Goal: Transaction & Acquisition: Subscribe to service/newsletter

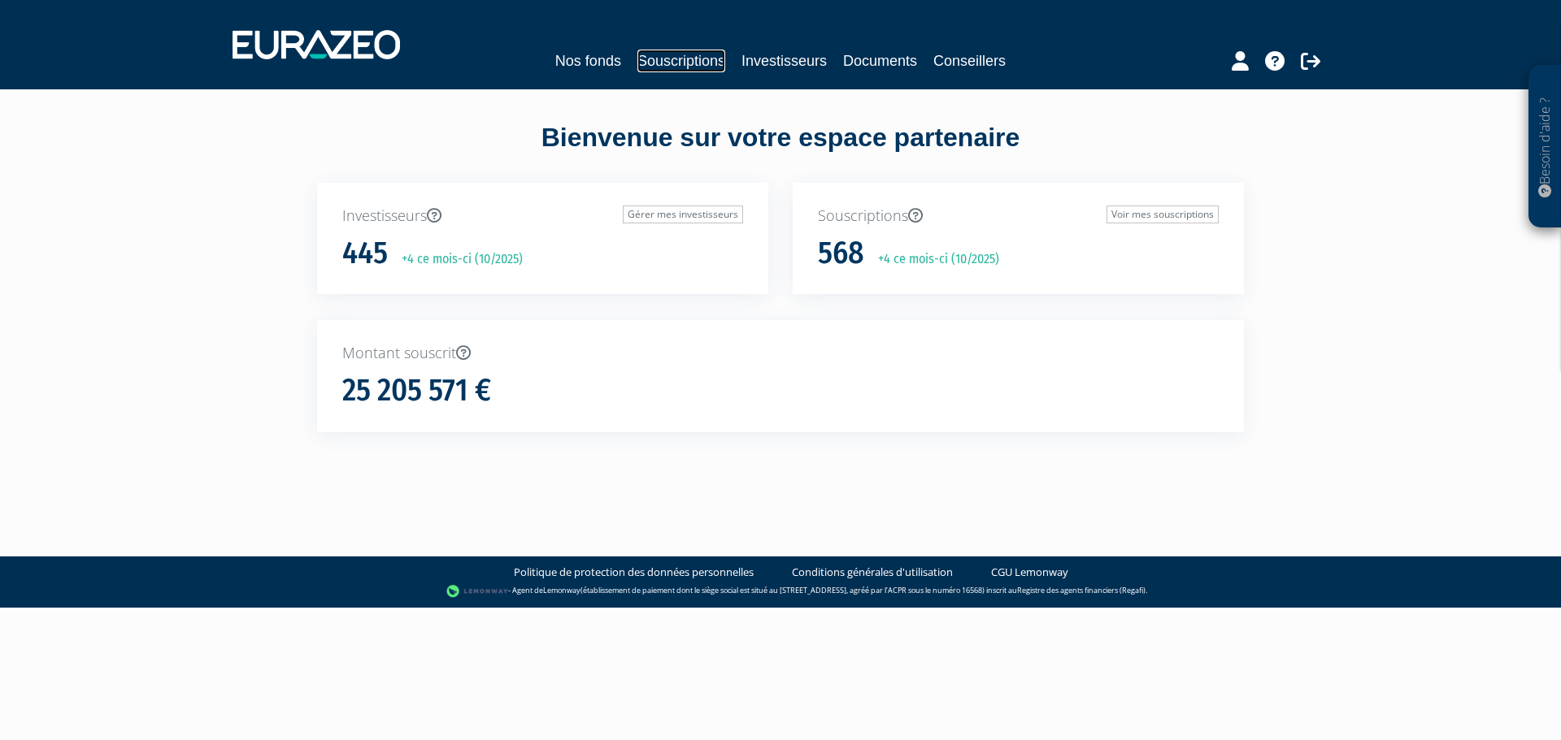
click at [657, 62] on link "Souscriptions" at bounding box center [681, 61] width 88 height 23
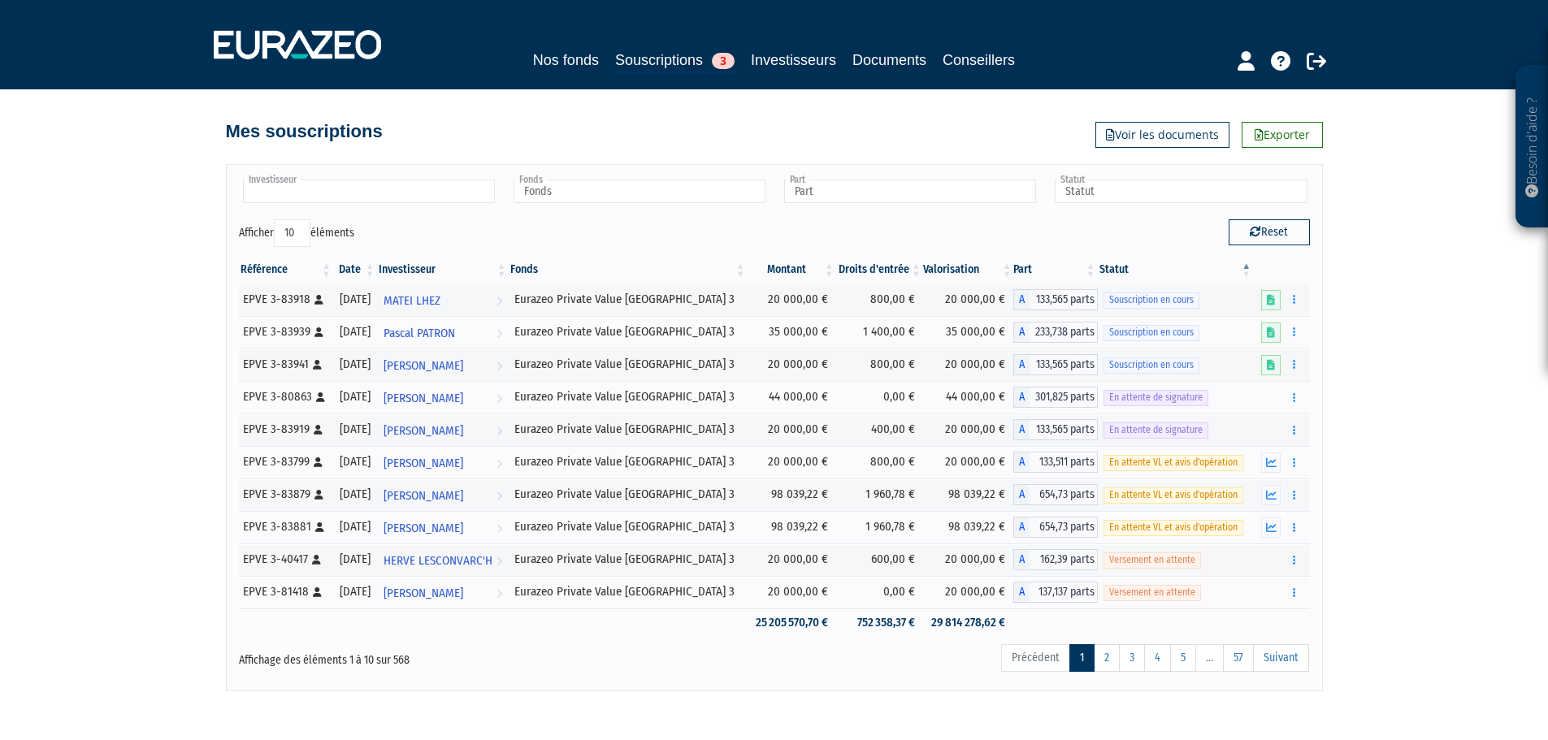
click at [382, 196] on input "text" at bounding box center [369, 192] width 252 height 24
type input "Investisseur"
click at [792, 56] on link "Investisseurs" at bounding box center [793, 60] width 85 height 23
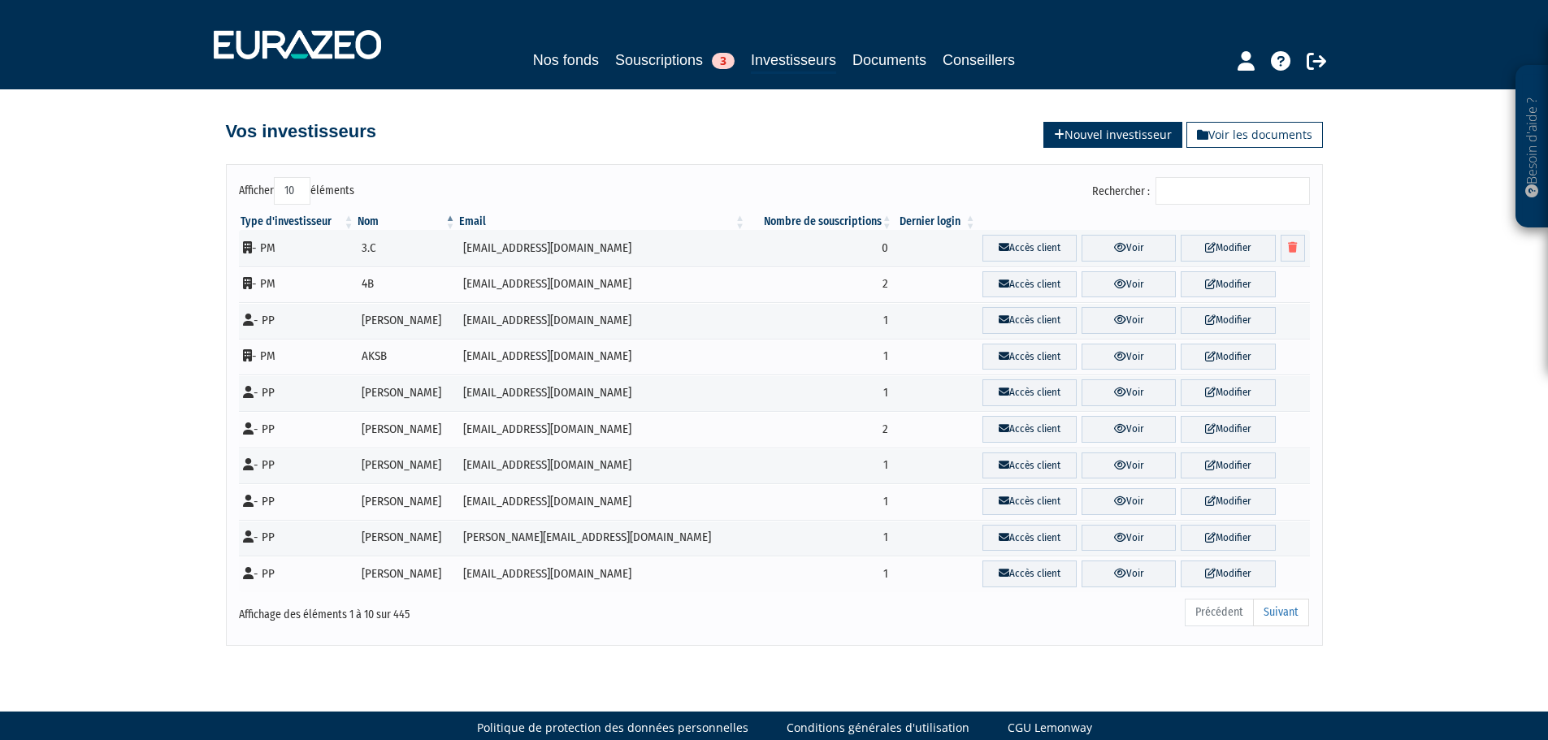
click at [1114, 145] on link "Nouvel investisseur" at bounding box center [1113, 135] width 139 height 26
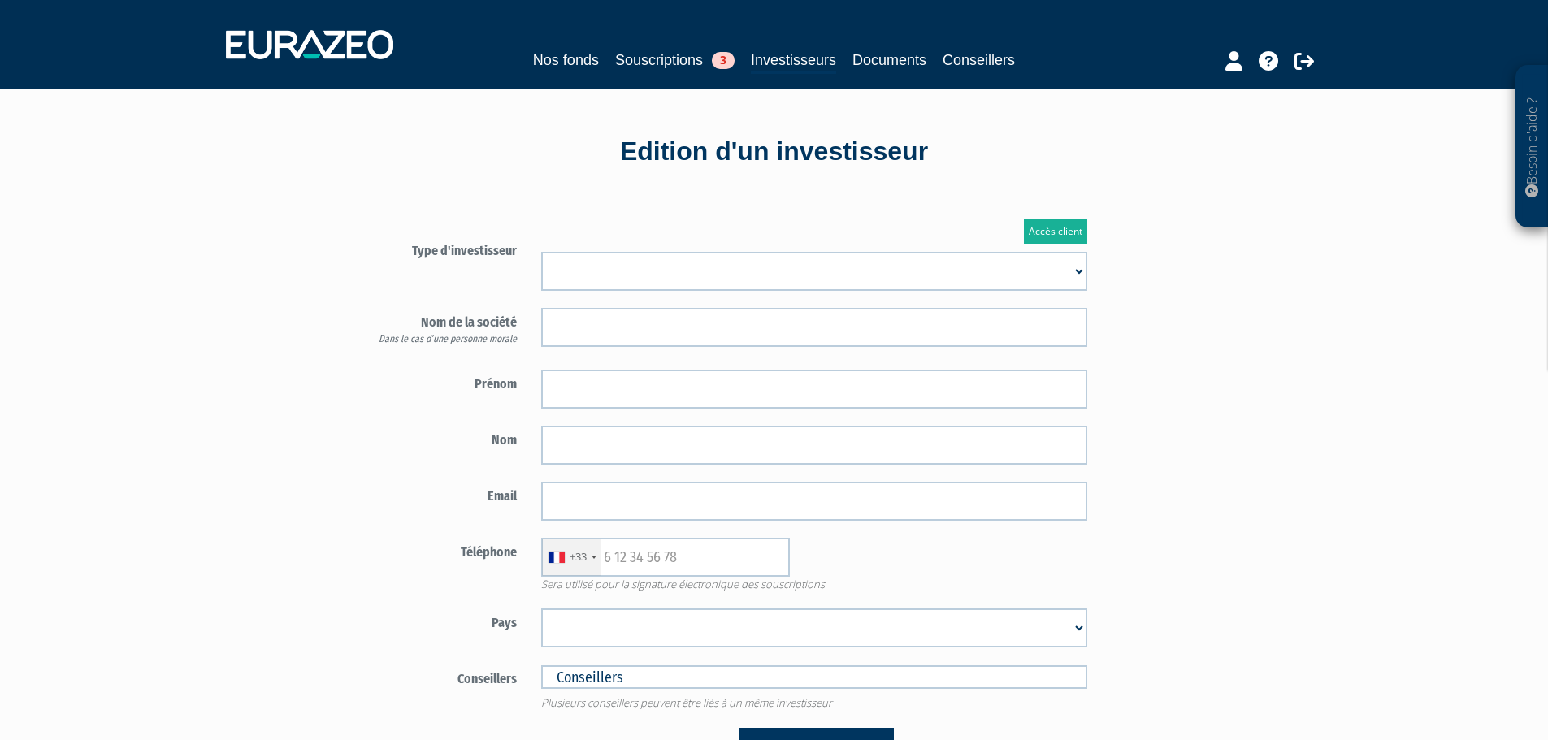
click at [575, 276] on select "Mr Mme Société" at bounding box center [814, 271] width 546 height 39
select select "1"
click at [541, 252] on select "Mr Mme Société" at bounding box center [814, 271] width 546 height 39
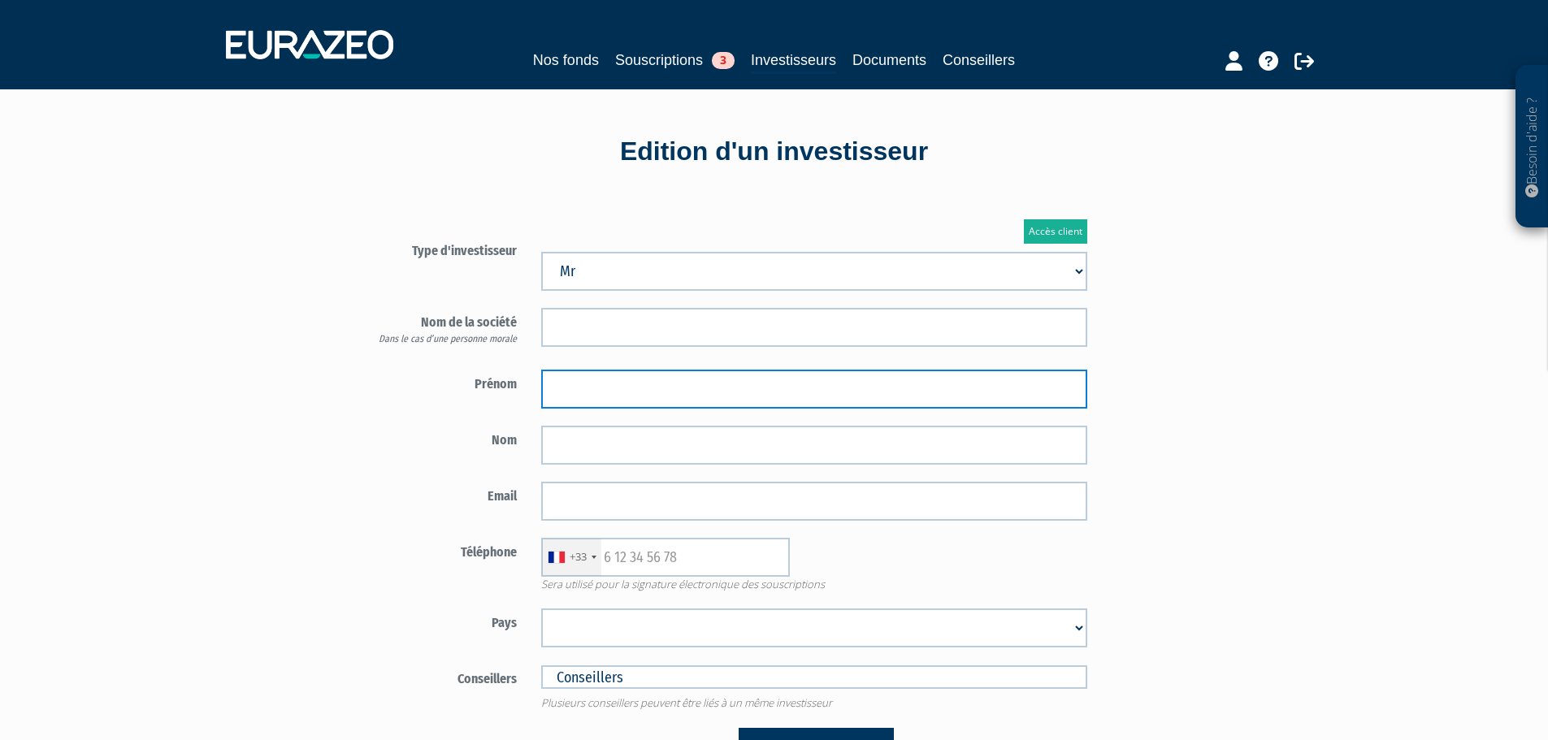
click at [612, 387] on input "text" at bounding box center [814, 389] width 546 height 39
type input "Michele"
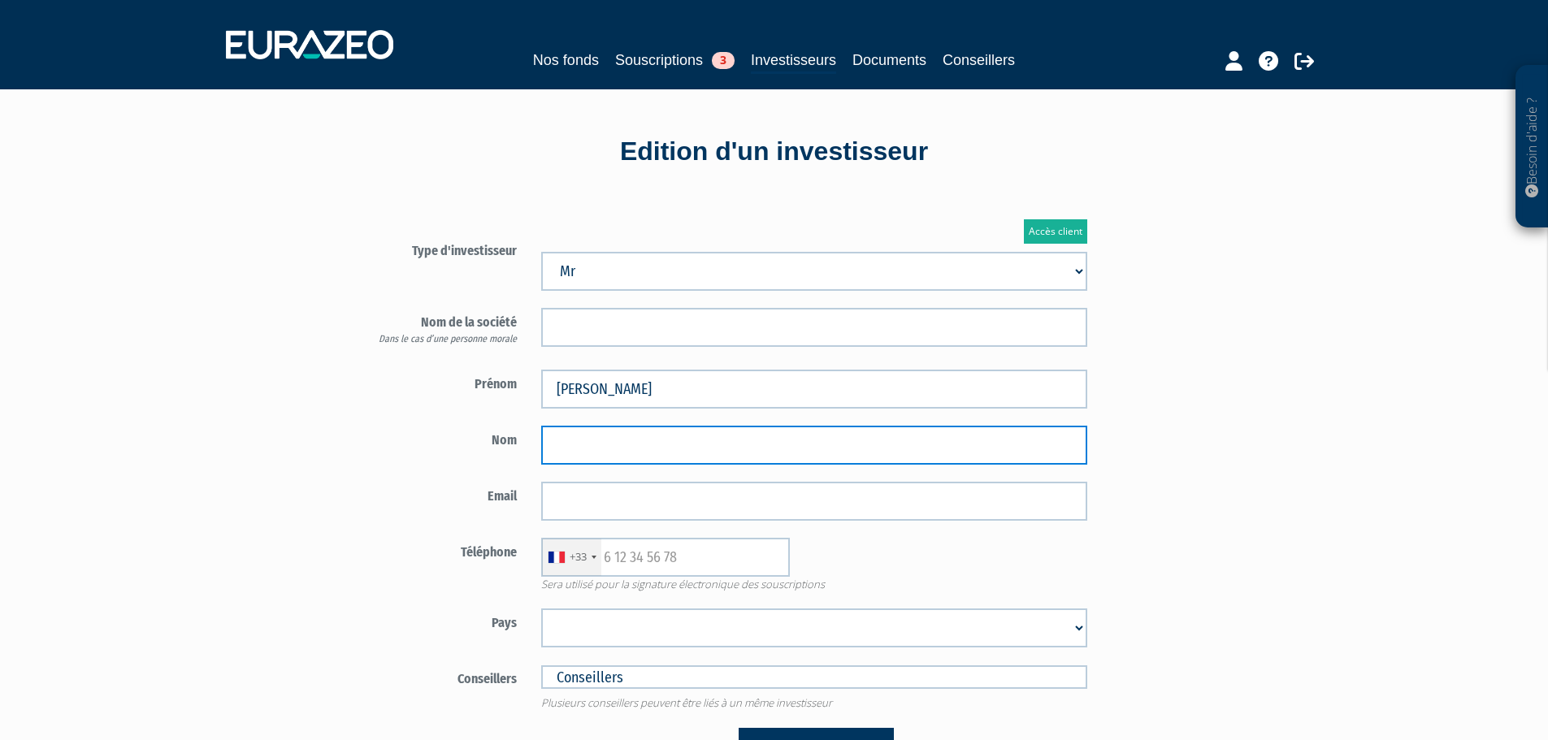
click at [626, 449] on input "text" at bounding box center [814, 445] width 546 height 39
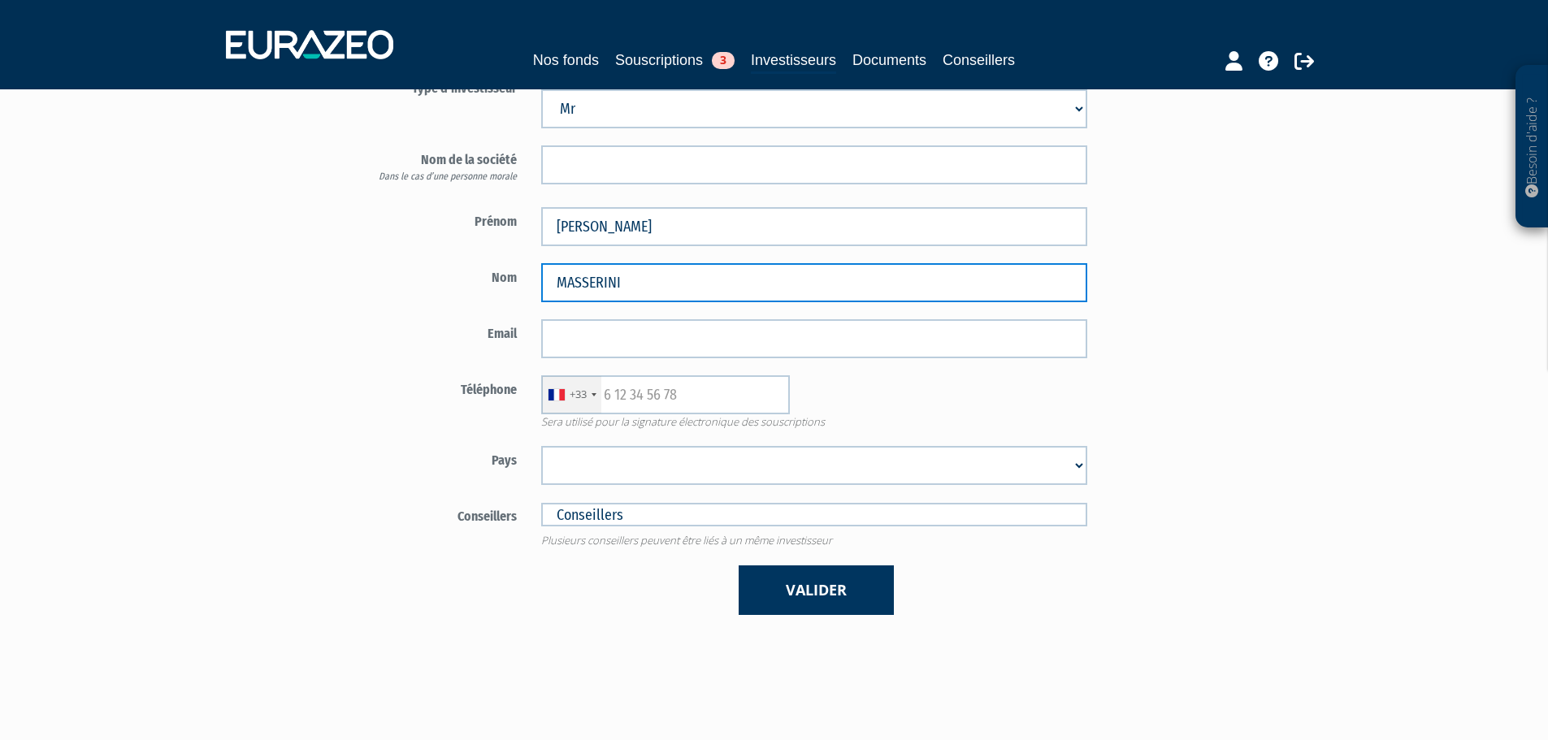
type input "MASSERINI"
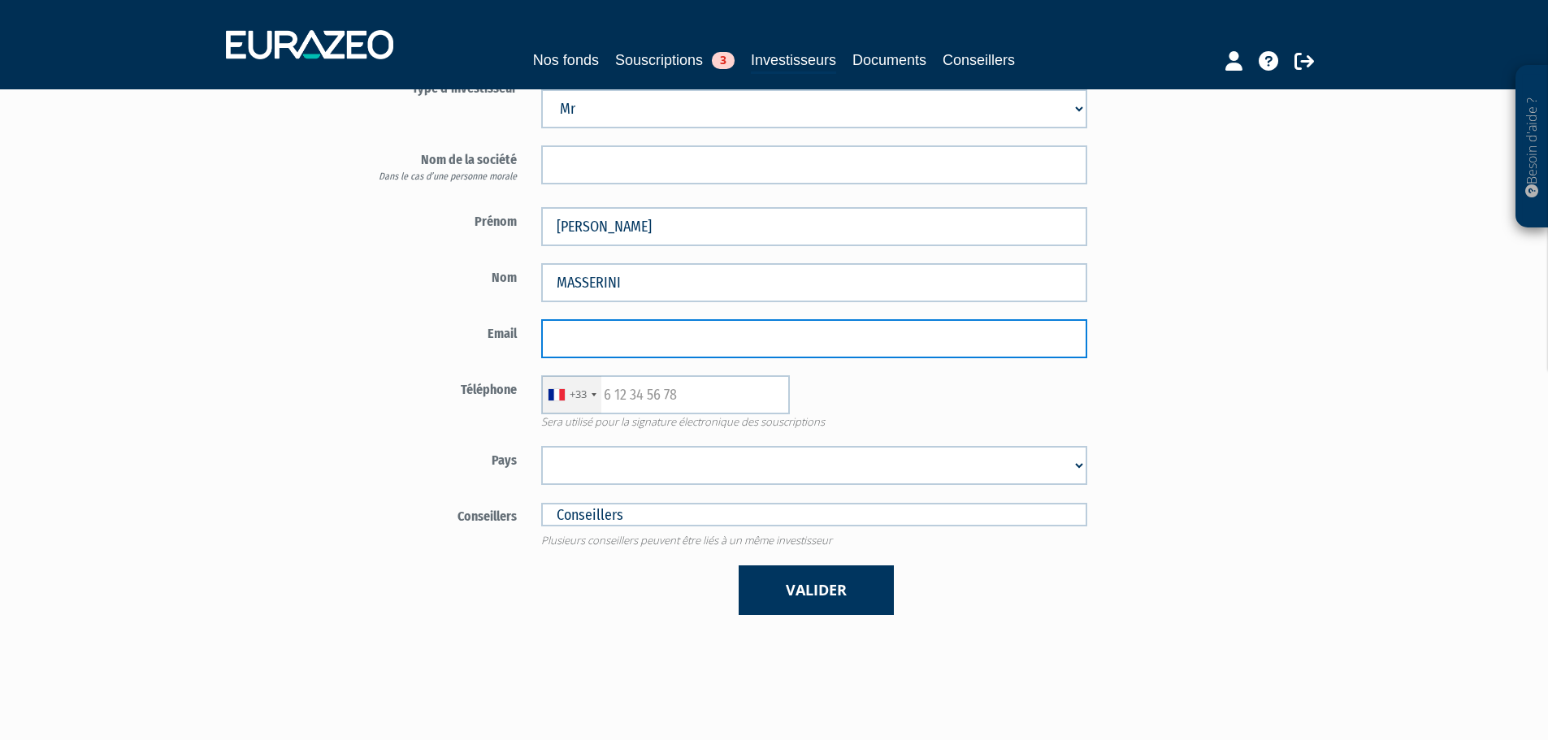
click at [561, 345] on input "email" at bounding box center [814, 338] width 546 height 39
paste input "michele.masserini@insead.edu"
type input "michele.masserini@insead.edu"
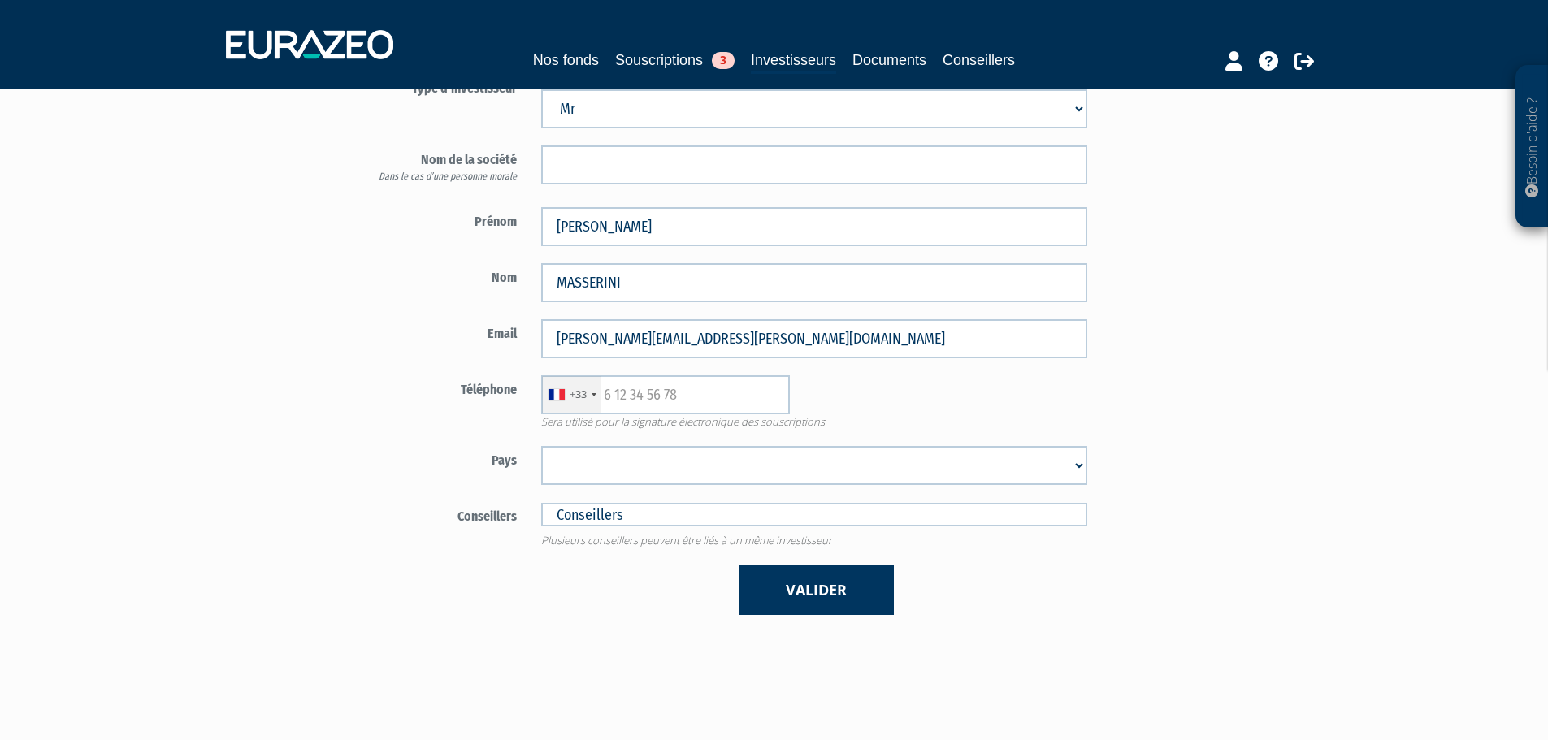
click at [566, 396] on div "+33" at bounding box center [571, 394] width 59 height 37
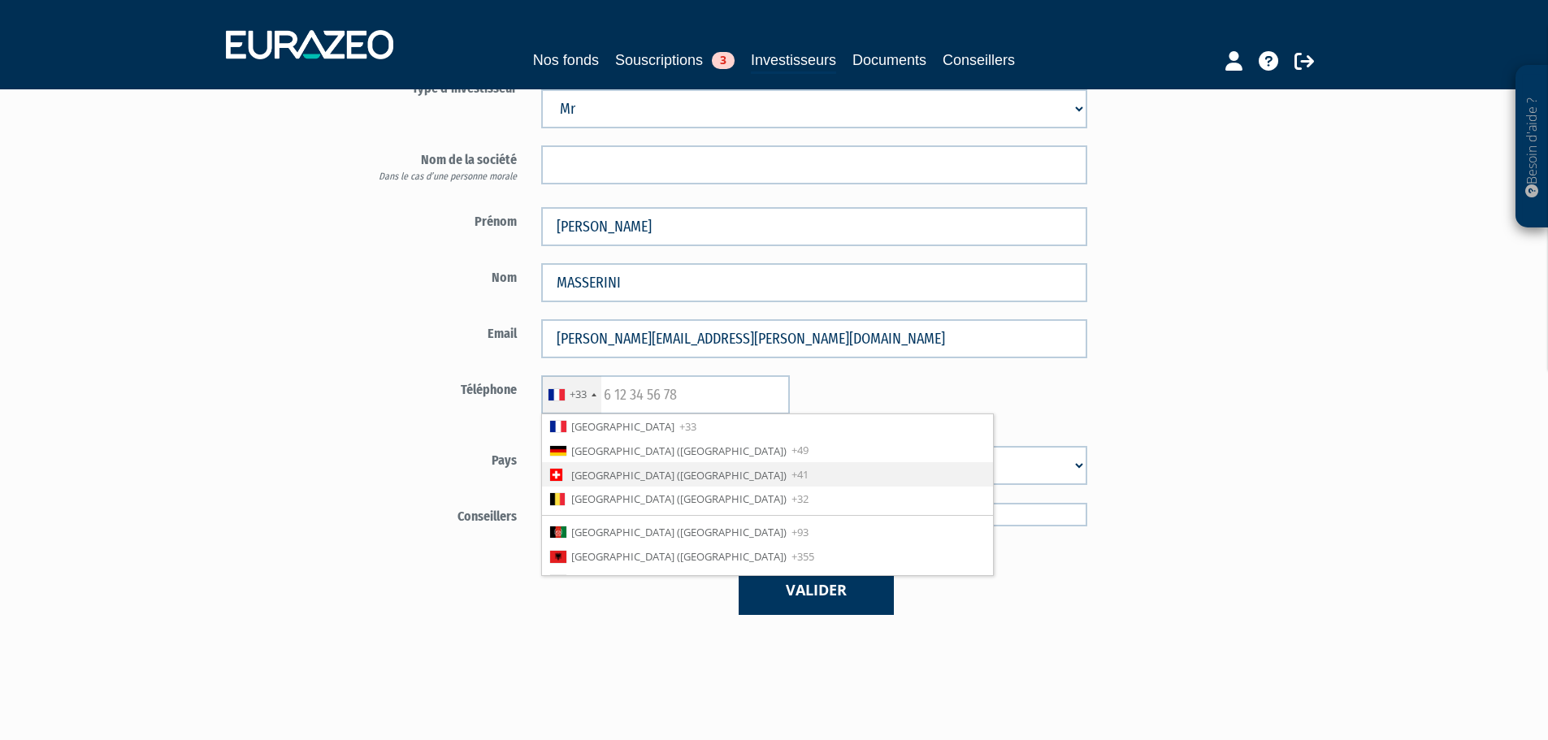
click at [623, 472] on span "Switzerland (Schweiz)" at bounding box center [678, 475] width 215 height 15
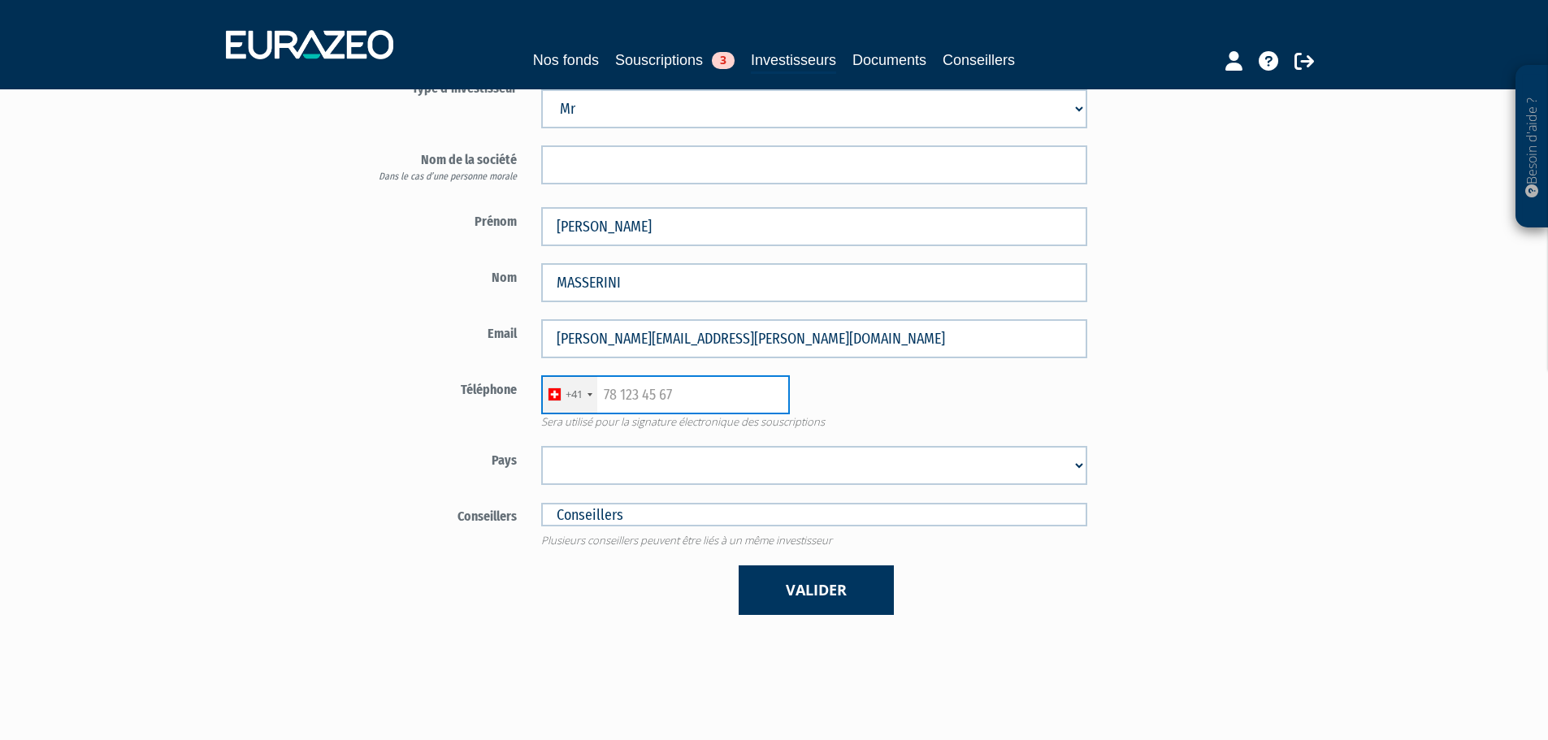
click at [667, 388] on input "text" at bounding box center [665, 395] width 249 height 39
paste input "792052004"
type input "792052004"
click at [638, 452] on select "Afghanistan Afrique du Sud Albanie Algérie Allemagne Andorre Angola Anguilla An…" at bounding box center [814, 465] width 546 height 39
select select "210"
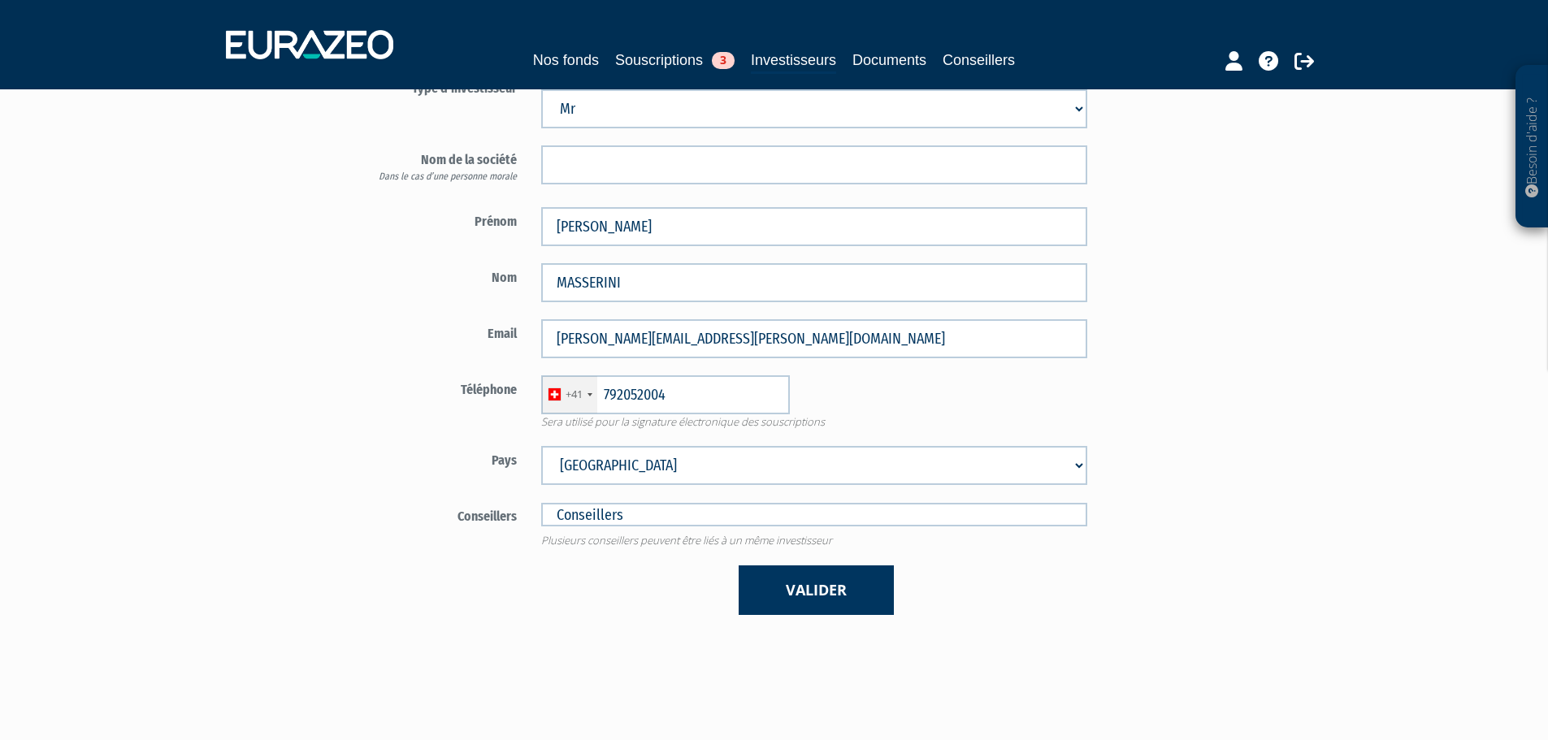
click at [541, 446] on select "Afghanistan Afrique du Sud Albanie Algérie Allemagne Andorre Angola Anguilla An…" at bounding box center [814, 465] width 546 height 39
click at [566, 650] on main "Accès client Type d'investisseur Mr Mme Société Prénom Michele Nom +1" at bounding box center [612, 403] width 626 height 740
click at [792, 593] on button "Valider" at bounding box center [816, 591] width 155 height 50
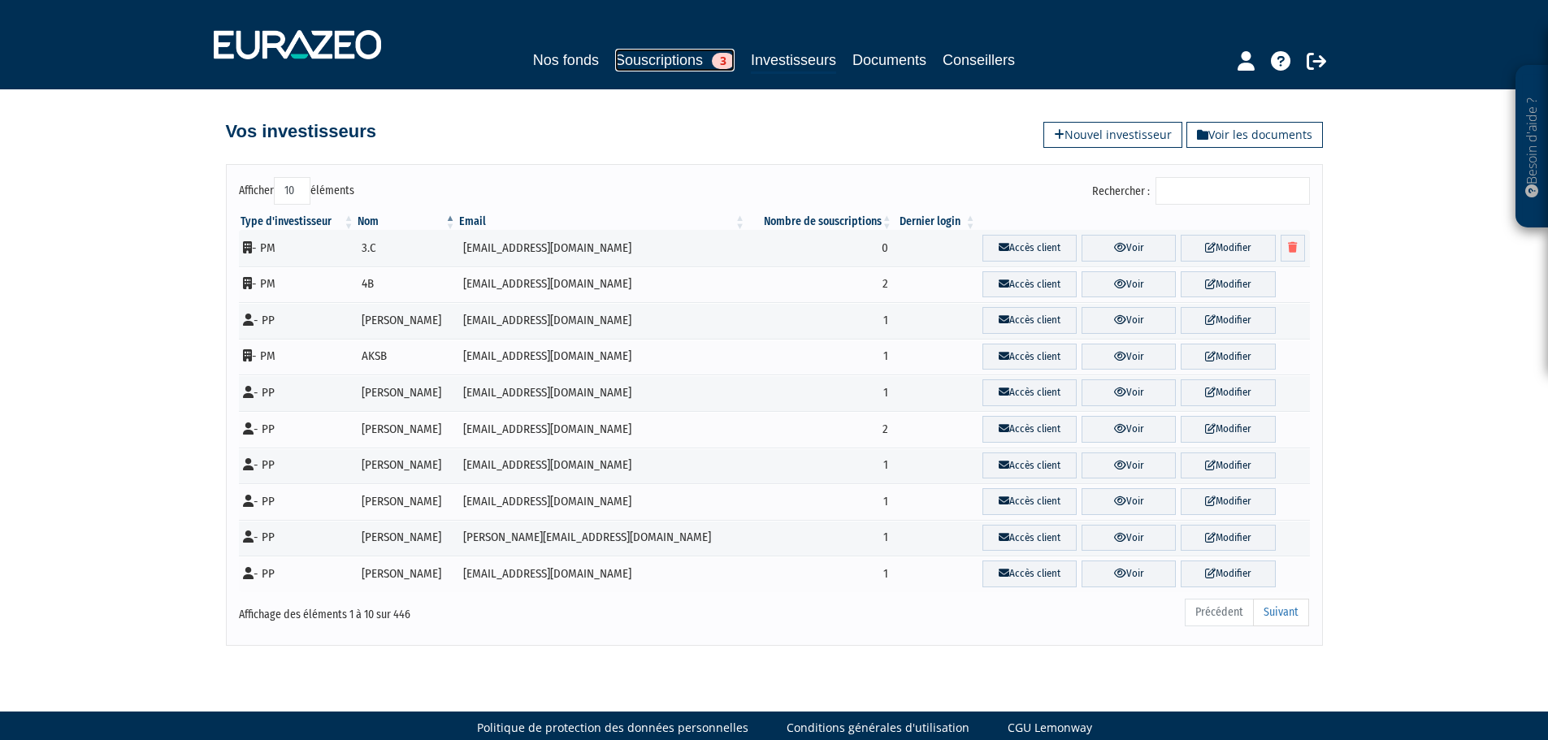
click at [665, 59] on link "Souscriptions 3" at bounding box center [674, 60] width 119 height 23
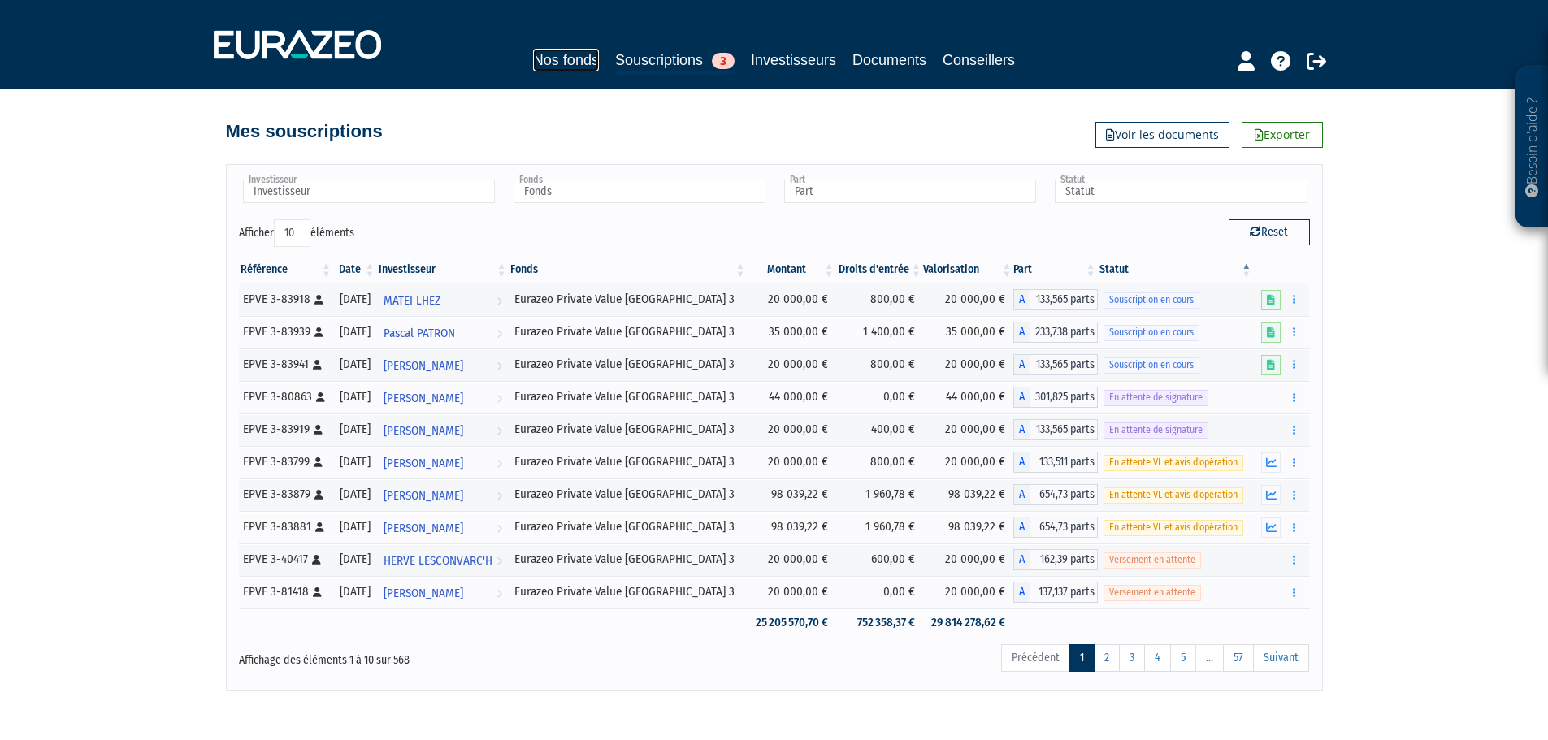
click at [556, 63] on link "Nos fonds" at bounding box center [566, 60] width 66 height 23
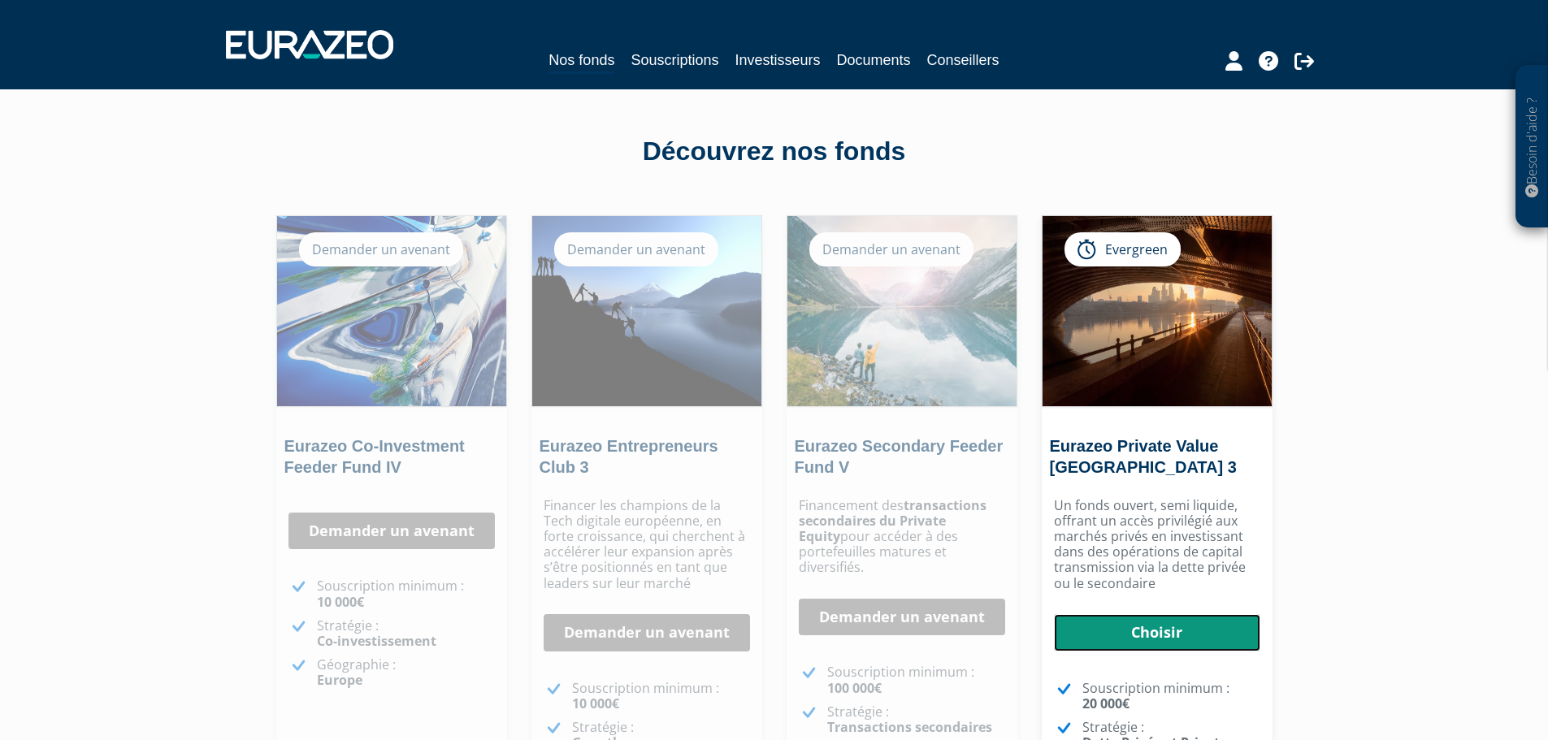
click at [1188, 637] on link "Choisir" at bounding box center [1157, 632] width 206 height 37
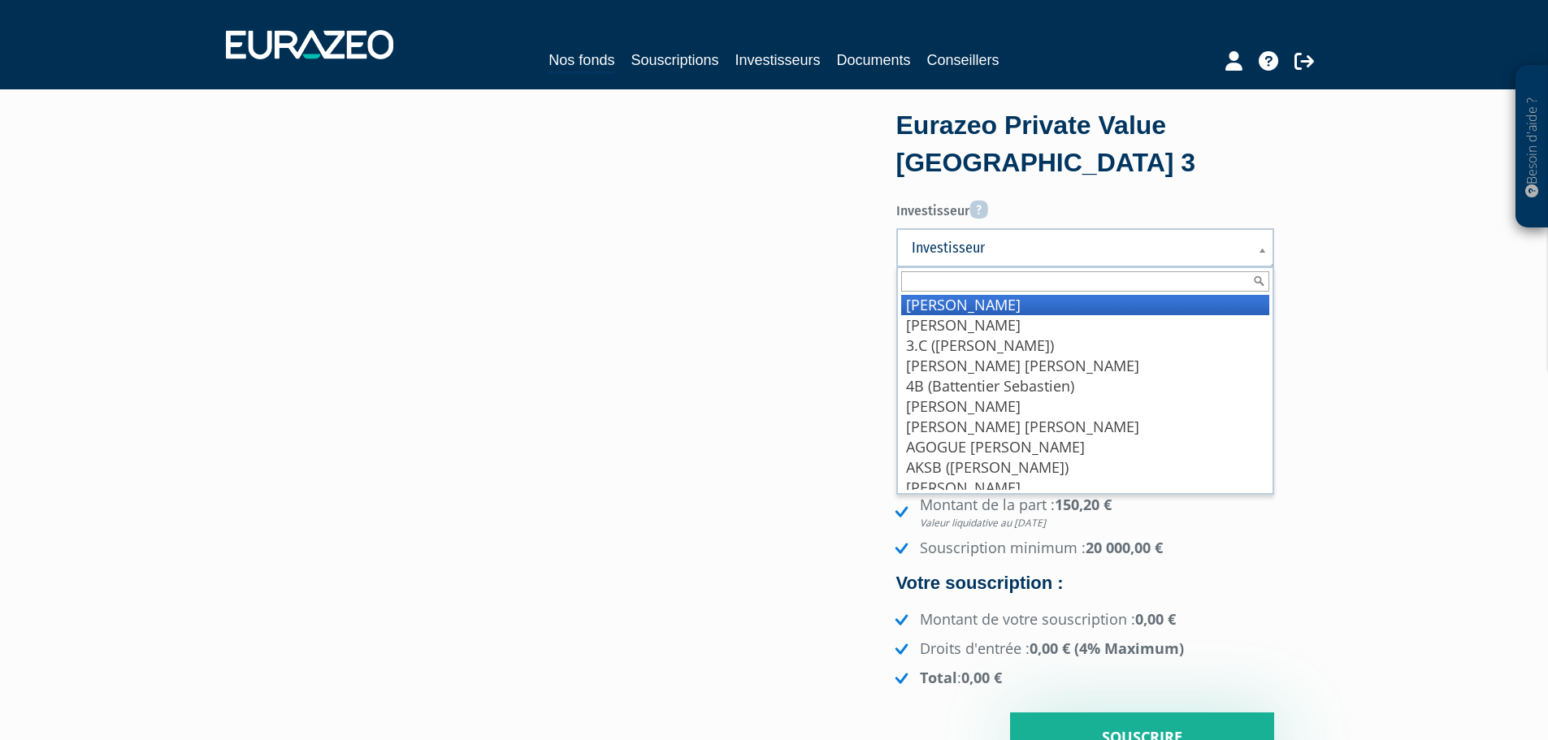
click at [1004, 239] on span "Investisseur" at bounding box center [1075, 248] width 326 height 20
click at [1007, 278] on input "text" at bounding box center [1085, 281] width 368 height 20
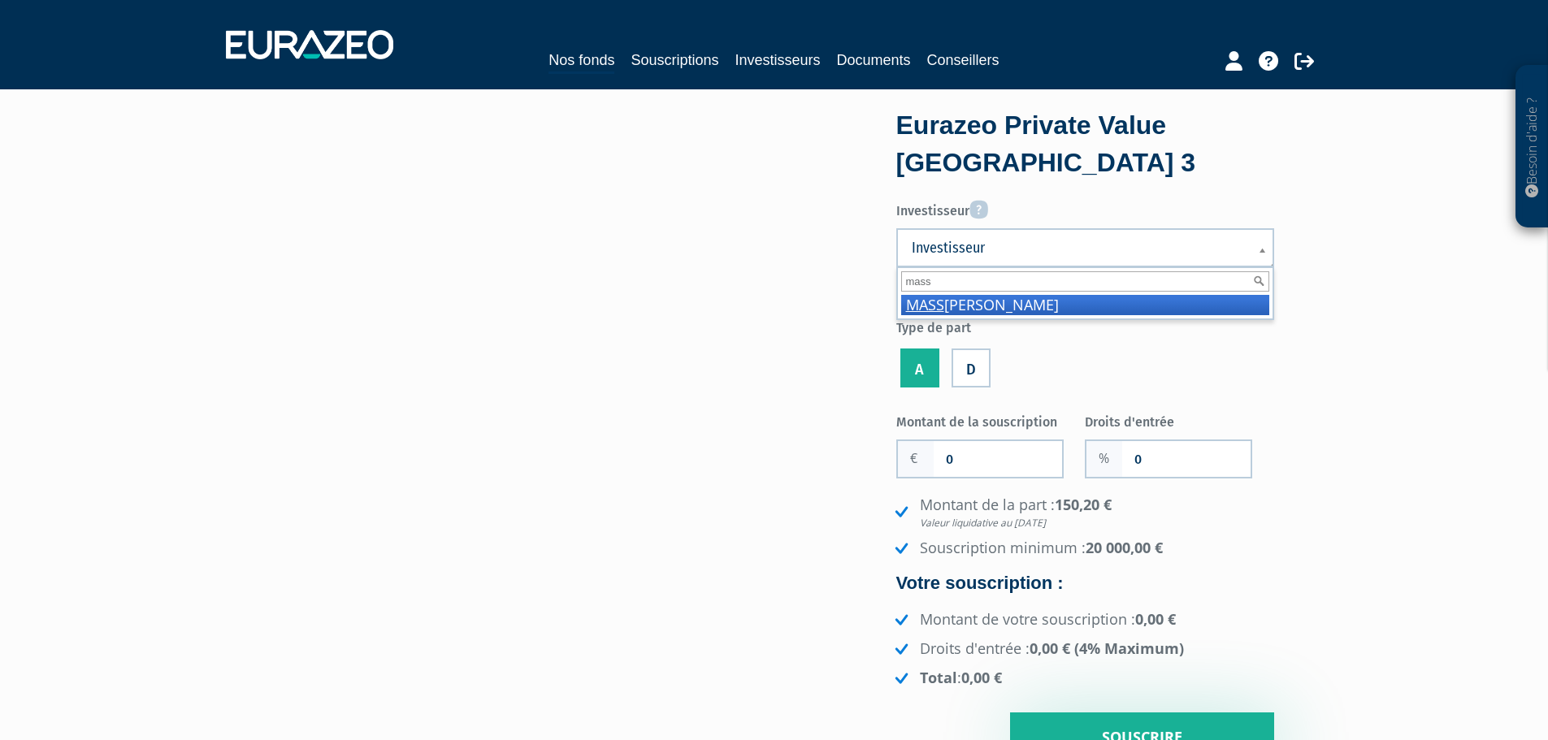
type input "mass"
click at [1036, 302] on li "MASS ERINI Michele" at bounding box center [1085, 305] width 368 height 20
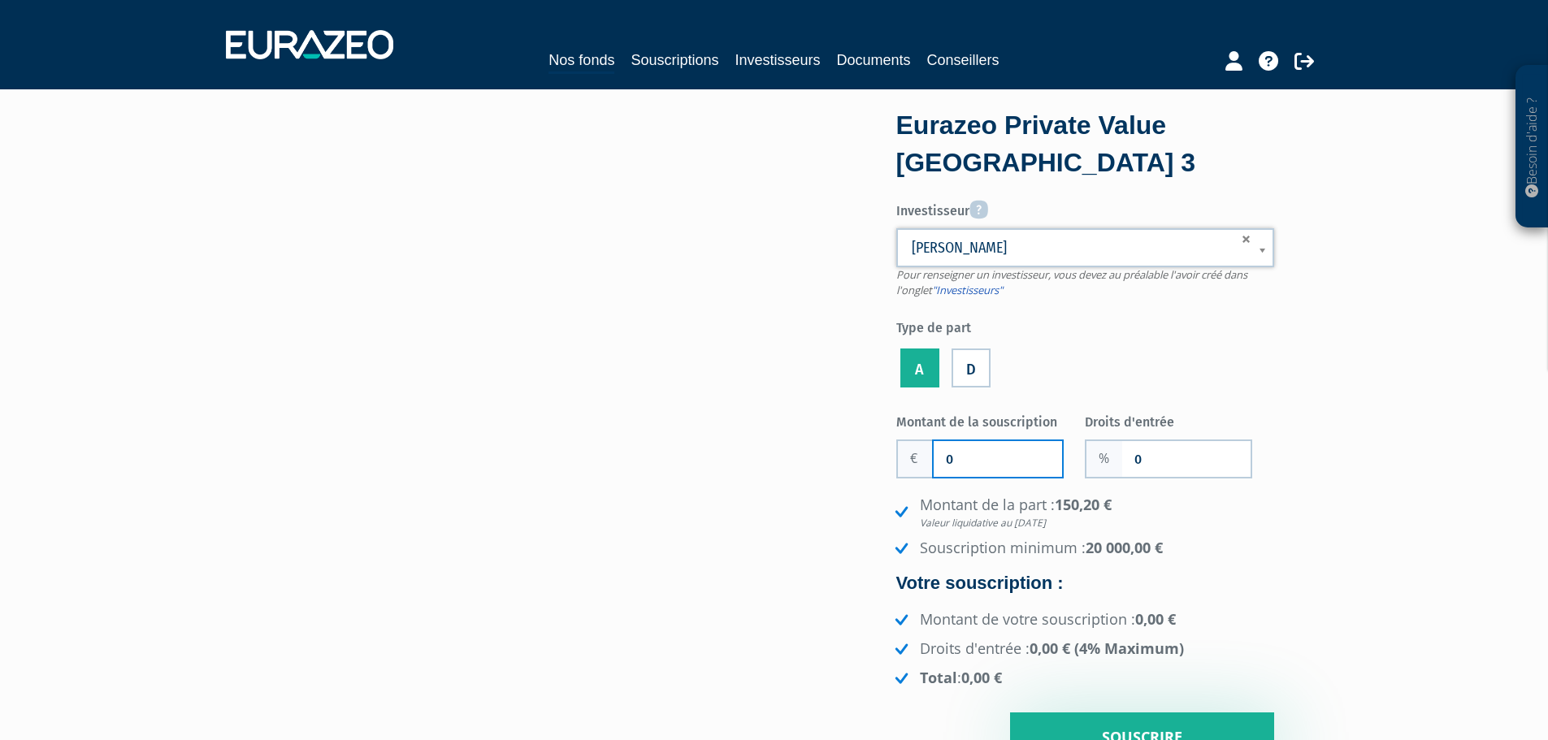
drag, startPoint x: 1005, startPoint y: 457, endPoint x: 992, endPoint y: 456, distance: 13.0
click at [992, 456] on input "0" at bounding box center [998, 459] width 128 height 36
drag, startPoint x: 992, startPoint y: 456, endPoint x: 833, endPoint y: 423, distance: 162.8
click at [503, 308] on div "Eurazeo Private Value Europe 3 Investisseur Pour renseigner un investisseur, vo…" at bounding box center [775, 438] width 1024 height 649
type input "20 000"
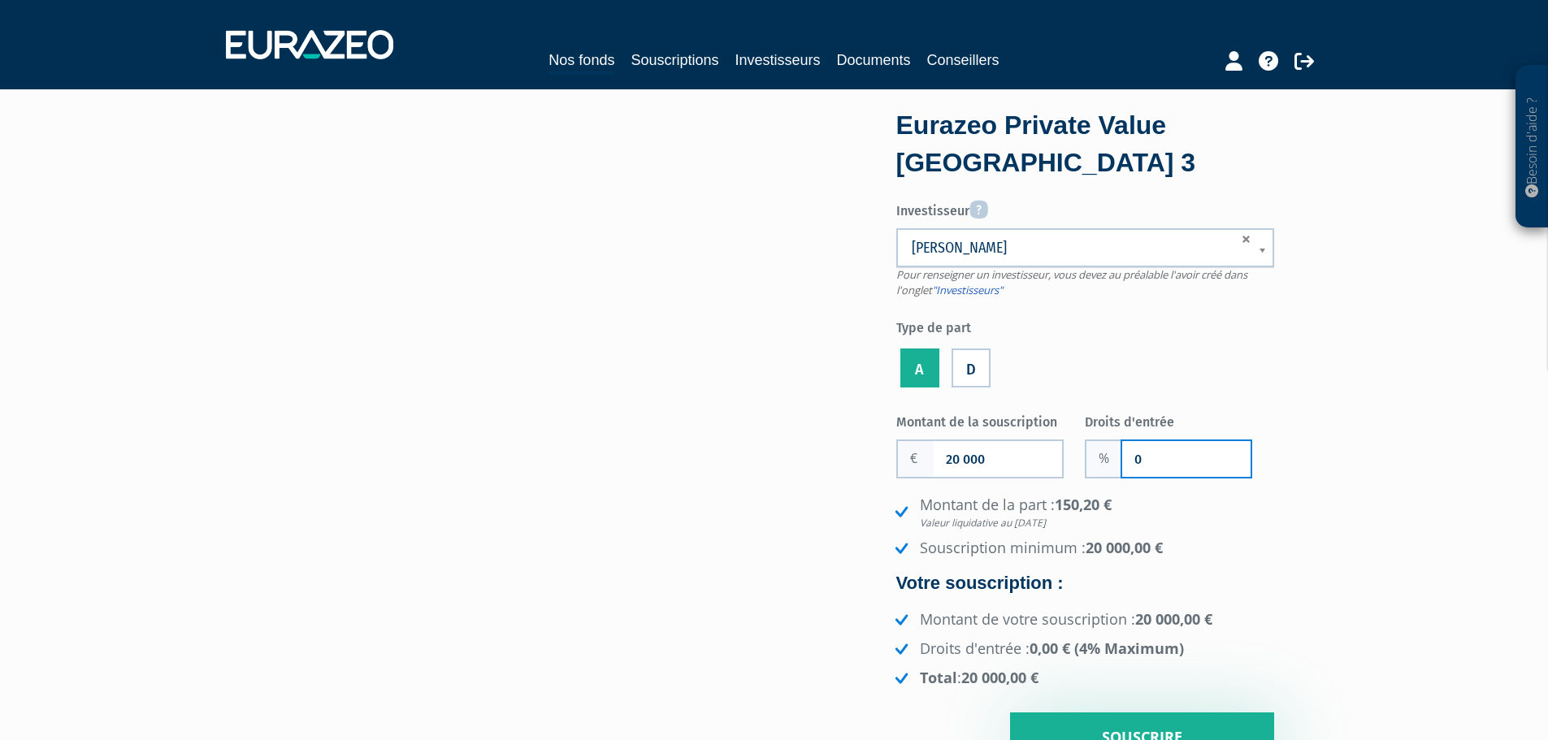
drag, startPoint x: 1150, startPoint y: 454, endPoint x: 1101, endPoint y: 450, distance: 48.9
click at [1101, 450] on div "0" at bounding box center [1168, 459] width 167 height 39
type input "4"
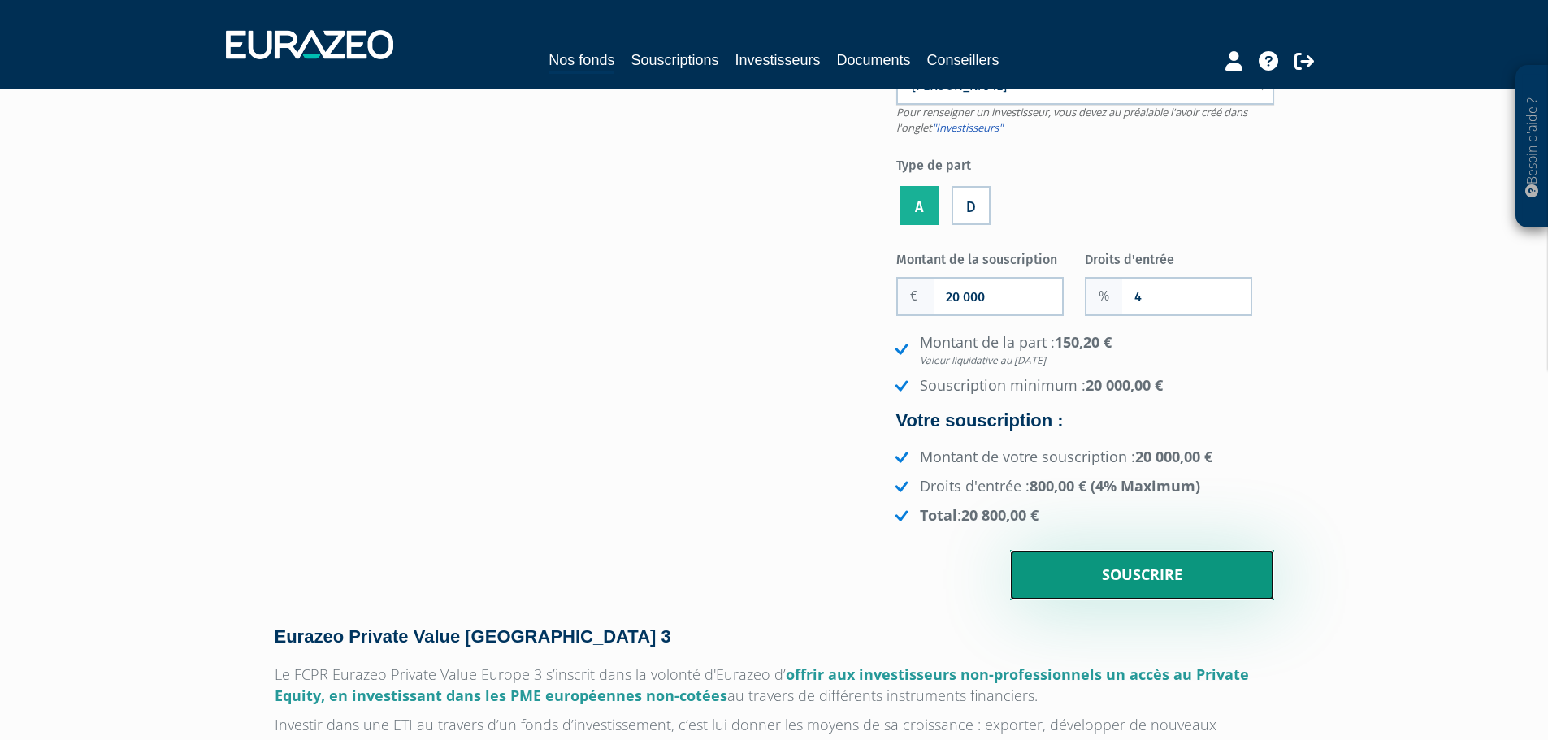
click at [1127, 568] on input "Souscrire" at bounding box center [1142, 575] width 264 height 50
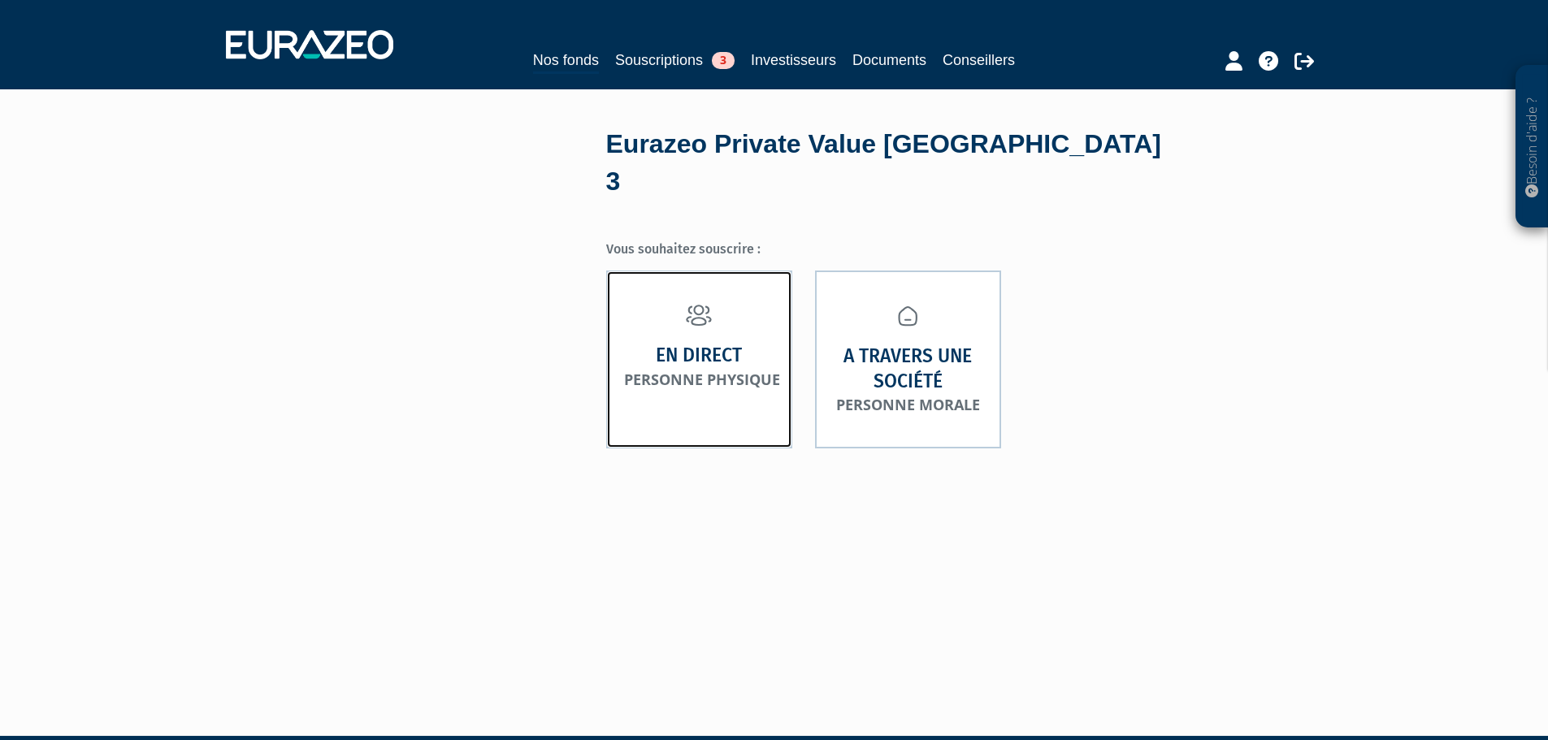
click at [693, 343] on strong "En direct" at bounding box center [699, 355] width 86 height 25
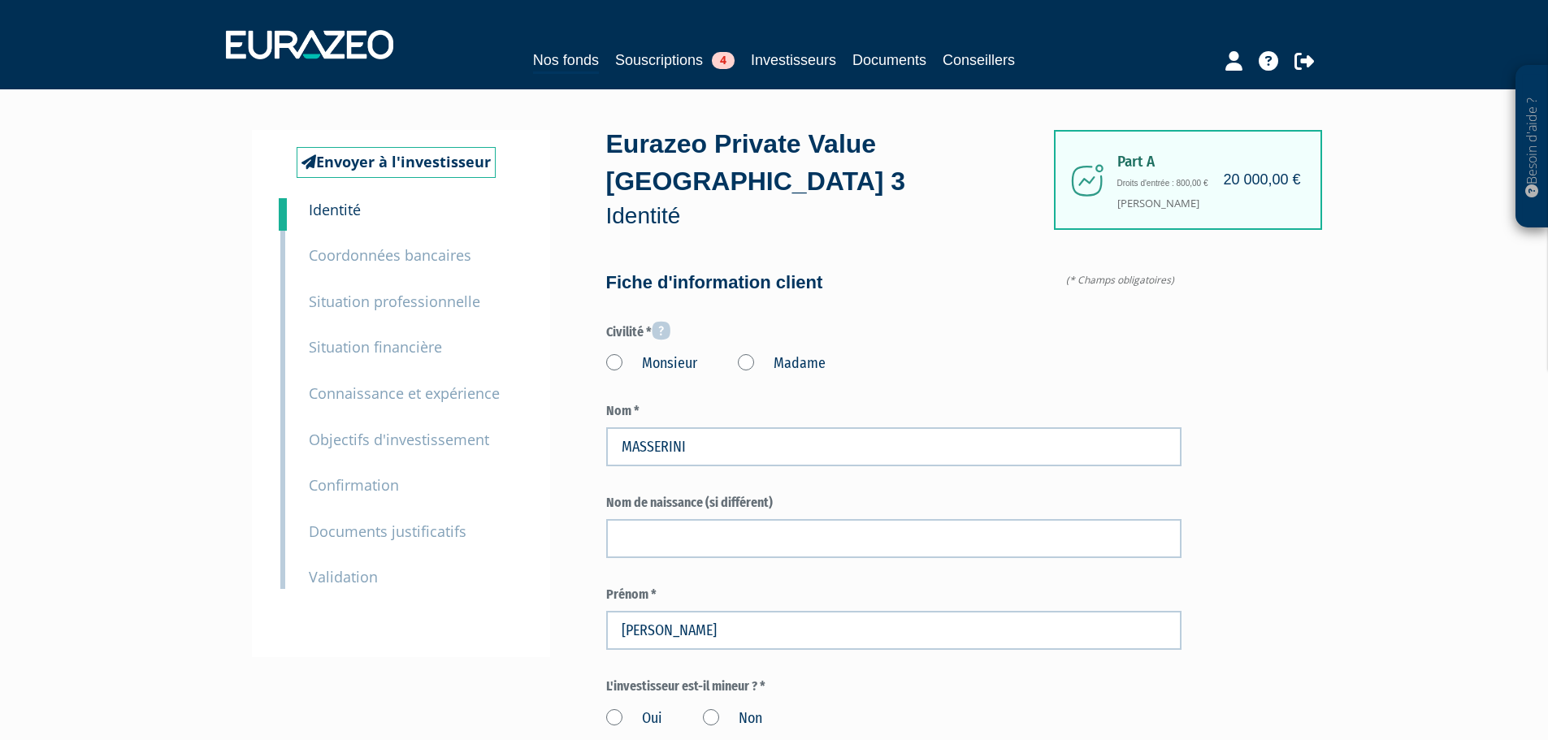
type input "79 205 20 04"
drag, startPoint x: 613, startPoint y: 328, endPoint x: 652, endPoint y: 349, distance: 44.0
click at [613, 354] on label "Monsieur" at bounding box center [651, 364] width 91 height 21
click at [0, 0] on input "Monsieur" at bounding box center [0, 0] width 0 height 0
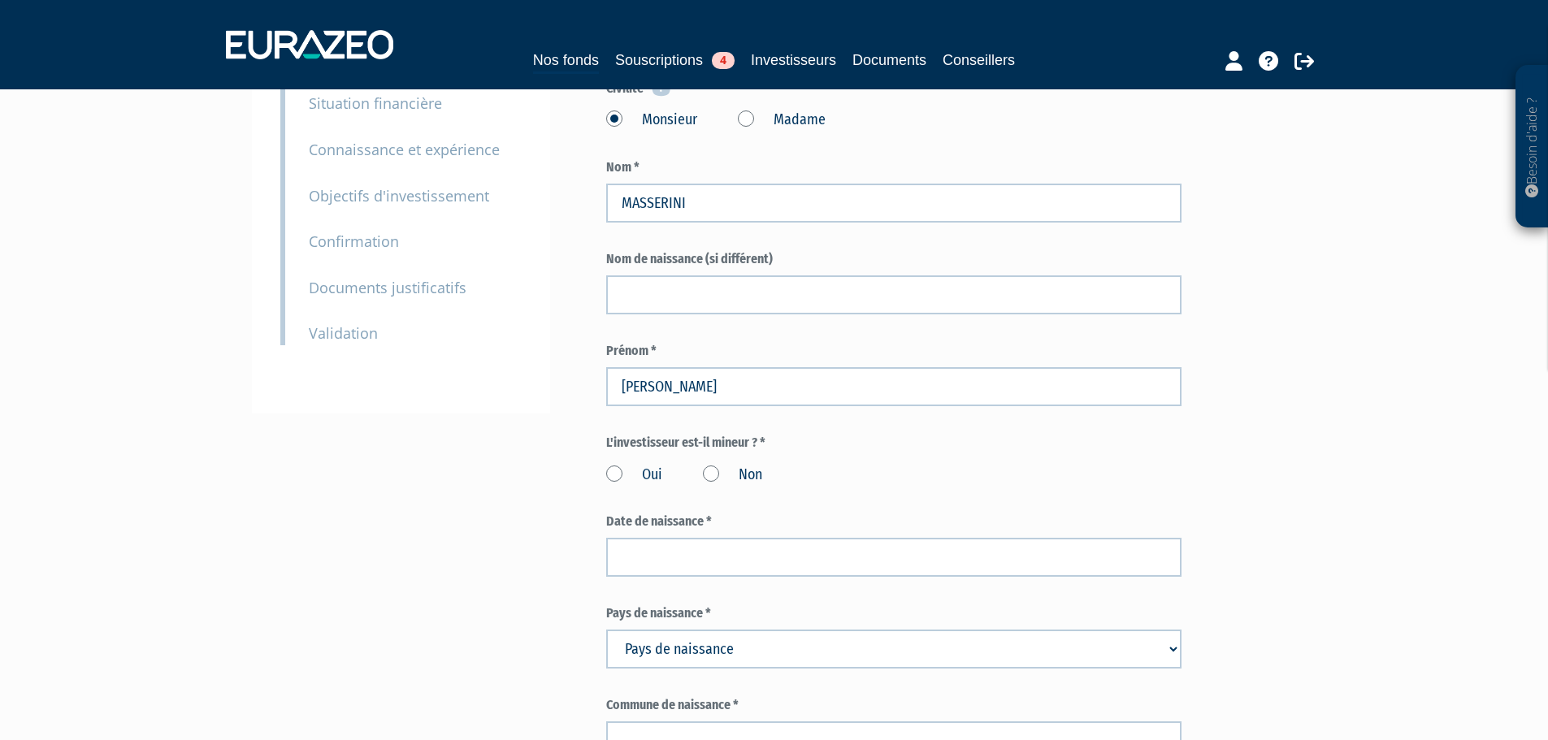
click at [711, 465] on label "Non" at bounding box center [732, 475] width 59 height 21
click at [0, 0] on input "Non" at bounding box center [0, 0] width 0 height 0
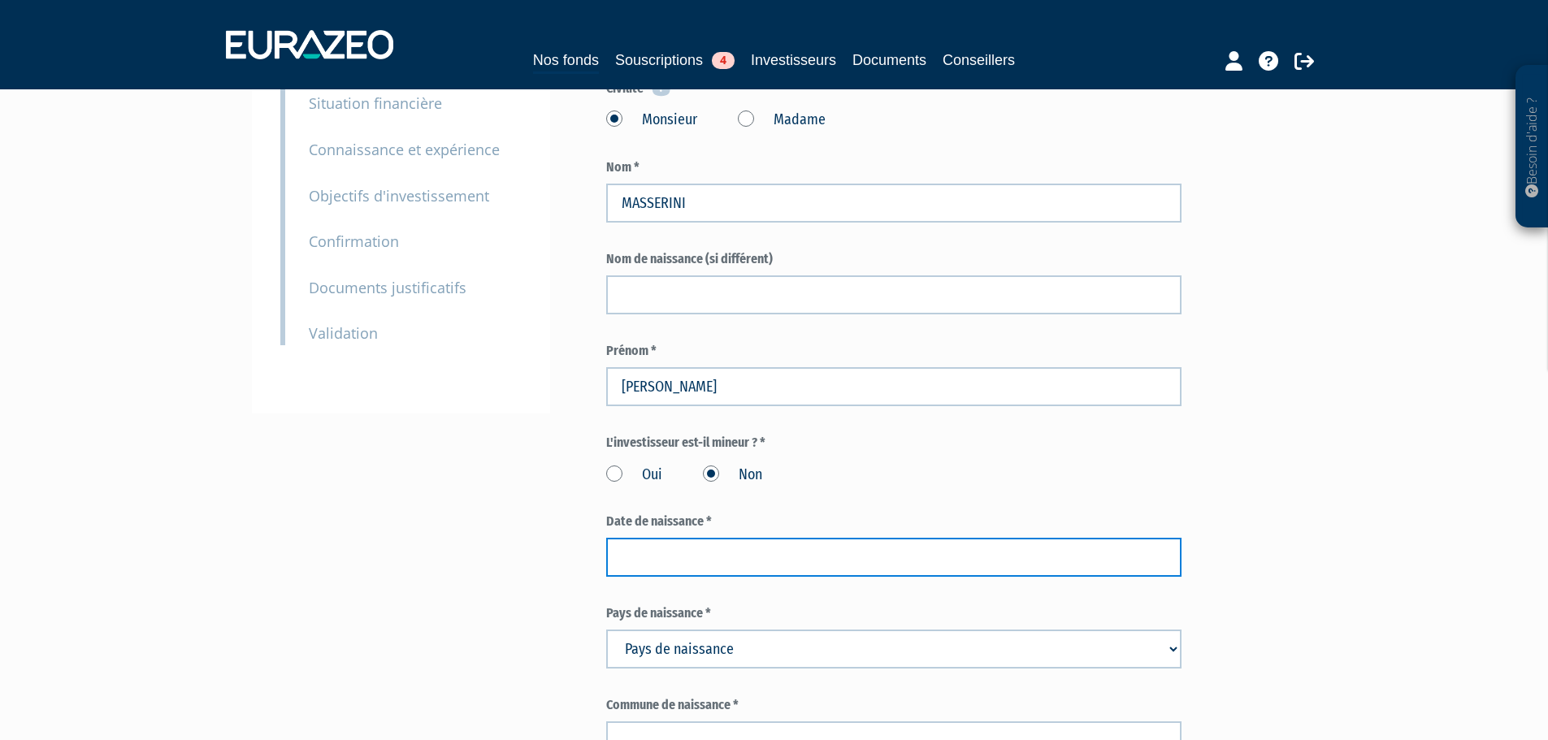
drag, startPoint x: 723, startPoint y: 511, endPoint x: 861, endPoint y: 483, distance: 141.1
click at [723, 538] on input at bounding box center [893, 557] width 575 height 39
click at [739, 538] on input at bounding box center [893, 557] width 575 height 39
paste input "08/11/1979"
type input "08/11/1979"
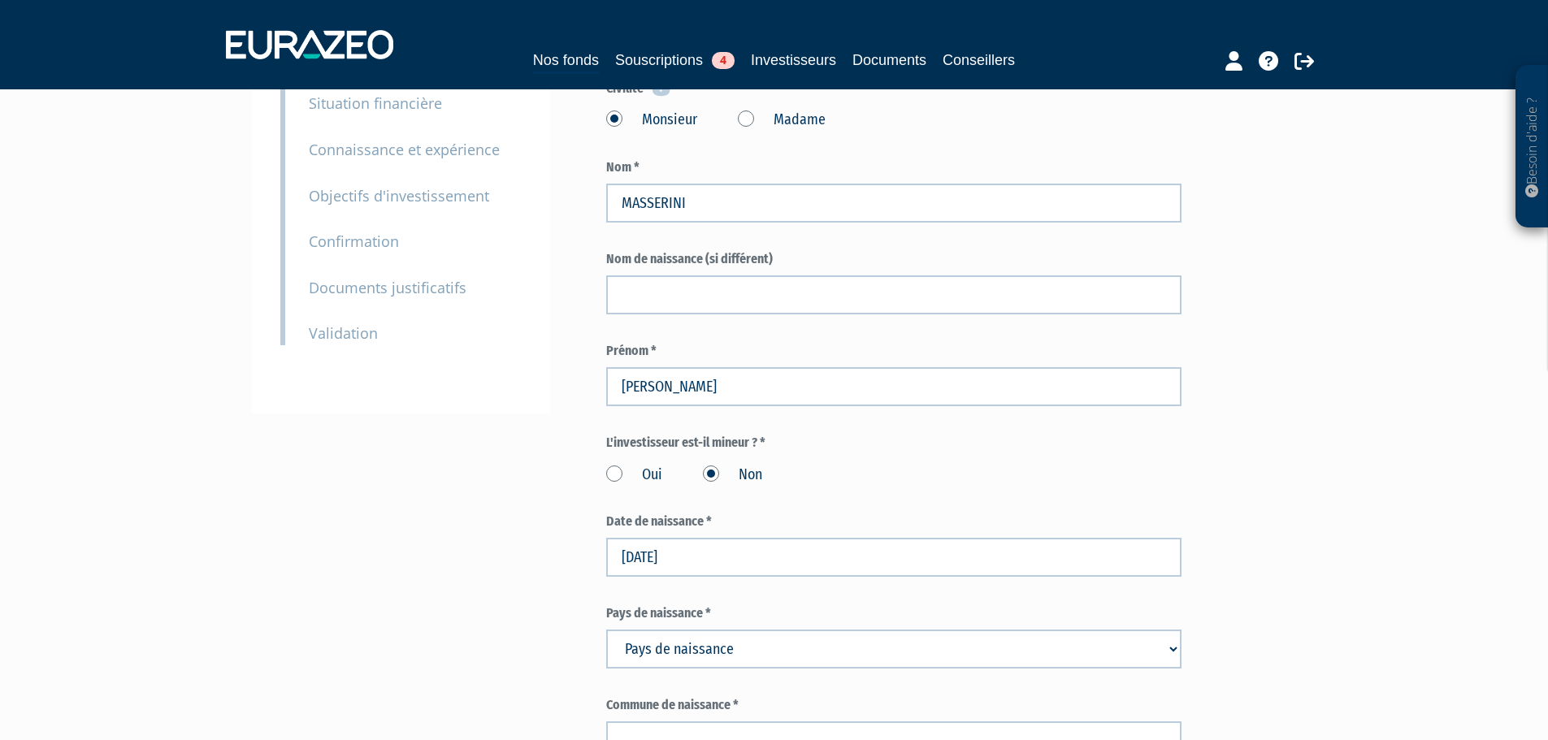
drag, startPoint x: 1219, startPoint y: 521, endPoint x: 1148, endPoint y: 522, distance: 71.5
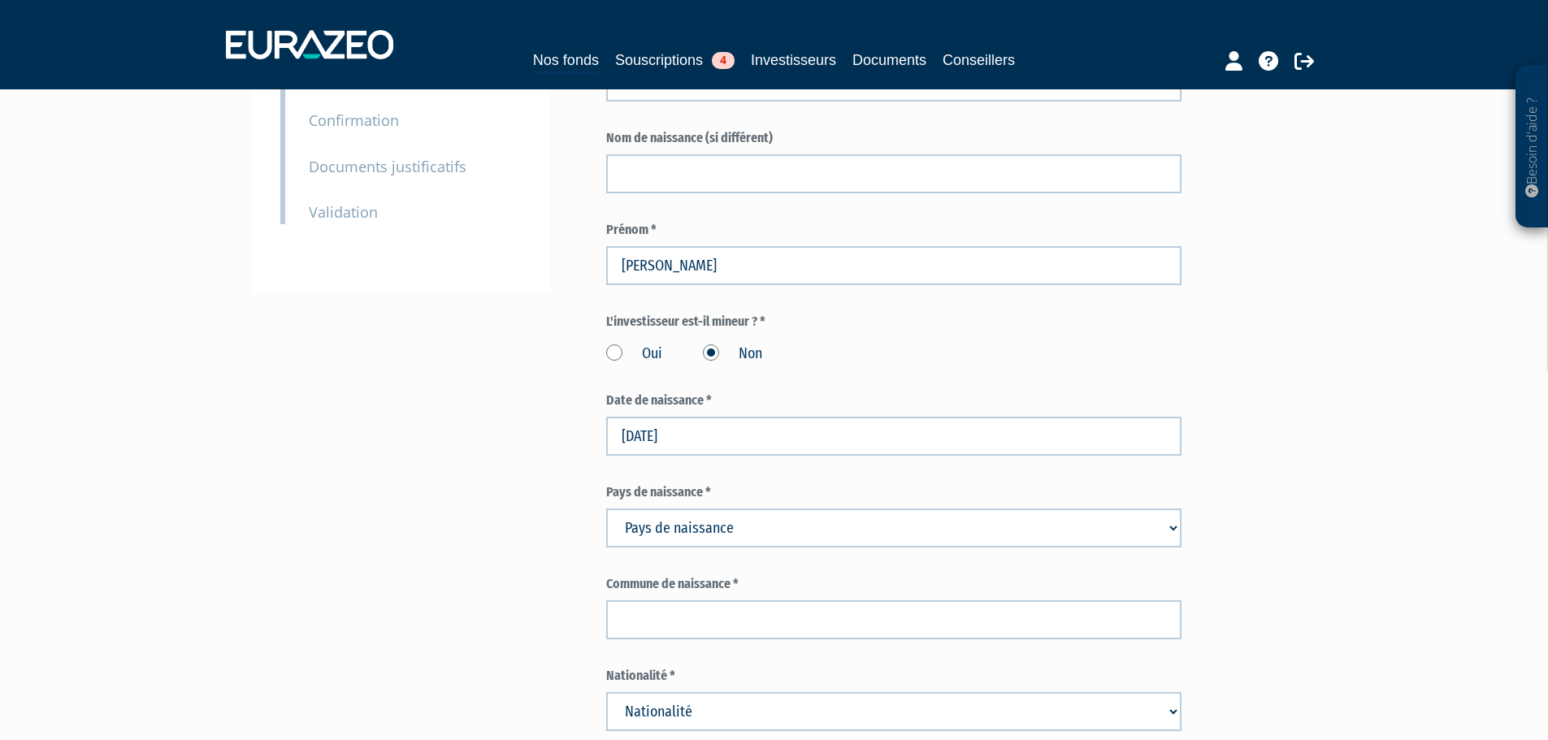
scroll to position [488, 0]
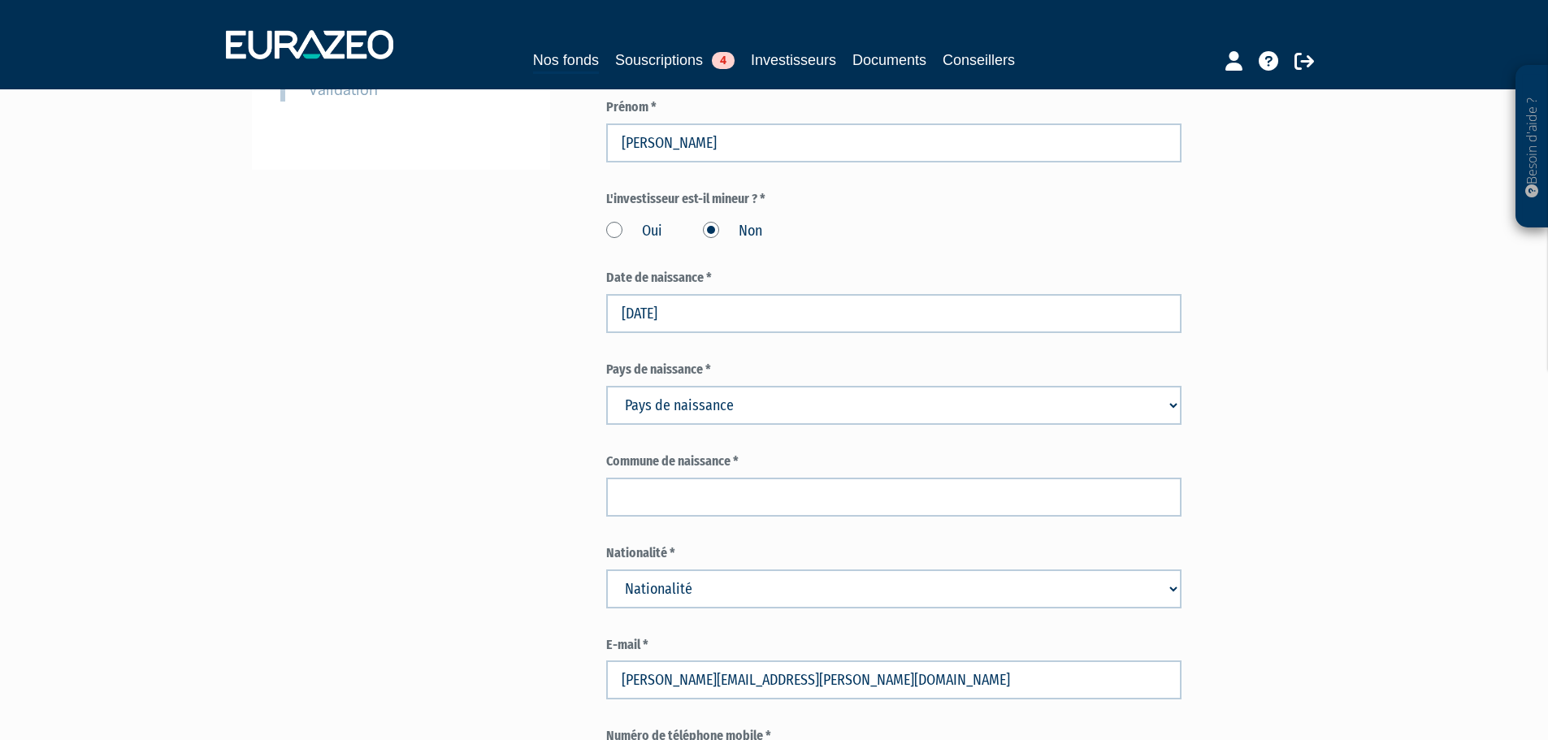
click at [701, 386] on select "Pays de naissance Afghanistan Afrique du Sud Albanie Algérie Allemagne Andorre" at bounding box center [893, 405] width 575 height 39
select select "109"
click at [606, 386] on select "Pays de naissance Afghanistan Afrique du Sud Albanie Algérie Allemagne Andorre" at bounding box center [893, 405] width 575 height 39
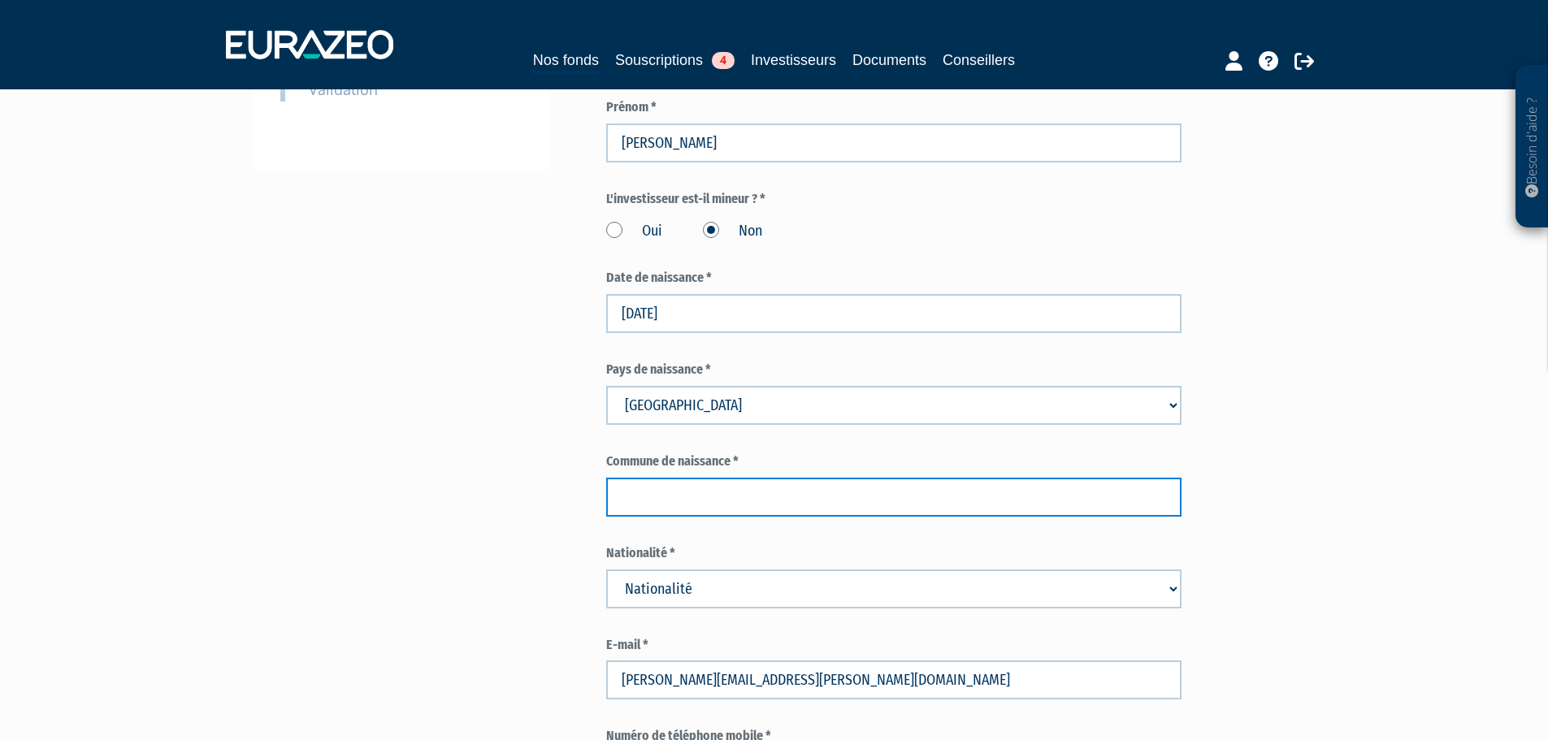
click at [702, 478] on input "text" at bounding box center [893, 497] width 575 height 39
click at [672, 478] on input "text" at bounding box center [893, 497] width 575 height 39
paste input "Bergamo"
type input "Bergamo"
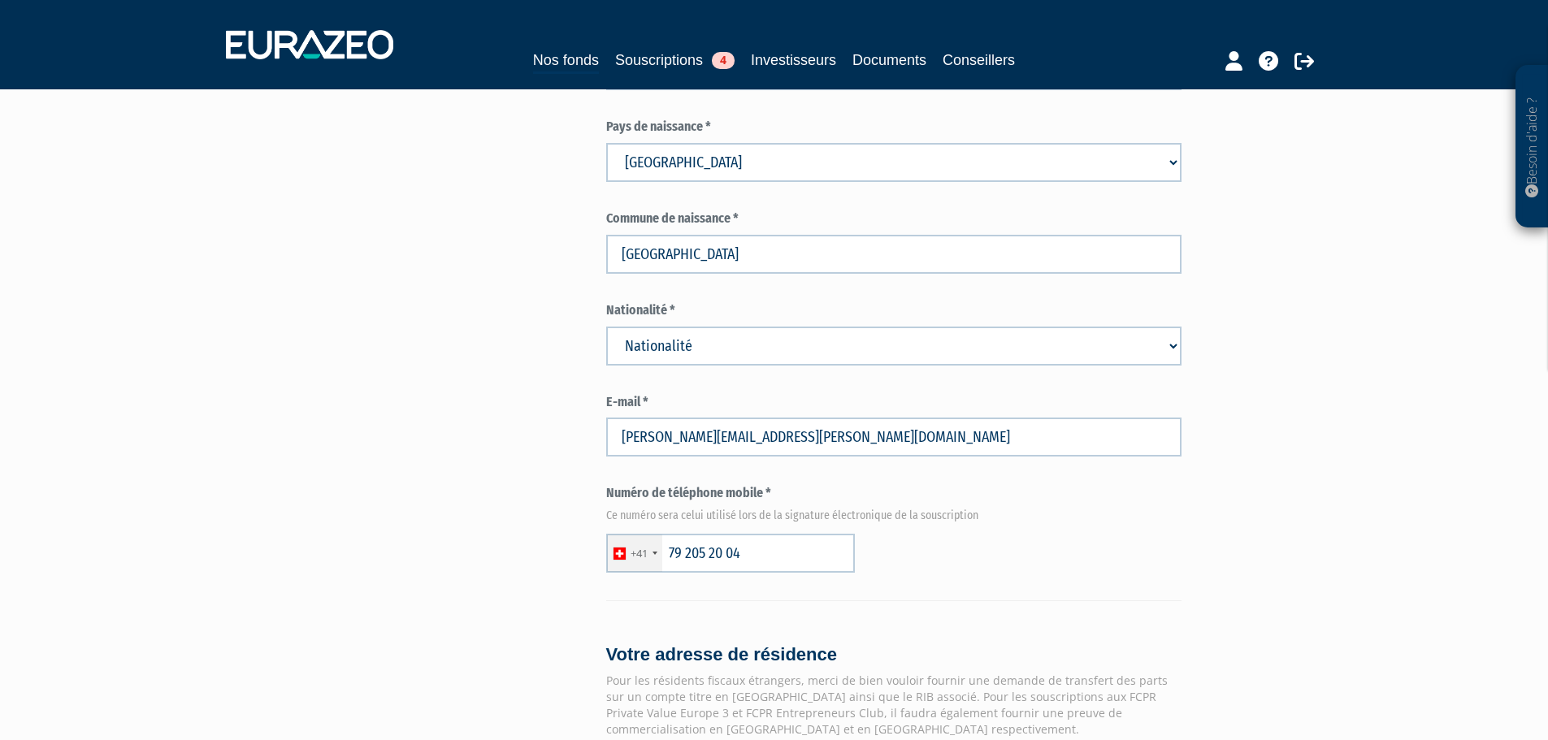
scroll to position [732, 0]
click at [698, 326] on select "Nationalité Afghanistan Afrique du Sud Albanie Algérie Allemagne Andorre" at bounding box center [893, 345] width 575 height 39
click at [668, 326] on select "Nationalité Afghanistan Afrique du Sud Albanie Algérie Allemagne Andorre" at bounding box center [893, 345] width 575 height 39
select select "109"
click at [670, 326] on select "Nationalité Afghanistan Afrique du Sud Albanie Algérie Allemagne Andorre" at bounding box center [893, 345] width 575 height 39
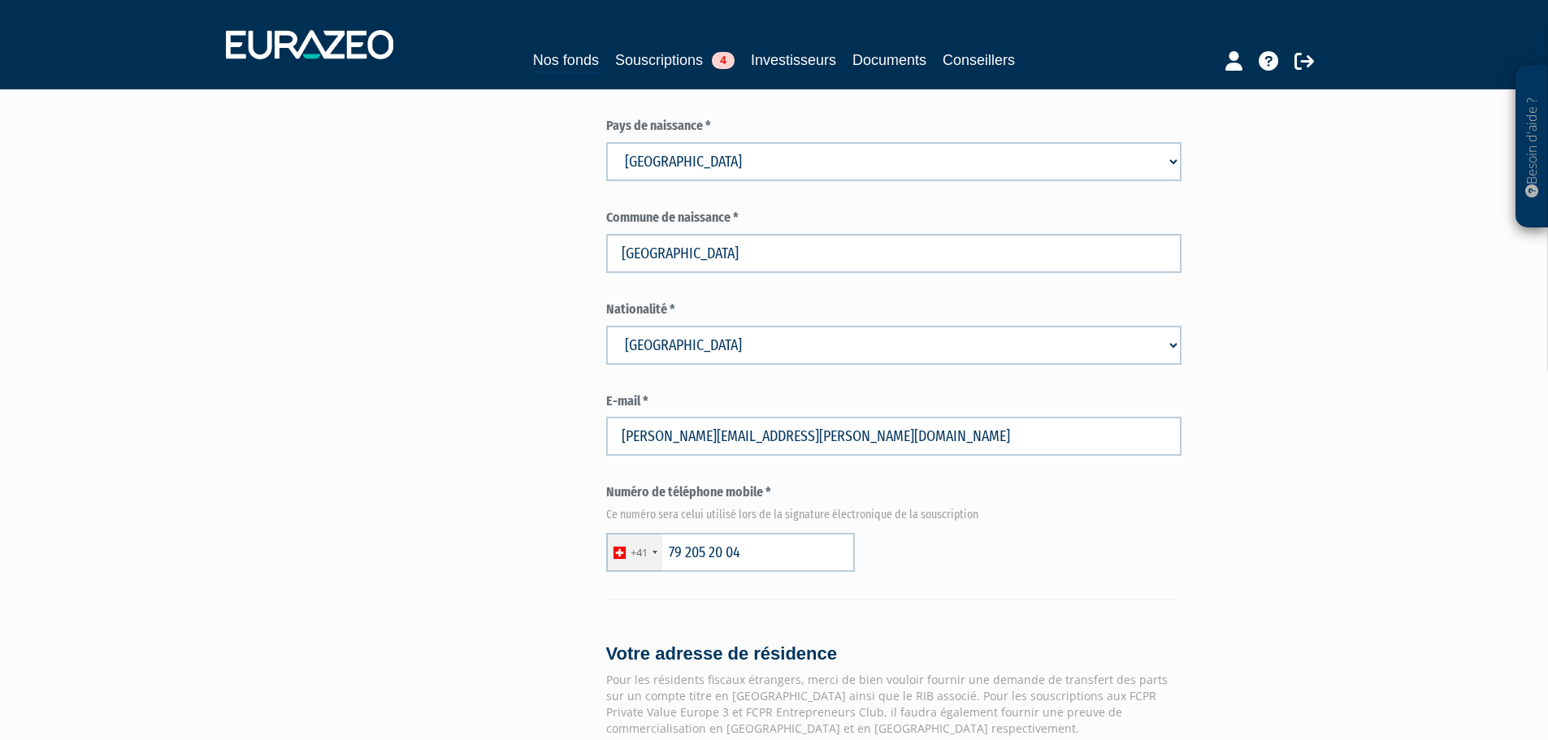
click at [658, 326] on select "Nationalité Afghanistan Afrique du Sud Albanie Algérie Allemagne Andorre" at bounding box center [893, 345] width 575 height 39
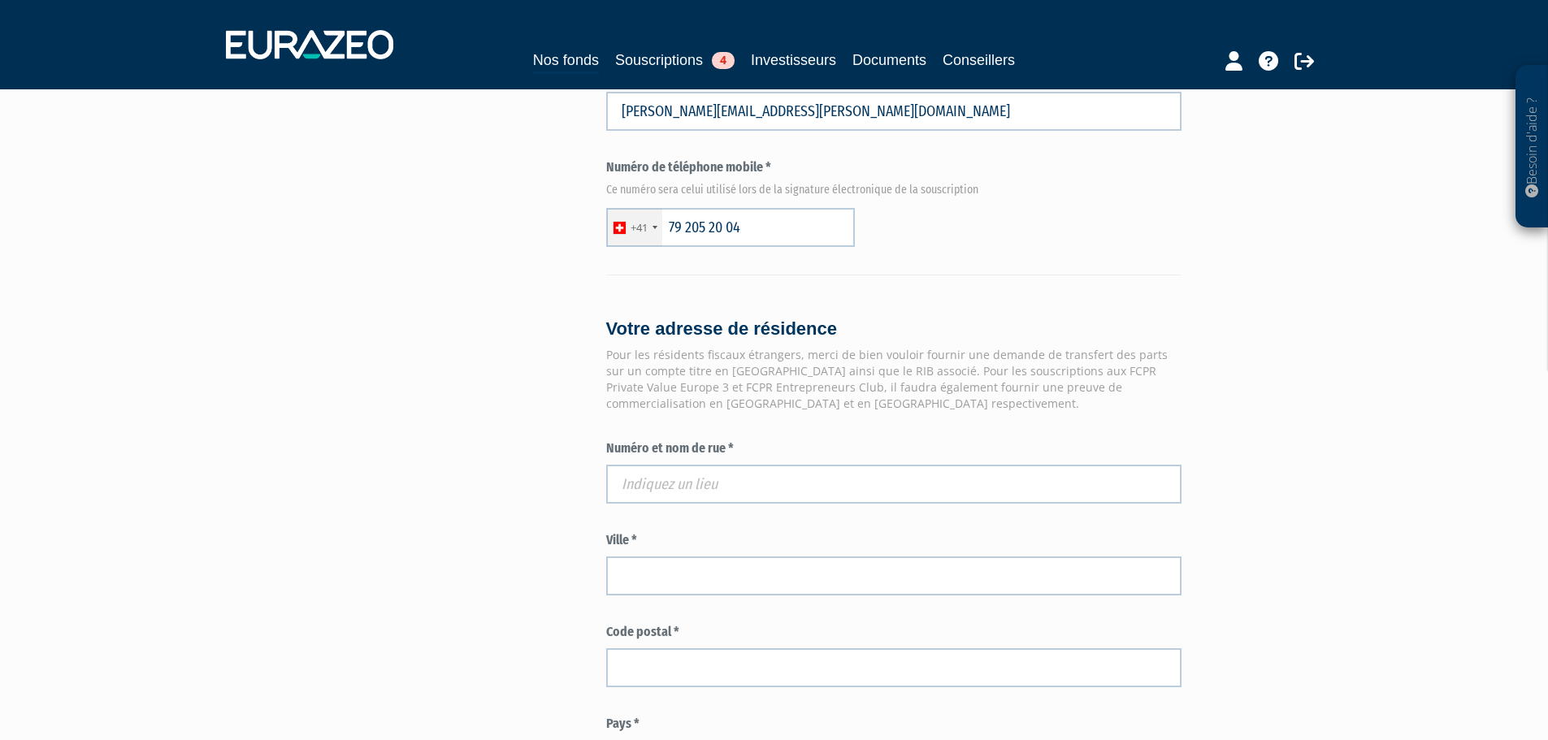
scroll to position [1138, 0]
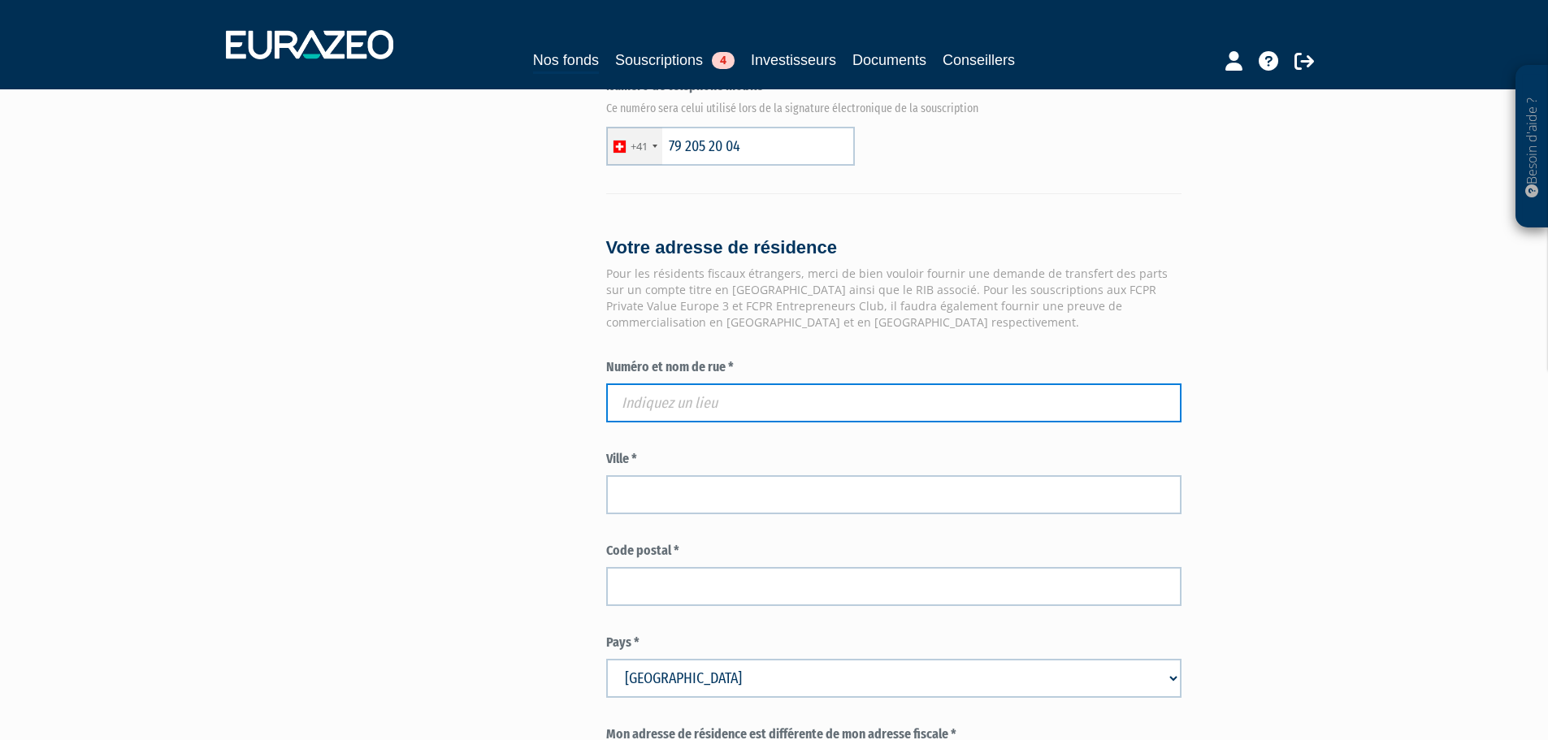
click at [635, 384] on input "text" at bounding box center [893, 403] width 575 height 39
paste input "Bergamo"
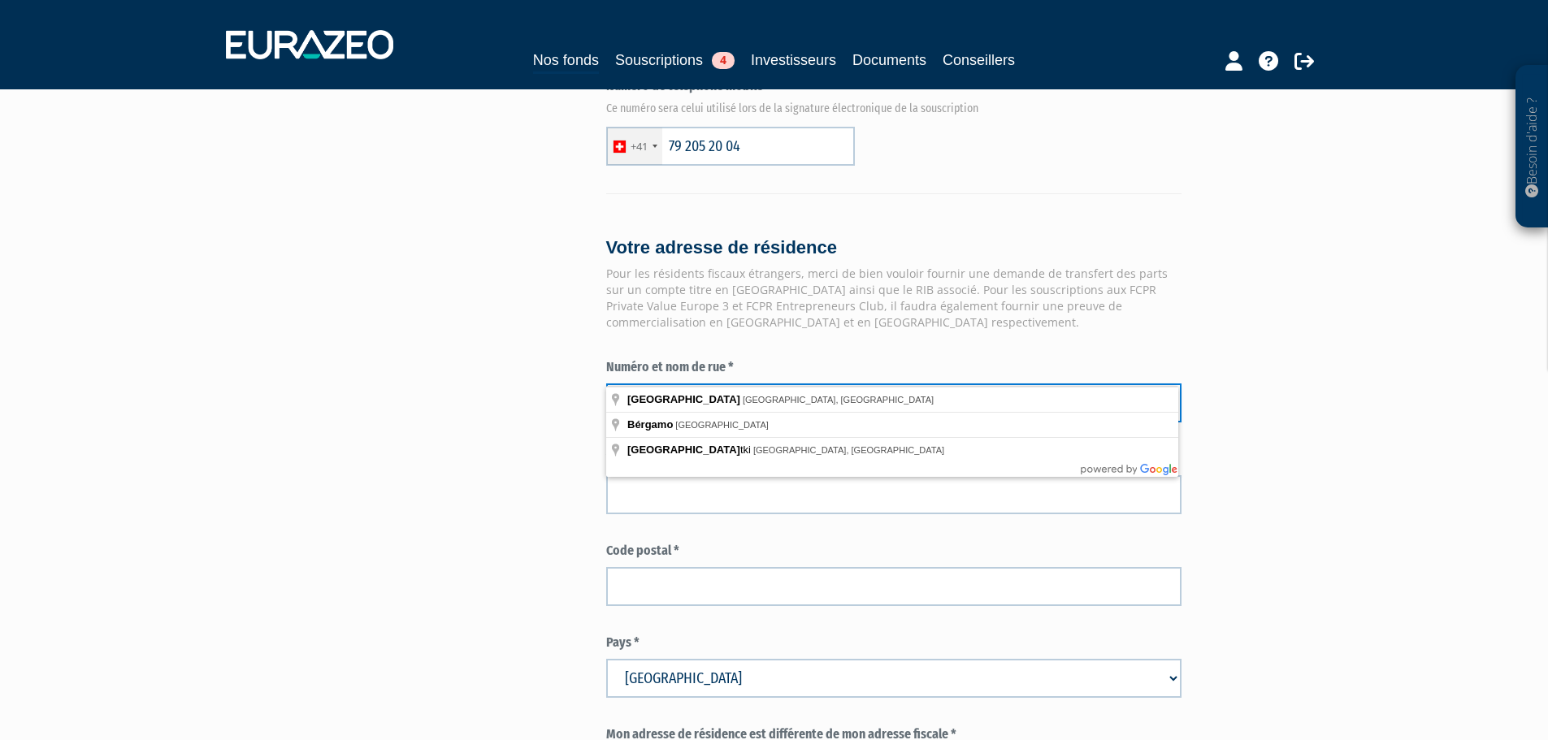
drag, startPoint x: 719, startPoint y: 371, endPoint x: 584, endPoint y: 371, distance: 135.7
click at [584, 371] on div "Envoyer à l'investisseur 1 Identité 2 Coordonnées bancaires 3 Situation profess…" at bounding box center [774, 108] width 1021 height 2233
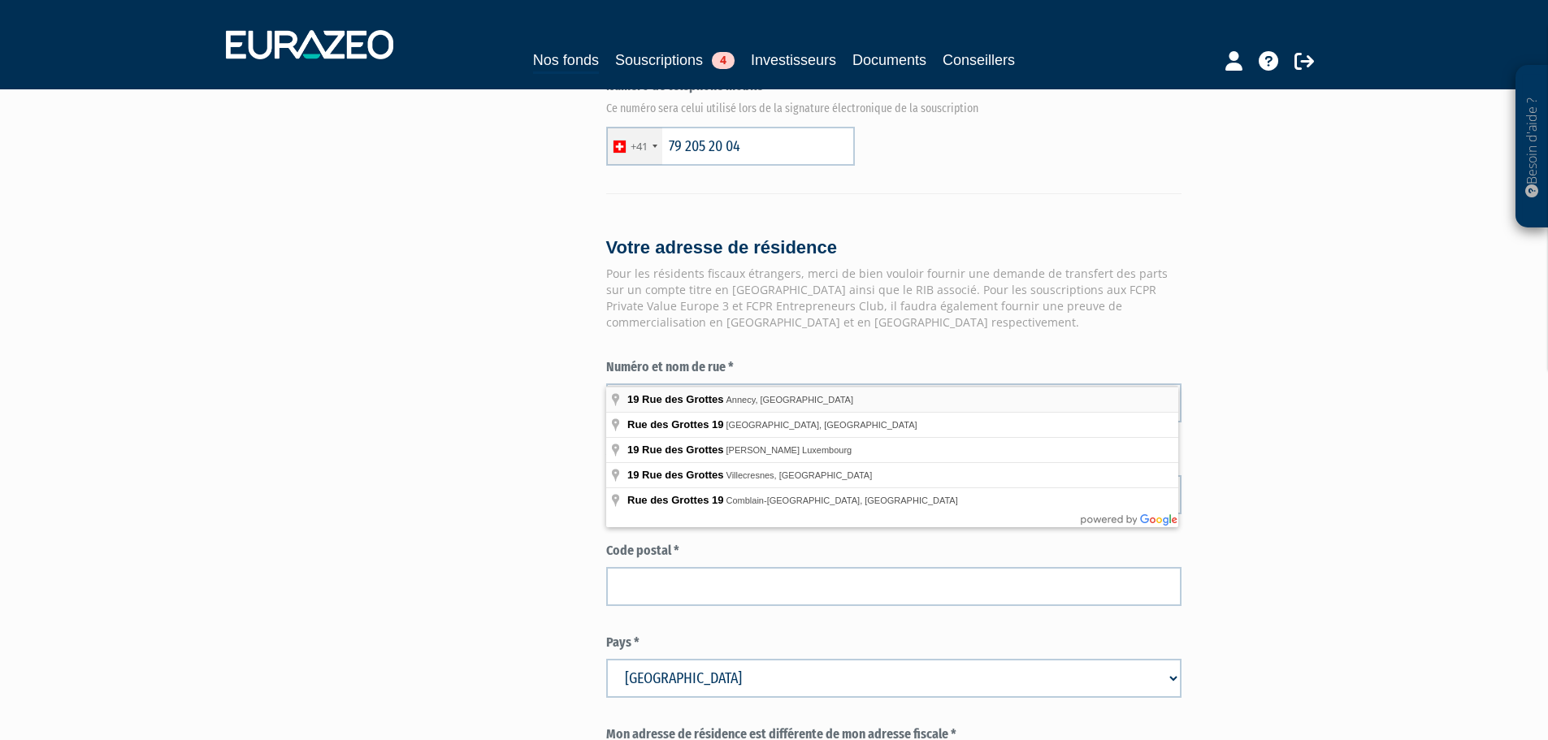
type input "19 Rue des Grottes, Annecy, France"
type input "Annecy"
type input "74940"
type input "19 Rue des Grottes"
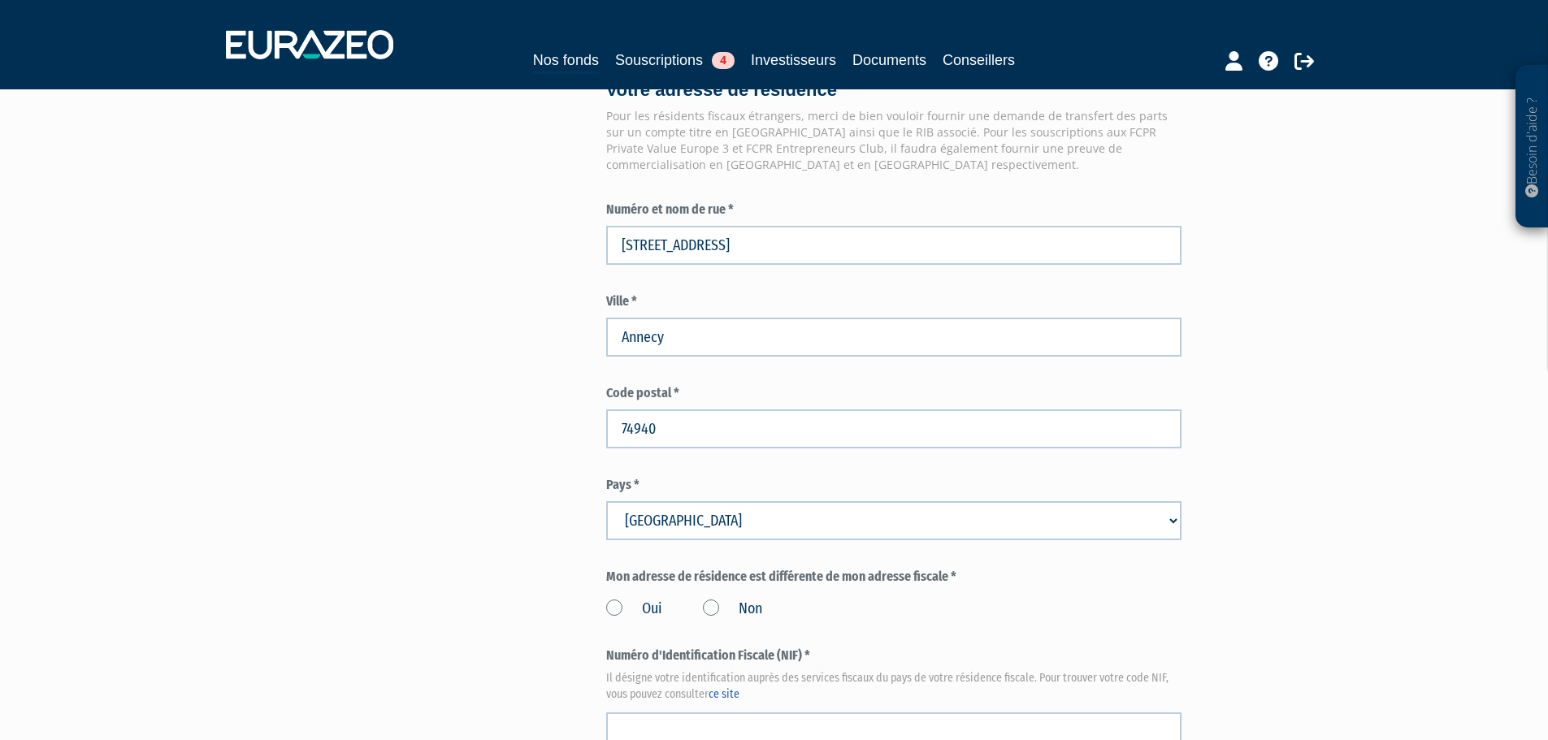
scroll to position [1300, 0]
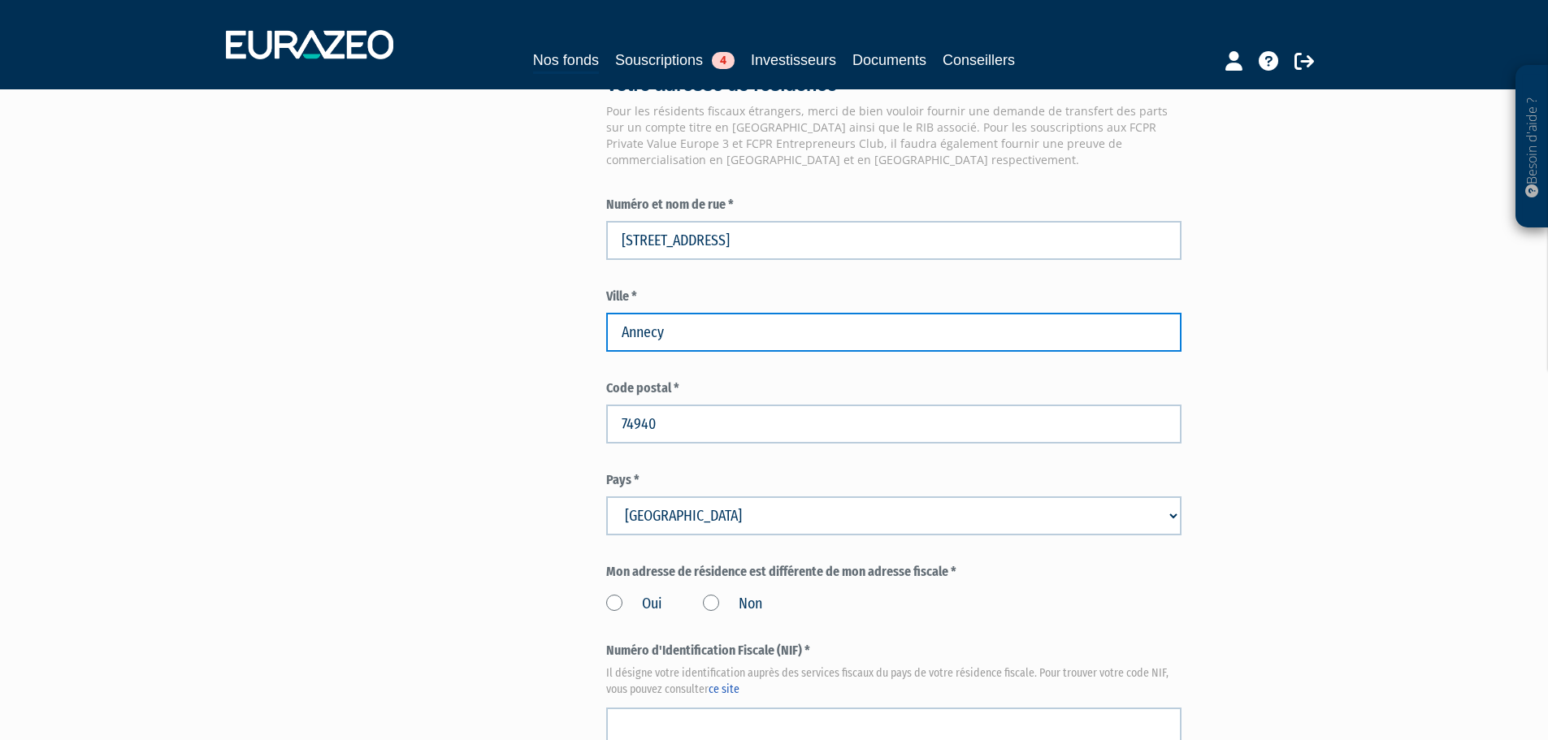
click at [760, 313] on input "Annecy" at bounding box center [893, 332] width 575 height 39
type input "Annecy le Vieux"
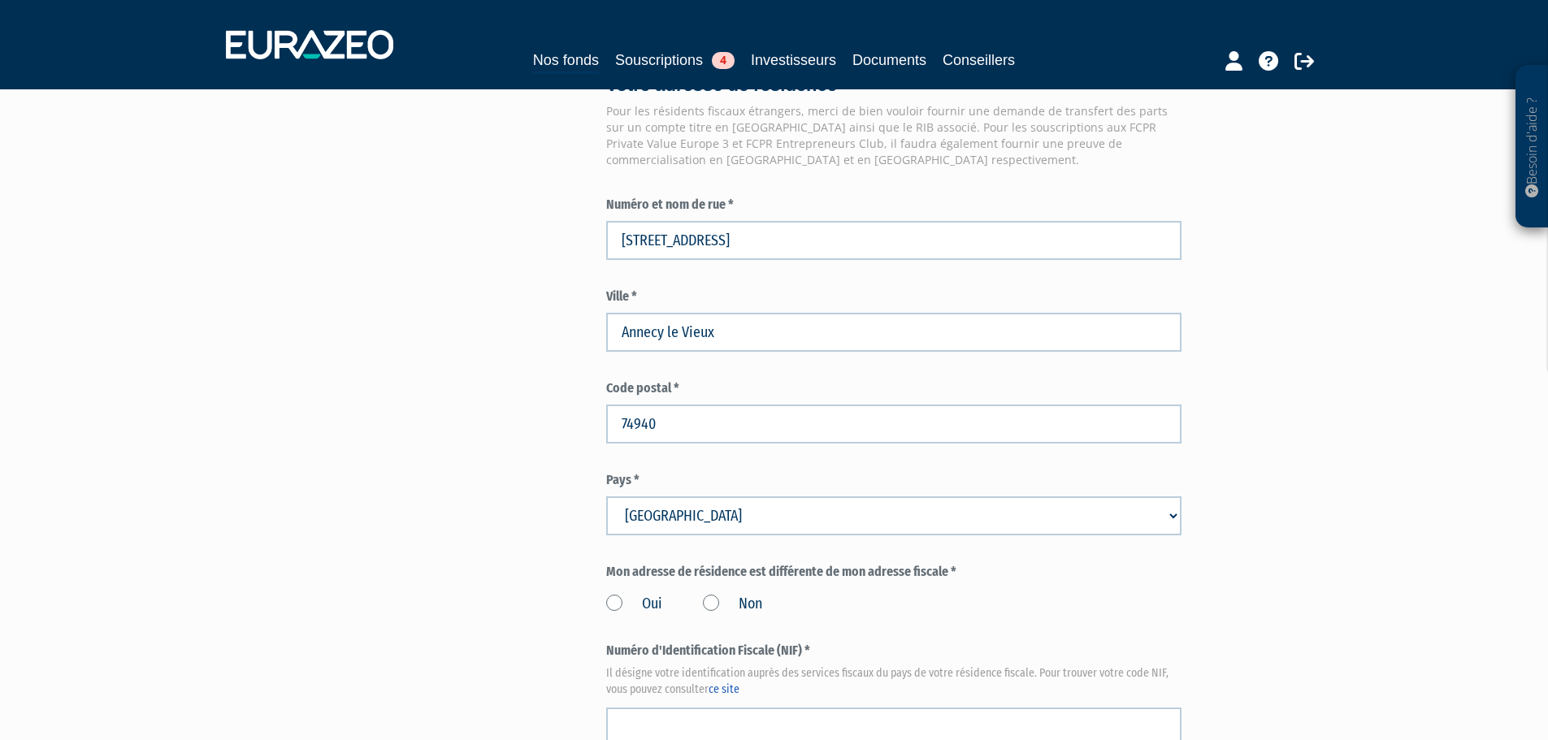
drag, startPoint x: 705, startPoint y: 486, endPoint x: 564, endPoint y: 486, distance: 140.6
select select "75"
click at [606, 497] on select "Pays Afghanistan Afrique du Sud Albanie Algérie Allemagne Andorre" at bounding box center [893, 516] width 575 height 39
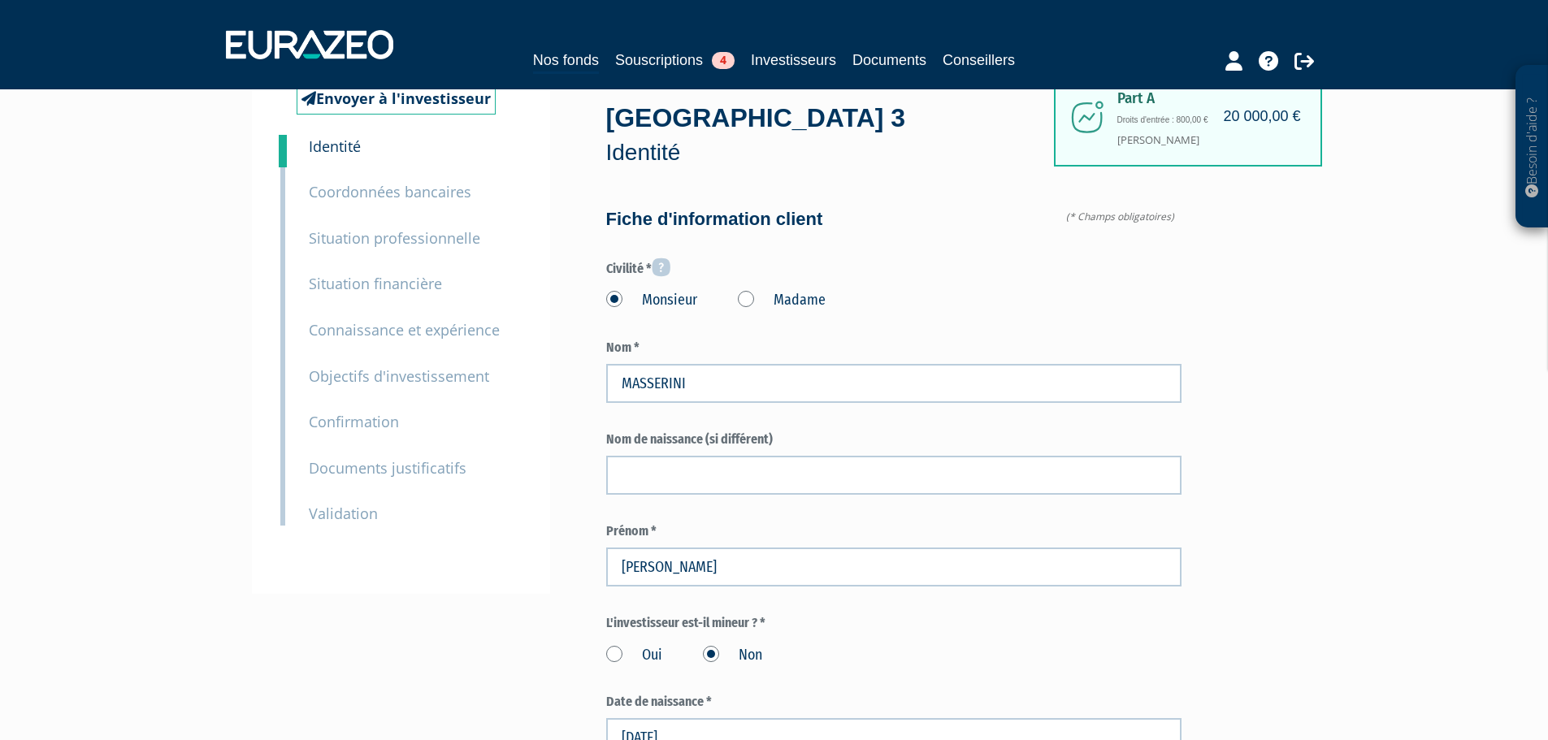
scroll to position [0, 0]
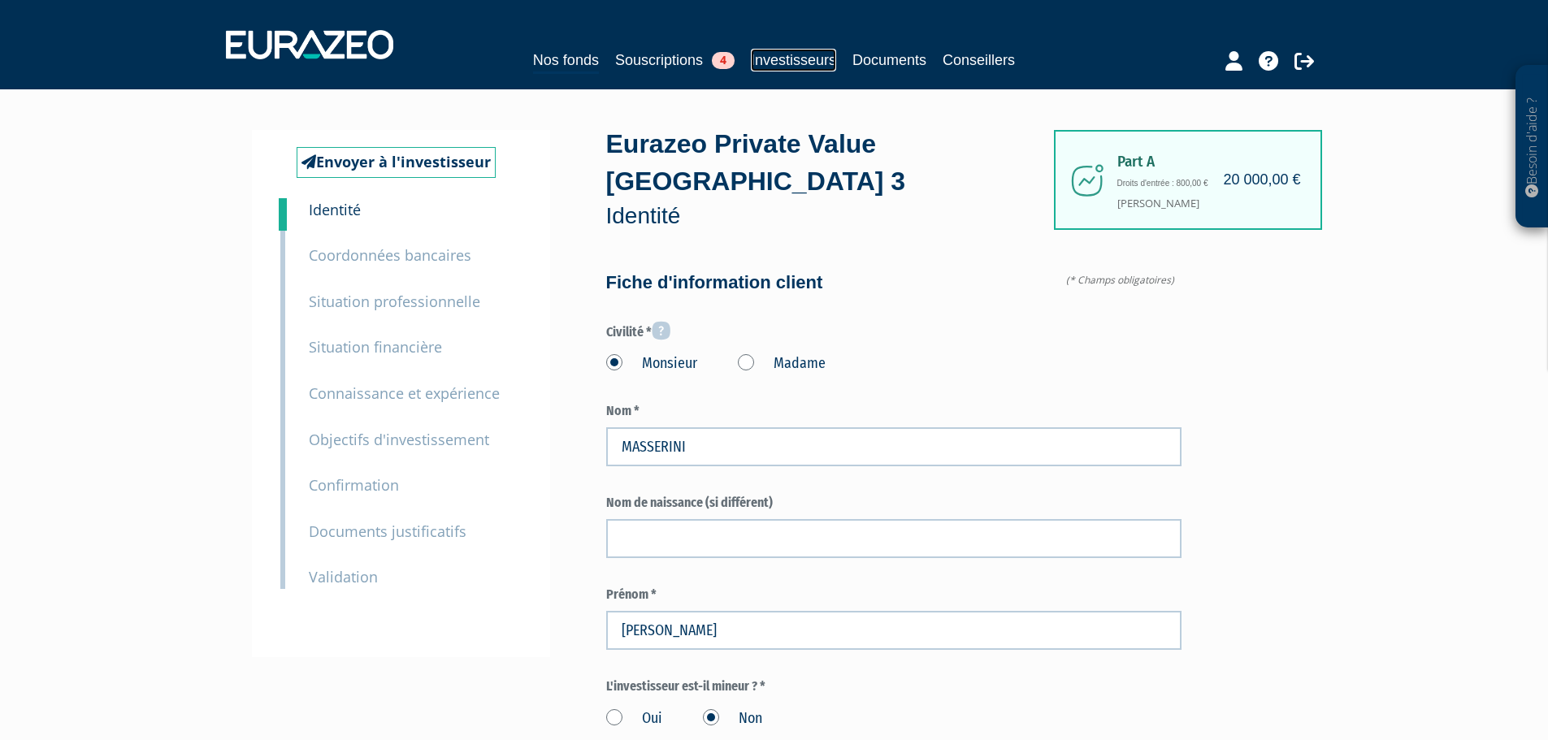
click at [796, 63] on link "Investisseurs" at bounding box center [793, 60] width 85 height 23
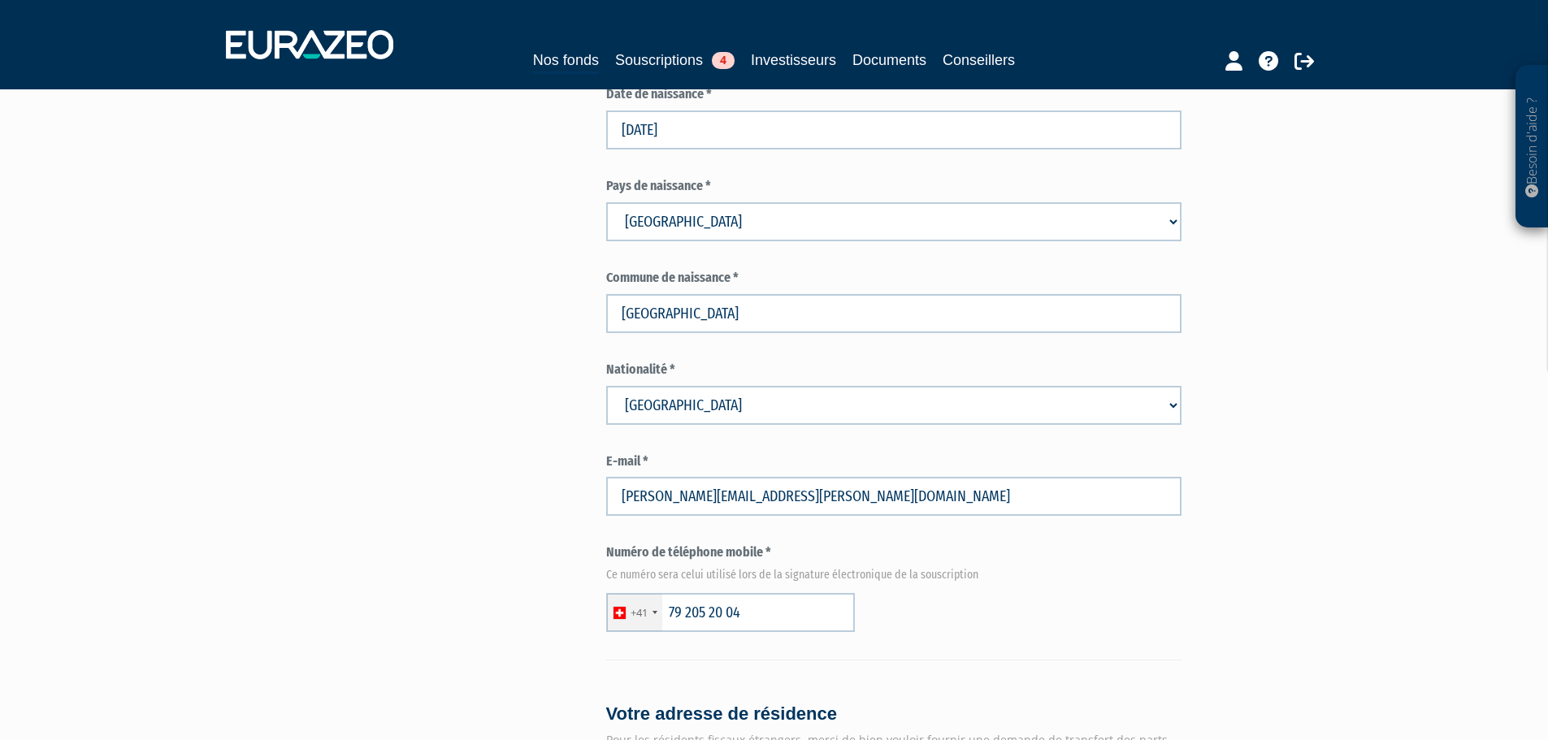
scroll to position [732, 0]
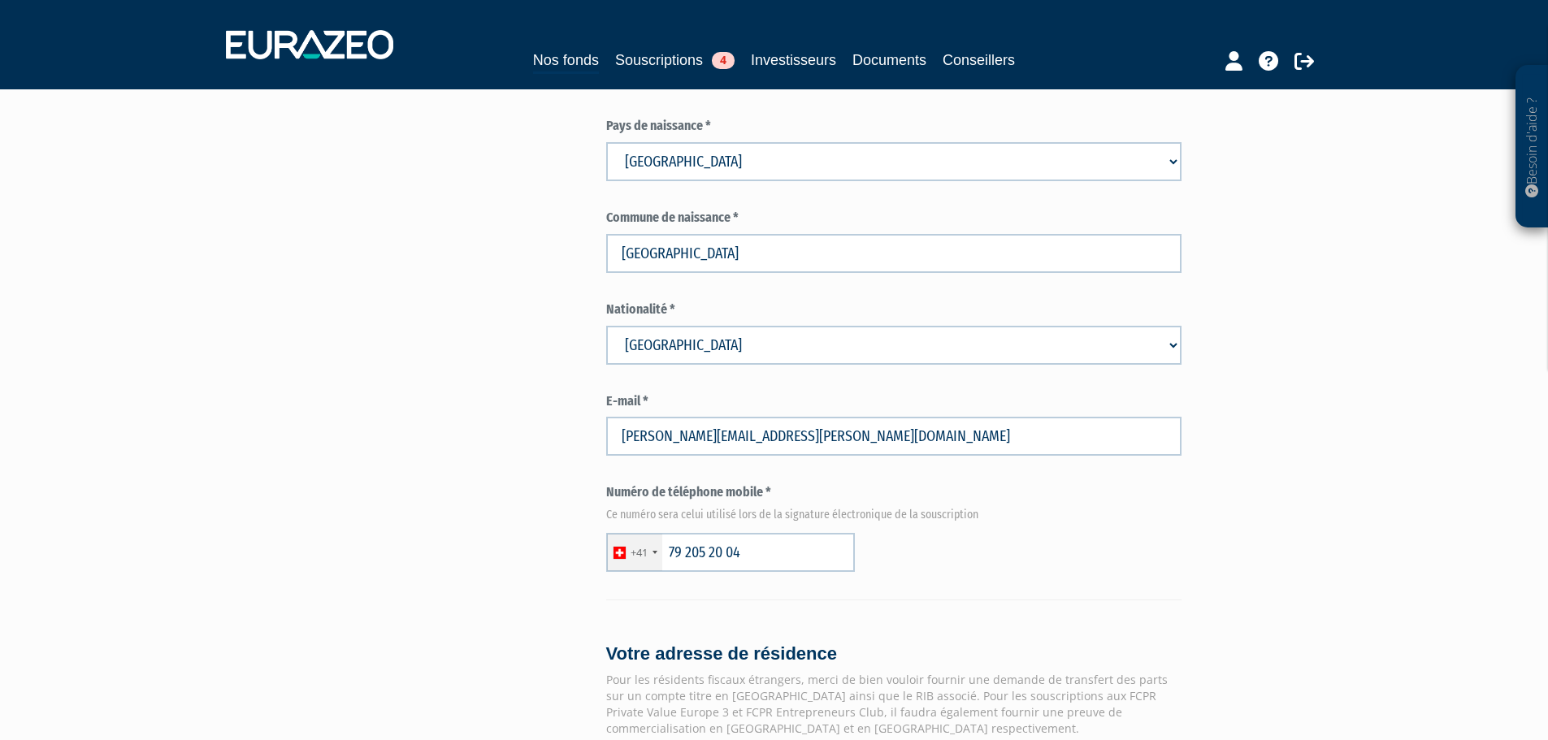
click at [656, 551] on div at bounding box center [655, 552] width 5 height 3
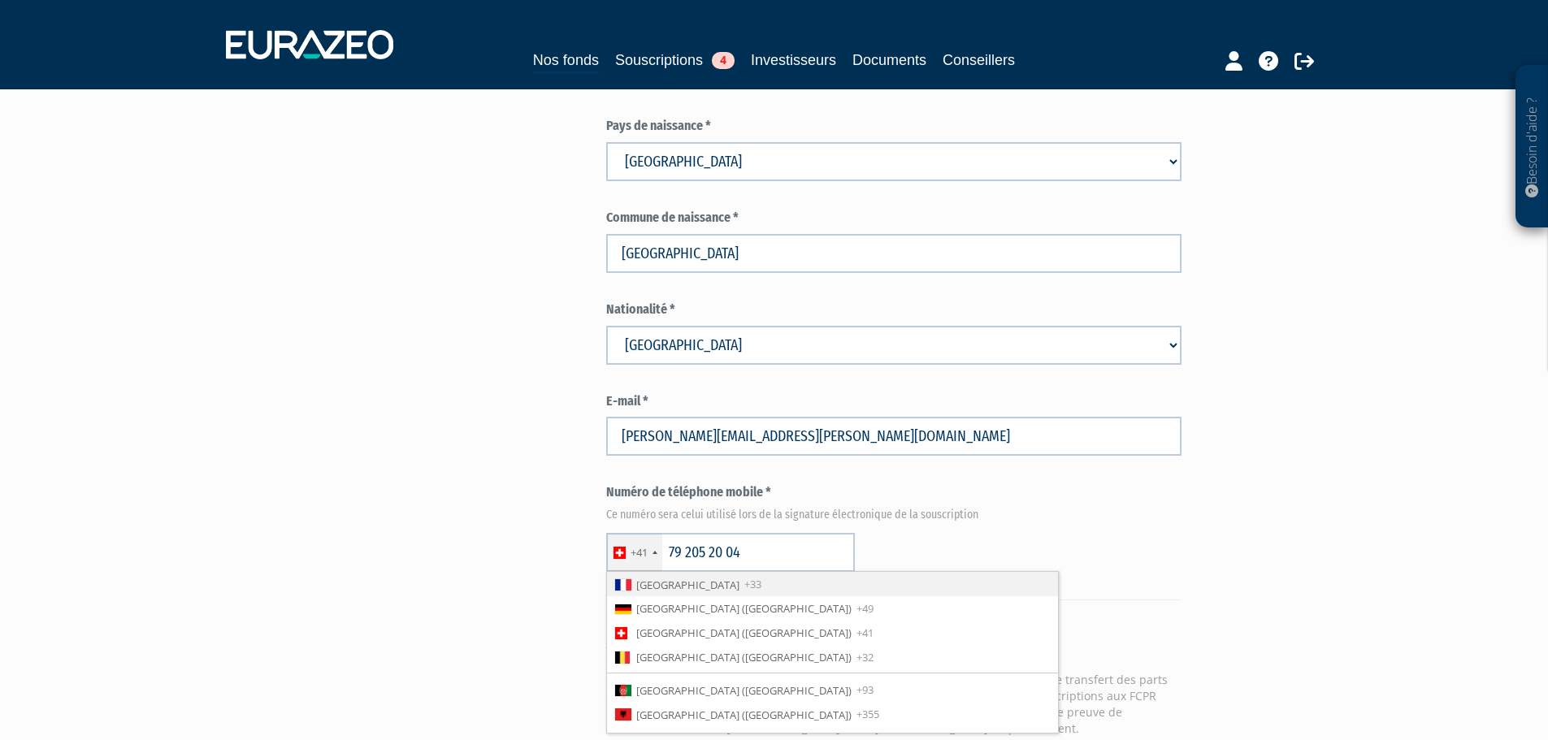
click at [660, 578] on span "[GEOGRAPHIC_DATA]" at bounding box center [687, 585] width 103 height 15
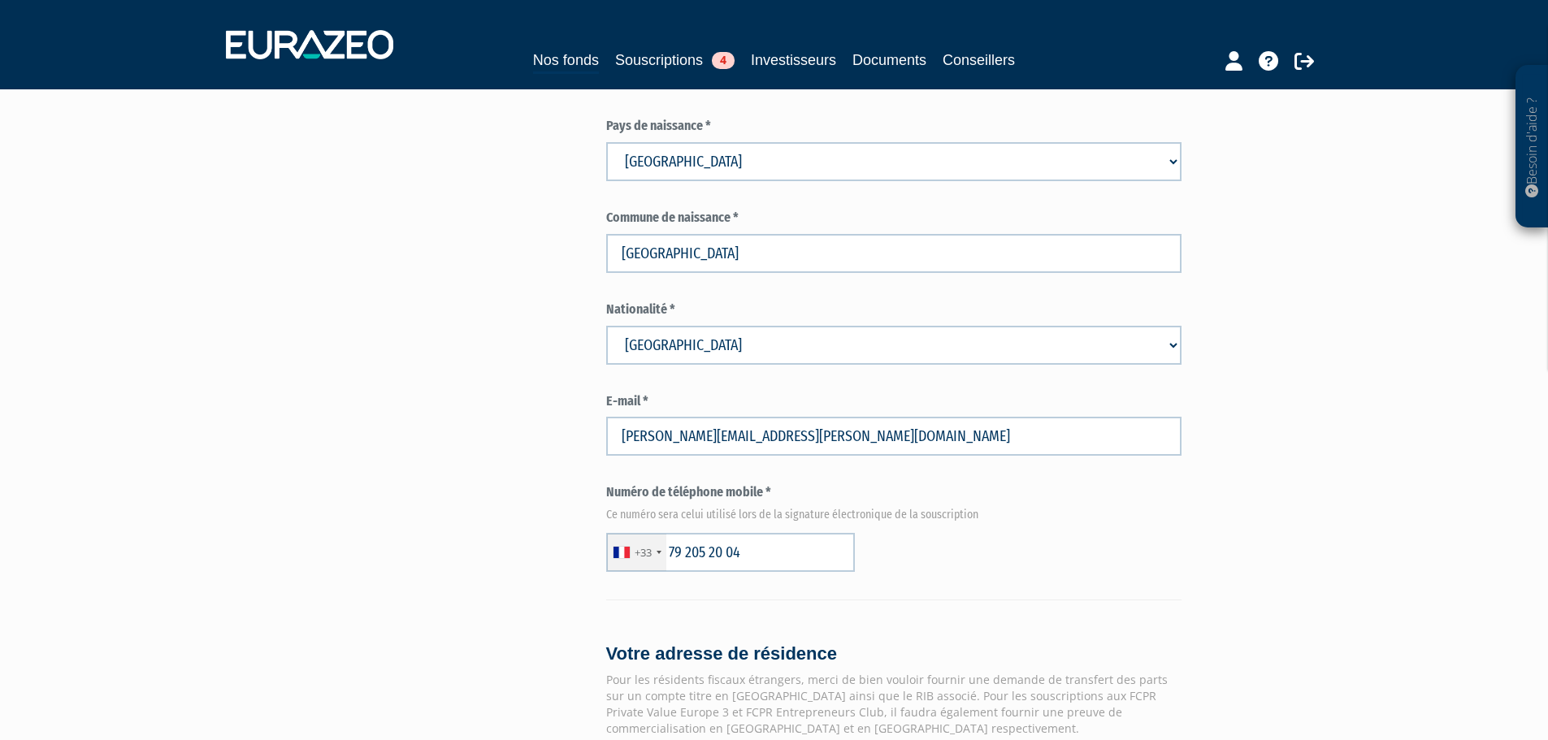
click at [1050, 533] on div "+33 France +33 Germany (Deutschland) +49 Switzerland (Schweiz) +41 Belgium (Bel…" at bounding box center [893, 552] width 575 height 39
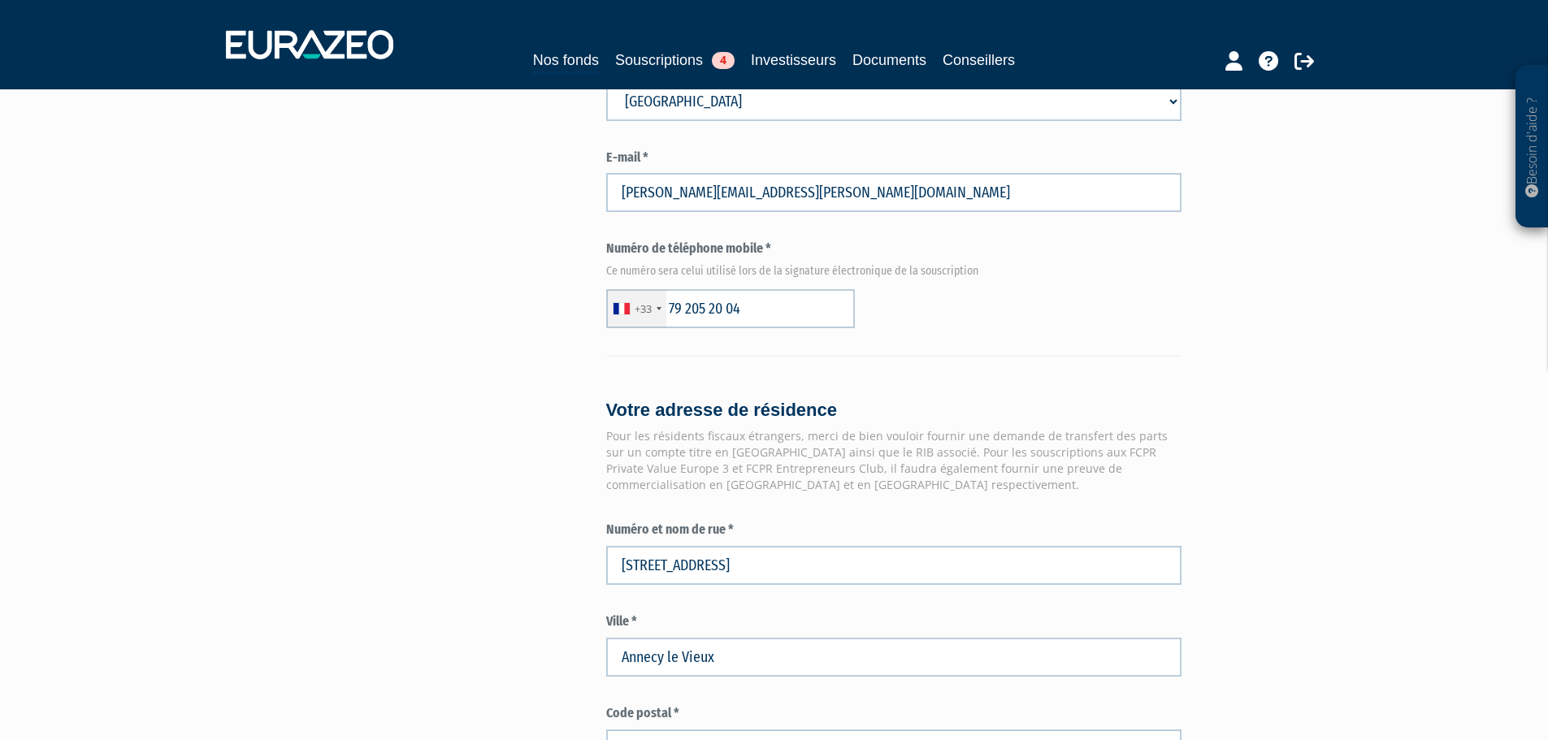
click at [483, 336] on div "Envoyer à l'investisseur 1 Identité 2 Coordonnées bancaires 3 Situation profess…" at bounding box center [774, 271] width 1021 height 2233
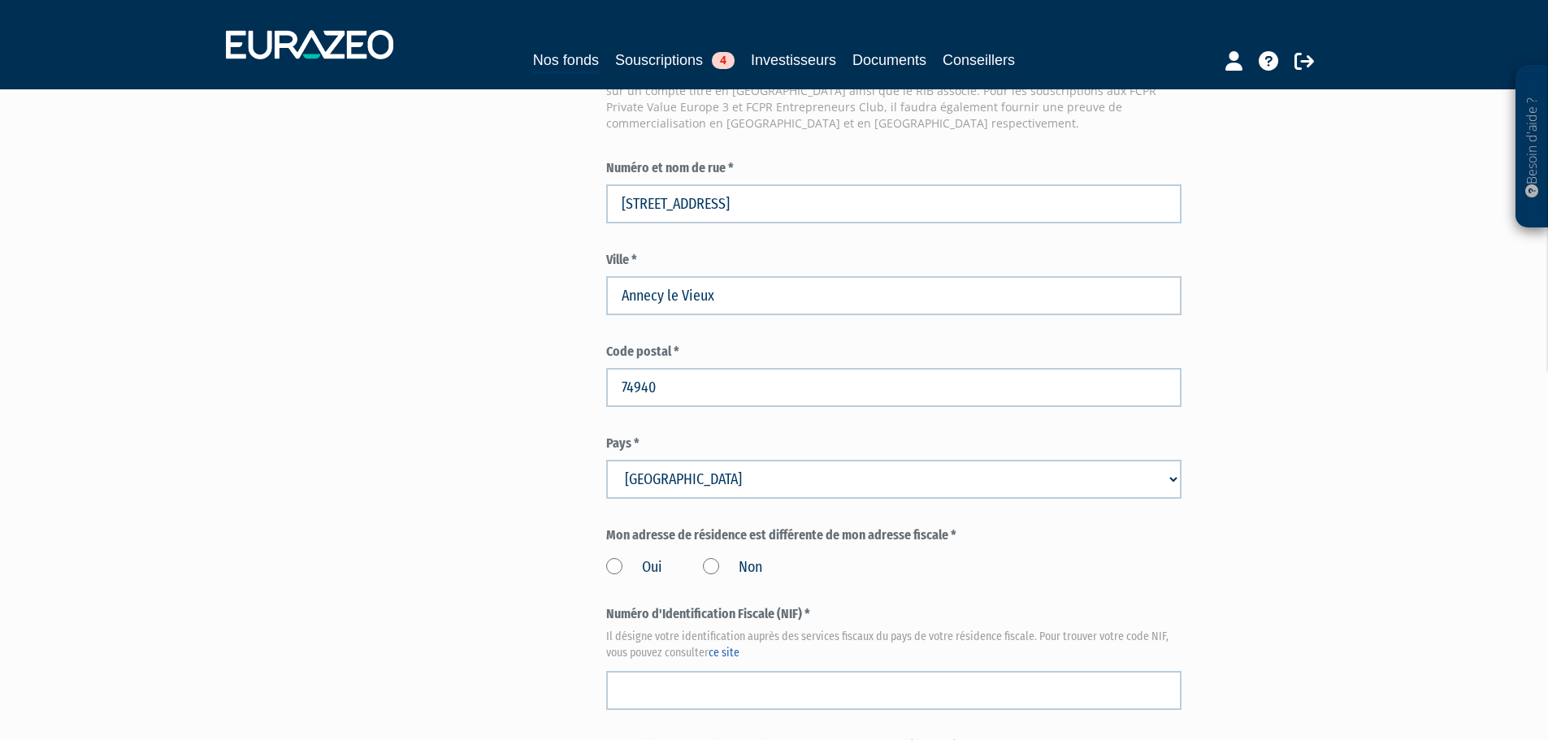
scroll to position [1463, 0]
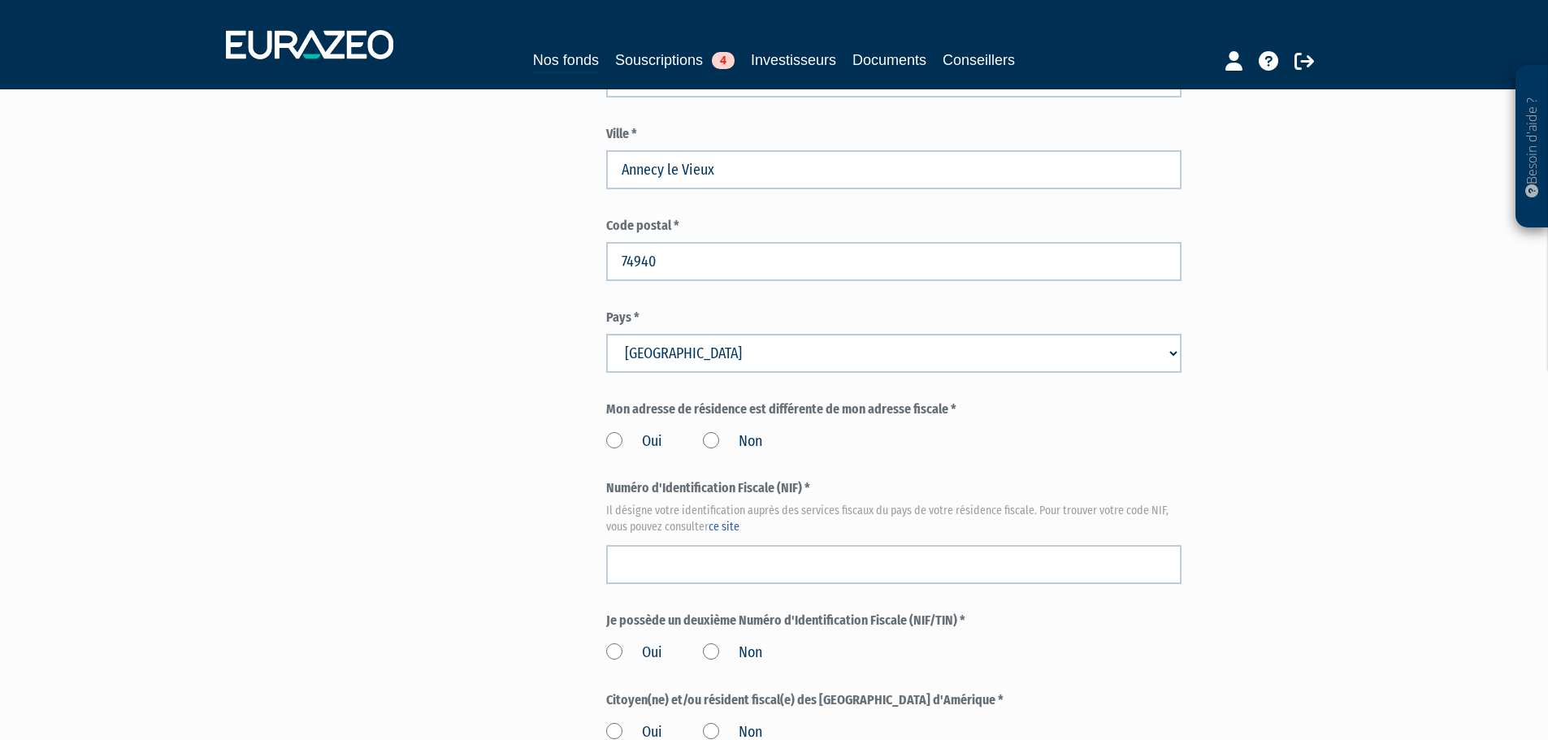
click at [712, 432] on label "Non" at bounding box center [732, 442] width 59 height 21
click at [0, 0] on input "Non" at bounding box center [0, 0] width 0 height 0
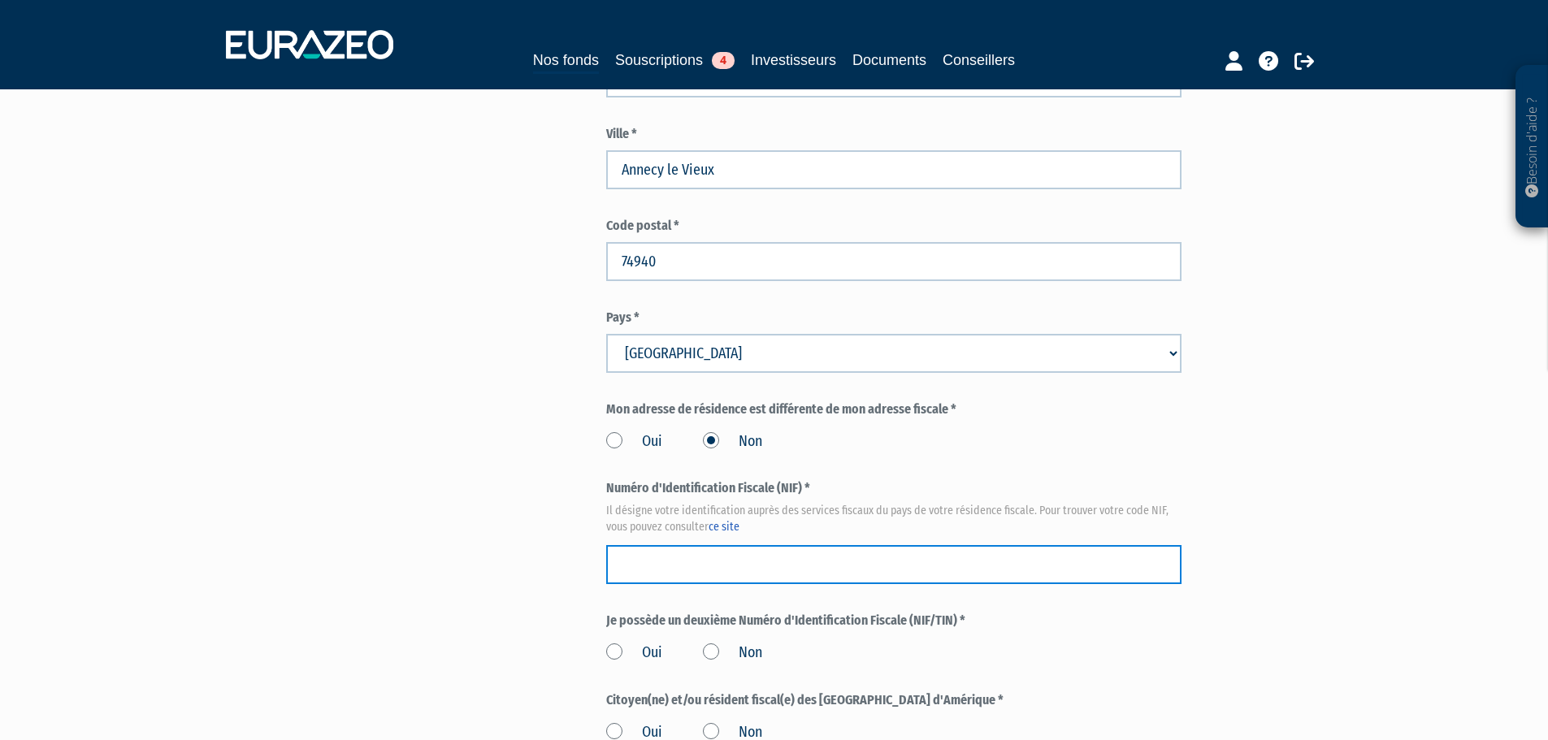
click at [703, 545] on input "text" at bounding box center [893, 564] width 575 height 39
paste input "30 17 015 918 378"
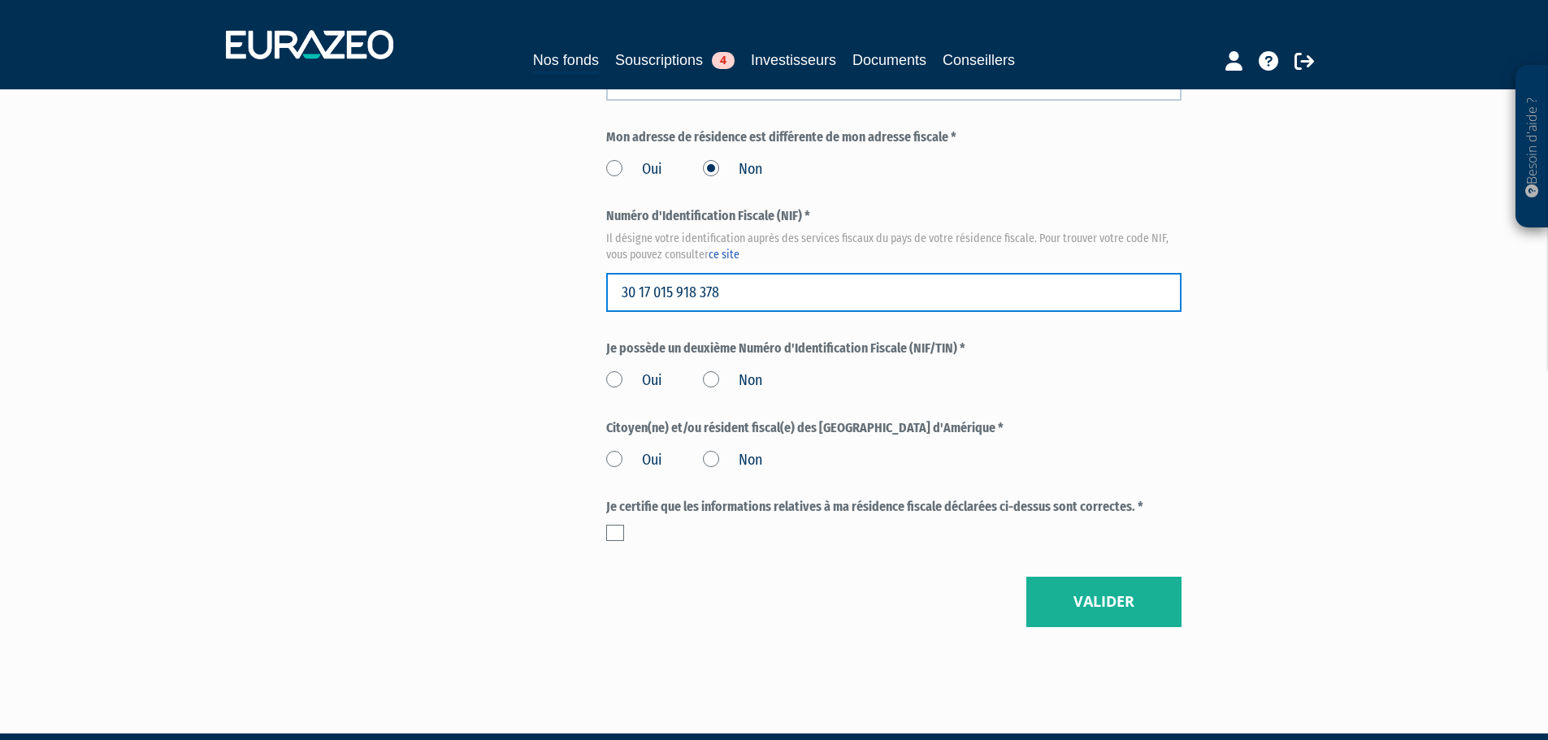
scroll to position [1743, 0]
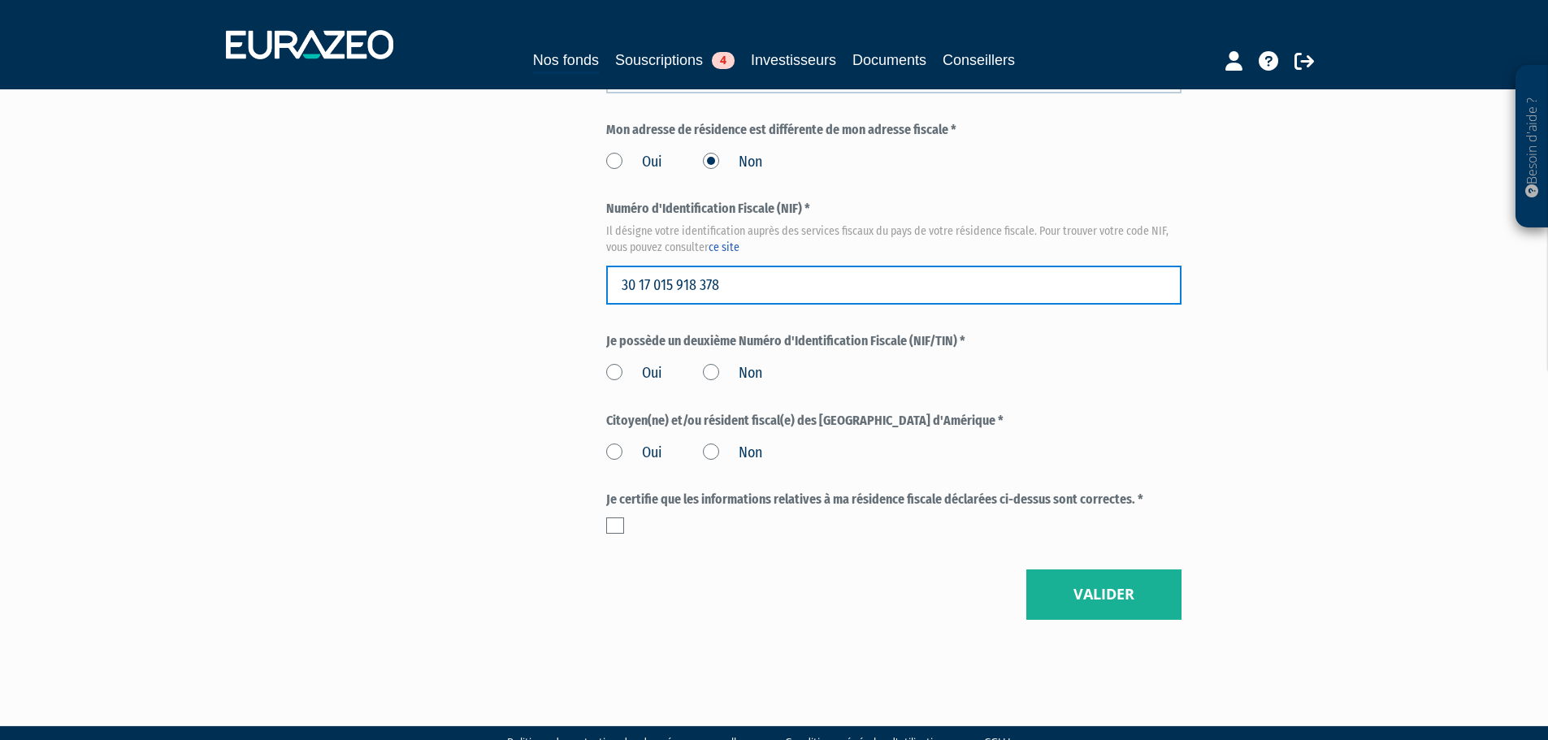
type input "30 17 015 918 378"
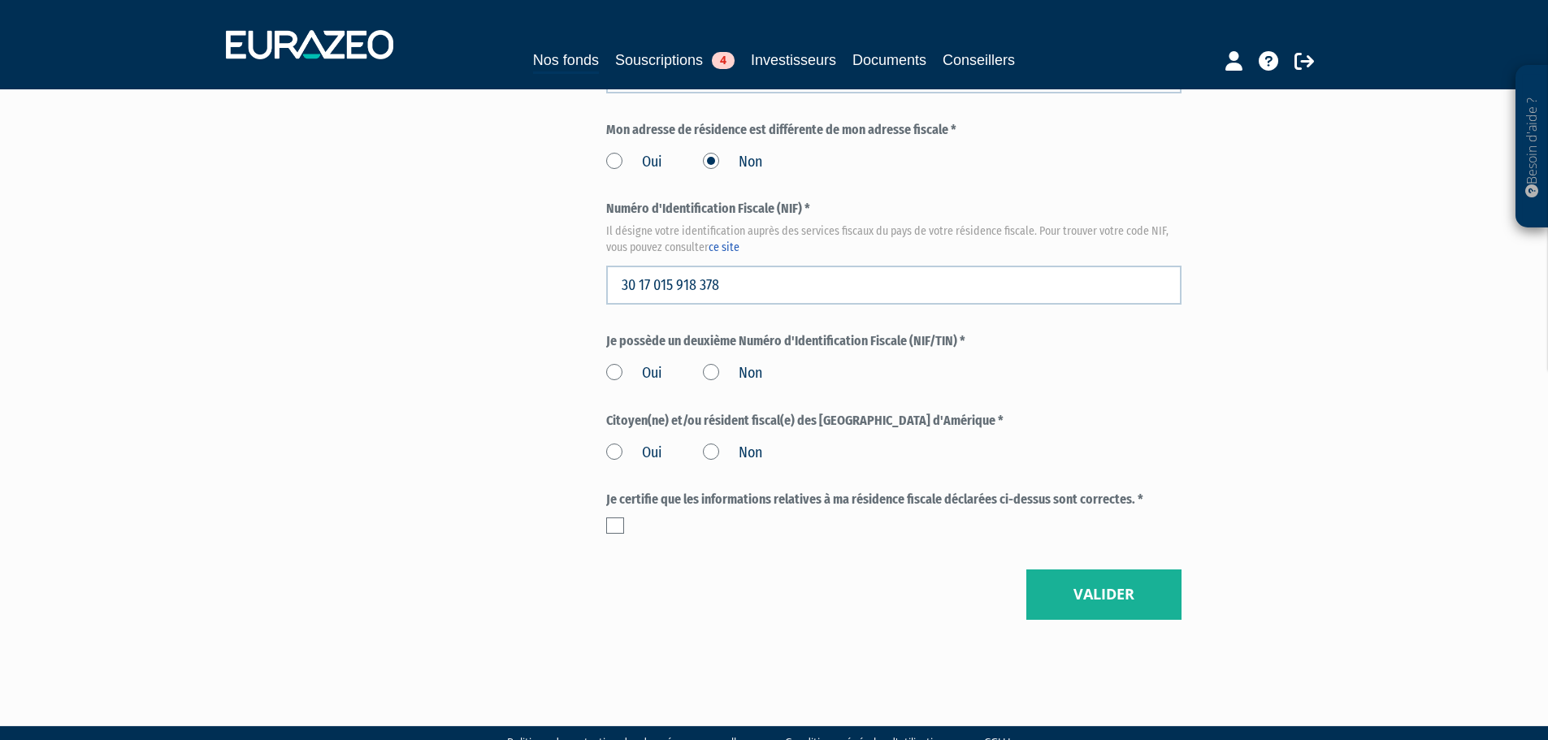
click at [709, 363] on label "Non" at bounding box center [732, 373] width 59 height 21
click at [0, 0] on input "Non" at bounding box center [0, 0] width 0 height 0
click at [709, 443] on label "Non" at bounding box center [732, 453] width 59 height 21
click at [0, 0] on input "Non" at bounding box center [0, 0] width 0 height 0
click at [612, 518] on label at bounding box center [615, 526] width 18 height 16
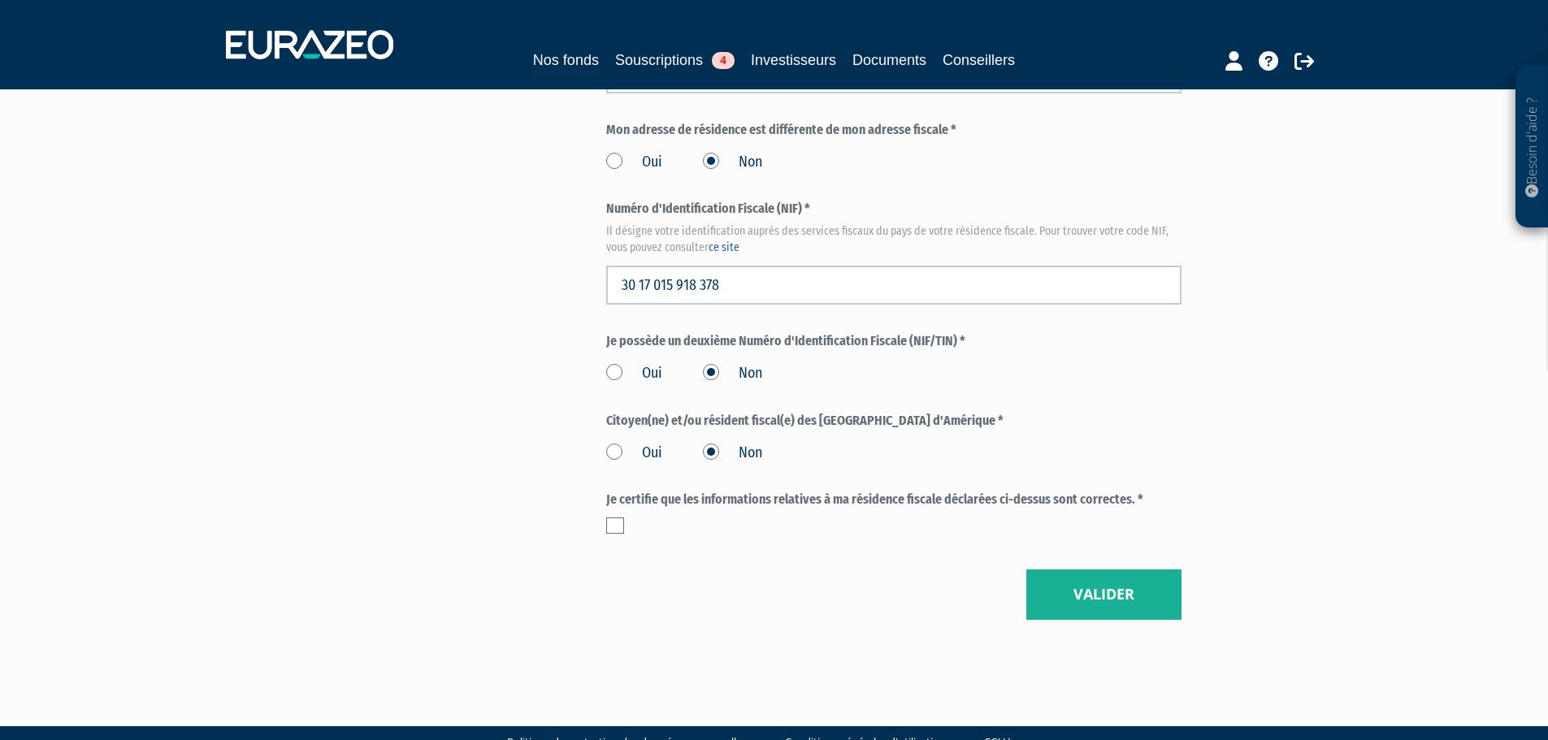
click at [0, 0] on input "checkbox" at bounding box center [0, 0] width 0 height 0
click at [1109, 570] on button "Valider" at bounding box center [1104, 595] width 155 height 50
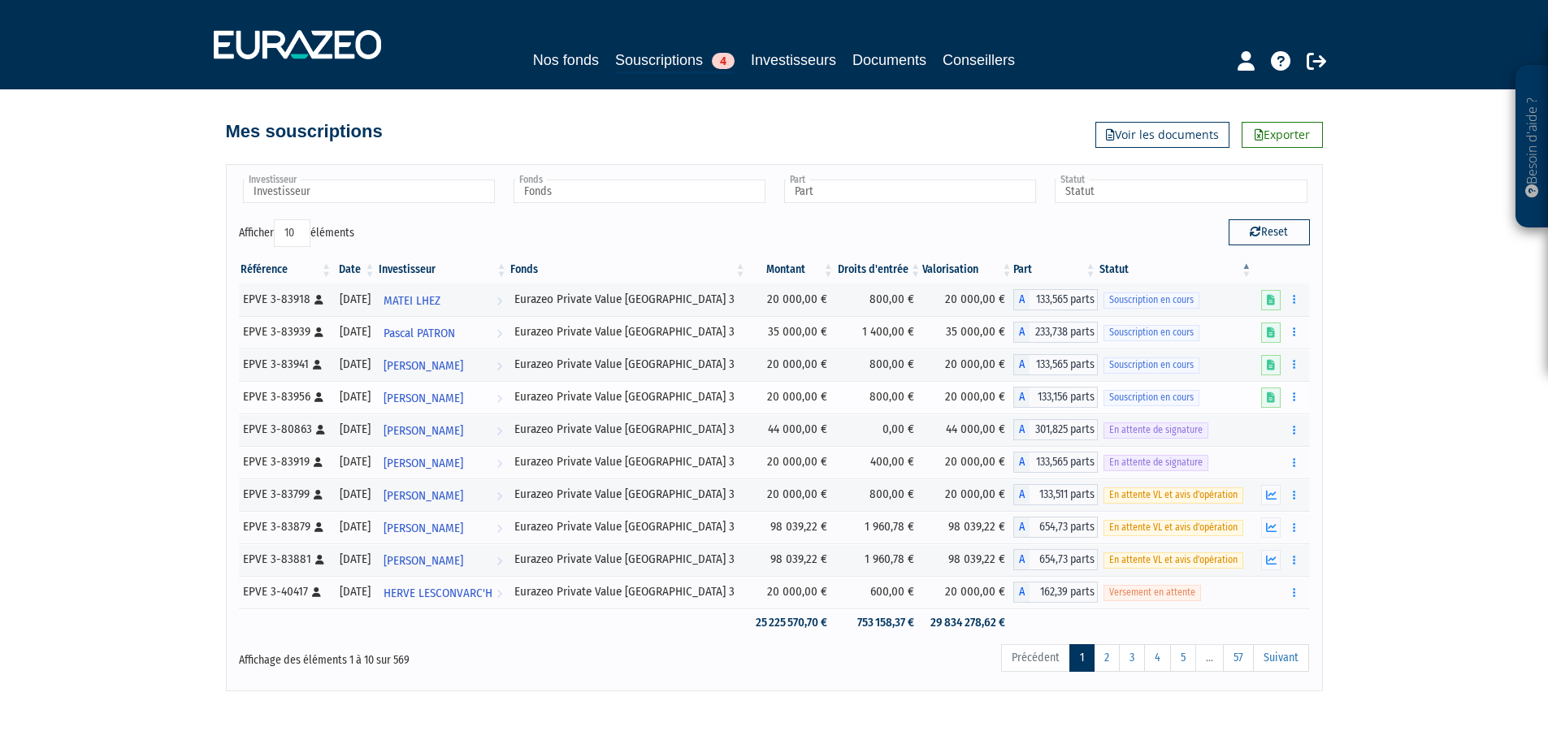
drag, startPoint x: 231, startPoint y: 395, endPoint x: 305, endPoint y: 410, distance: 75.6
click at [305, 410] on div "Référence Date Investisseur Fonds Montant Droits d'entrée Valorisation Part Sta…" at bounding box center [775, 446] width 1096 height 391
click at [239, 397] on td "EPVE 3-83956 [Français] Personne physique" at bounding box center [286, 397] width 95 height 33
drag, startPoint x: 245, startPoint y: 391, endPoint x: 306, endPoint y: 389, distance: 61.8
click at [306, 389] on div "EPVE 3-83956 [Français] Personne physique" at bounding box center [285, 397] width 85 height 17
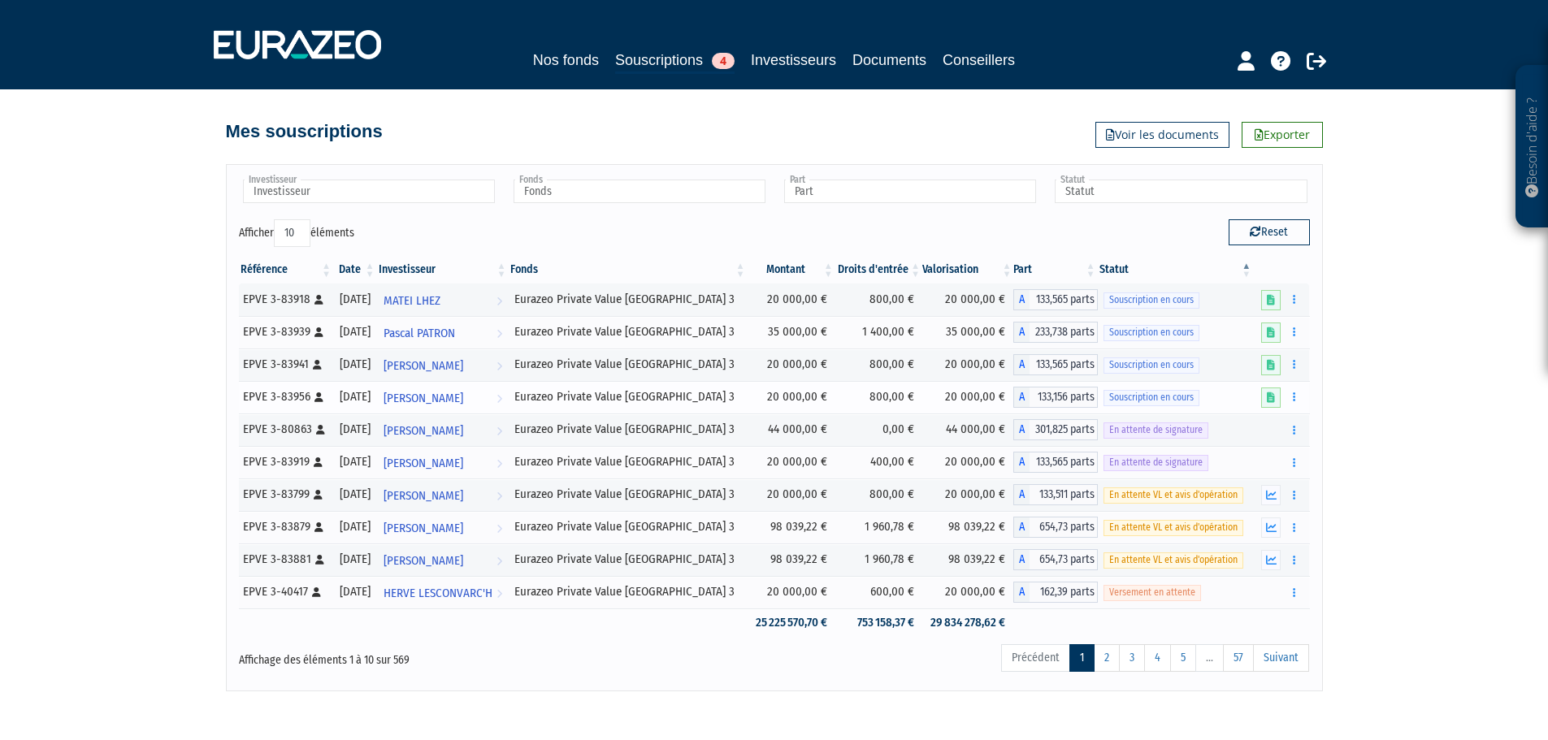
copy div "EPVE 3-83956"
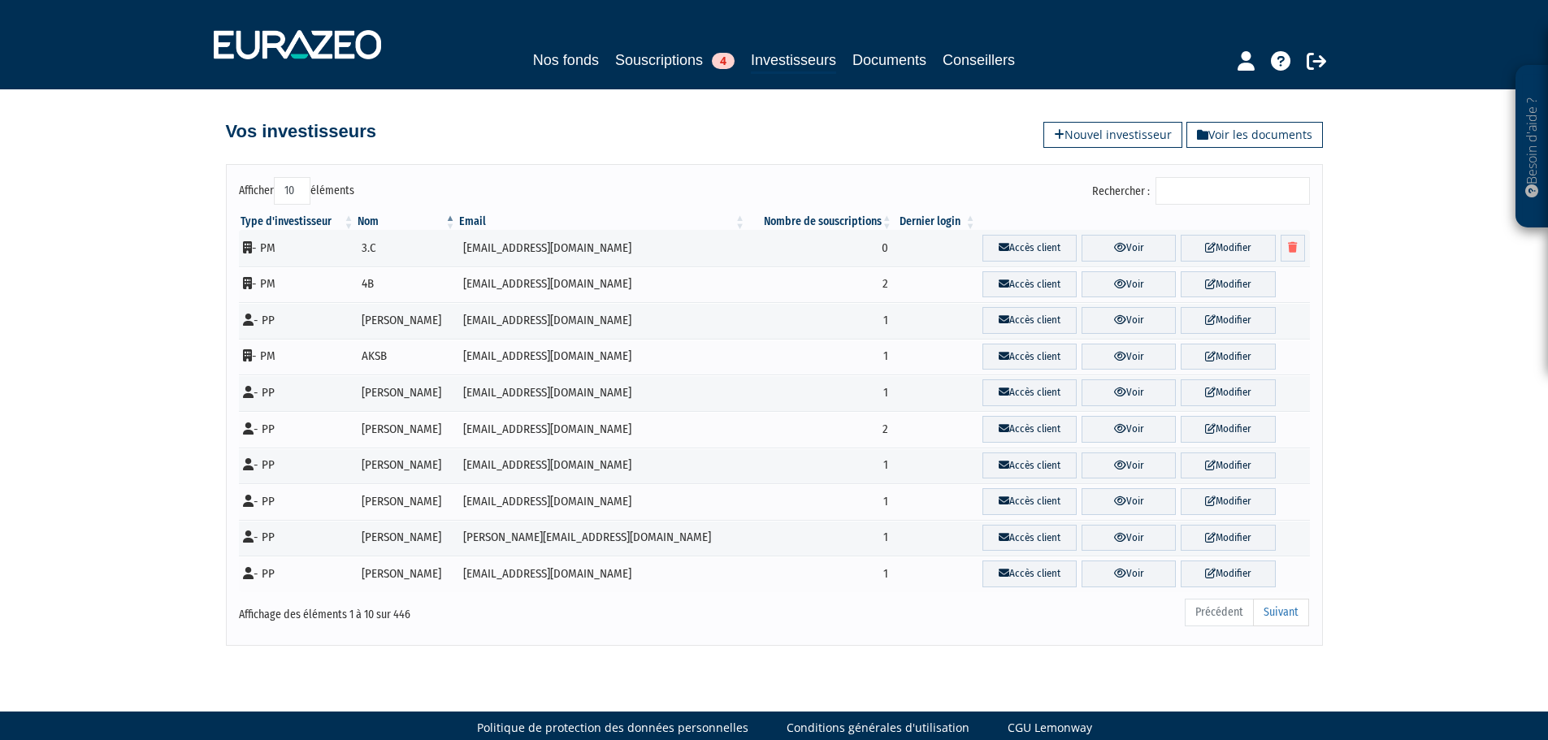
click at [1231, 185] on input "Rechercher :" at bounding box center [1233, 191] width 154 height 28
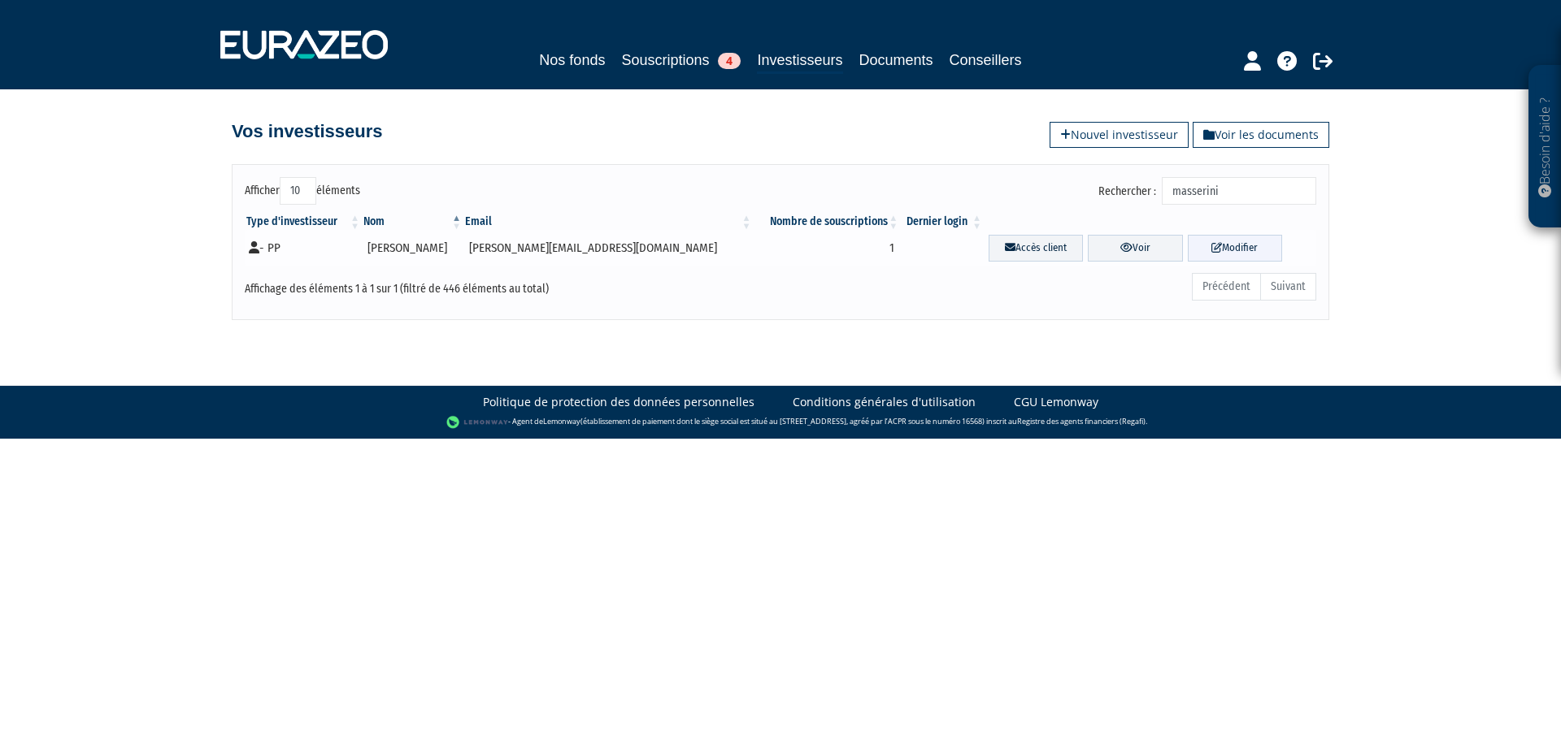
type input "masserini"
click at [1236, 247] on link "Modifier" at bounding box center [1235, 248] width 94 height 27
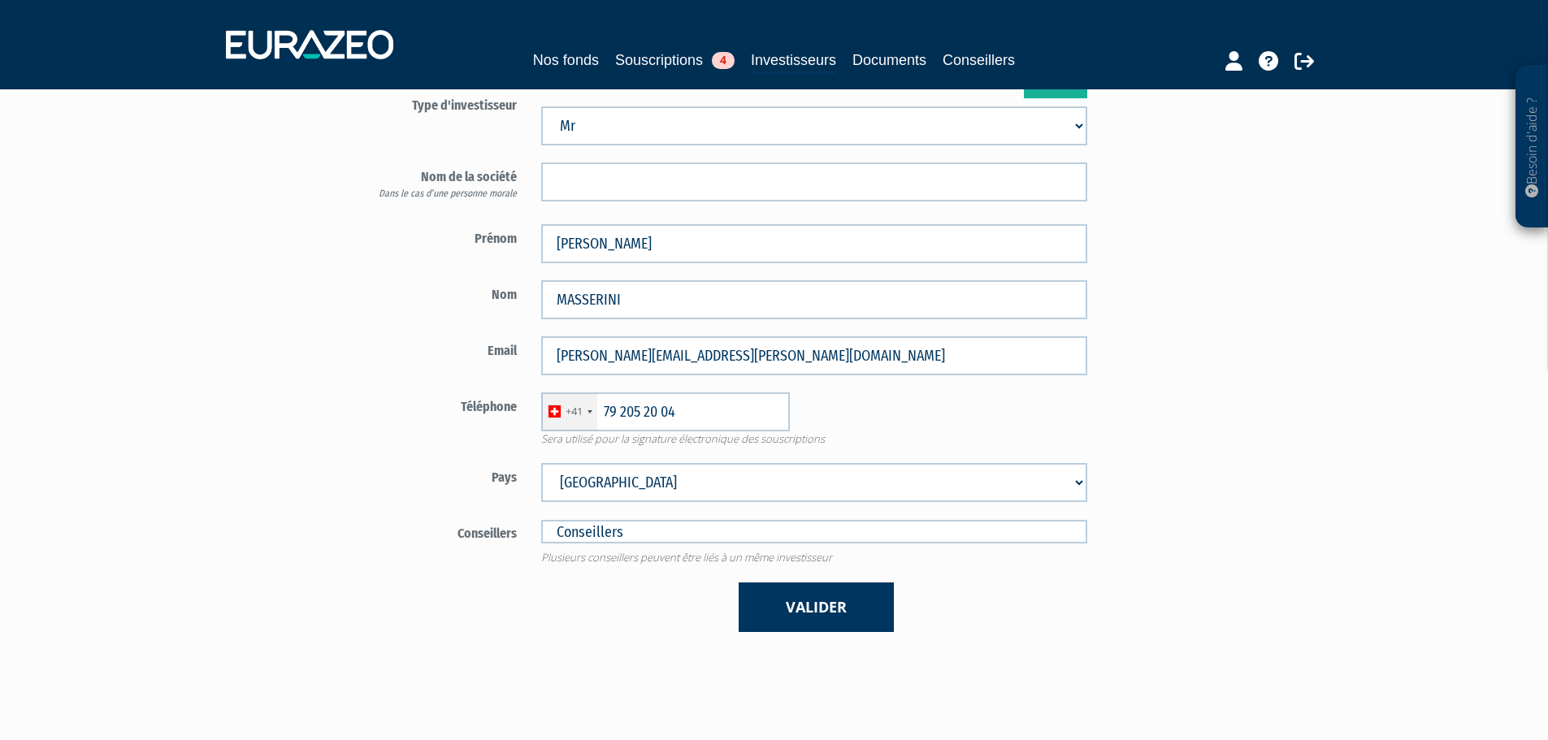
scroll to position [163, 0]
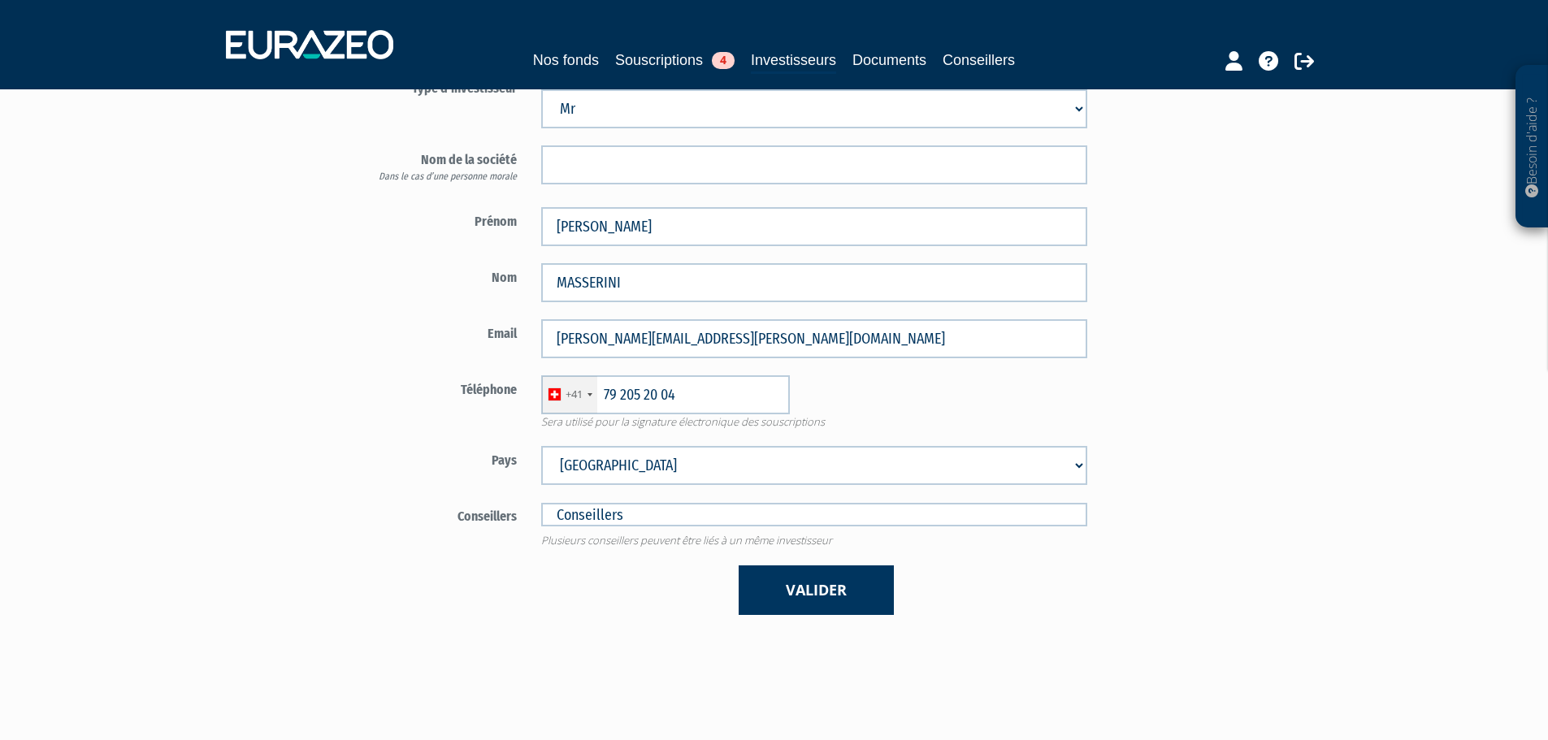
click at [598, 467] on select "[GEOGRAPHIC_DATA] [GEOGRAPHIC_DATA] [GEOGRAPHIC_DATA] [GEOGRAPHIC_DATA] [GEOGRA…" at bounding box center [814, 465] width 546 height 39
select select "75"
click at [541, 446] on select "[GEOGRAPHIC_DATA] [GEOGRAPHIC_DATA] [GEOGRAPHIC_DATA] [GEOGRAPHIC_DATA] [GEOGRA…" at bounding box center [814, 465] width 546 height 39
click at [582, 393] on div "+41" at bounding box center [574, 394] width 17 height 15
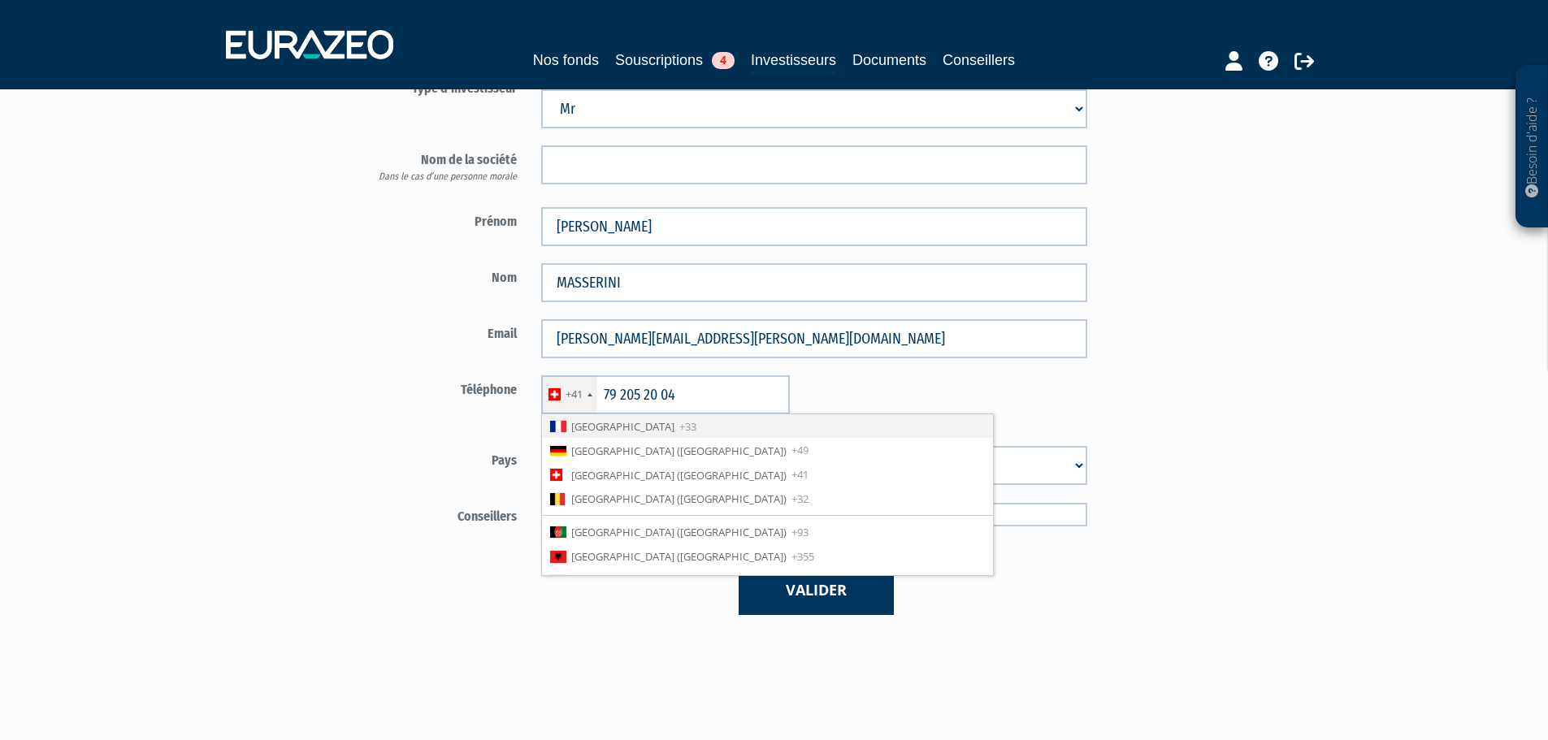
click at [597, 432] on span "[GEOGRAPHIC_DATA]" at bounding box center [622, 426] width 103 height 15
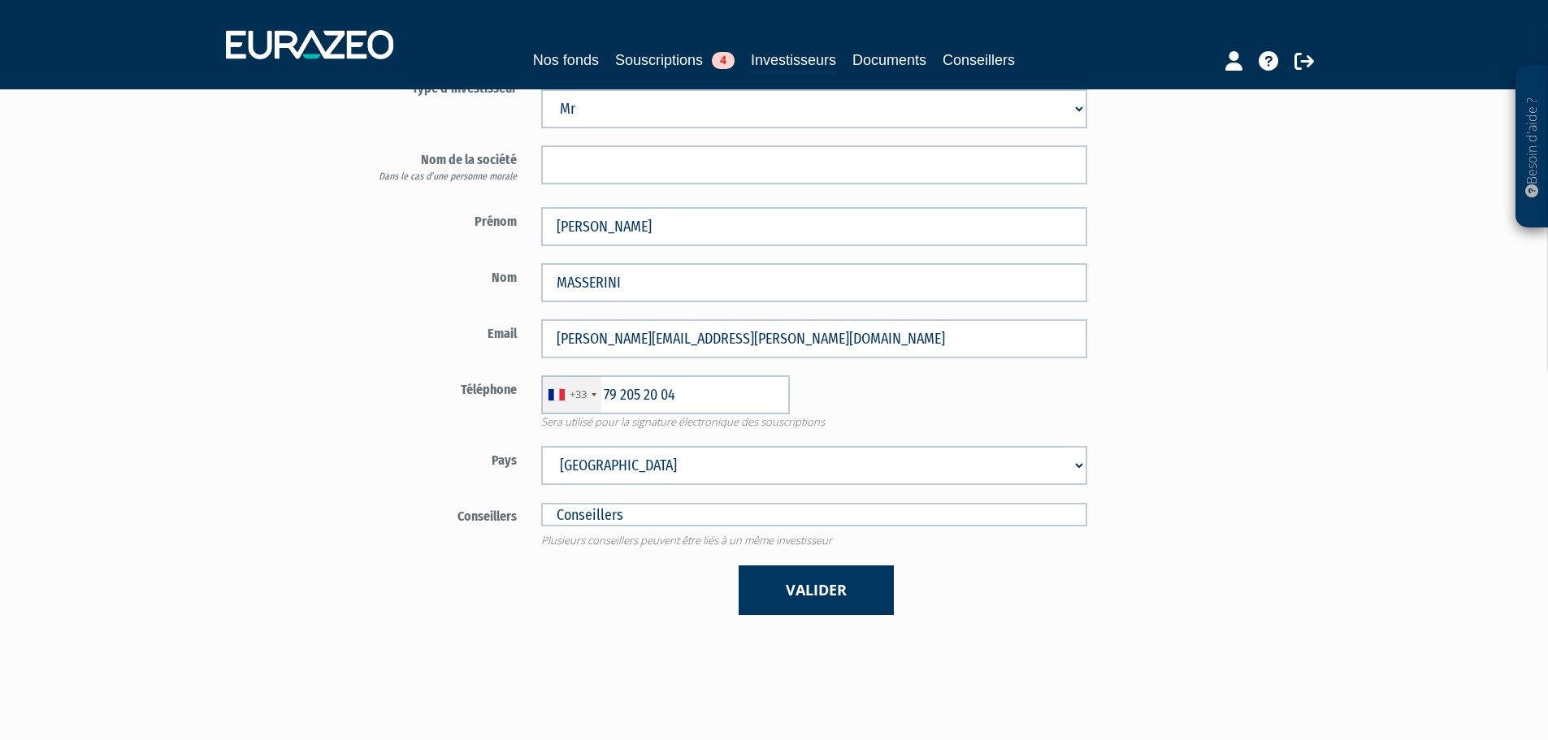
click at [344, 438] on form "Type d'investisseur Mr [PERSON_NAME] Société" at bounding box center [720, 344] width 761 height 541
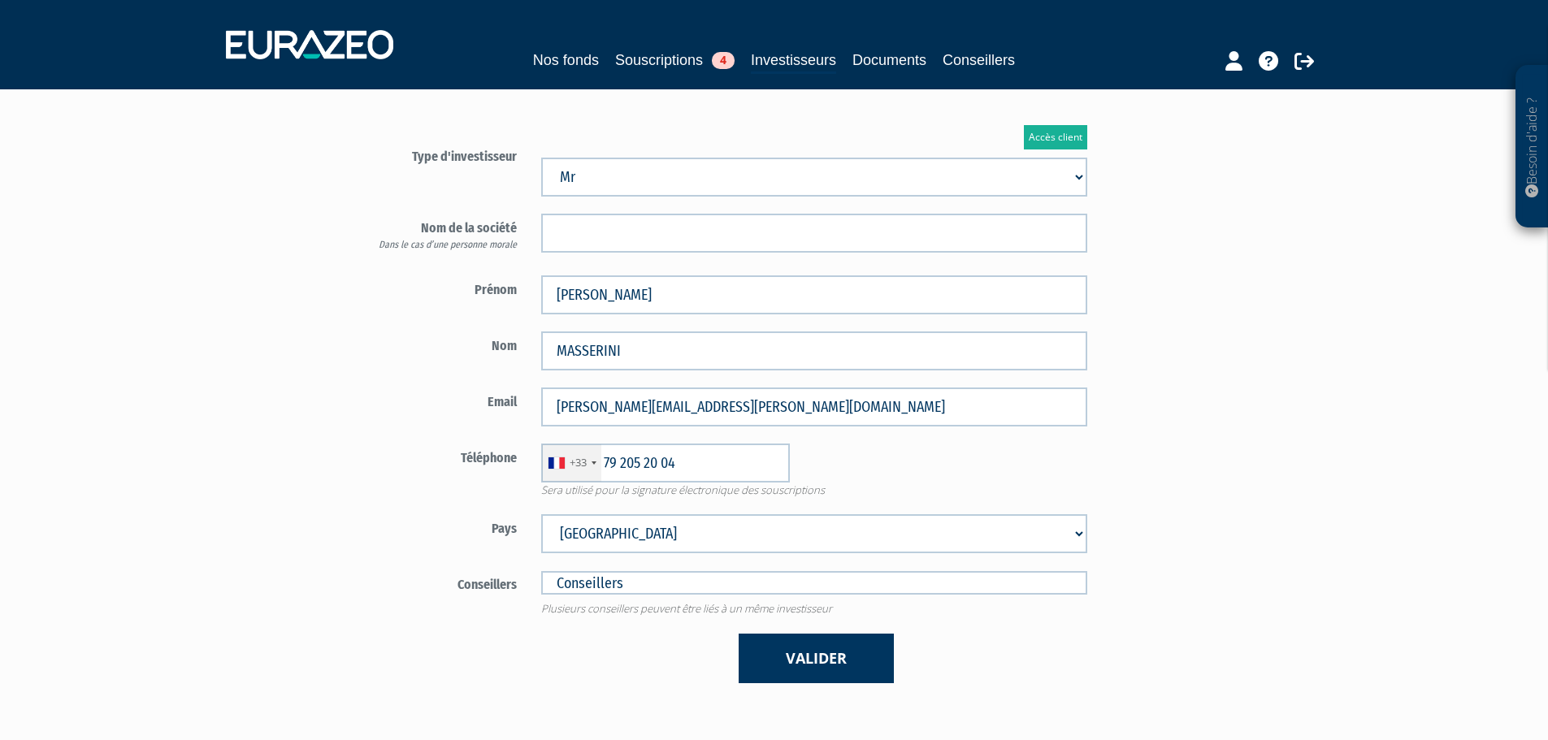
scroll to position [244, 0]
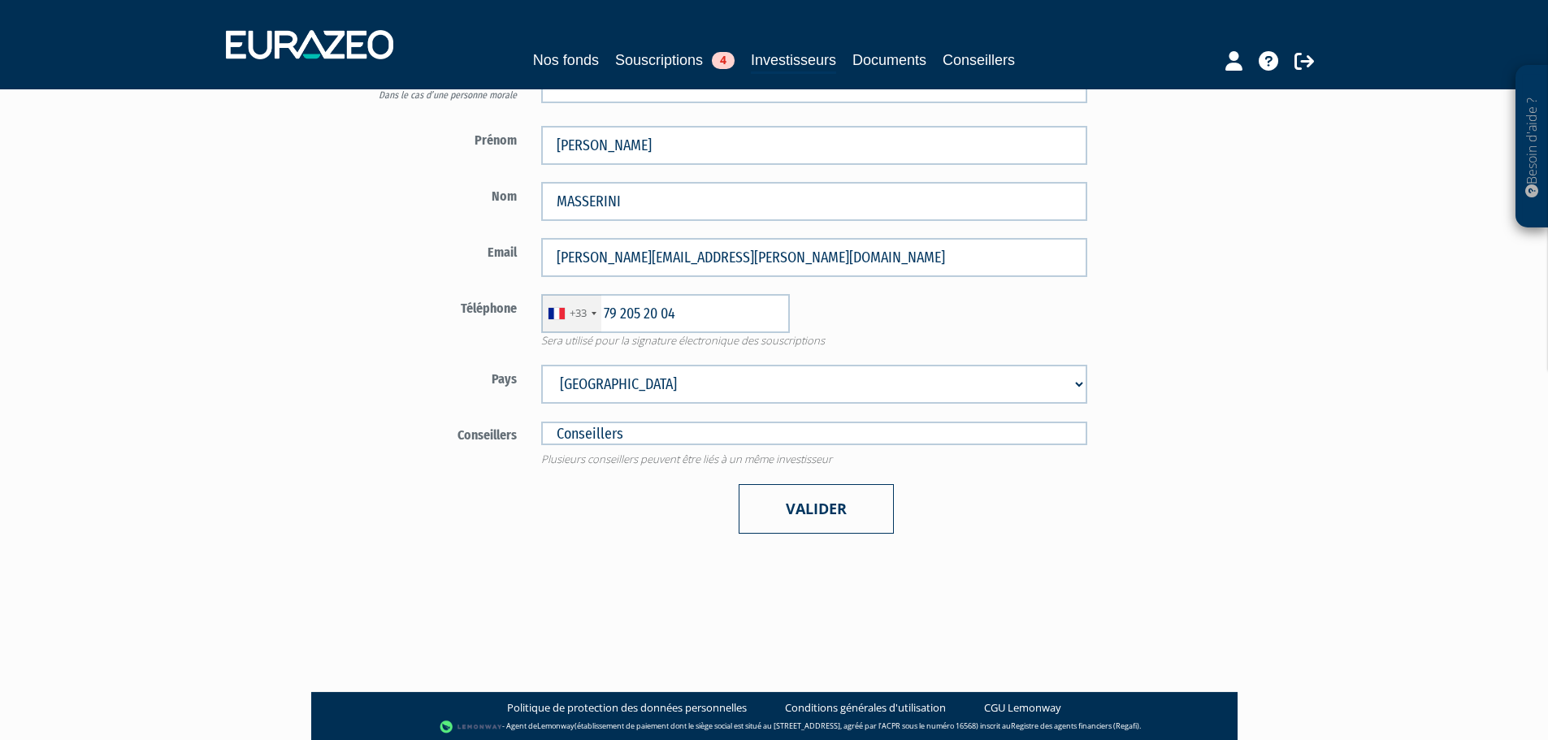
click at [782, 510] on button "Valider" at bounding box center [816, 509] width 155 height 50
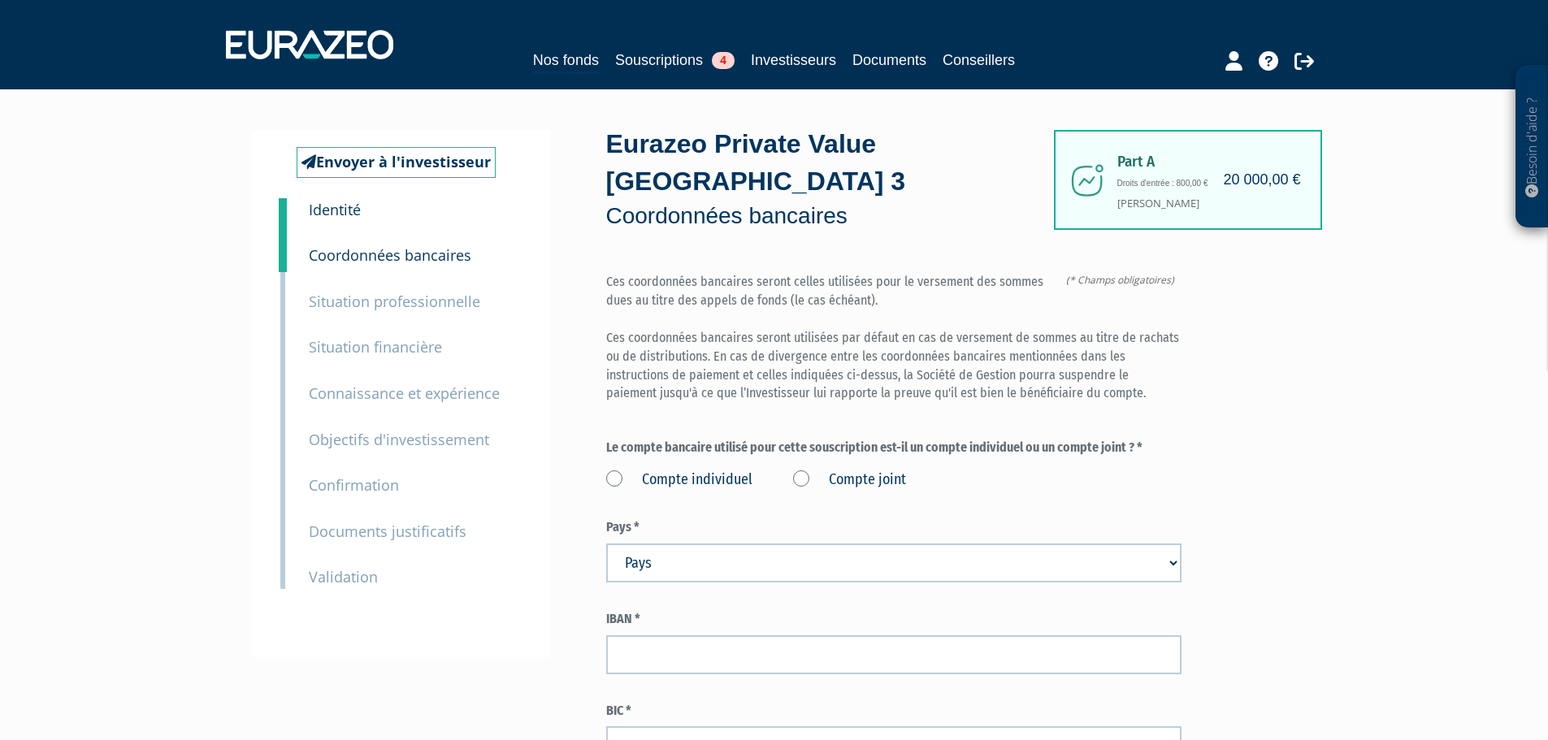
click at [853, 470] on label "Compte joint" at bounding box center [849, 480] width 113 height 21
click at [0, 0] on joint "Compte joint" at bounding box center [0, 0] width 0 height 0
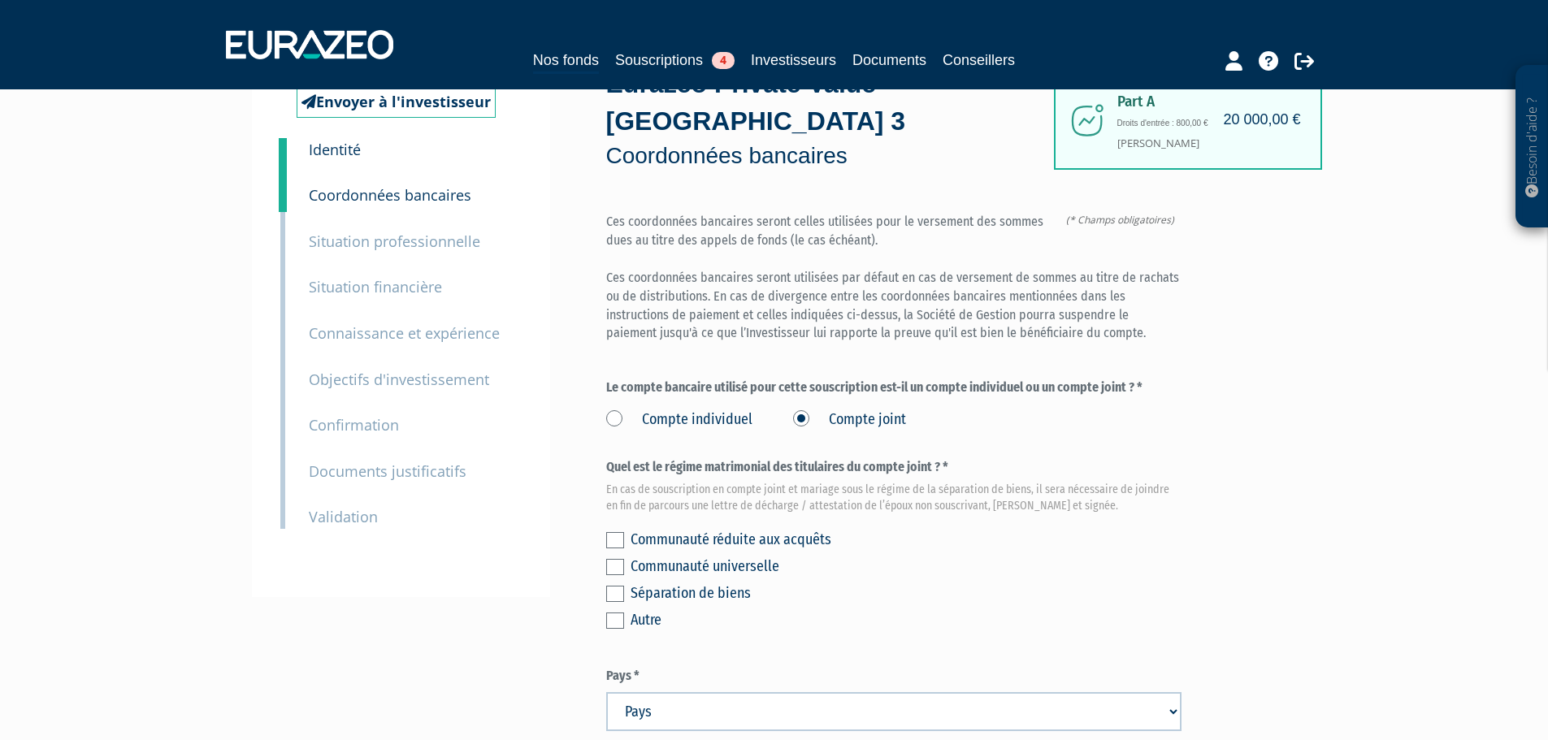
scroll to position [163, 0]
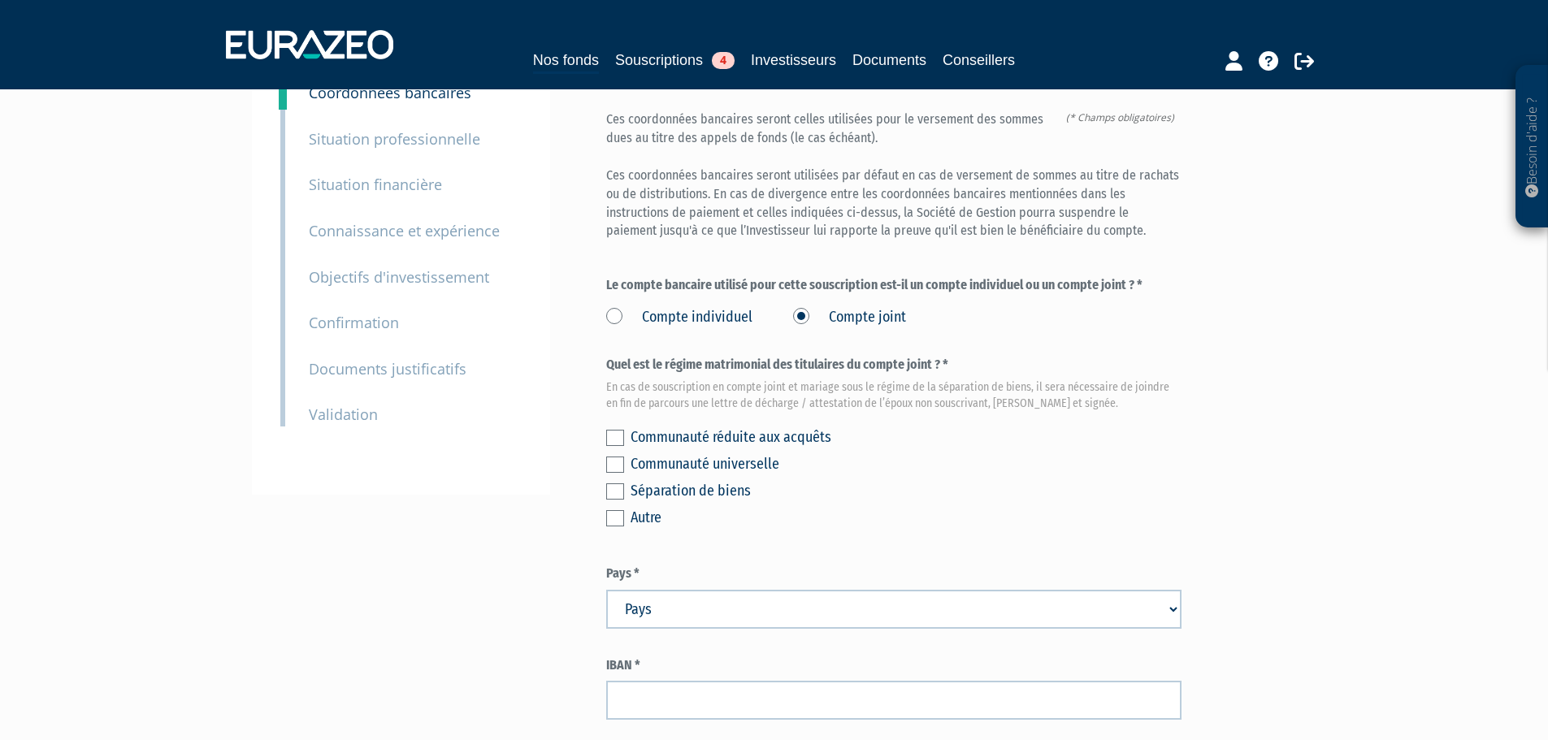
click at [703, 480] on div "Séparation de biens" at bounding box center [906, 491] width 551 height 23
click at [616, 484] on label at bounding box center [615, 492] width 18 height 16
click at [0, 0] on input "checkbox" at bounding box center [0, 0] width 0 height 0
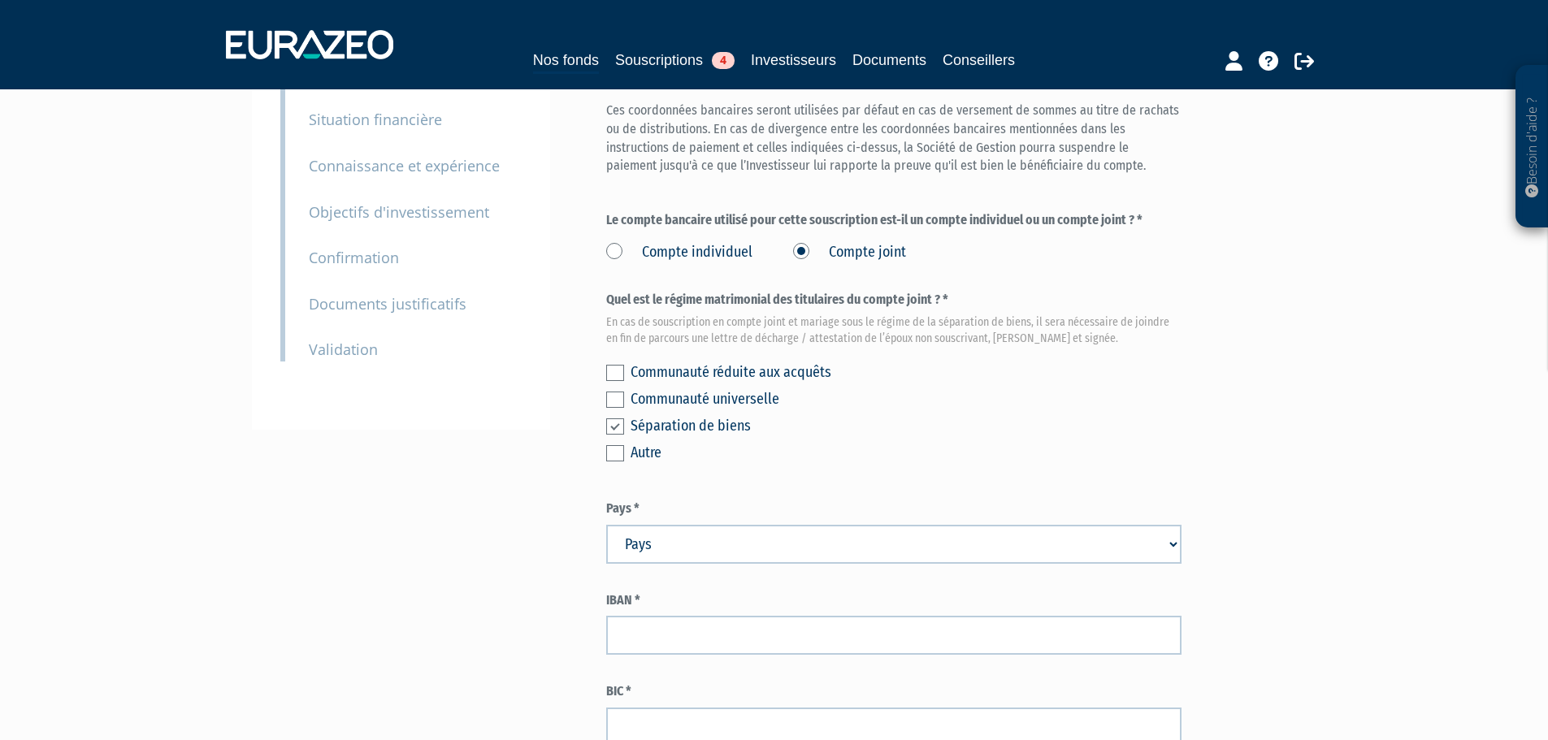
scroll to position [325, 0]
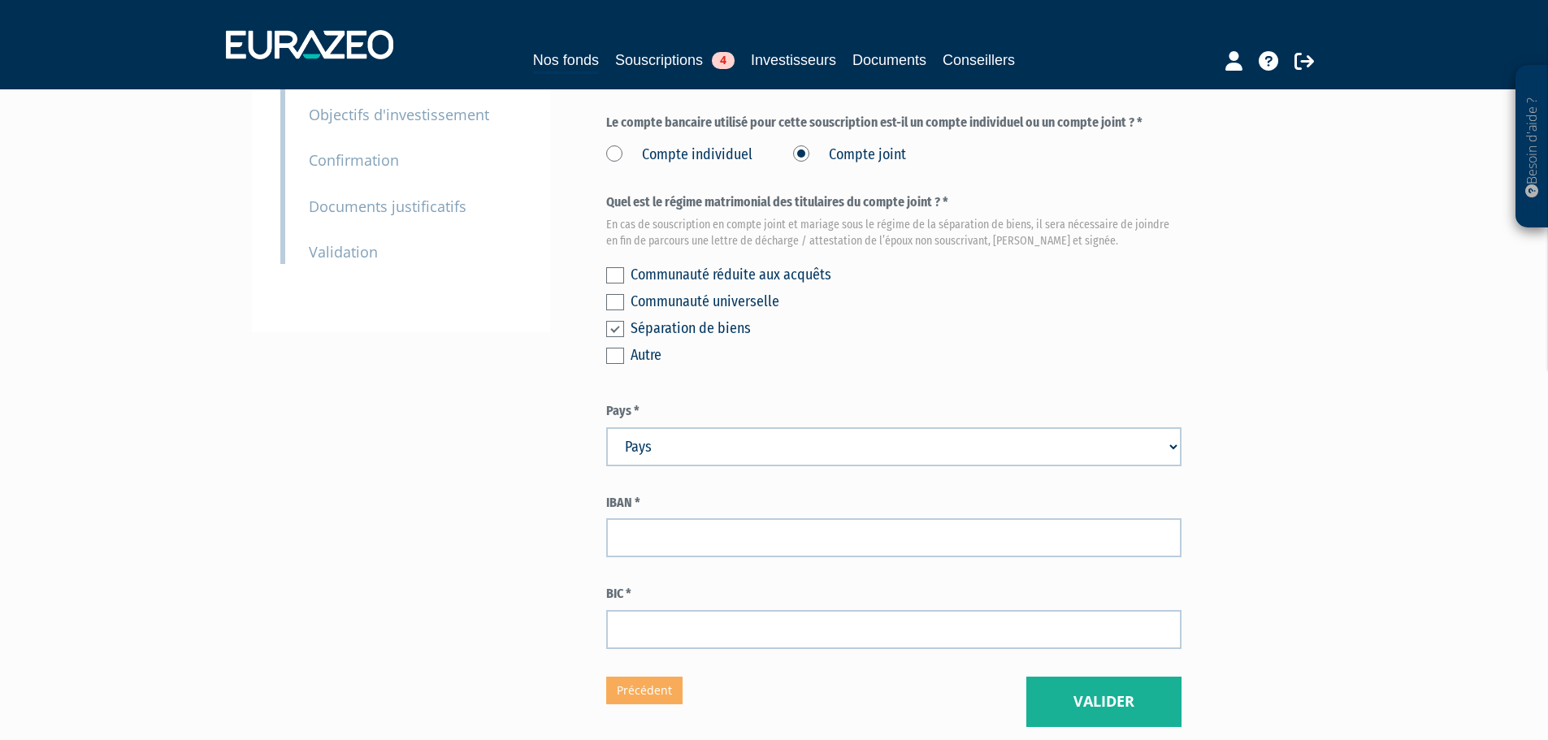
click at [665, 428] on select "Pays [GEOGRAPHIC_DATA] [GEOGRAPHIC_DATA] [GEOGRAPHIC_DATA] [GEOGRAPHIC_DATA] [G…" at bounding box center [893, 447] width 575 height 39
select select "75"
click at [606, 428] on select "Pays [GEOGRAPHIC_DATA] [GEOGRAPHIC_DATA] [GEOGRAPHIC_DATA] [GEOGRAPHIC_DATA] [G…" at bounding box center [893, 447] width 575 height 39
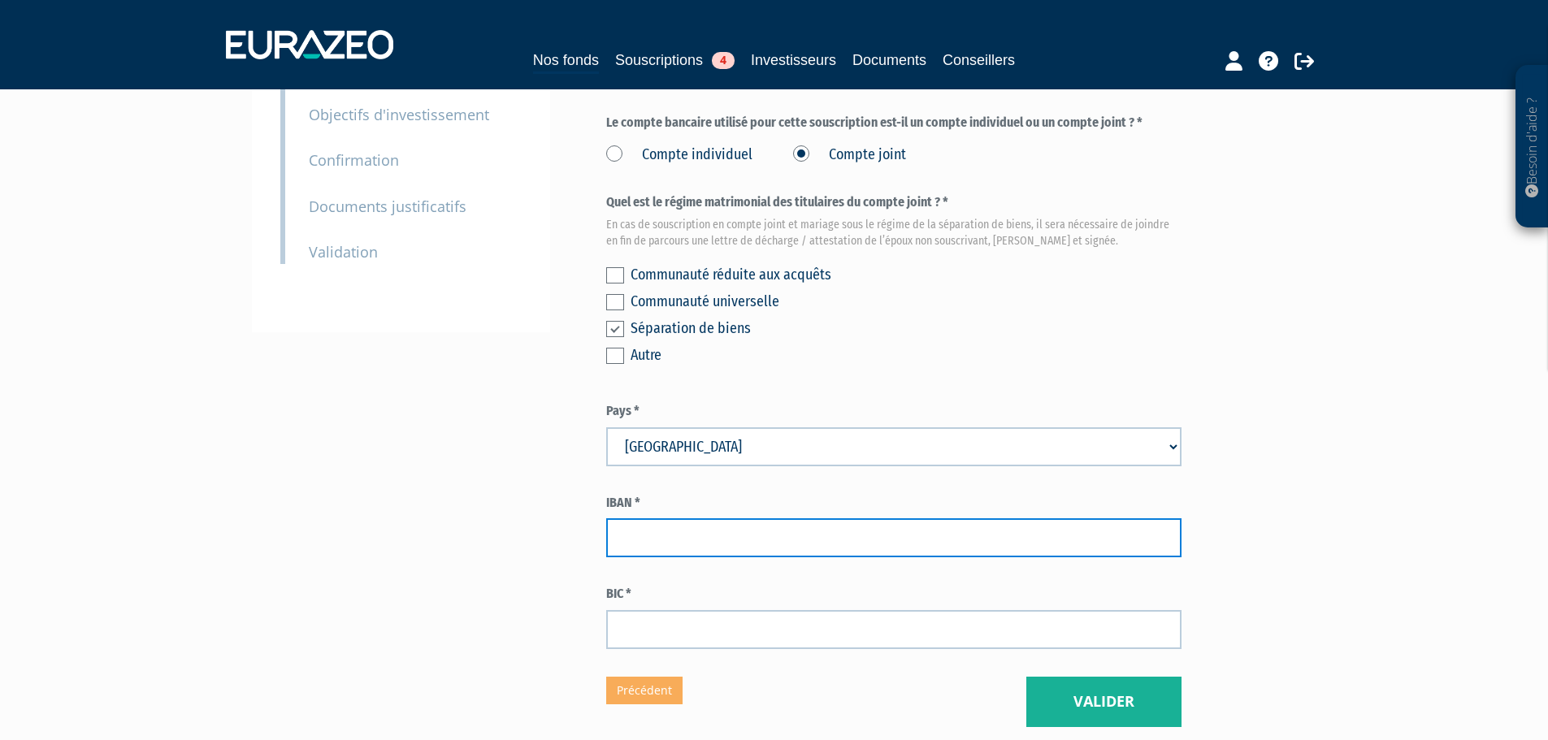
click at [668, 519] on input "text" at bounding box center [893, 538] width 575 height 39
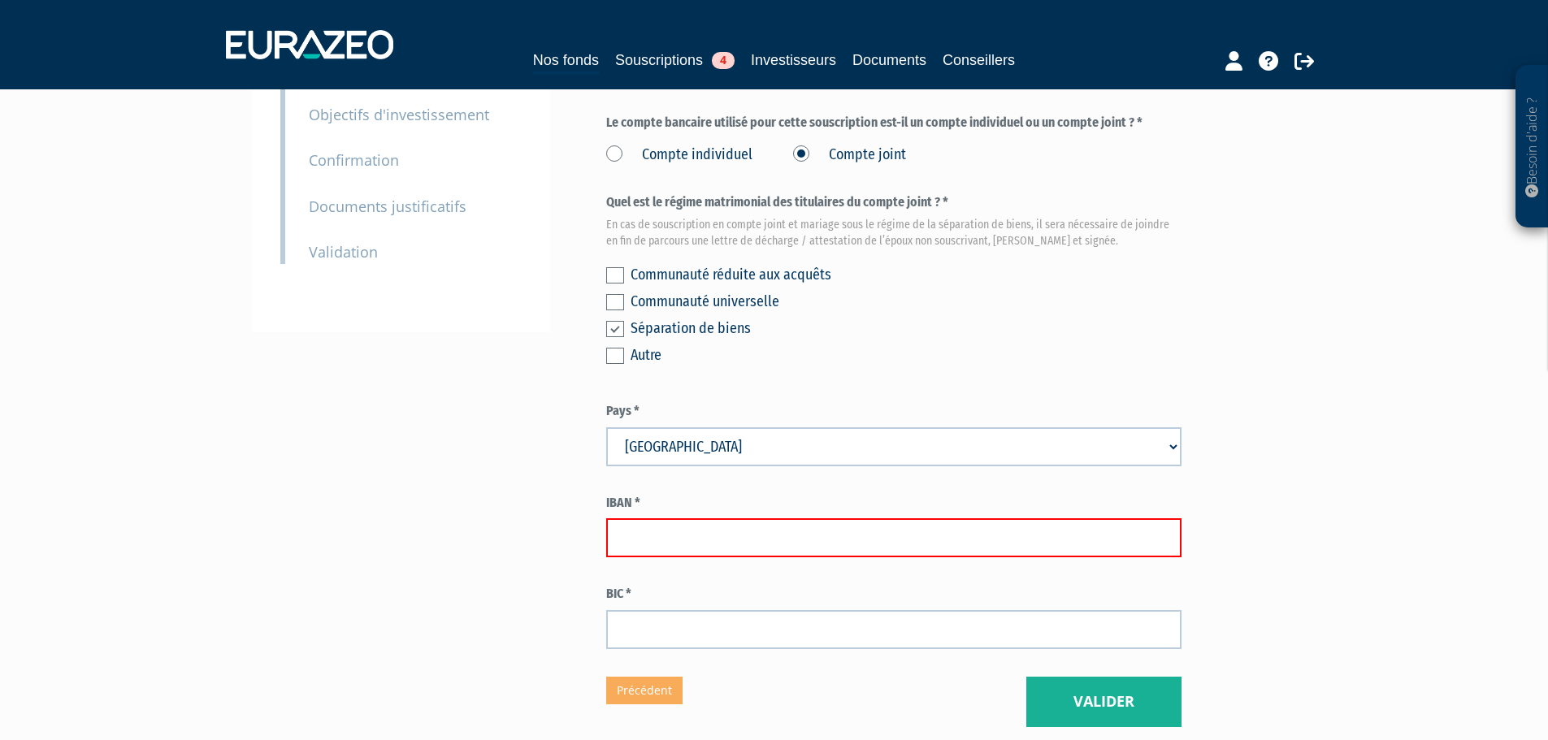
click at [636, 519] on input "text" at bounding box center [893, 538] width 575 height 39
type input "FR7618106000499672457713756"
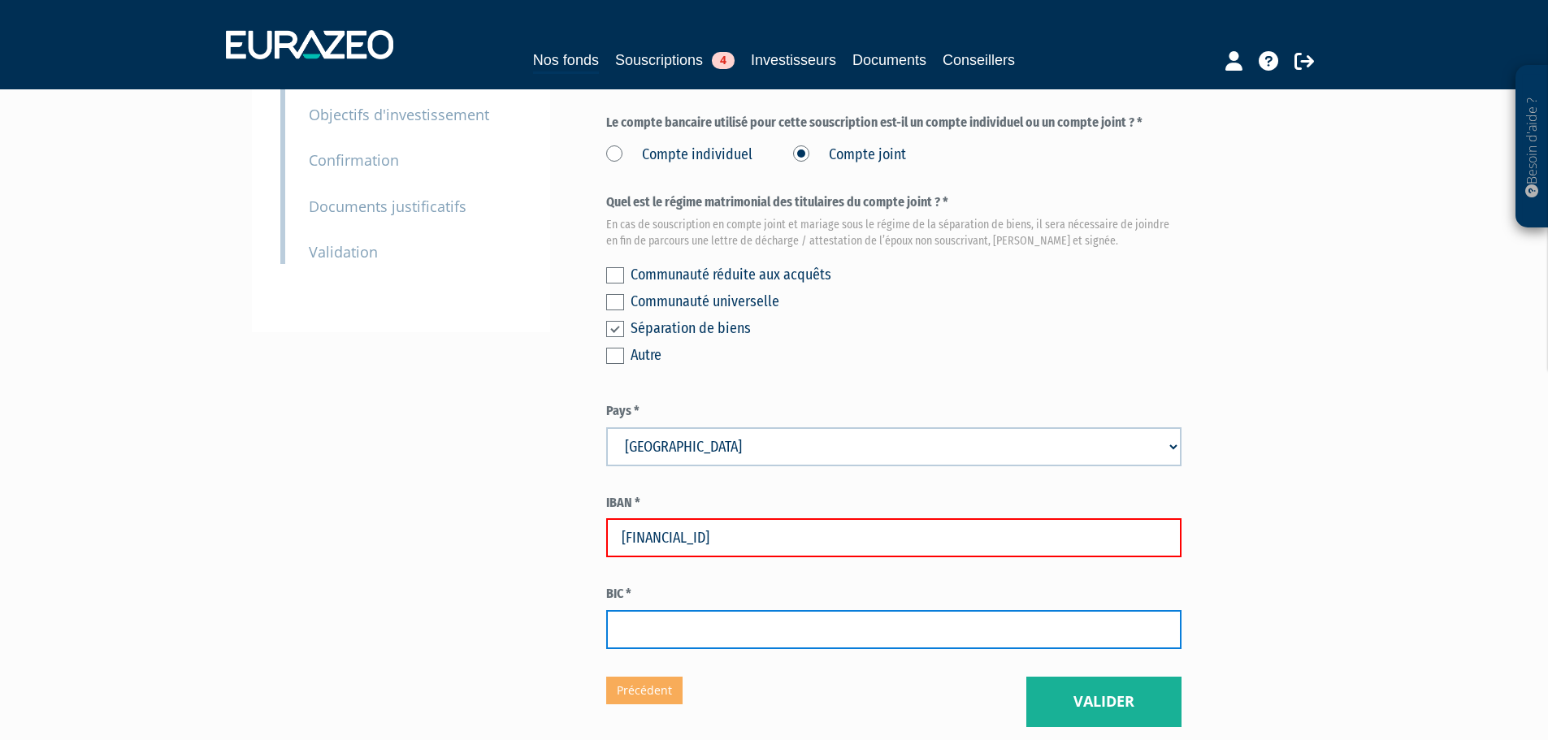
click at [722, 610] on input "text" at bounding box center [893, 629] width 575 height 39
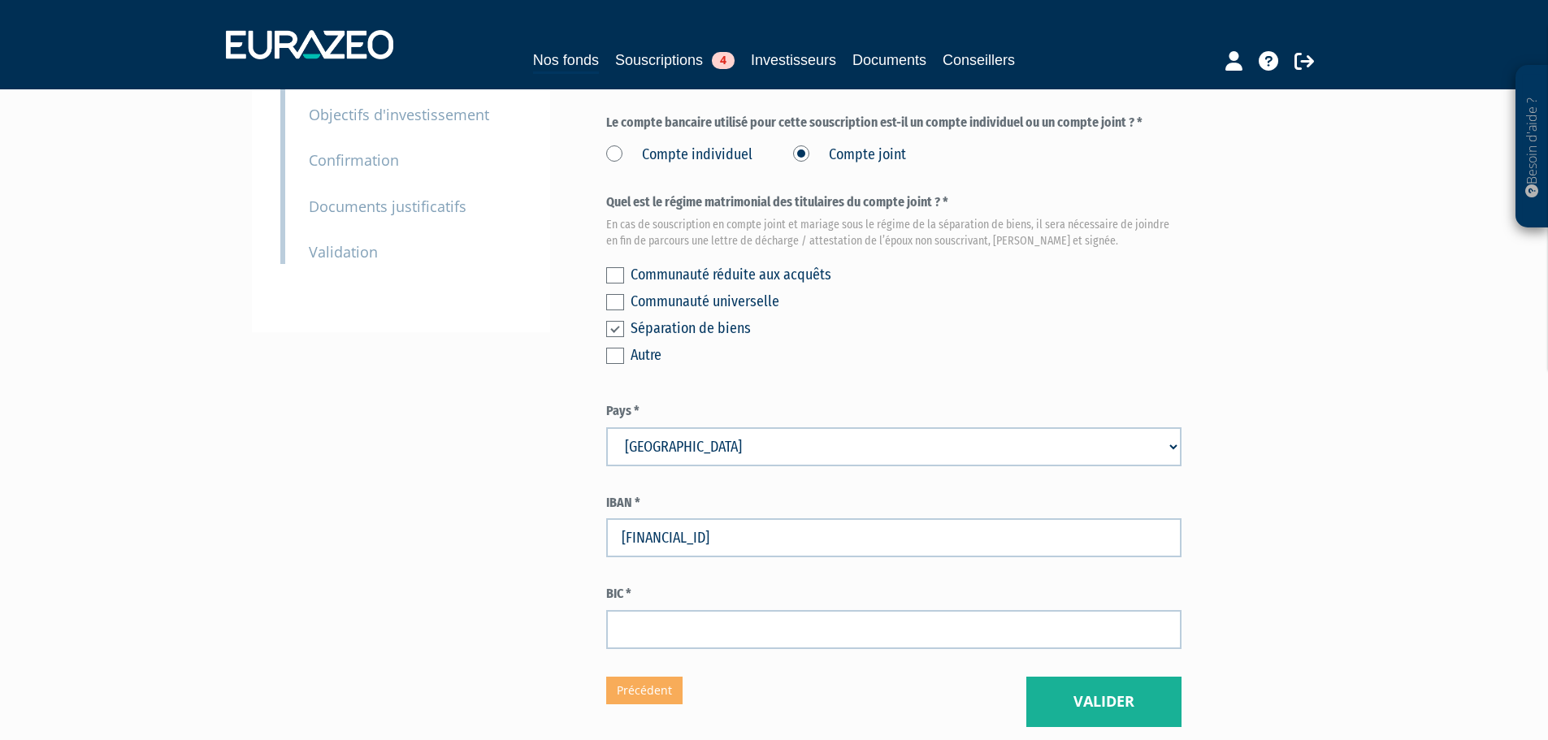
click at [679, 610] on input "text" at bounding box center [893, 629] width 575 height 39
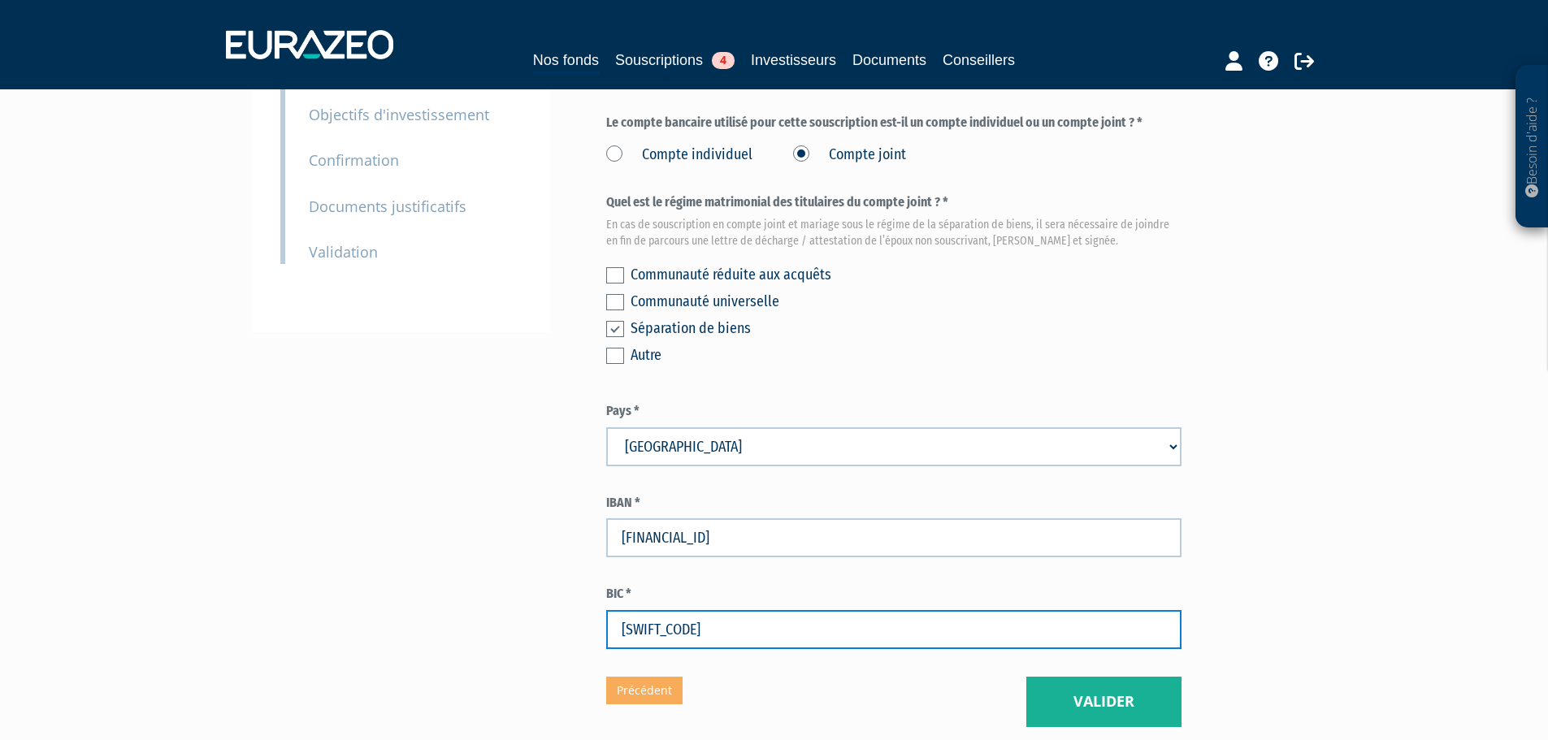
type input "AGRIFRPP881"
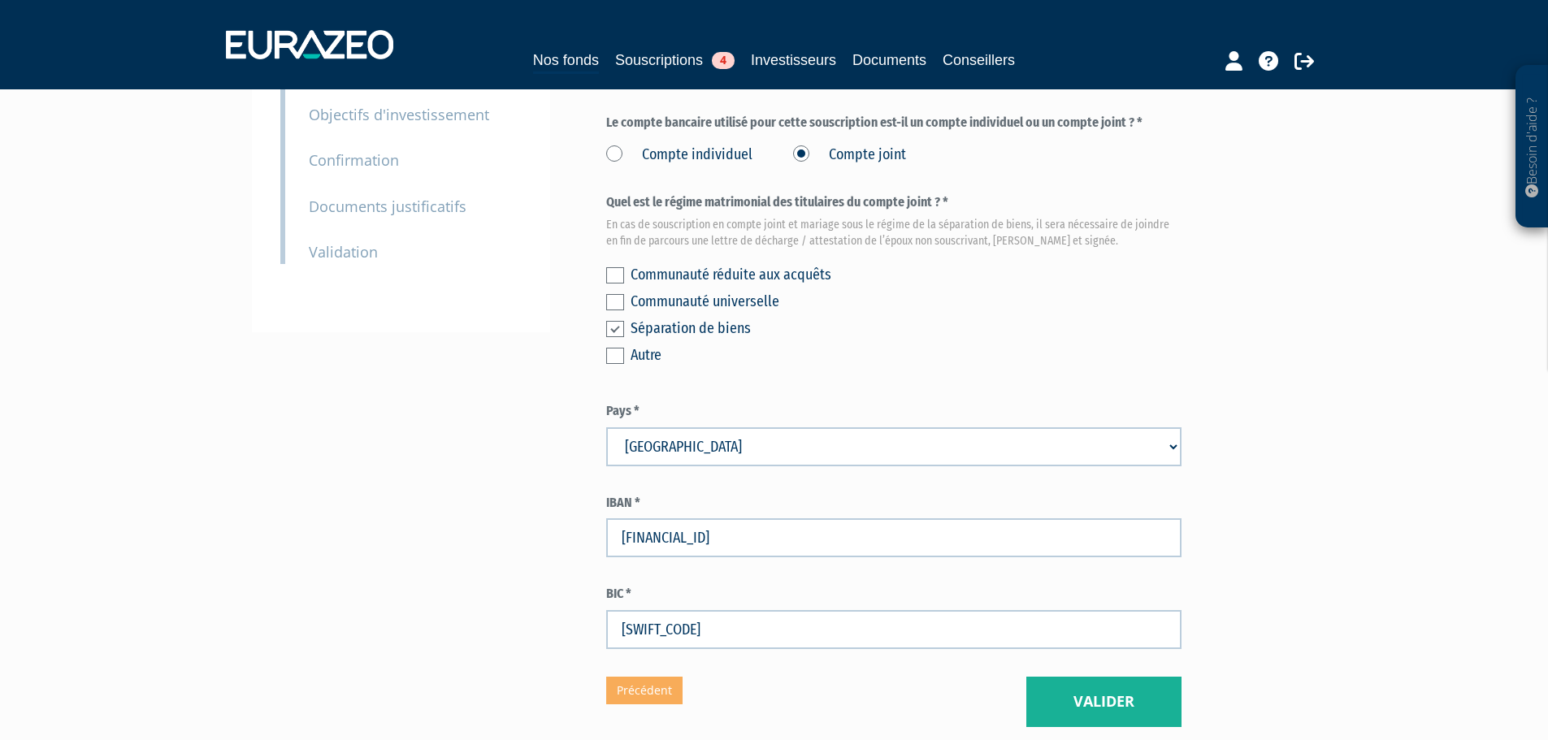
drag, startPoint x: 859, startPoint y: 675, endPoint x: 918, endPoint y: 641, distance: 67.8
click at [862, 670] on div "Eurazeo Private Value Europe 3 Coordonnées bancaires (* Champs obligatoires) Ce…" at bounding box center [893, 266] width 575 height 923
click at [1128, 677] on button "Valider" at bounding box center [1104, 702] width 155 height 50
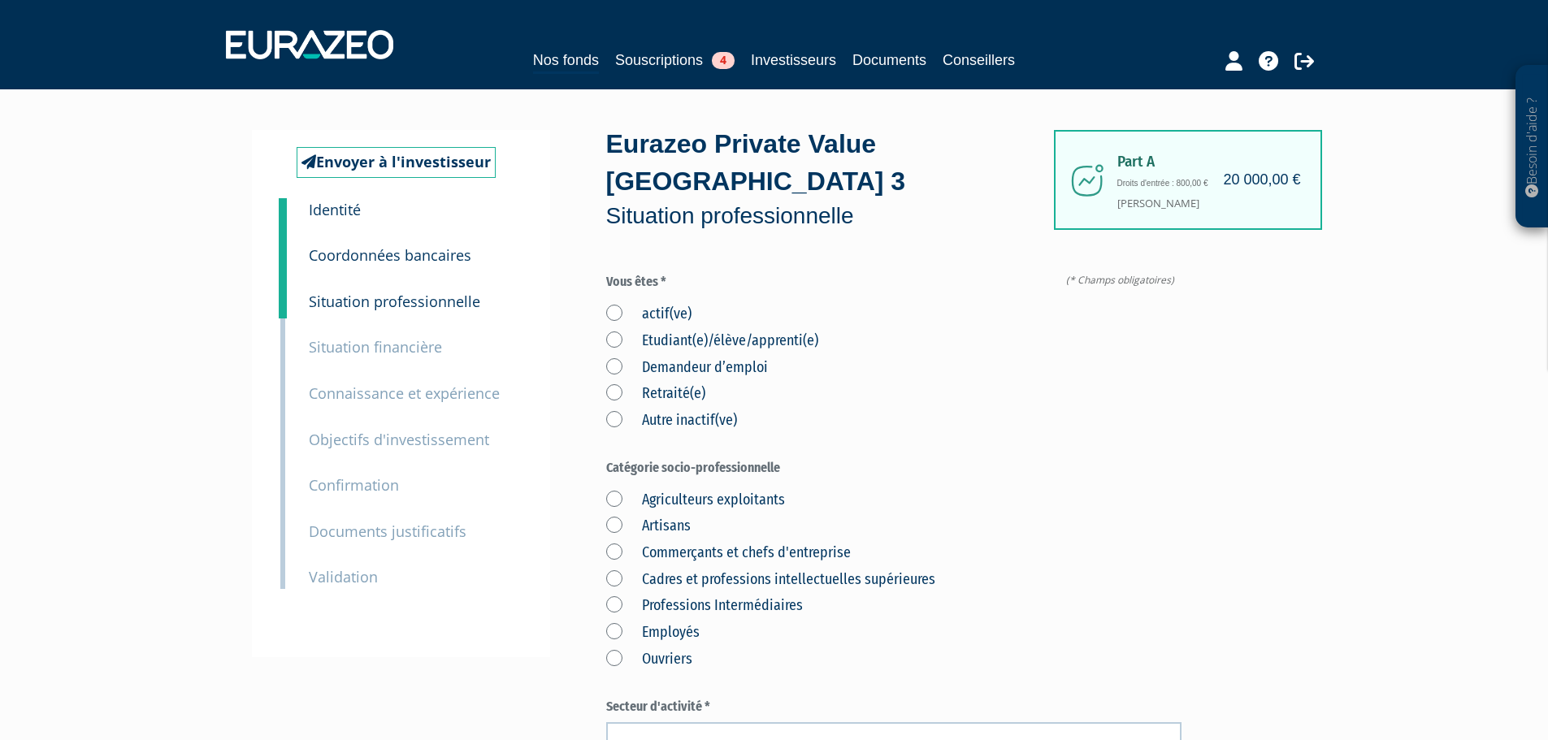
click at [616, 304] on label "actif(ve)" at bounding box center [648, 314] width 85 height 21
click at [0, 0] on input "actif(ve)" at bounding box center [0, 0] width 0 height 0
click at [616, 570] on label "Cadres et professions intellectuelles supérieures" at bounding box center [770, 580] width 329 height 21
click at [0, 0] on supérieures "Cadres et professions intellectuelles supérieures" at bounding box center [0, 0] width 0 height 0
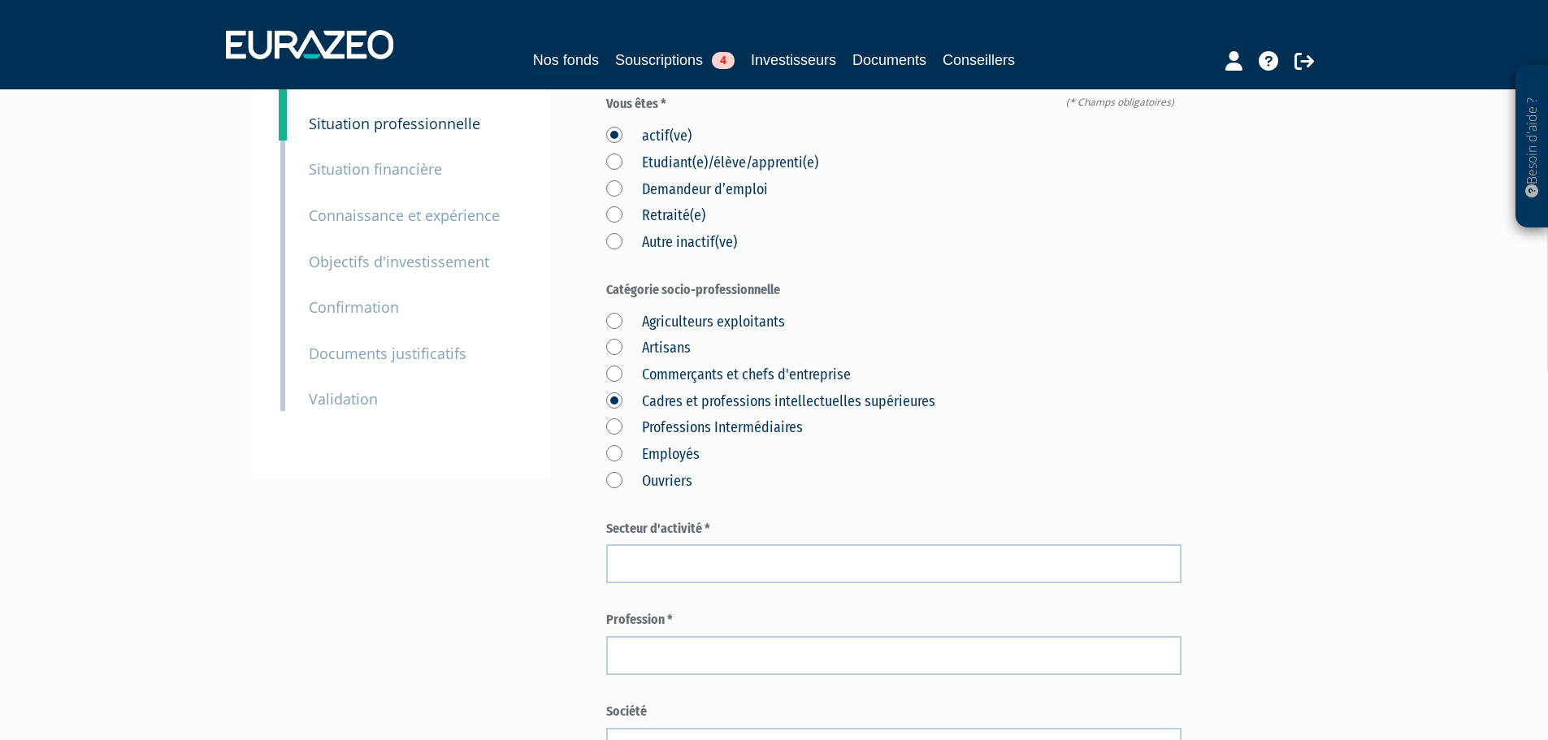
scroll to position [325, 0]
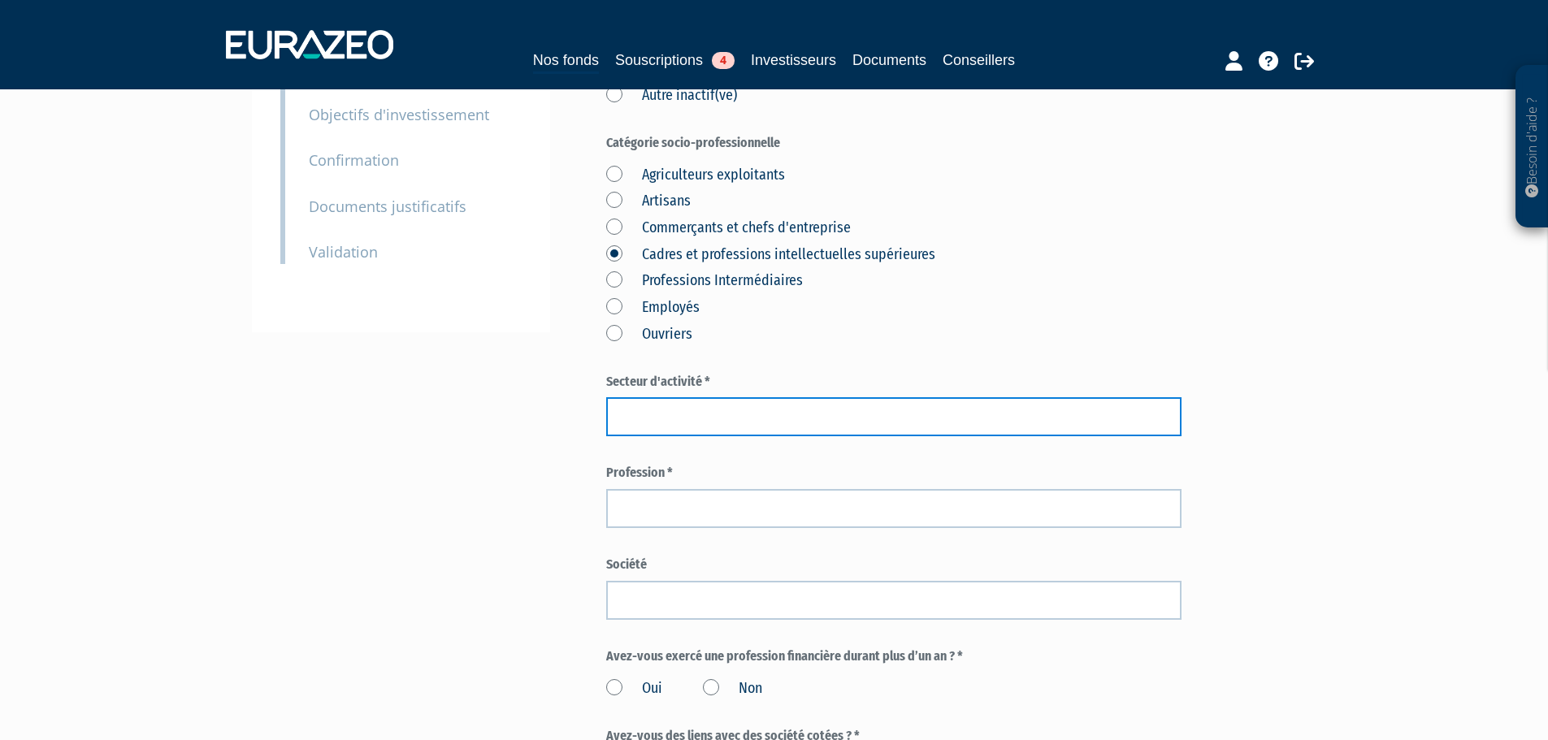
click at [693, 397] on input "text" at bounding box center [893, 416] width 575 height 39
click at [667, 397] on input "text" at bounding box center [893, 416] width 575 height 39
type input "Informatique"
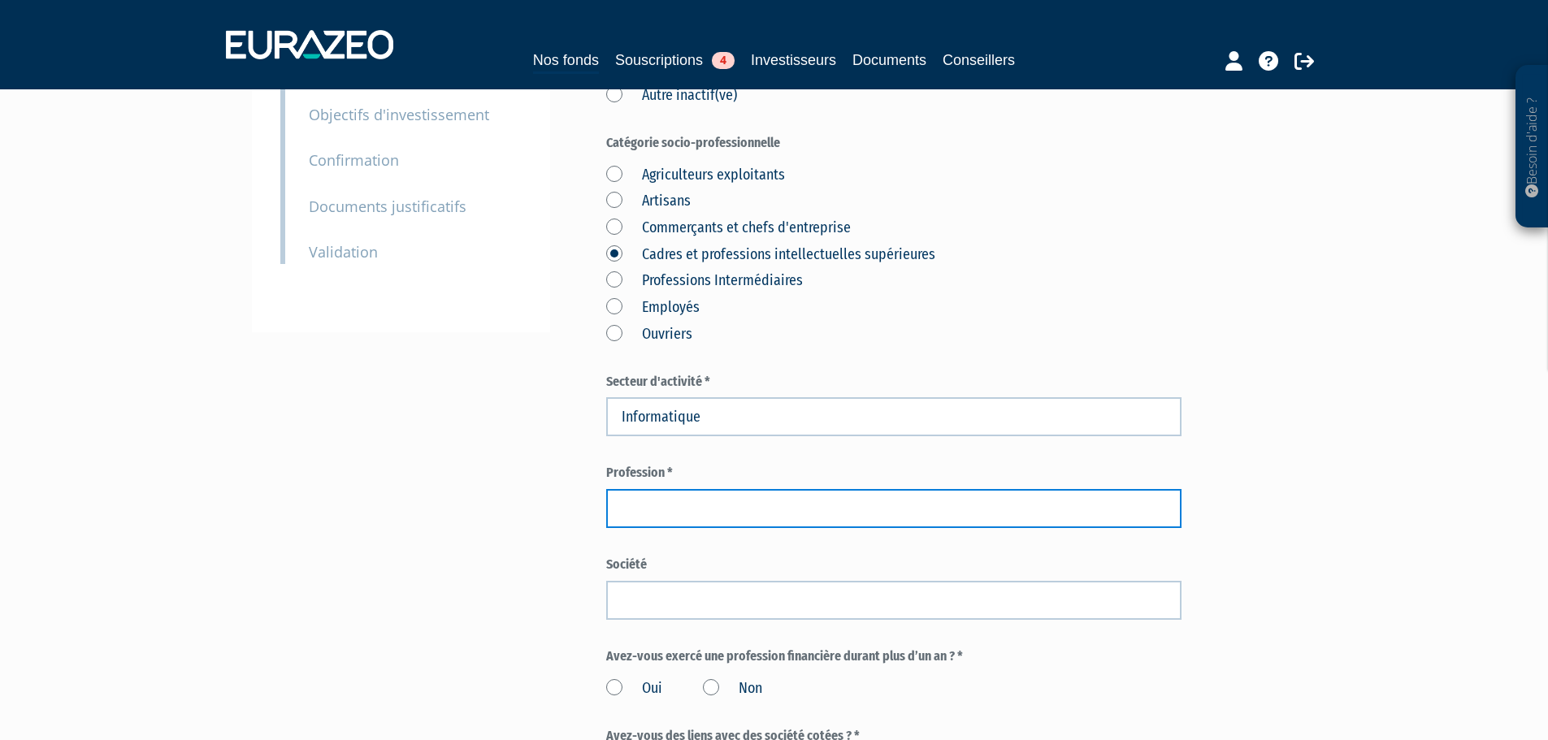
click at [688, 489] on input "text" at bounding box center [893, 508] width 575 height 39
click at [658, 489] on input "text" at bounding box center [893, 508] width 575 height 39
paste input "Ingénieurs et cadres d'étude, recherche et dév en informatique"
type input "Ingénieurs et cadres d'étude, recherche et dév en informatique"
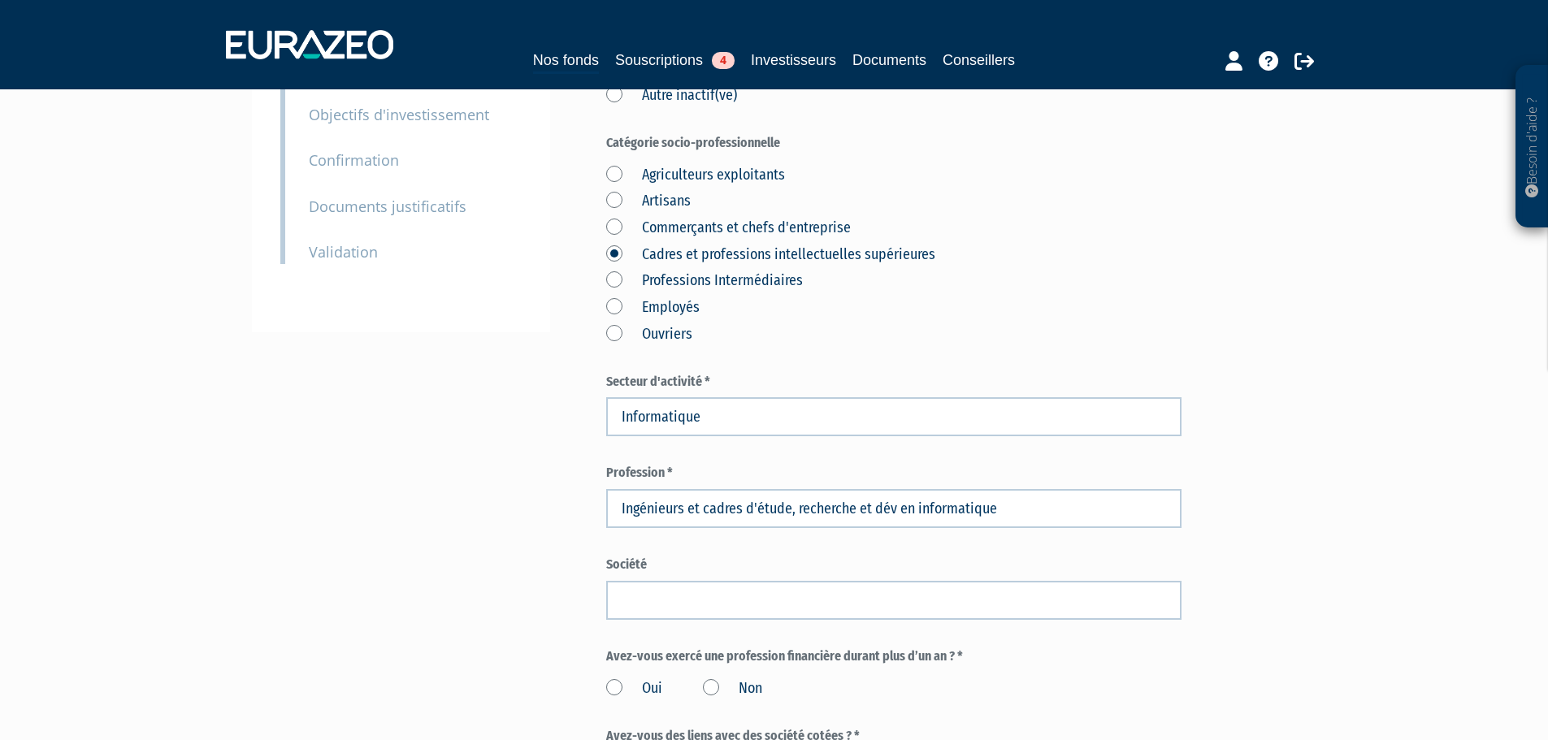
click at [1339, 484] on div "Besoin d'aide ? × J'ai besoin d'aide Si vous avez une question à propos du fonc…" at bounding box center [774, 426] width 1548 height 1503
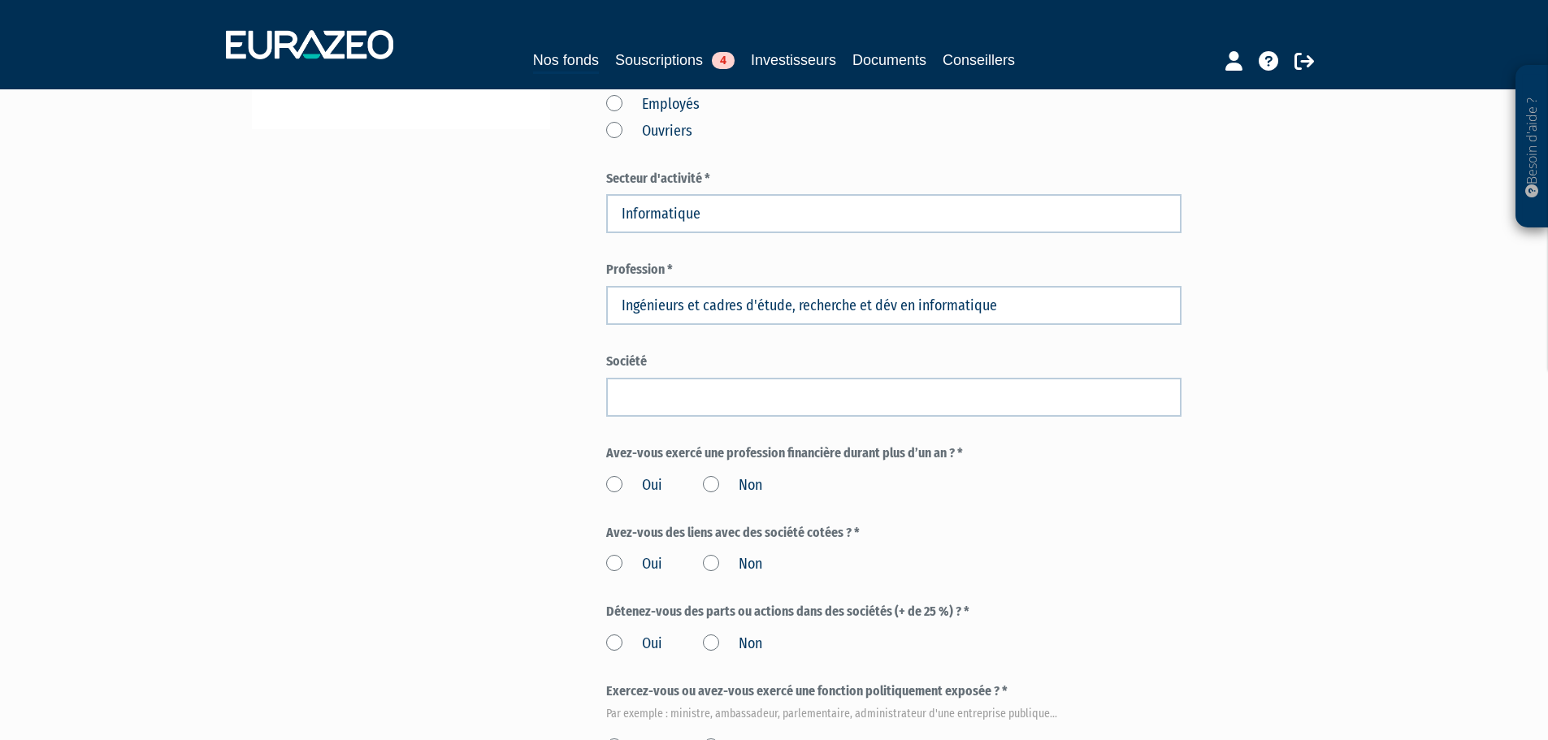
scroll to position [650, 0]
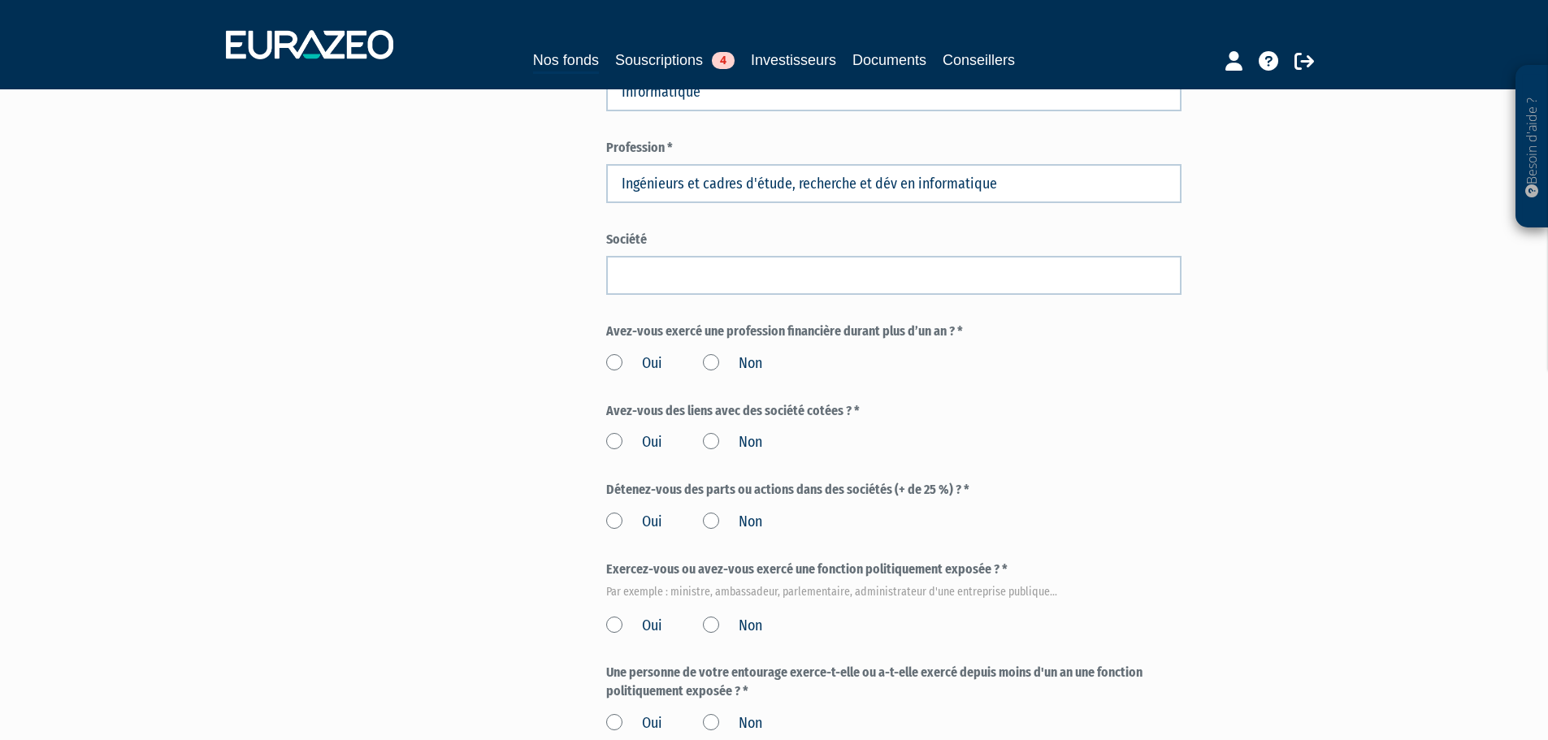
click at [711, 354] on label "Non" at bounding box center [732, 364] width 59 height 21
click at [0, 0] on input "Non" at bounding box center [0, 0] width 0 height 0
drag, startPoint x: 710, startPoint y: 406, endPoint x: 712, endPoint y: 432, distance: 26.9
click at [710, 432] on label "Non" at bounding box center [732, 442] width 59 height 21
drag, startPoint x: 713, startPoint y: 480, endPoint x: 706, endPoint y: 504, distance: 24.5
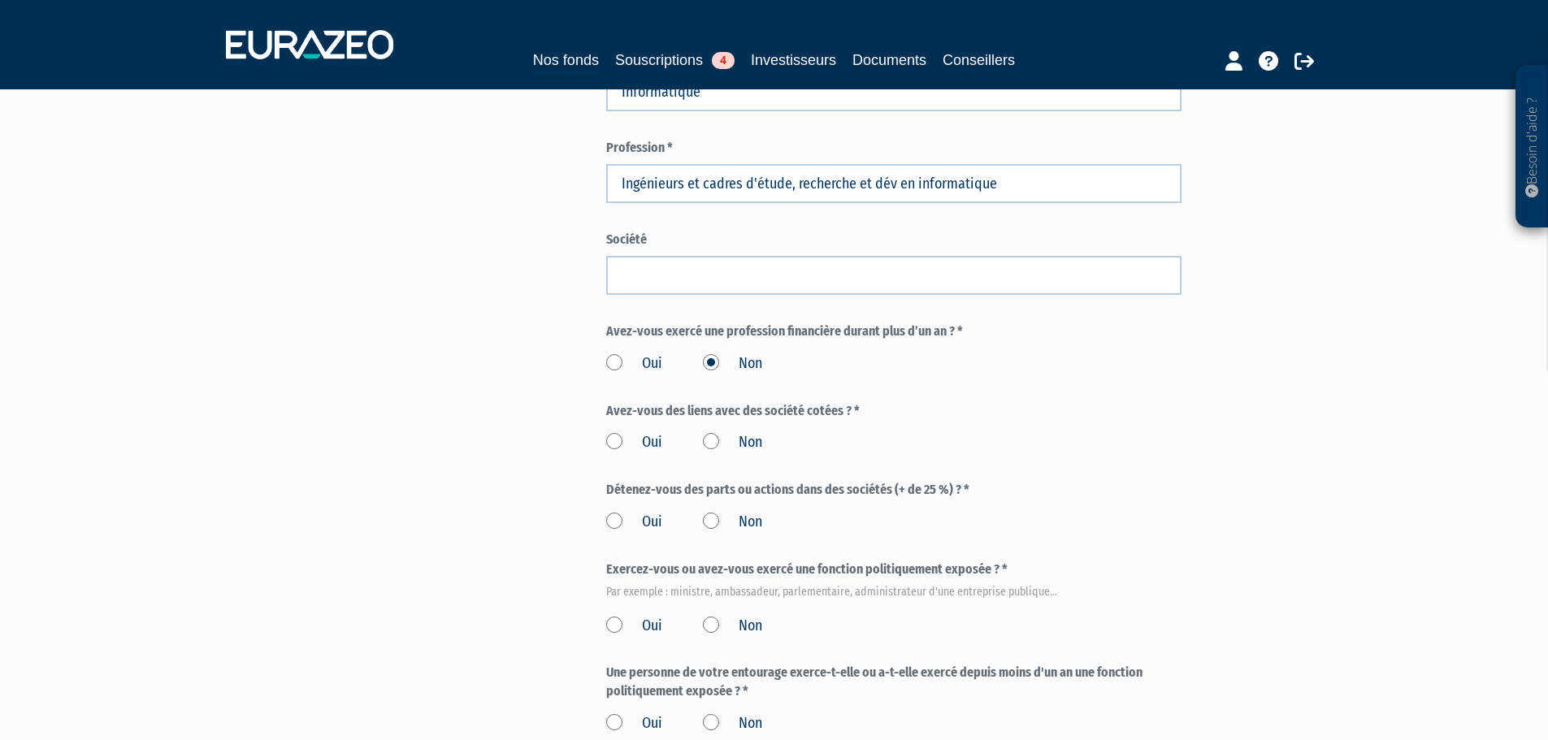
click at [712, 512] on label "Non" at bounding box center [732, 522] width 59 height 21
click at [0, 0] on input "Non" at bounding box center [0, 0] width 0 height 0
click at [710, 432] on label "Non" at bounding box center [732, 442] width 59 height 21
click at [0, 0] on input "Non" at bounding box center [0, 0] width 0 height 0
click at [712, 616] on label "Non" at bounding box center [732, 626] width 59 height 21
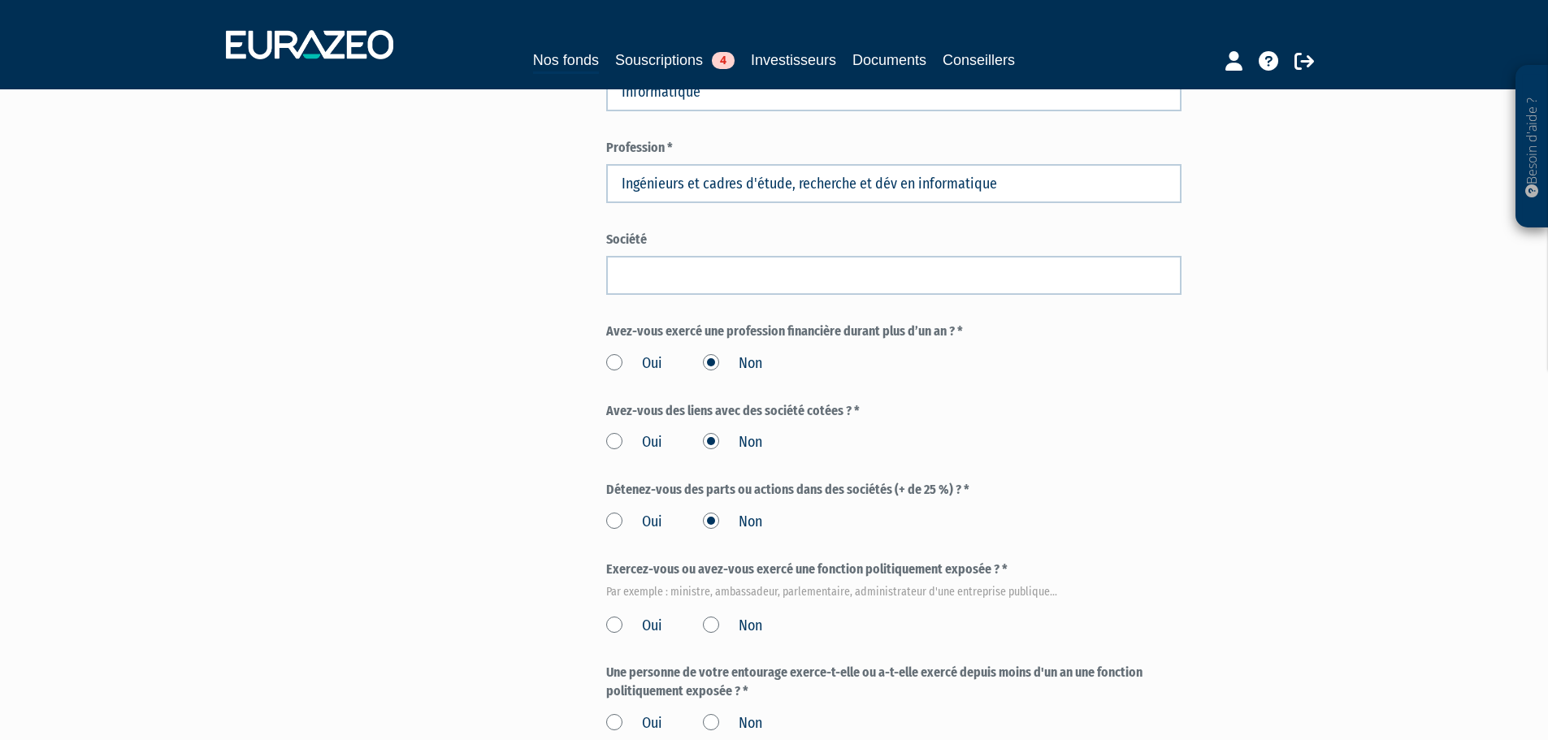
click at [0, 0] on input "Non" at bounding box center [0, 0] width 0 height 0
click at [715, 714] on label "Non" at bounding box center [732, 724] width 59 height 21
click at [707, 714] on label "Non" at bounding box center [732, 724] width 59 height 21
click at [0, 0] on input "Non" at bounding box center [0, 0] width 0 height 0
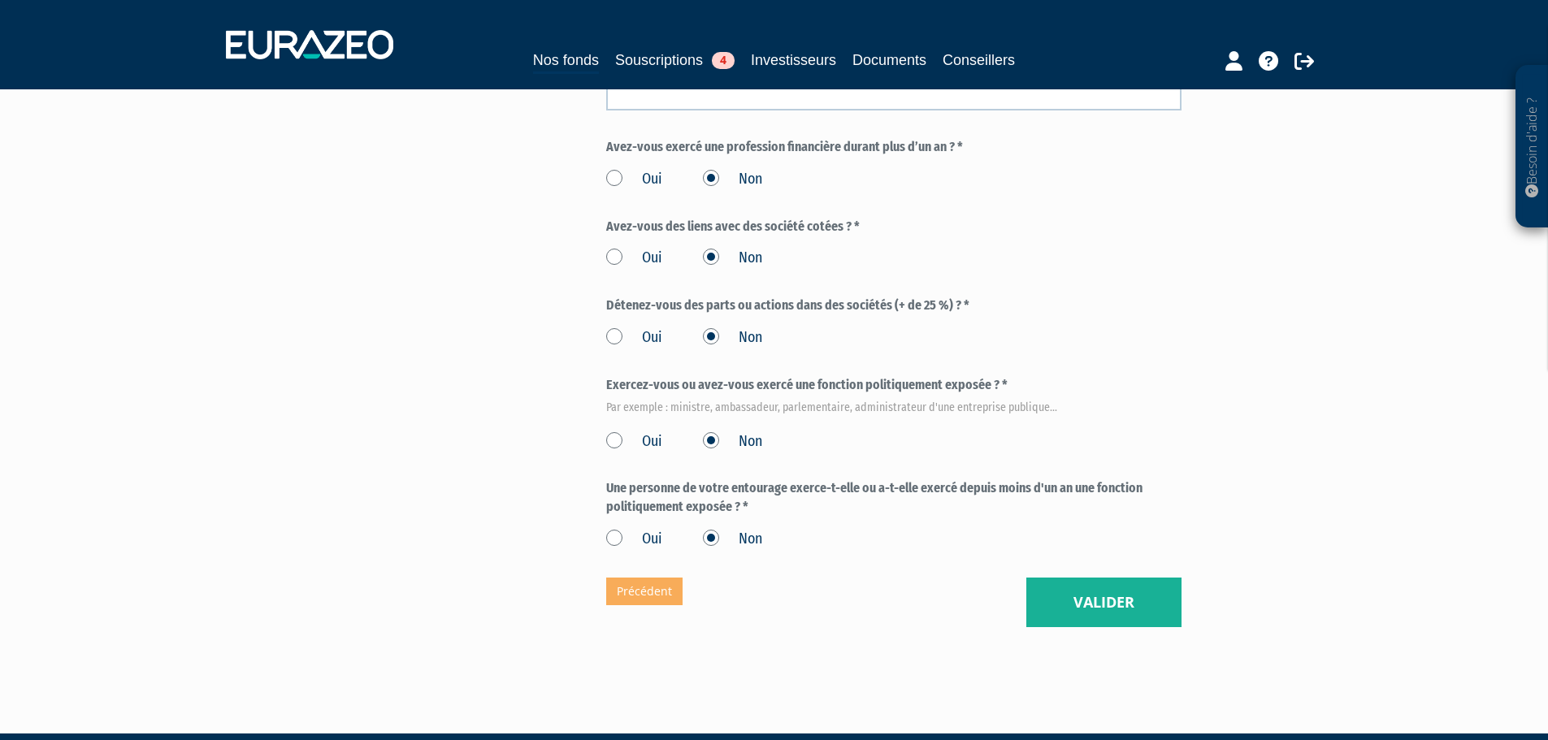
scroll to position [843, 0]
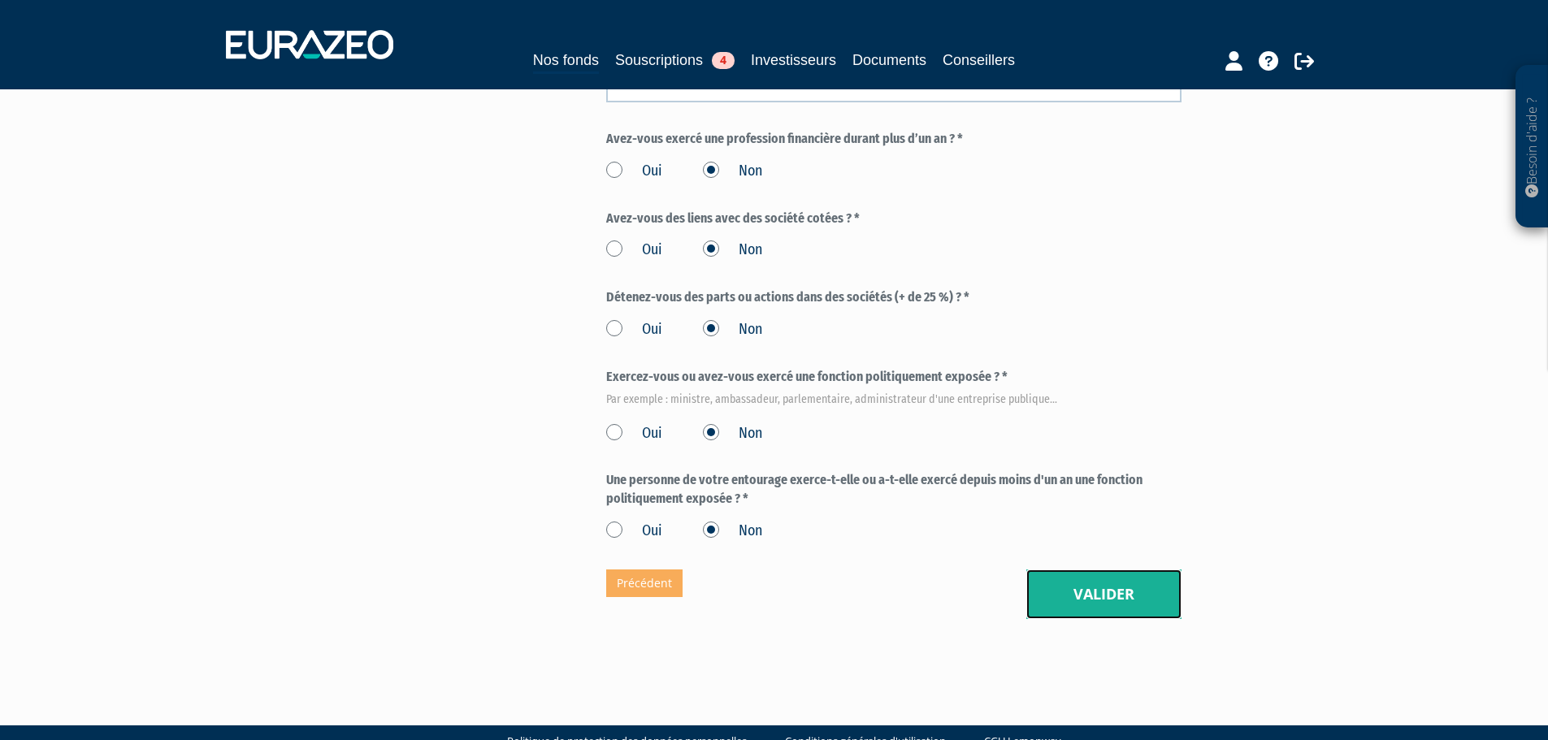
click at [1088, 570] on button "Valider" at bounding box center [1104, 595] width 155 height 50
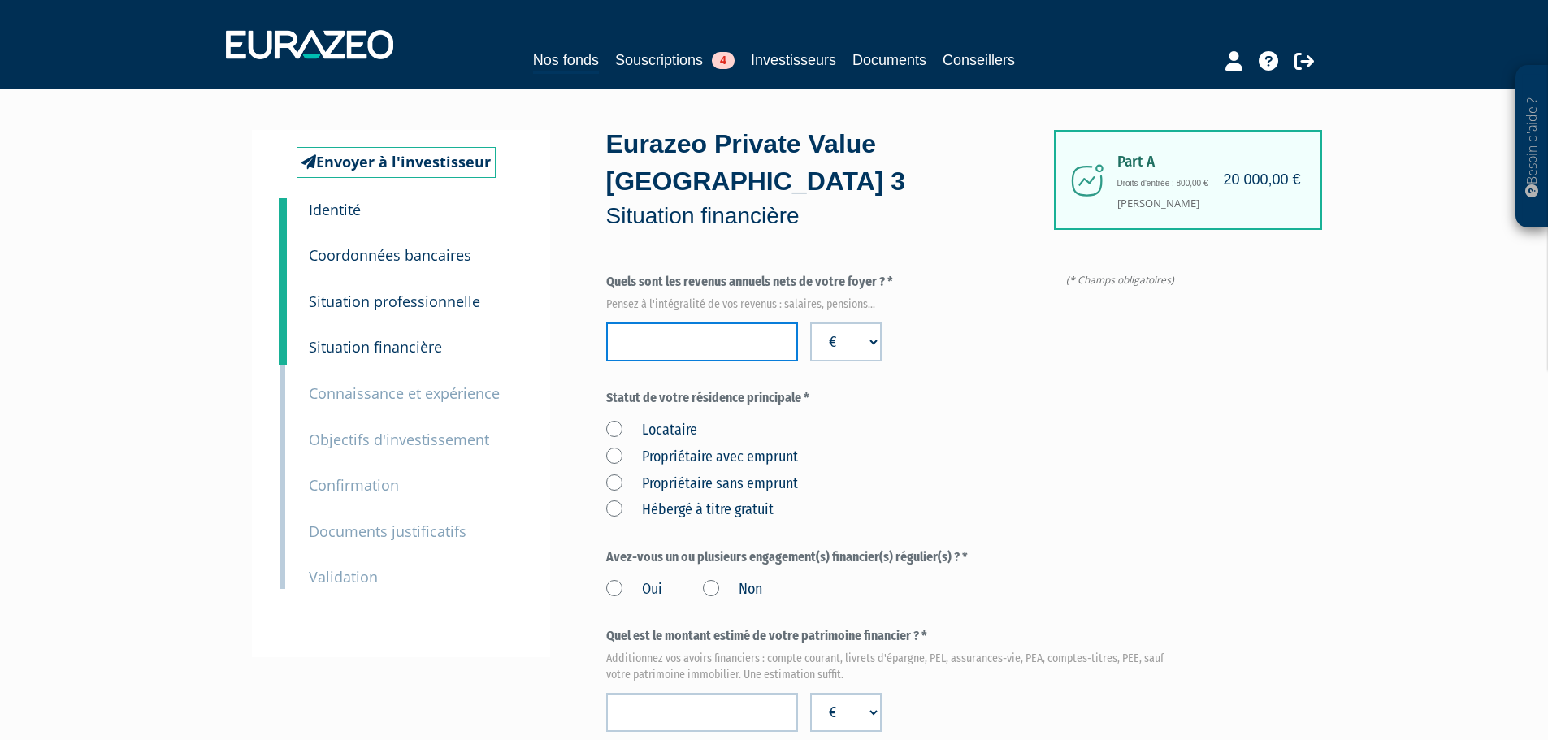
click at [660, 323] on input "number" at bounding box center [702, 342] width 192 height 39
type input "510000"
click at [697, 447] on label "Propriétaire avec emprunt" at bounding box center [702, 457] width 192 height 21
click at [0, 0] on emprunt "Propriétaire avec emprunt" at bounding box center [0, 0] width 0 height 0
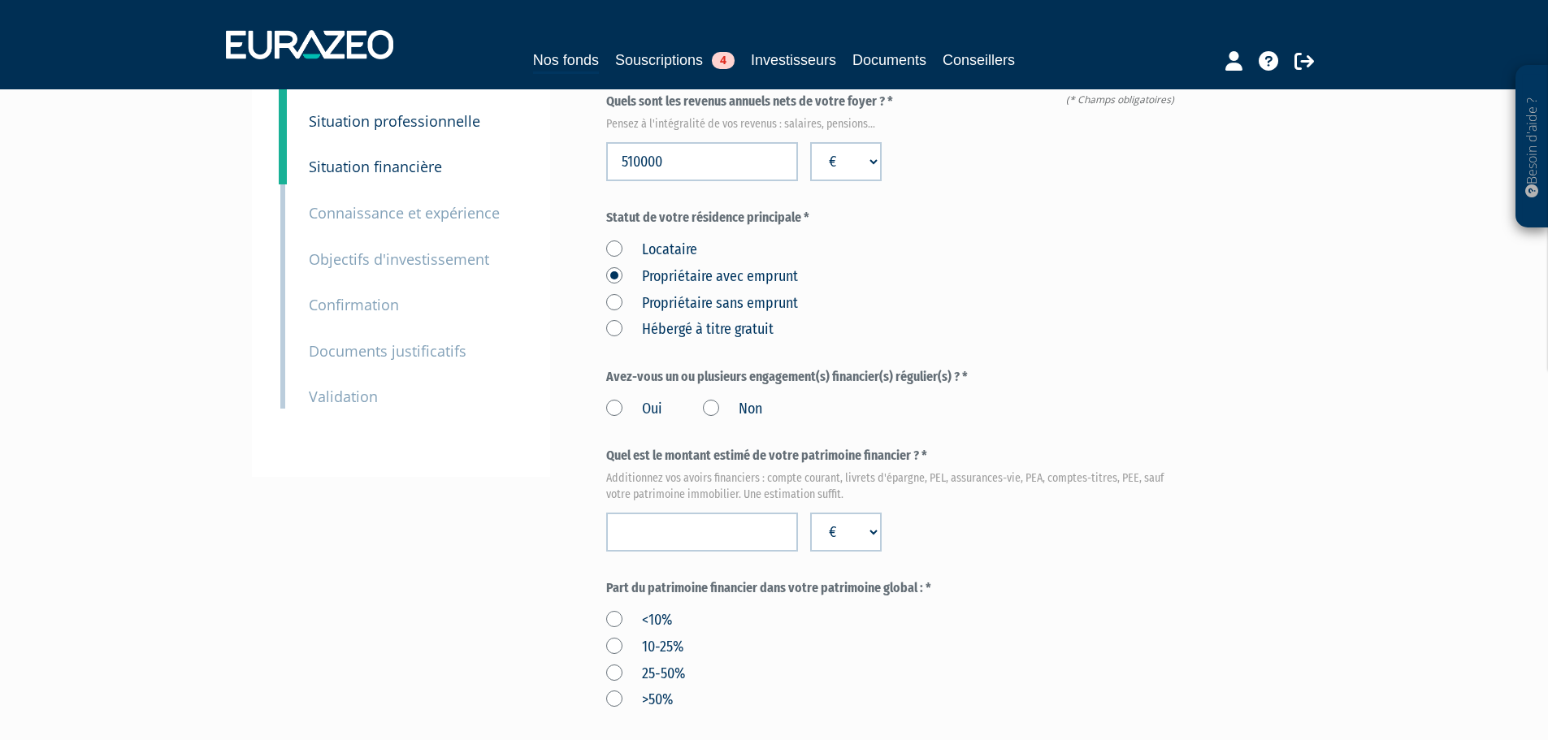
scroll to position [325, 0]
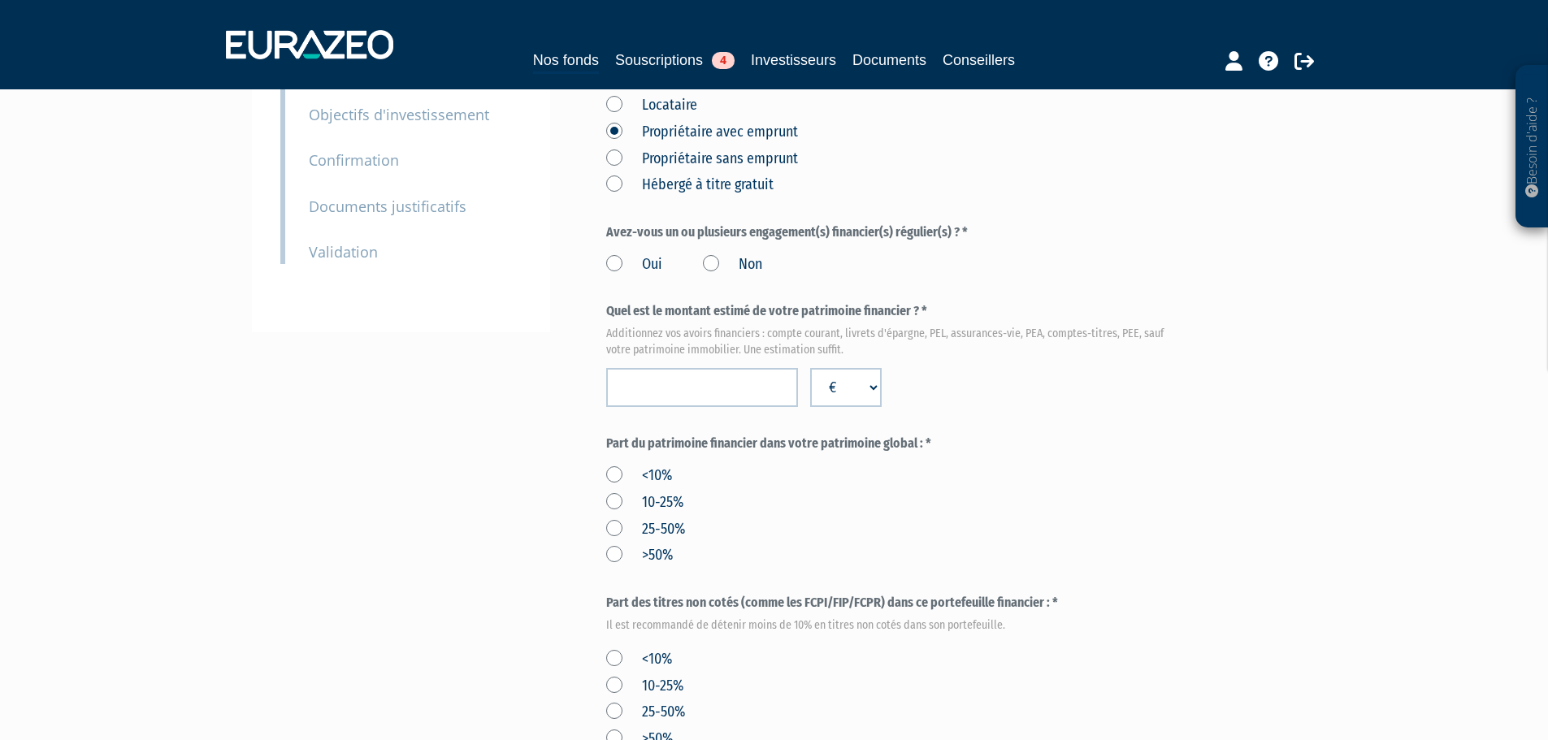
click at [610, 254] on label "Oui" at bounding box center [634, 264] width 56 height 21
click at [0, 0] on input "Oui" at bounding box center [0, 0] width 0 height 0
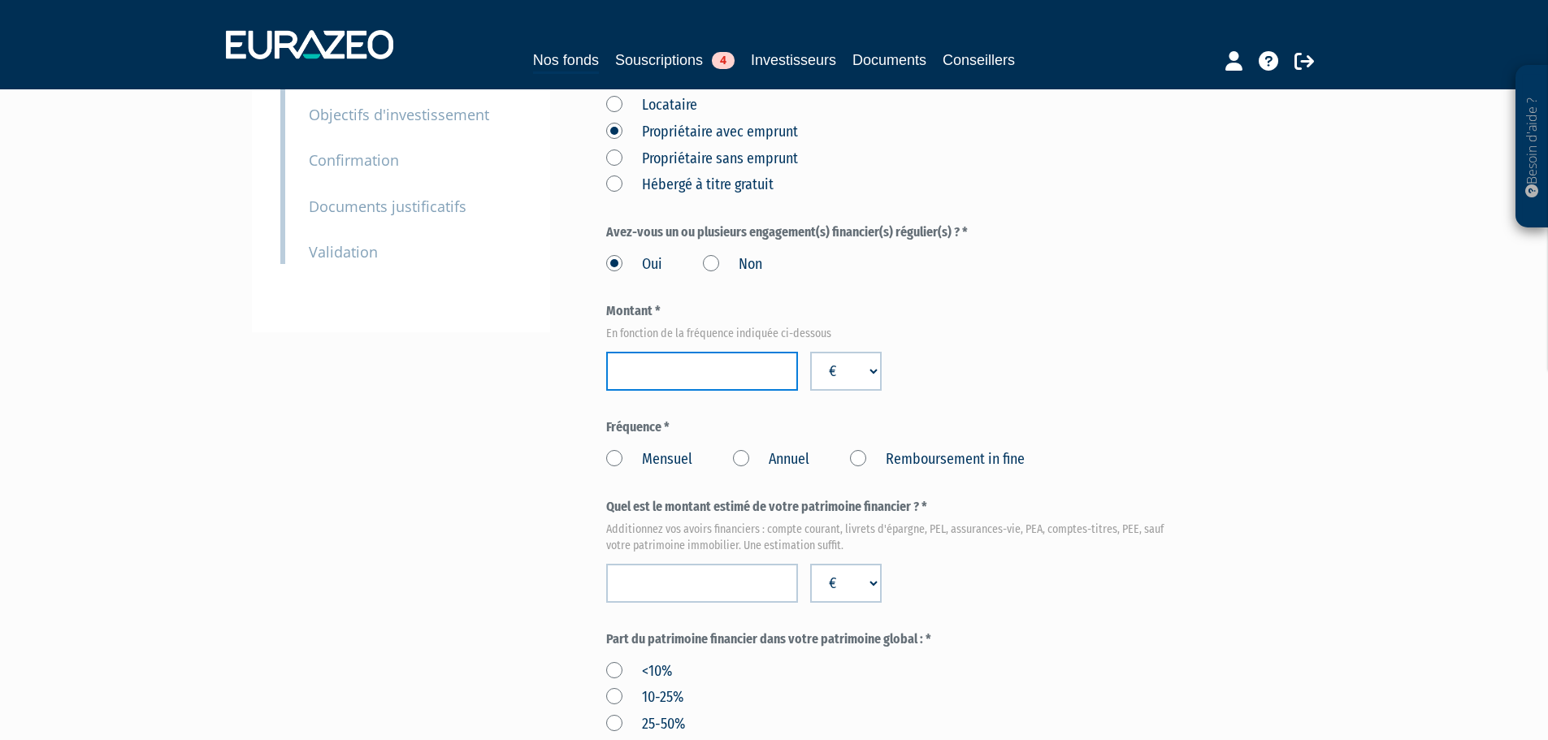
click at [659, 352] on input "number" at bounding box center [702, 371] width 192 height 39
type input "100000"
click at [747, 449] on label "Annuel" at bounding box center [771, 459] width 76 height 21
click at [0, 0] on Annuel "Annuel" at bounding box center [0, 0] width 0 height 0
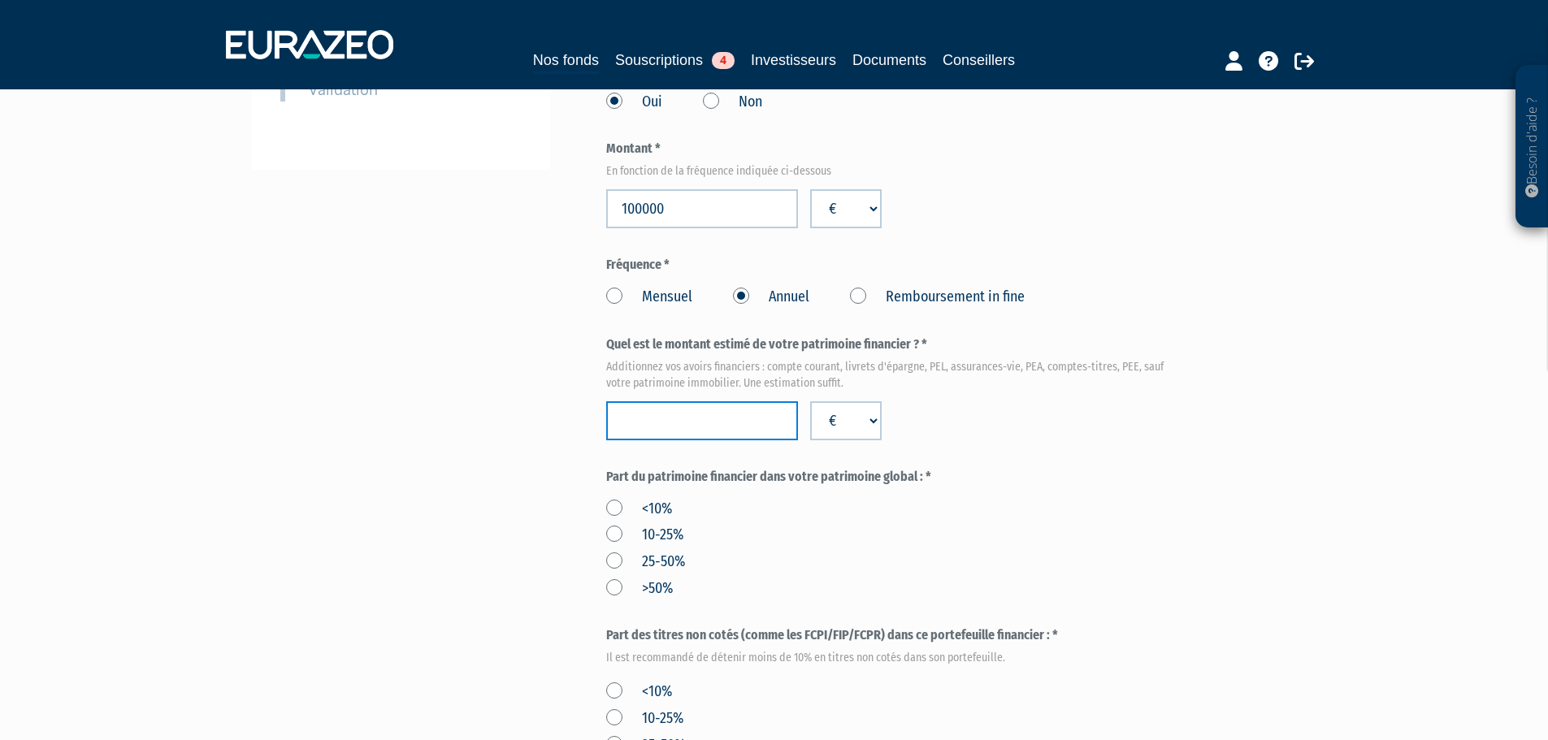
click at [690, 402] on input "number" at bounding box center [702, 421] width 192 height 39
type input "820000"
click at [484, 475] on div "Envoyer à l'investisseur 1 Identité 2 Coordonnées bancaires 3 Situation profess…" at bounding box center [774, 444] width 1021 height 1604
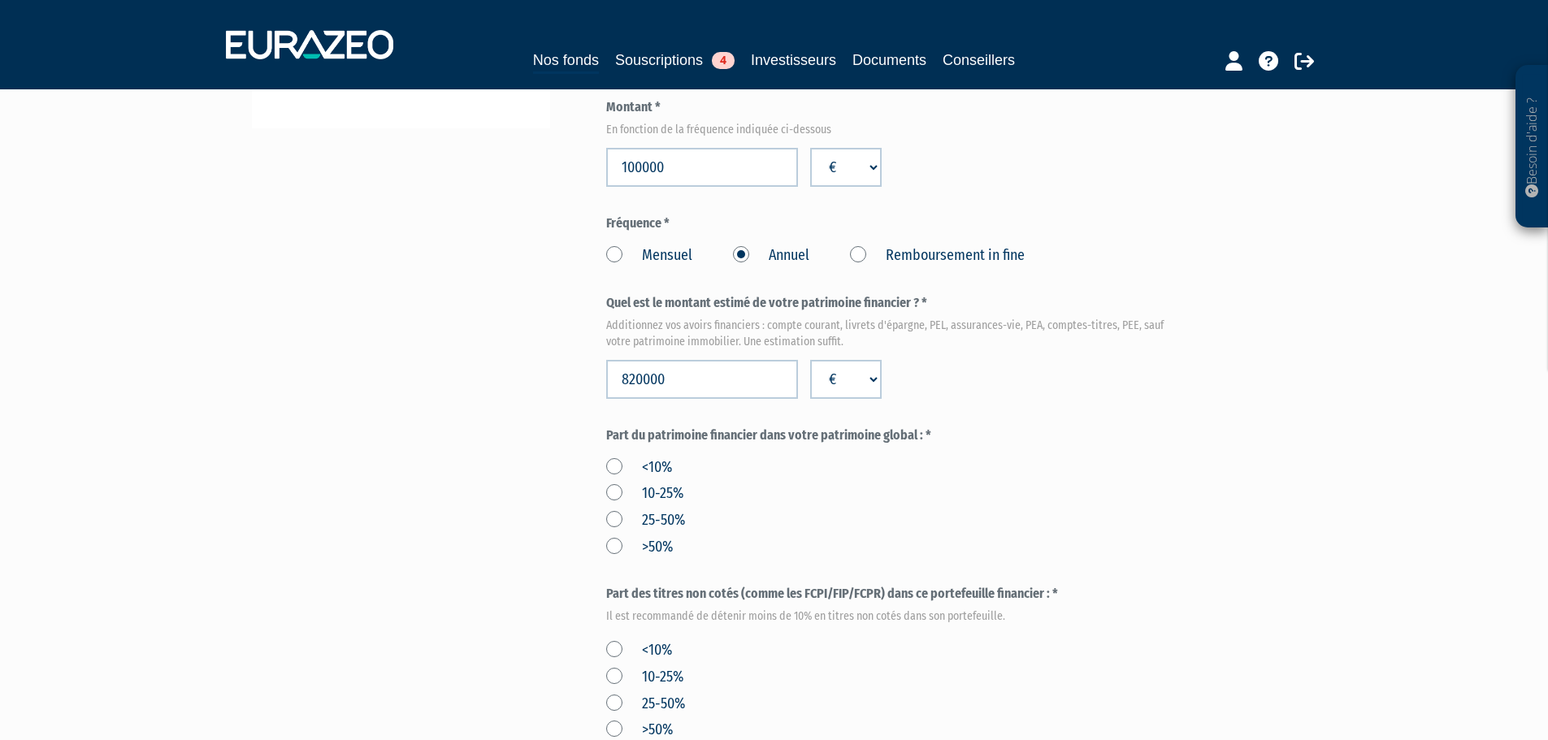
scroll to position [650, 0]
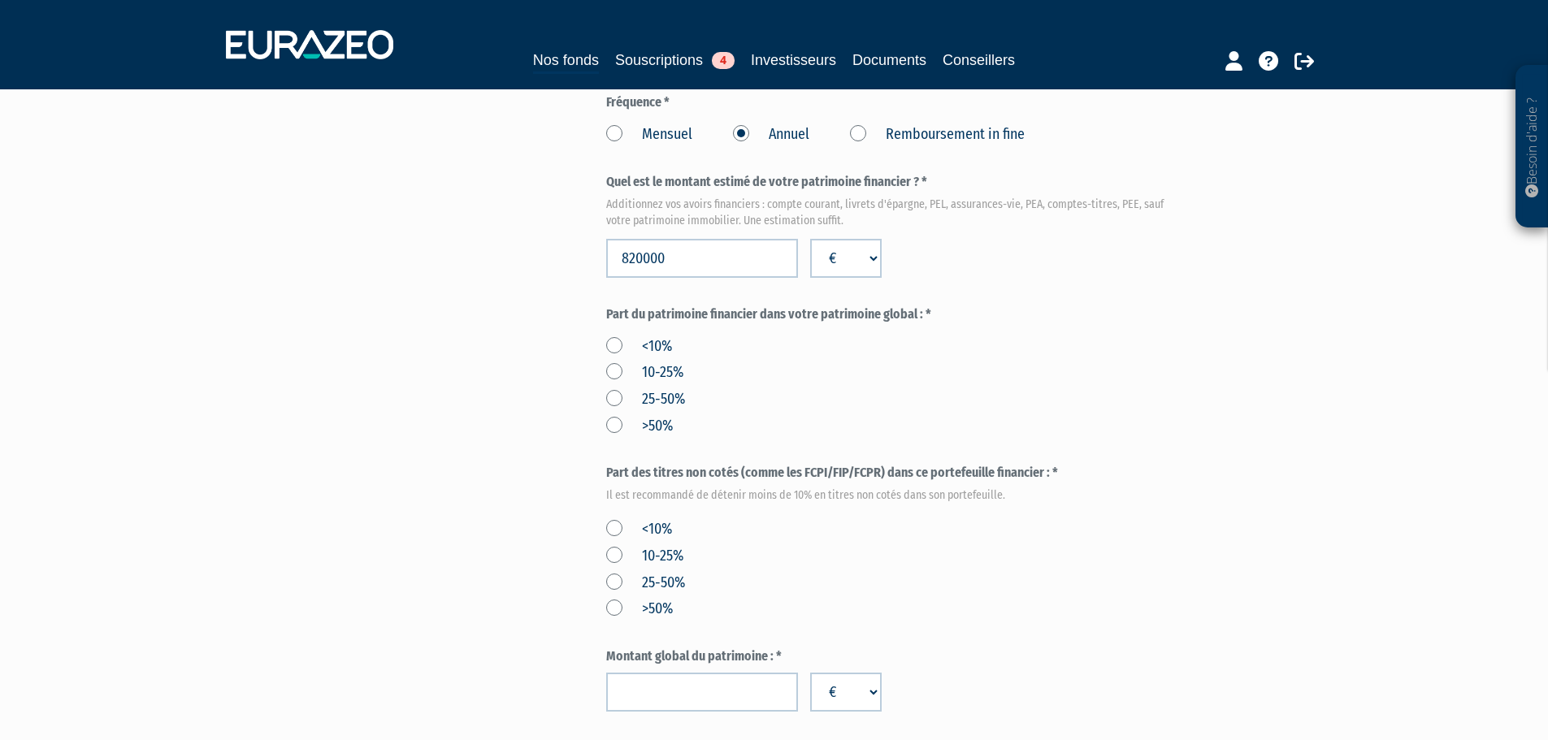
click at [614, 363] on label "10-25%" at bounding box center [644, 373] width 77 height 21
click at [0, 0] on input "10-25%" at bounding box center [0, 0] width 0 height 0
click at [612, 573] on label "25-50%" at bounding box center [645, 583] width 79 height 21
click at [0, 0] on input "25-50%" at bounding box center [0, 0] width 0 height 0
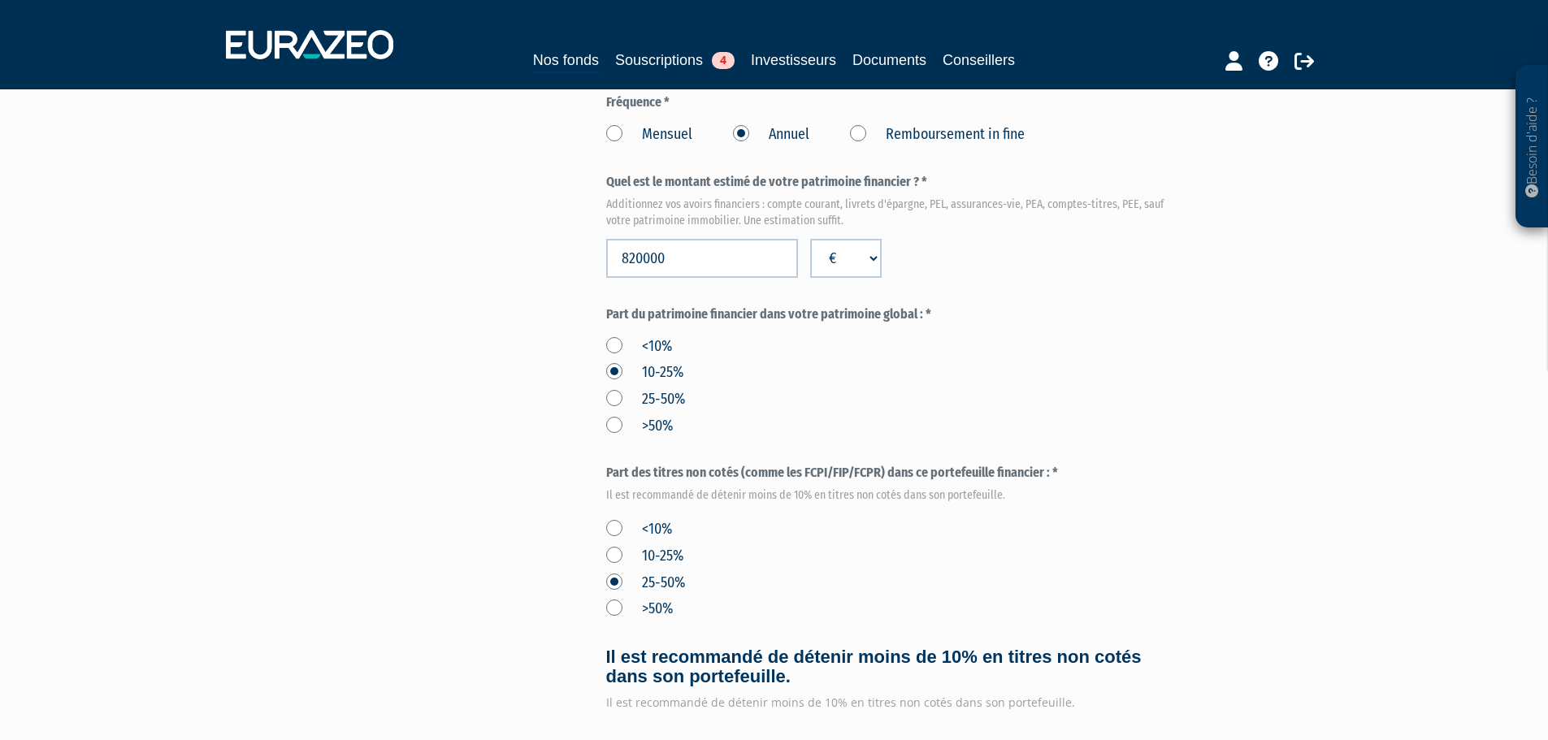
scroll to position [894, 0]
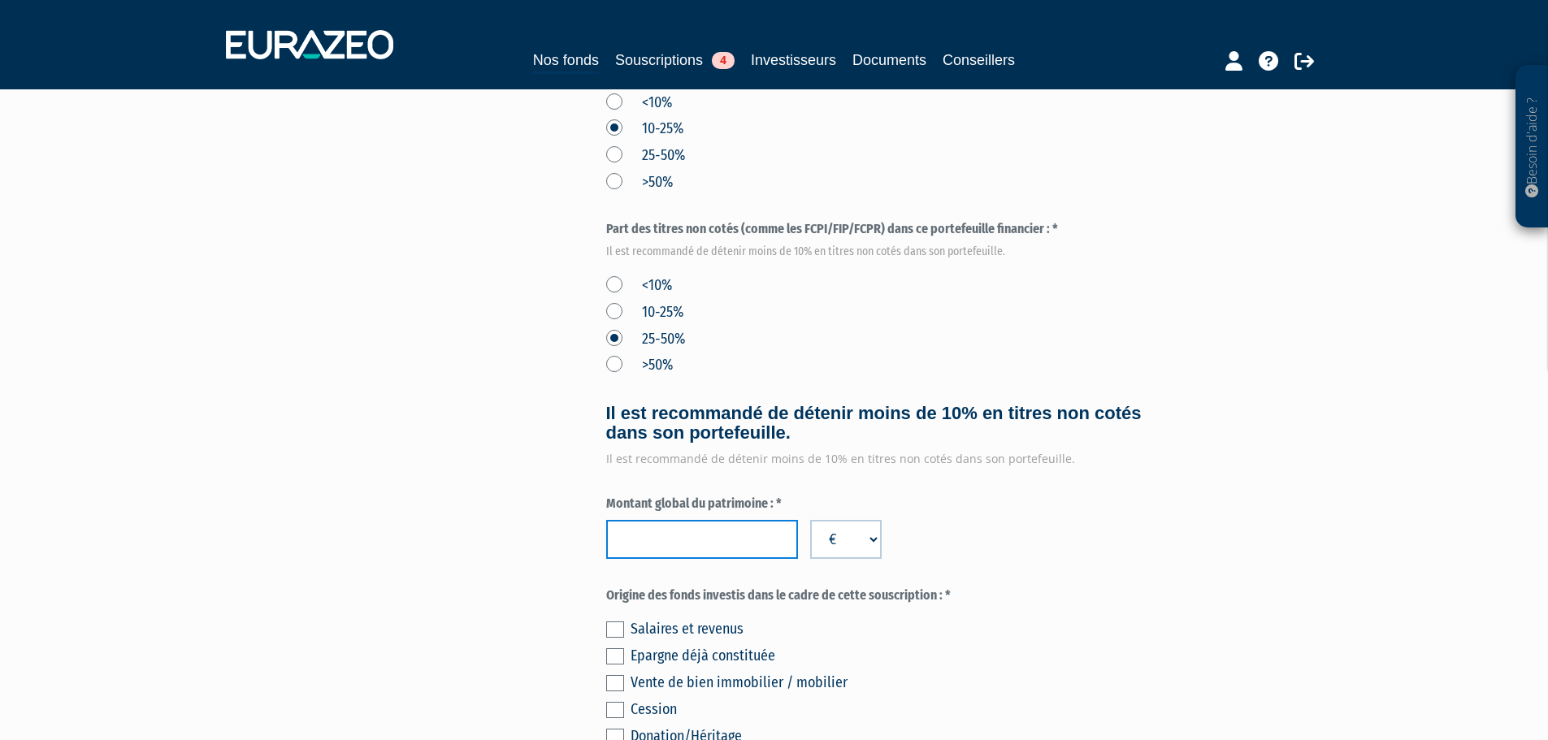
click at [649, 520] on input "number" at bounding box center [702, 539] width 192 height 39
type input "2500000"
click at [1116, 495] on label "Montant global du patrimoine : *" at bounding box center [893, 504] width 575 height 19
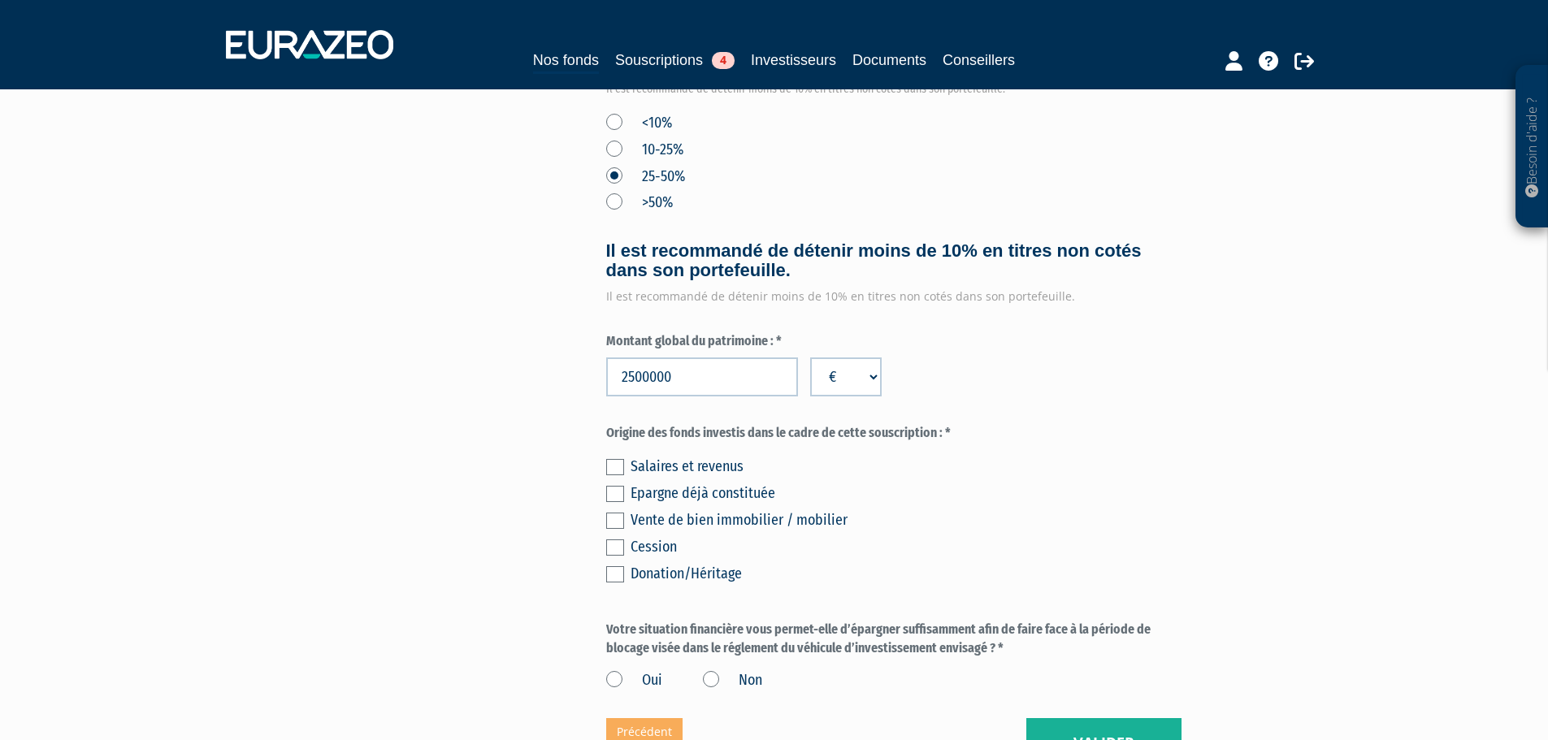
click at [615, 459] on label at bounding box center [615, 467] width 18 height 16
click at [0, 0] on input "checkbox" at bounding box center [0, 0] width 0 height 0
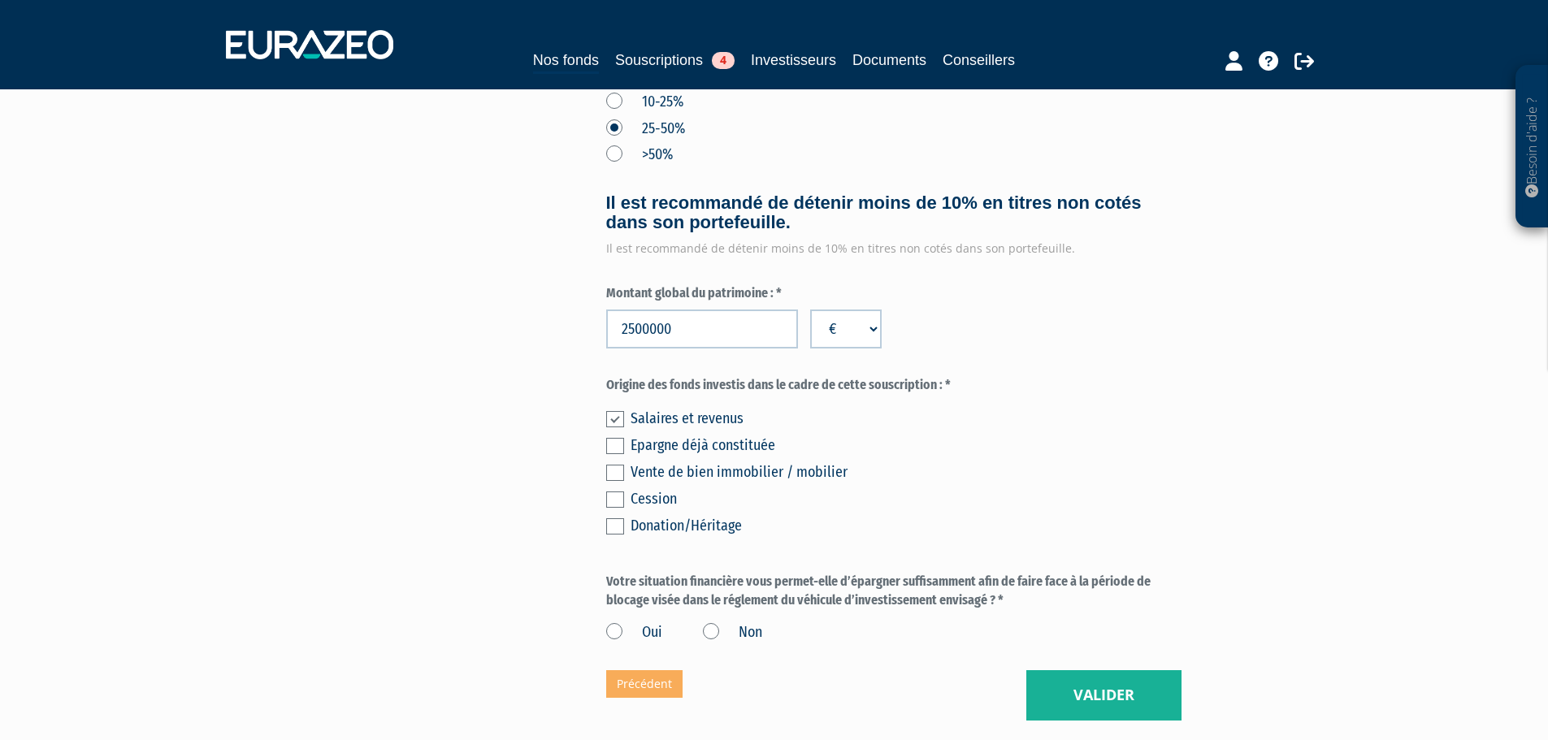
scroll to position [1206, 0]
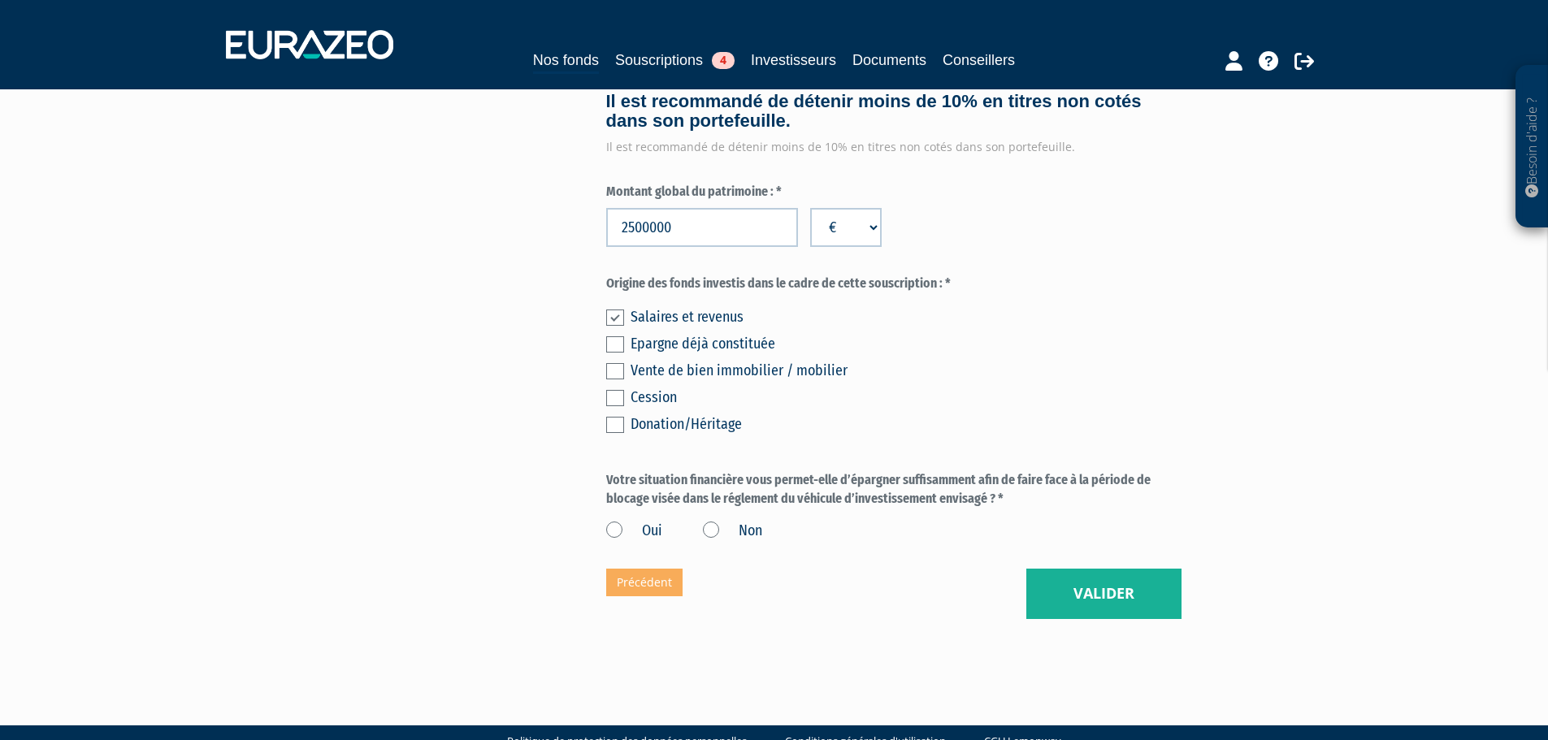
click at [612, 521] on label "Oui" at bounding box center [634, 531] width 56 height 21
click at [0, 0] on input "Oui" at bounding box center [0, 0] width 0 height 0
click at [1099, 569] on button "Valider" at bounding box center [1104, 594] width 155 height 50
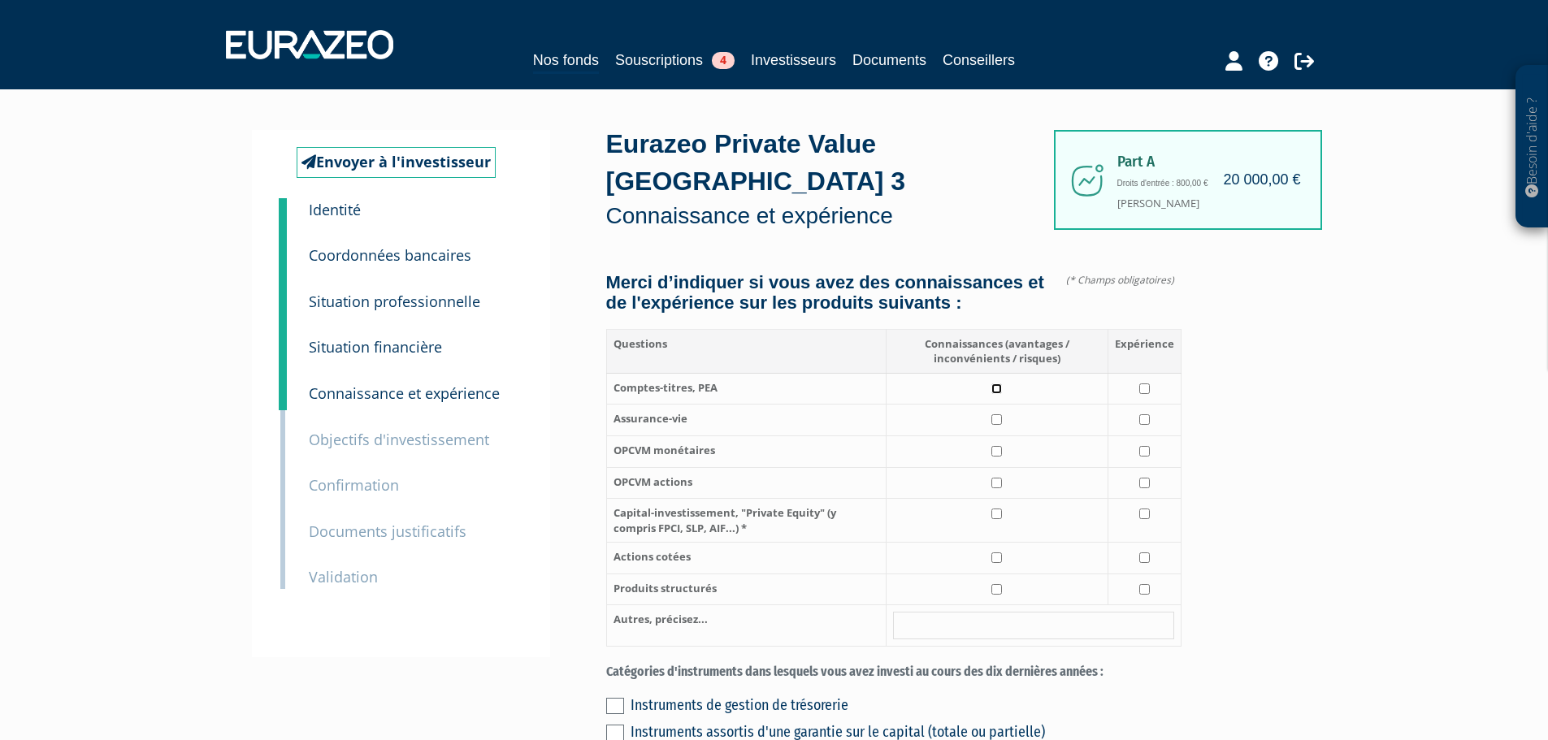
click at [993, 384] on input "checkbox" at bounding box center [997, 389] width 11 height 11
checkbox input "true"
click at [1001, 415] on input "checkbox" at bounding box center [997, 420] width 11 height 11
checkbox input "true"
drag, startPoint x: 997, startPoint y: 433, endPoint x: 992, endPoint y: 462, distance: 29.7
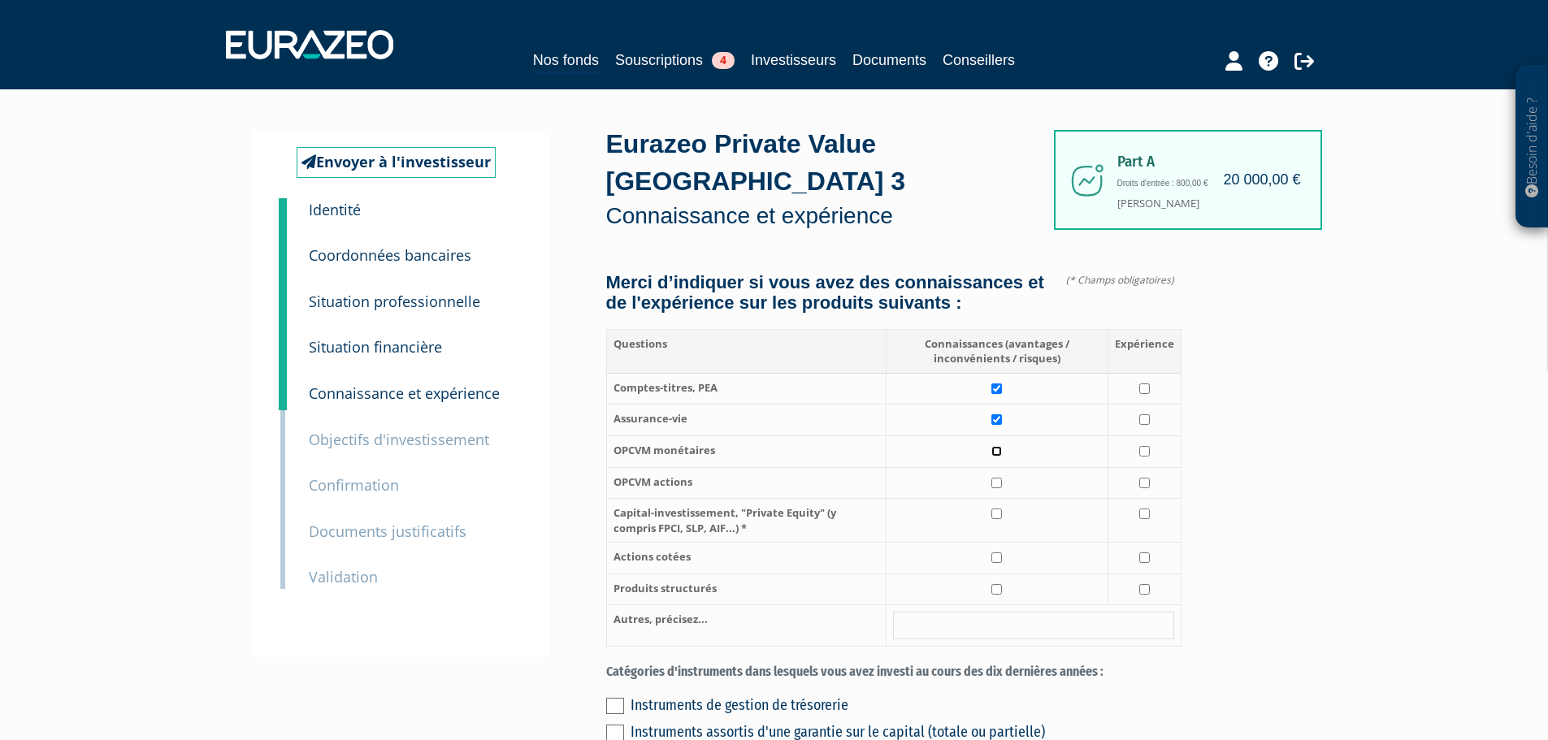
click at [992, 441] on td at bounding box center [997, 452] width 222 height 32
checkbox input "true"
click at [997, 472] on td at bounding box center [997, 483] width 222 height 32
checkbox input "true"
click at [1002, 505] on td at bounding box center [997, 521] width 222 height 44
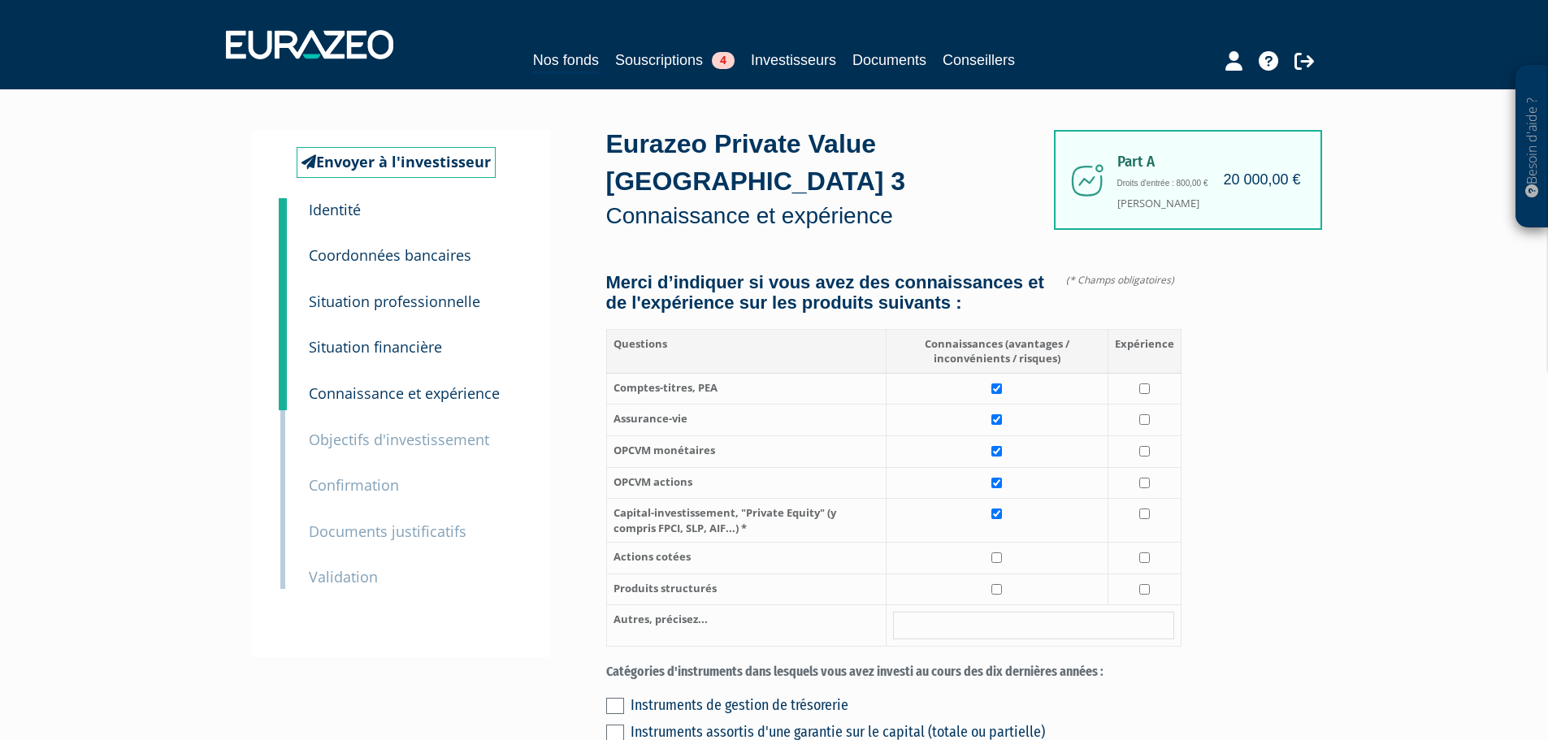
checkbox input "true"
click at [998, 553] on input "checkbox" at bounding box center [997, 558] width 11 height 11
checkbox input "true"
click at [999, 584] on input "checkbox" at bounding box center [997, 589] width 11 height 11
checkbox input "true"
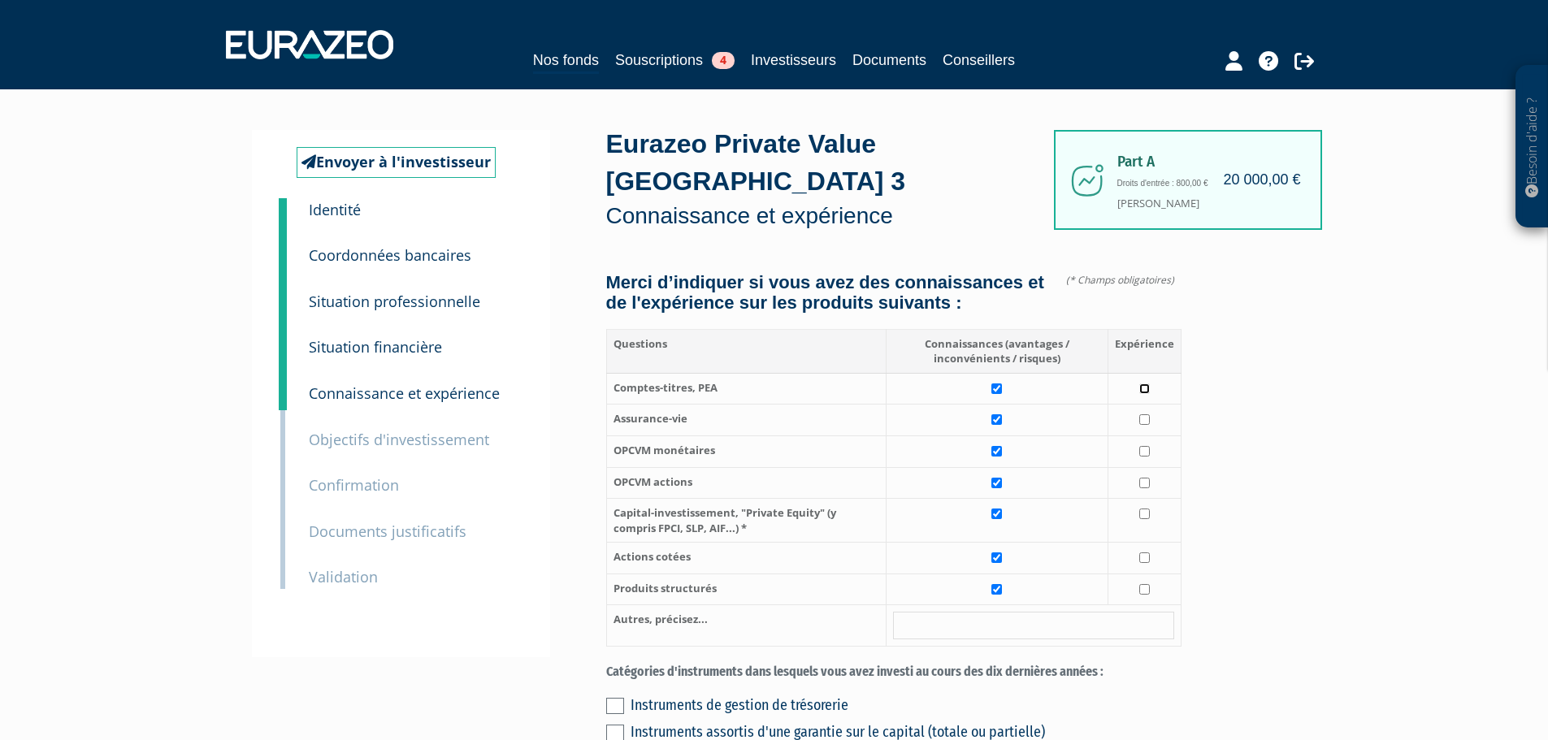
drag, startPoint x: 1142, startPoint y: 371, endPoint x: 1146, endPoint y: 392, distance: 21.5
click at [1144, 384] on input "checkbox" at bounding box center [1145, 389] width 11 height 11
checkbox input "true"
drag, startPoint x: 1144, startPoint y: 401, endPoint x: 1140, endPoint y: 415, distance: 15.0
click at [1144, 415] on input "checkbox" at bounding box center [1145, 420] width 11 height 11
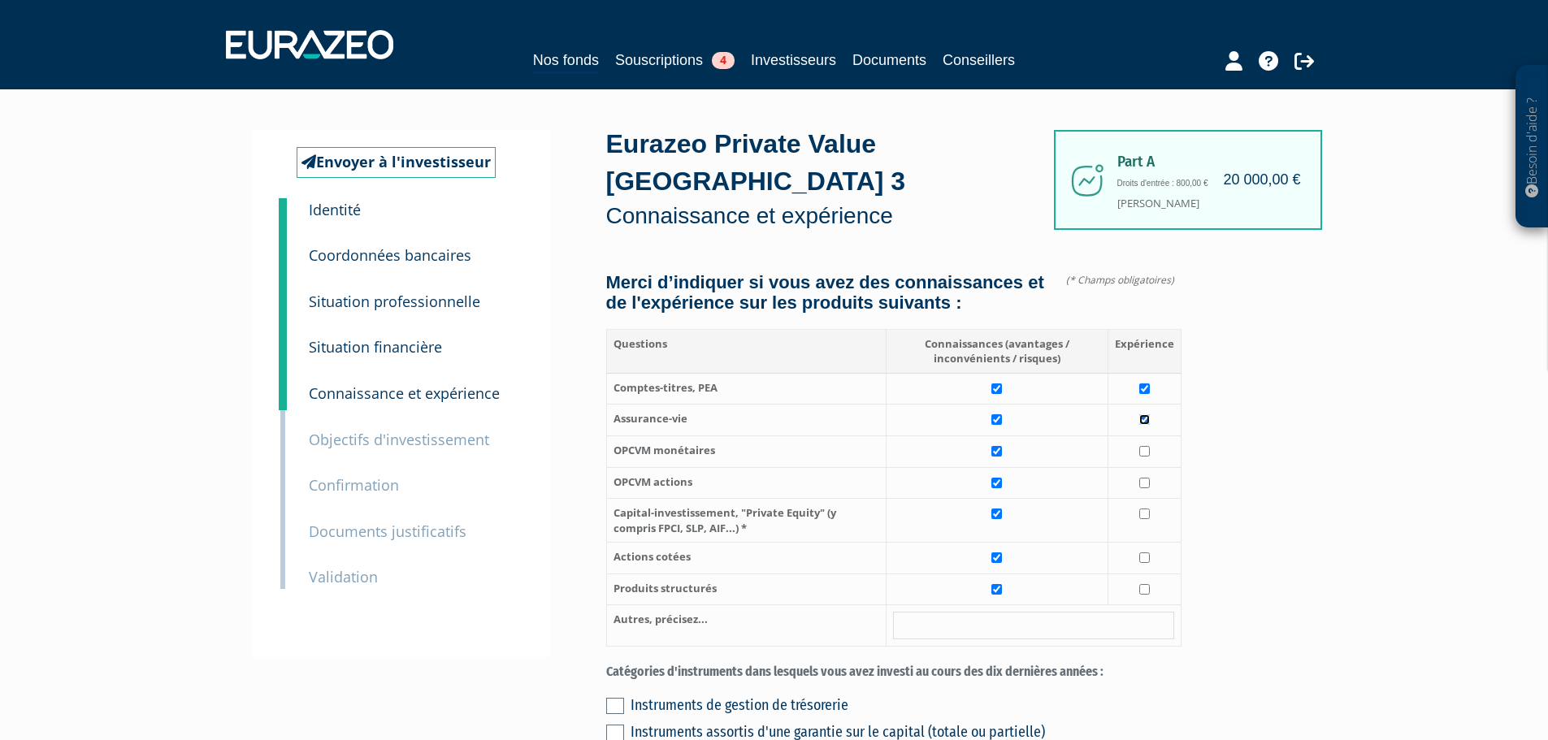
checkbox input "true"
click at [1144, 446] on input "checkbox" at bounding box center [1145, 451] width 11 height 11
checkbox input "true"
click at [1149, 478] on input "checkbox" at bounding box center [1145, 483] width 11 height 11
checkbox input "true"
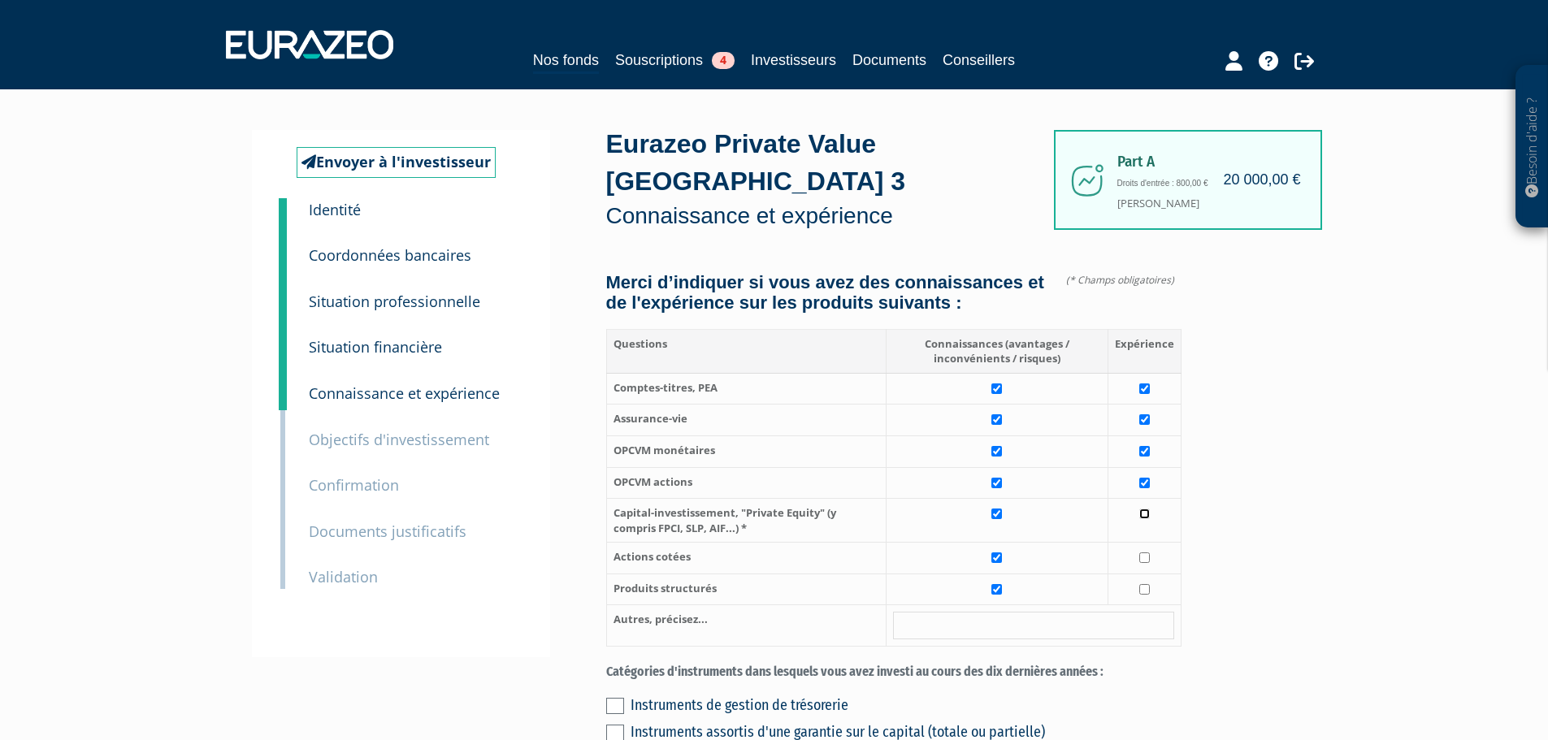
click at [1145, 509] on input "checkbox" at bounding box center [1145, 514] width 11 height 11
checkbox input "true"
click at [1147, 553] on input "checkbox" at bounding box center [1145, 558] width 11 height 11
checkbox input "true"
click at [1144, 584] on input "checkbox" at bounding box center [1145, 589] width 11 height 11
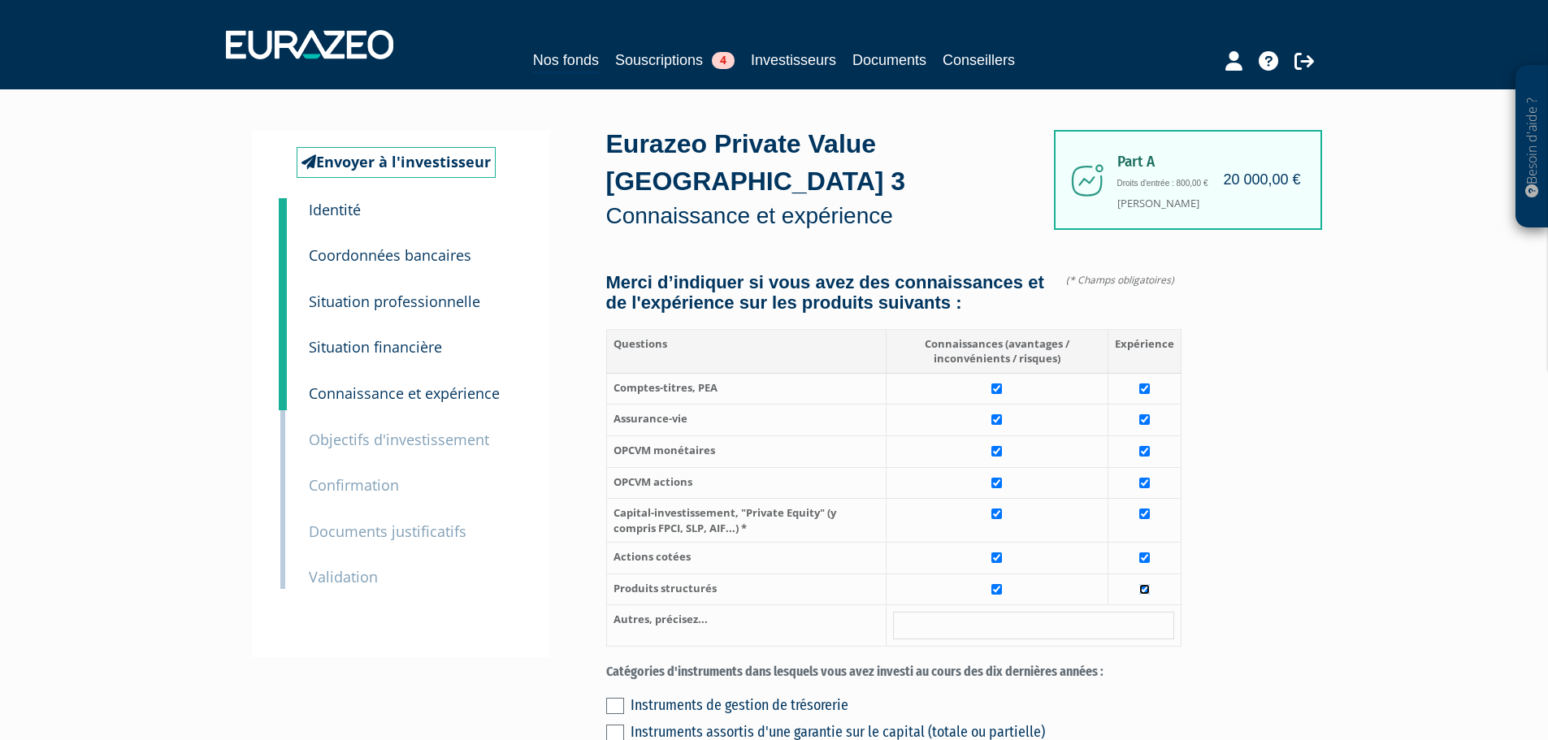
checkbox input "true"
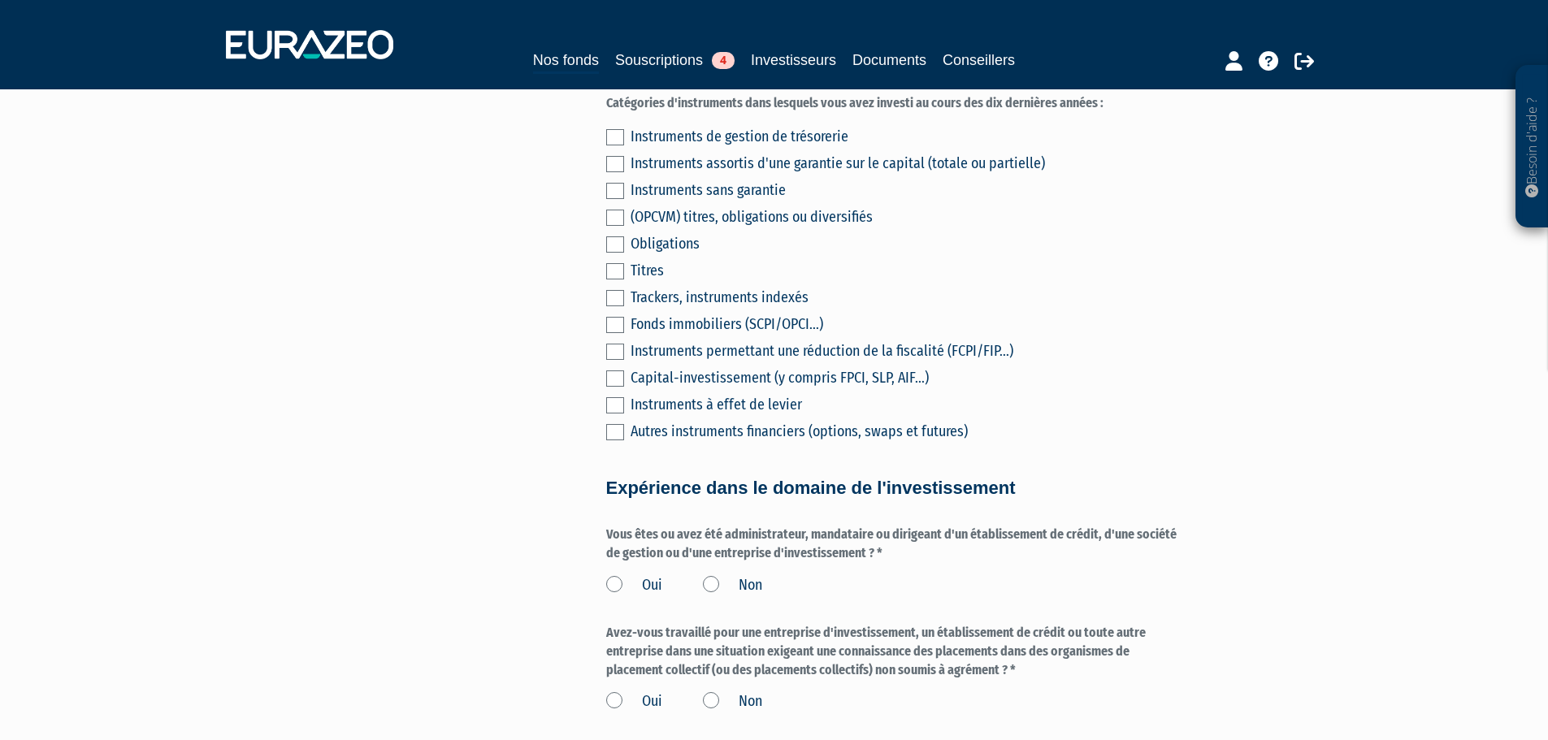
scroll to position [894, 0]
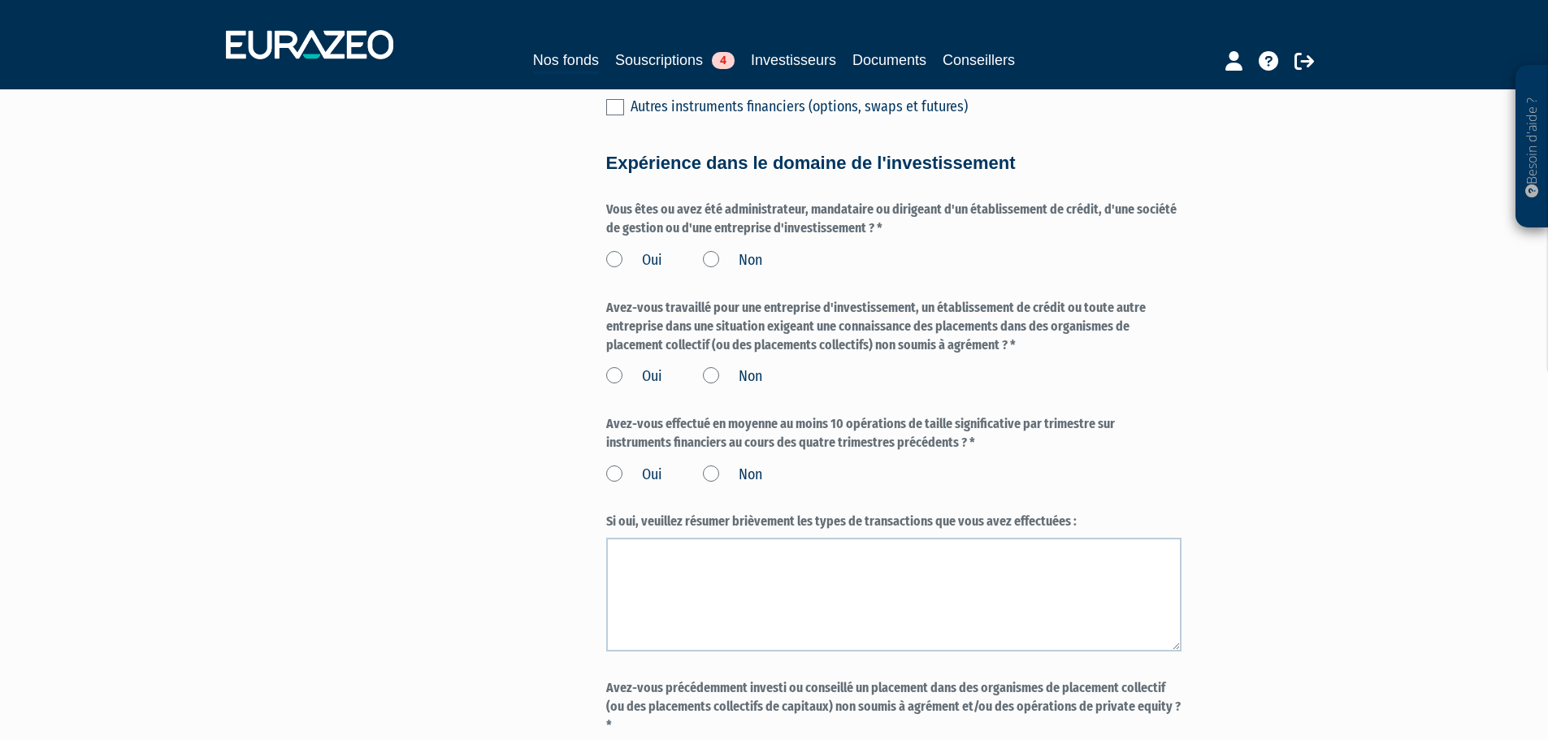
click at [717, 250] on label "Non" at bounding box center [732, 260] width 59 height 21
click at [0, 0] on input "Non" at bounding box center [0, 0] width 0 height 0
click at [706, 367] on label "Non" at bounding box center [732, 377] width 59 height 21
click at [0, 0] on input "Non" at bounding box center [0, 0] width 0 height 0
click at [623, 465] on label "Oui" at bounding box center [634, 475] width 56 height 21
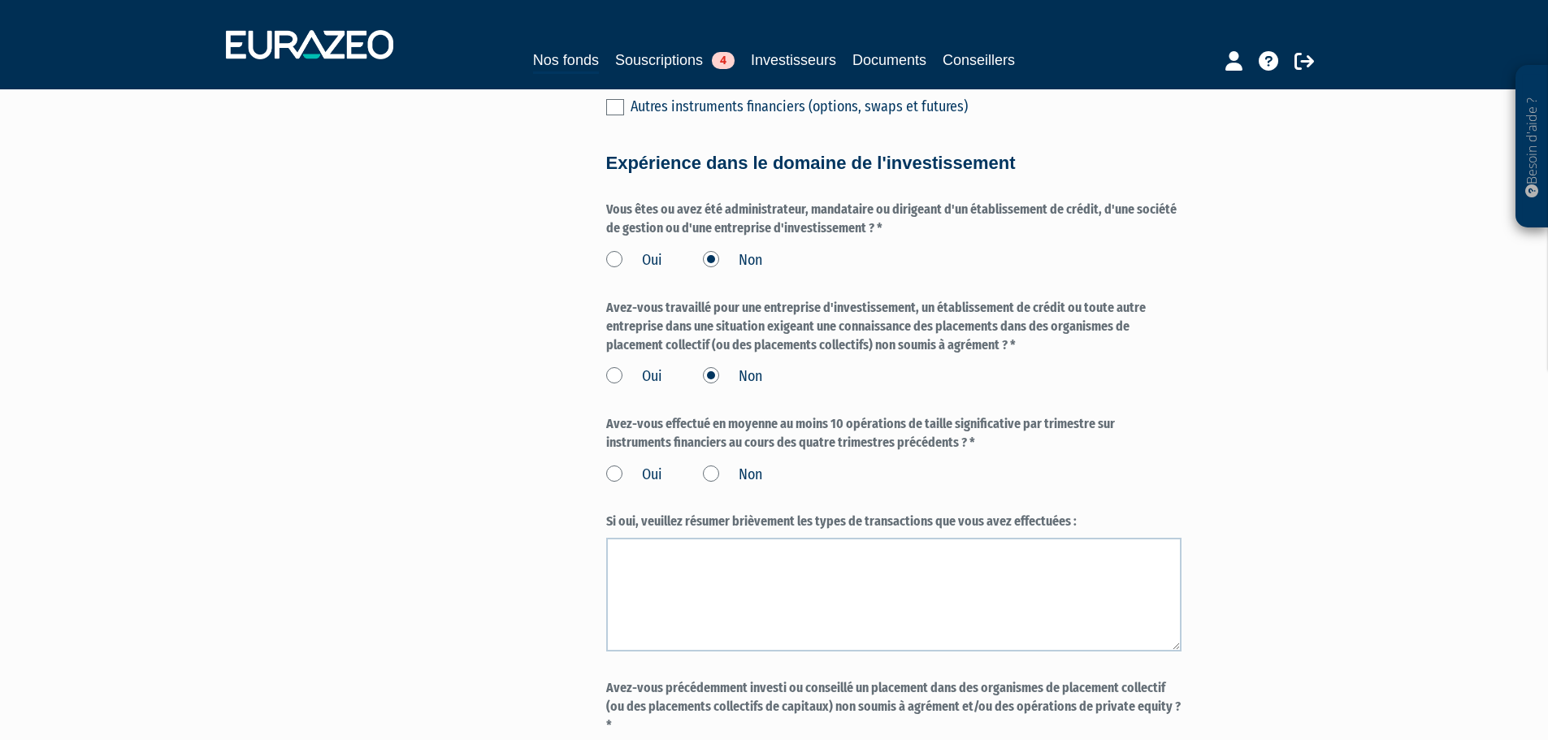
click at [0, 0] on input "Oui" at bounding box center [0, 0] width 0 height 0
click at [710, 465] on label "Non" at bounding box center [732, 475] width 59 height 21
click at [0, 0] on input "Non" at bounding box center [0, 0] width 0 height 0
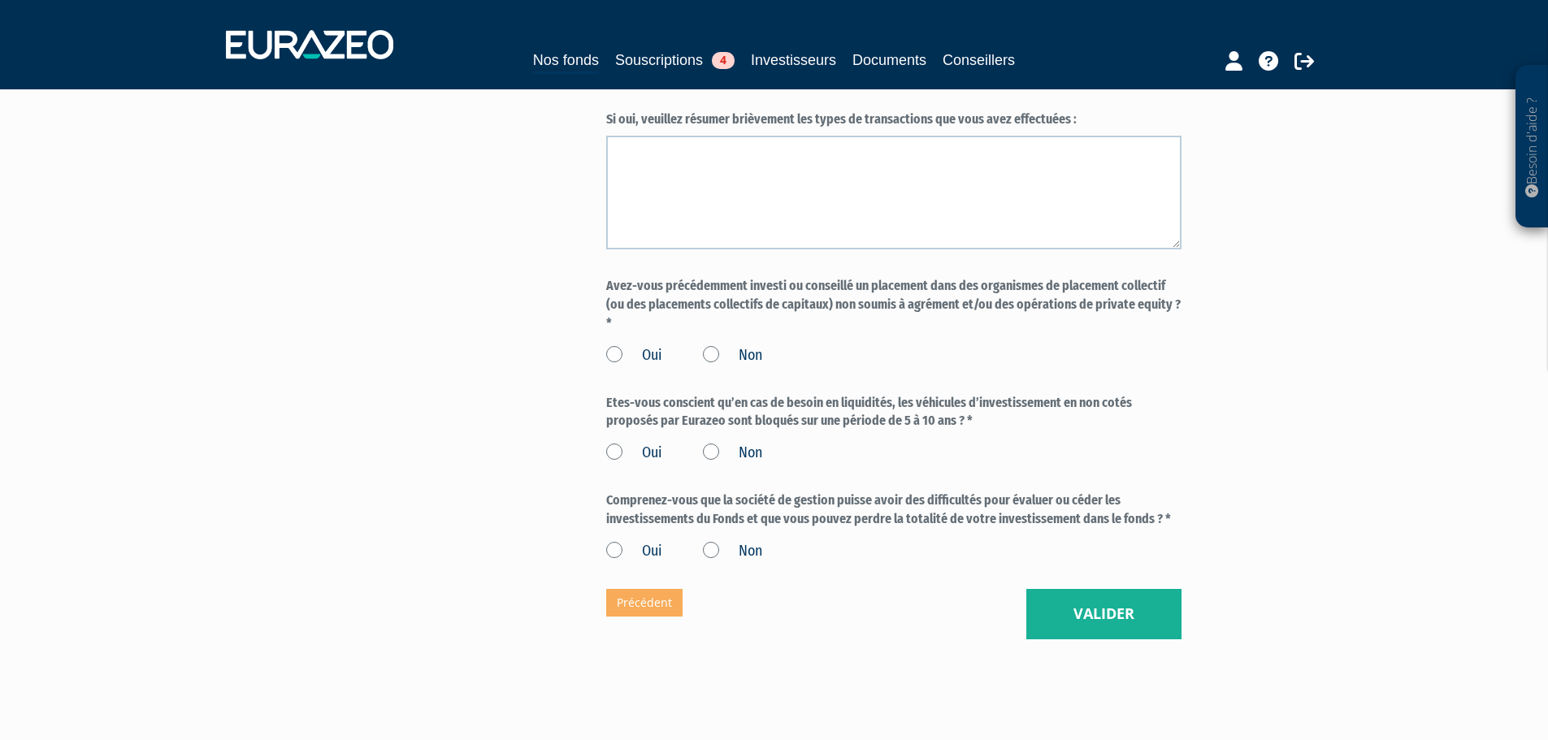
scroll to position [1300, 0]
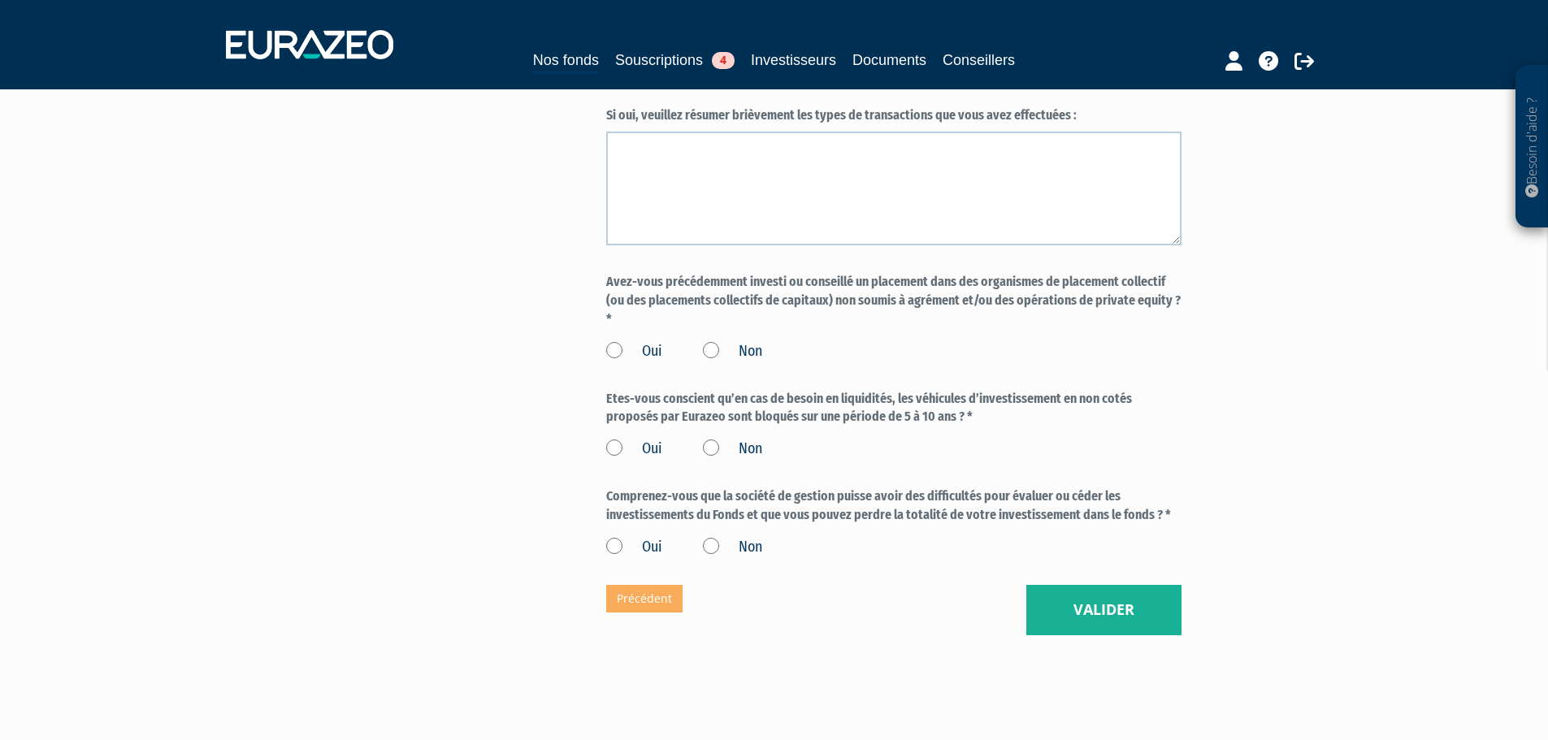
click at [617, 341] on label "Oui" at bounding box center [634, 351] width 56 height 21
click at [0, 0] on input "Oui" at bounding box center [0, 0] width 0 height 0
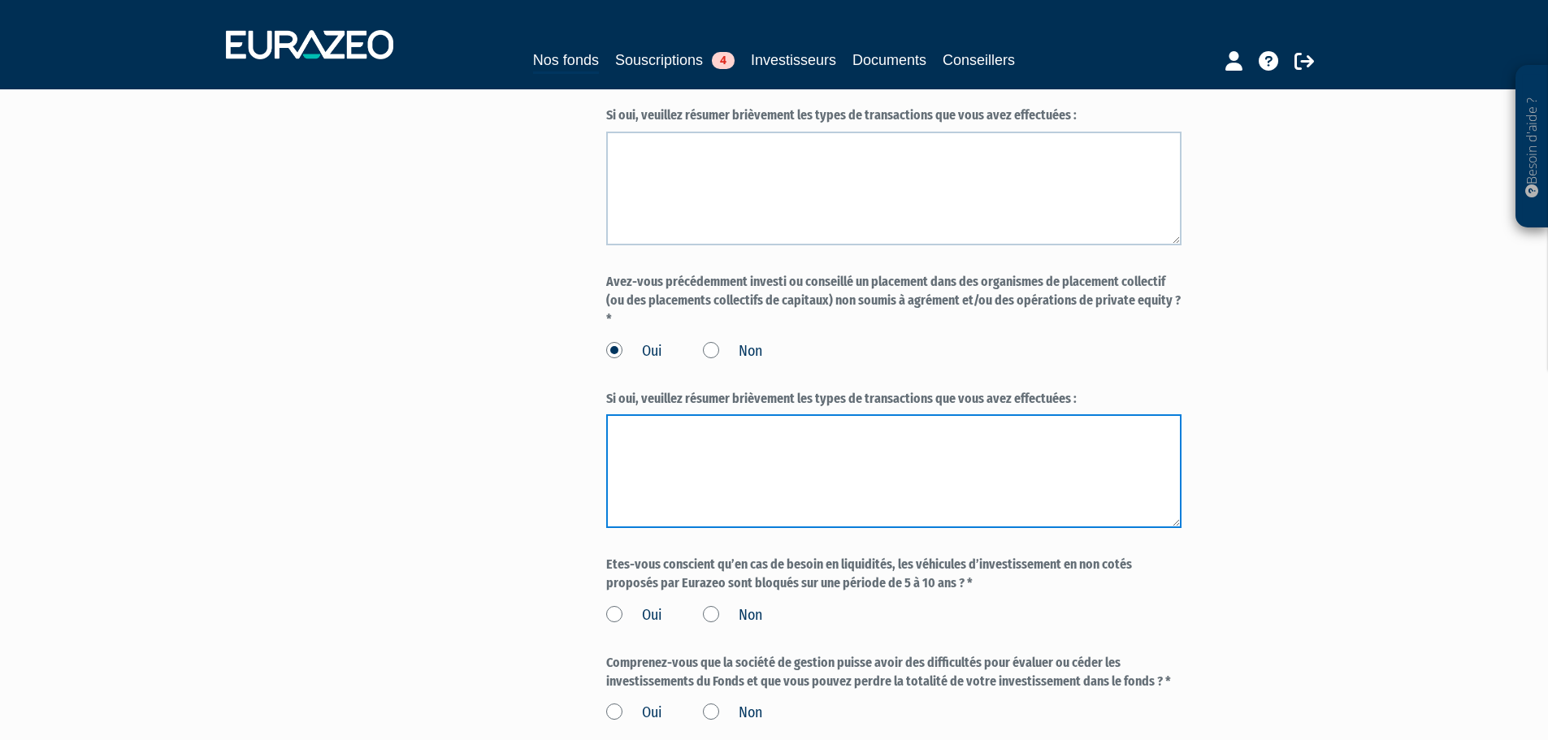
click at [685, 432] on textarea at bounding box center [893, 472] width 575 height 114
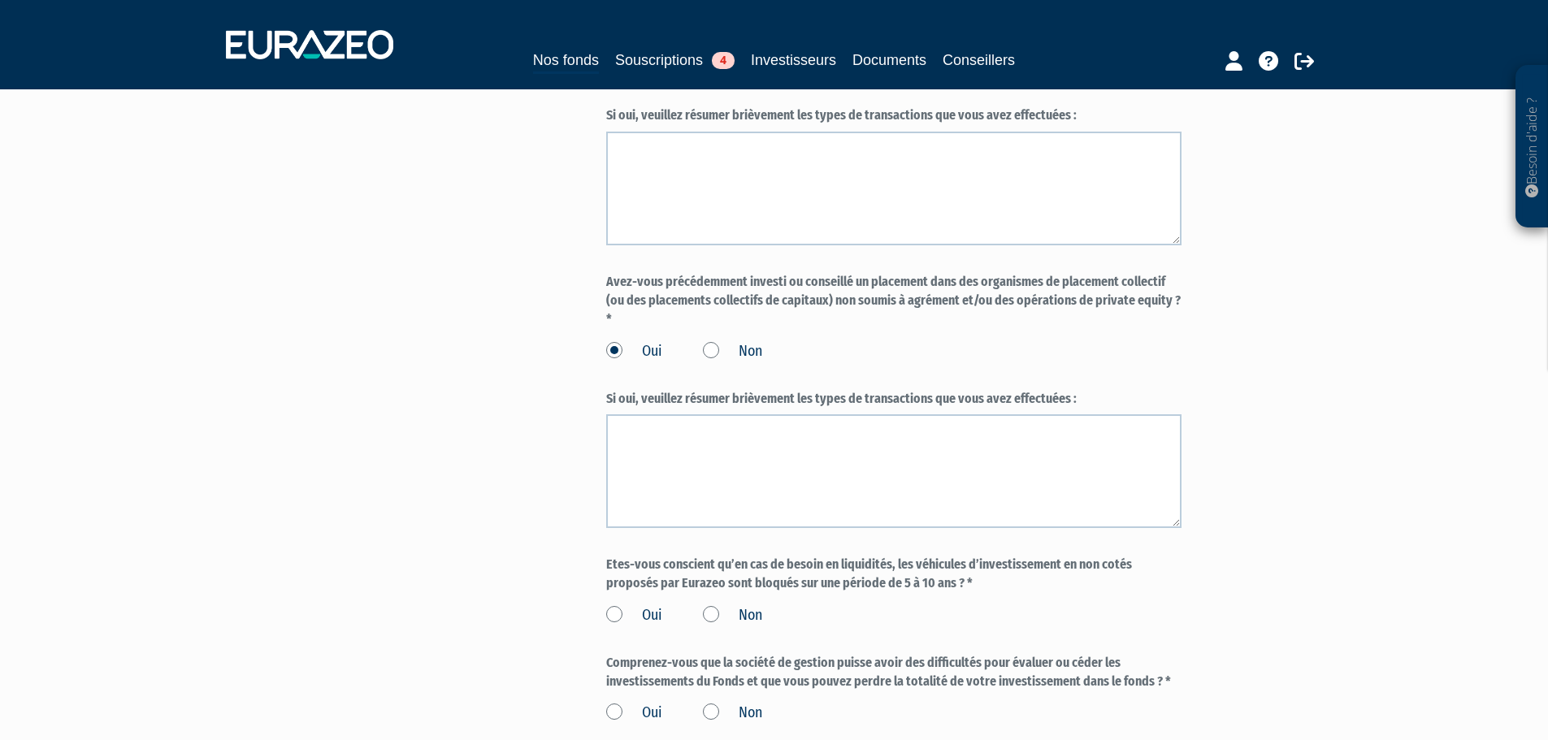
click at [710, 341] on label "Non" at bounding box center [732, 351] width 59 height 21
click at [0, 0] on input "Non" at bounding box center [0, 0] width 0 height 0
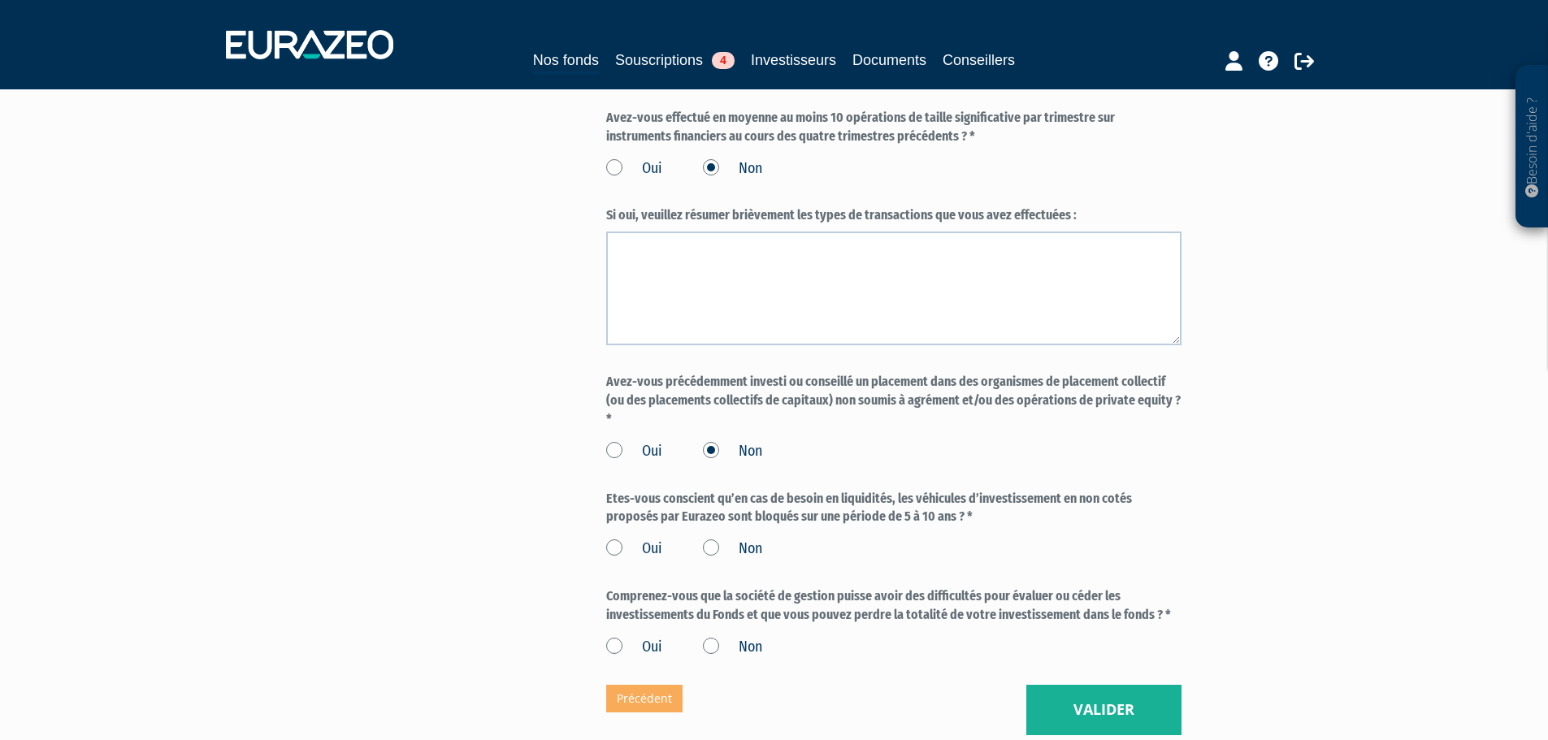
scroll to position [1057, 0]
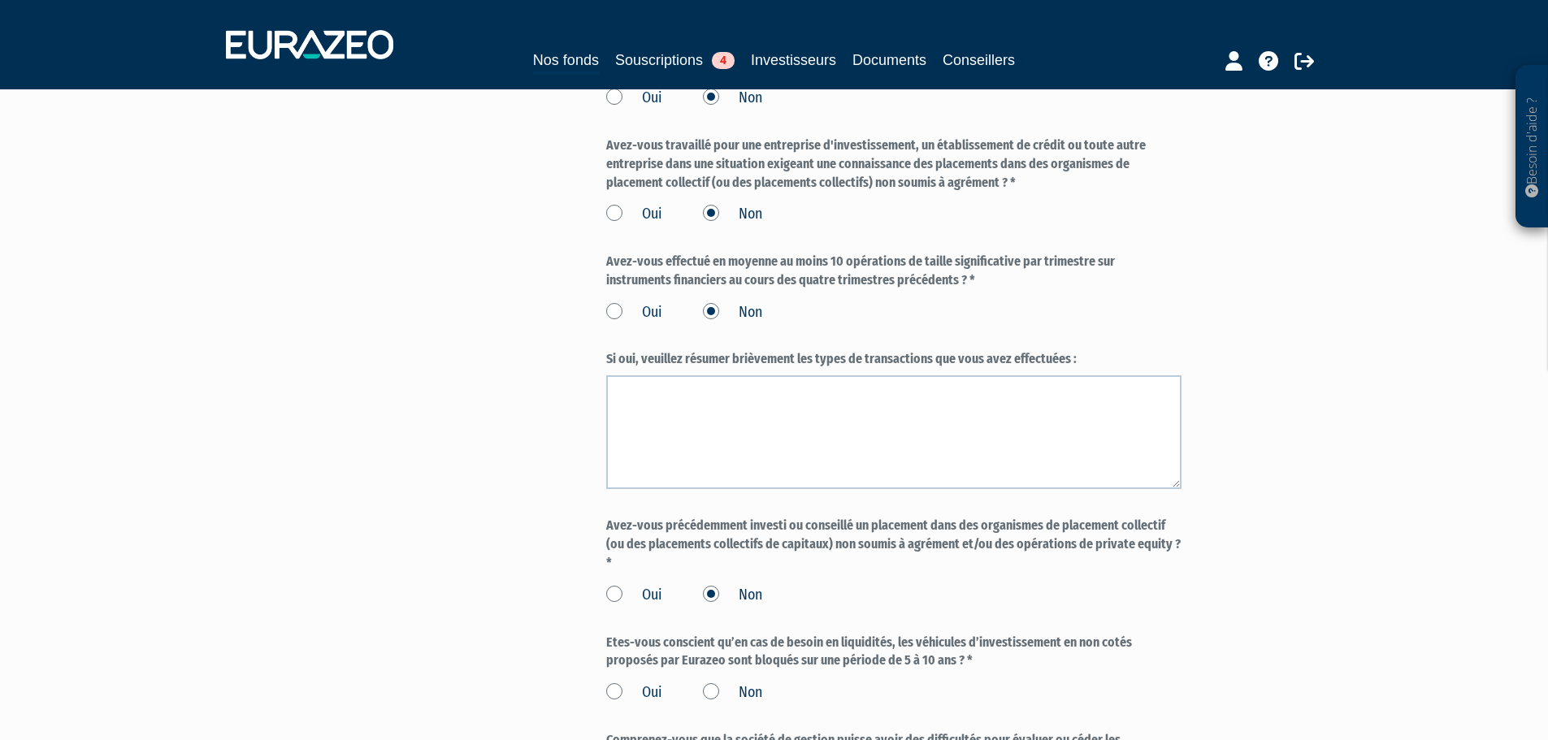
click at [618, 302] on label "Oui" at bounding box center [634, 312] width 56 height 21
click at [0, 0] on input "Oui" at bounding box center [0, 0] width 0 height 0
click at [706, 302] on label "Non" at bounding box center [732, 312] width 59 height 21
click at [0, 0] on input "Non" at bounding box center [0, 0] width 0 height 0
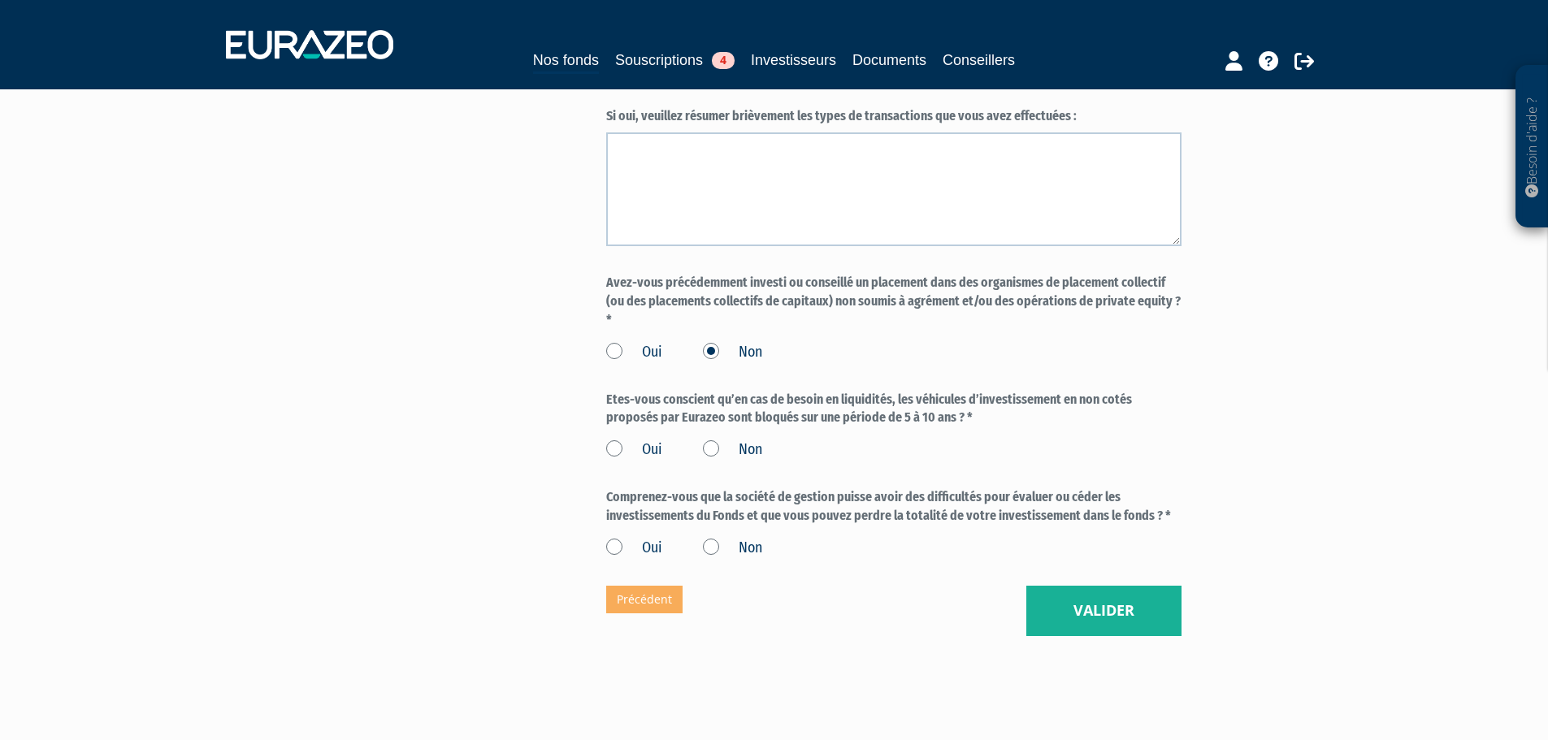
scroll to position [1300, 0]
click at [622, 439] on label "Oui" at bounding box center [634, 449] width 56 height 21
click at [0, 0] on input "Oui" at bounding box center [0, 0] width 0 height 0
click at [613, 537] on label "Oui" at bounding box center [634, 547] width 56 height 21
click at [0, 0] on input "Oui" at bounding box center [0, 0] width 0 height 0
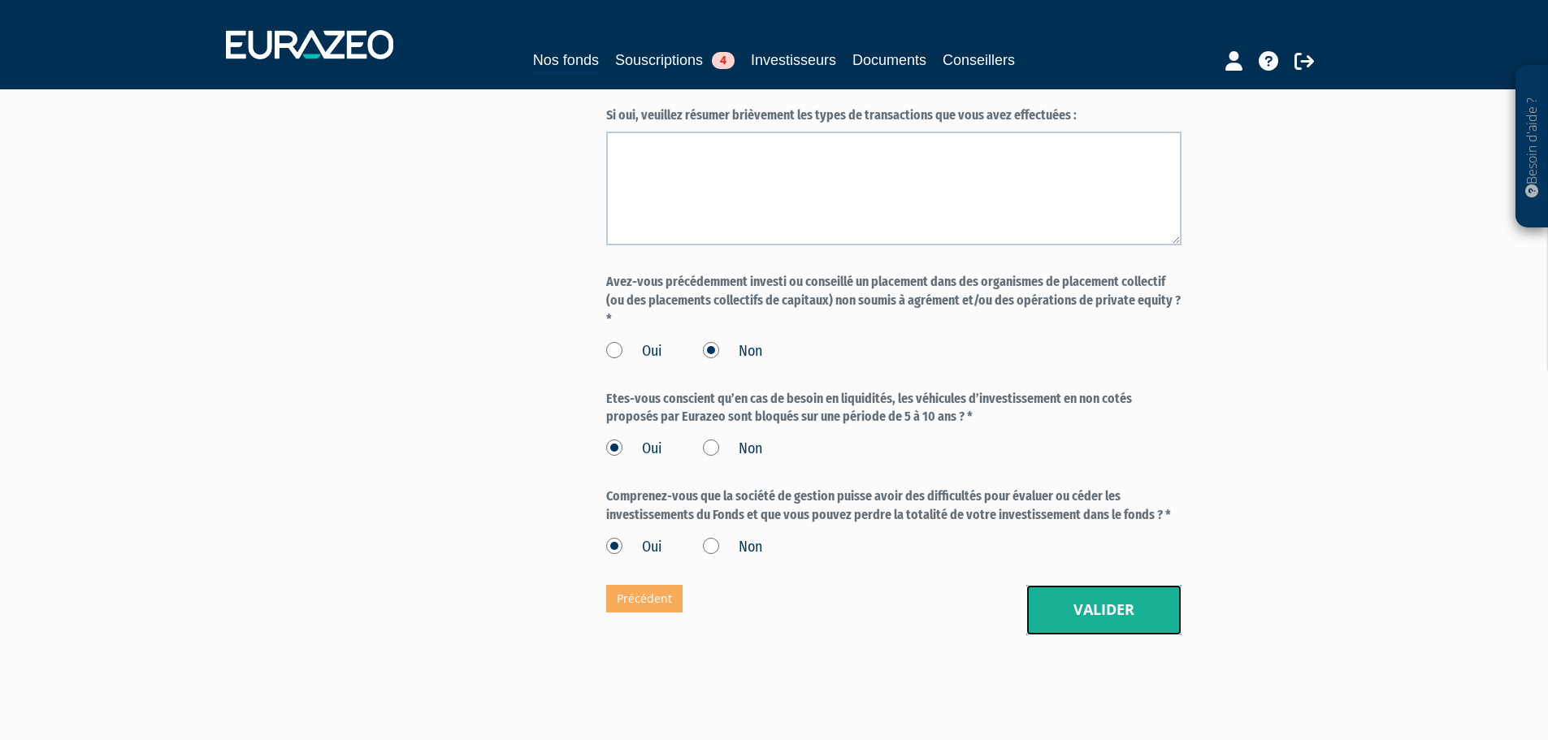
click at [1101, 588] on button "Valider" at bounding box center [1104, 610] width 155 height 50
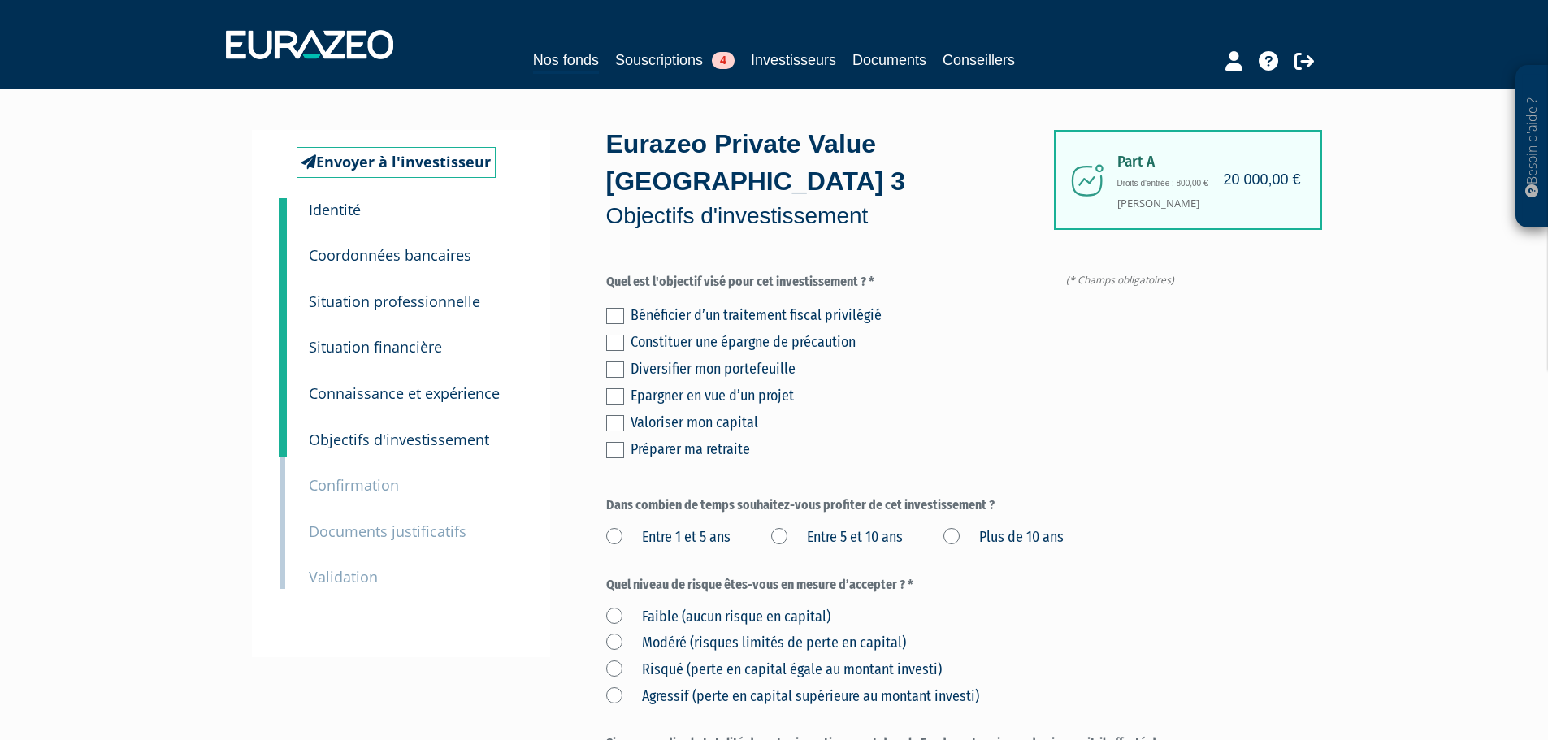
click at [614, 362] on label at bounding box center [615, 370] width 18 height 16
click at [0, 0] on input "checkbox" at bounding box center [0, 0] width 0 height 0
click at [608, 415] on label at bounding box center [615, 423] width 18 height 16
click at [0, 0] on input "checkbox" at bounding box center [0, 0] width 0 height 0
click at [894, 528] on label "Entre 5 et 10 ans" at bounding box center [837, 538] width 132 height 21
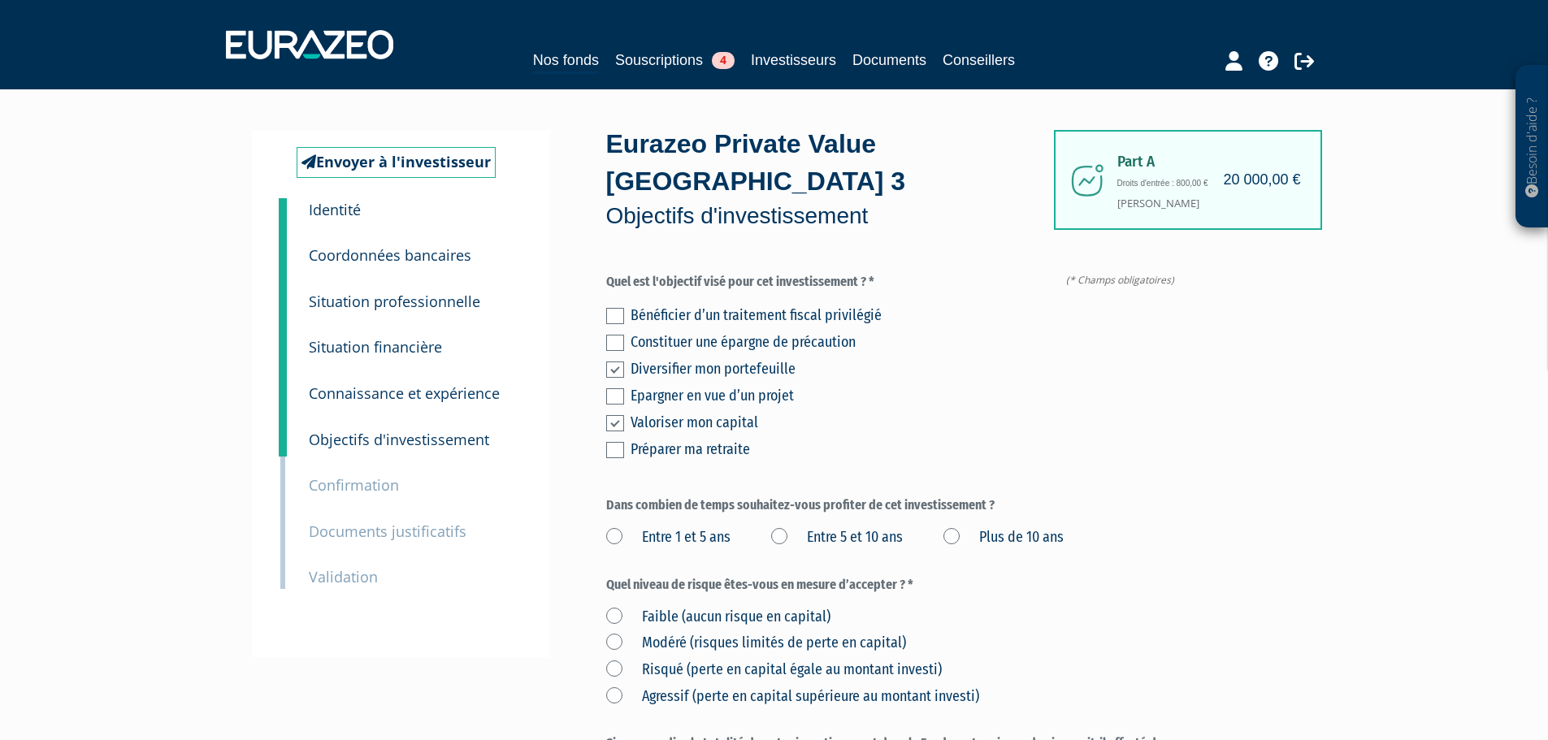
click at [0, 0] on ans "Entre 5 et 10 ans" at bounding box center [0, 0] width 0 height 0
click at [688, 660] on label "Risqué (perte en capital égale au montant investi)" at bounding box center [774, 670] width 336 height 21
click at [0, 0] on investi\) "Risqué (perte en capital égale au montant investi)" at bounding box center [0, 0] width 0 height 0
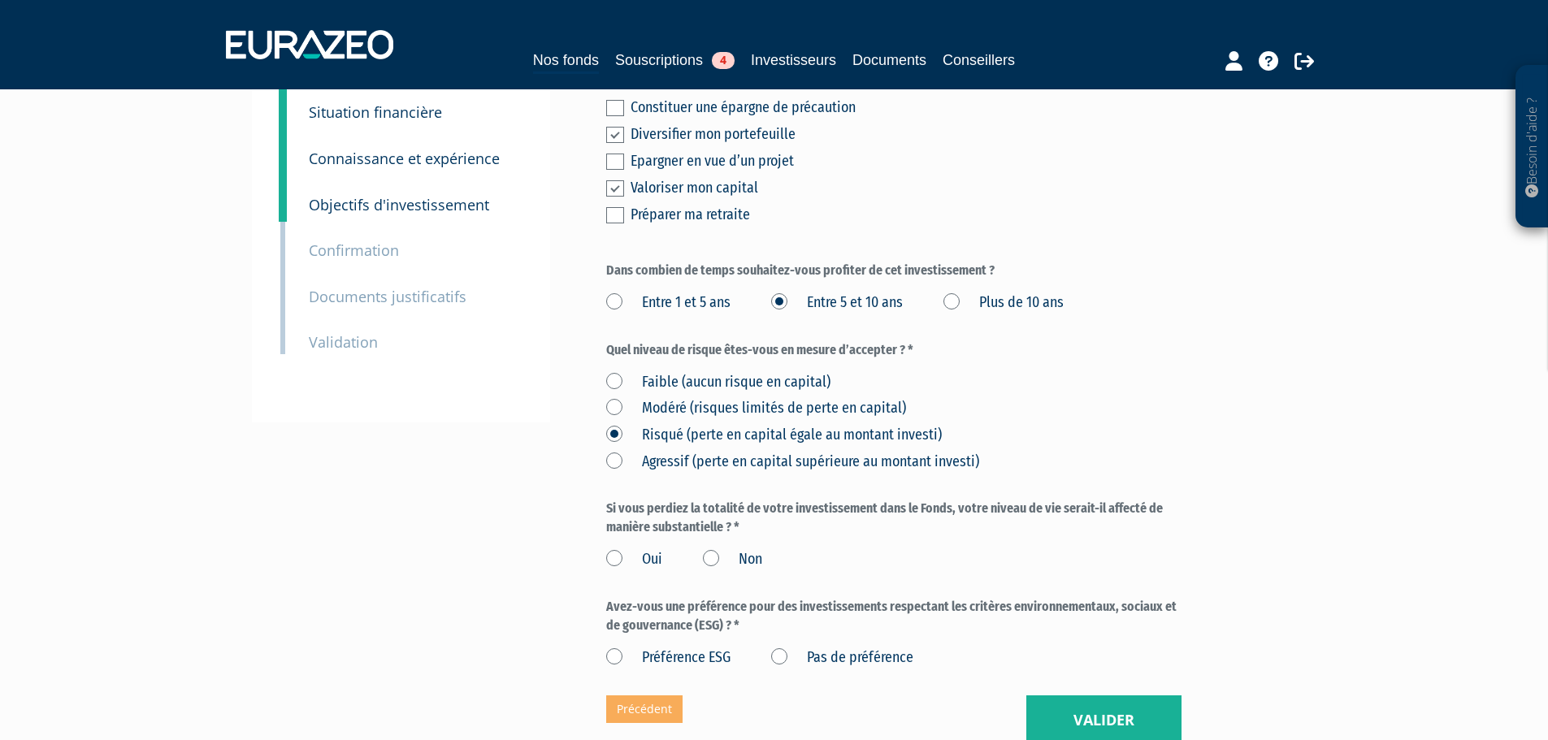
scroll to position [244, 0]
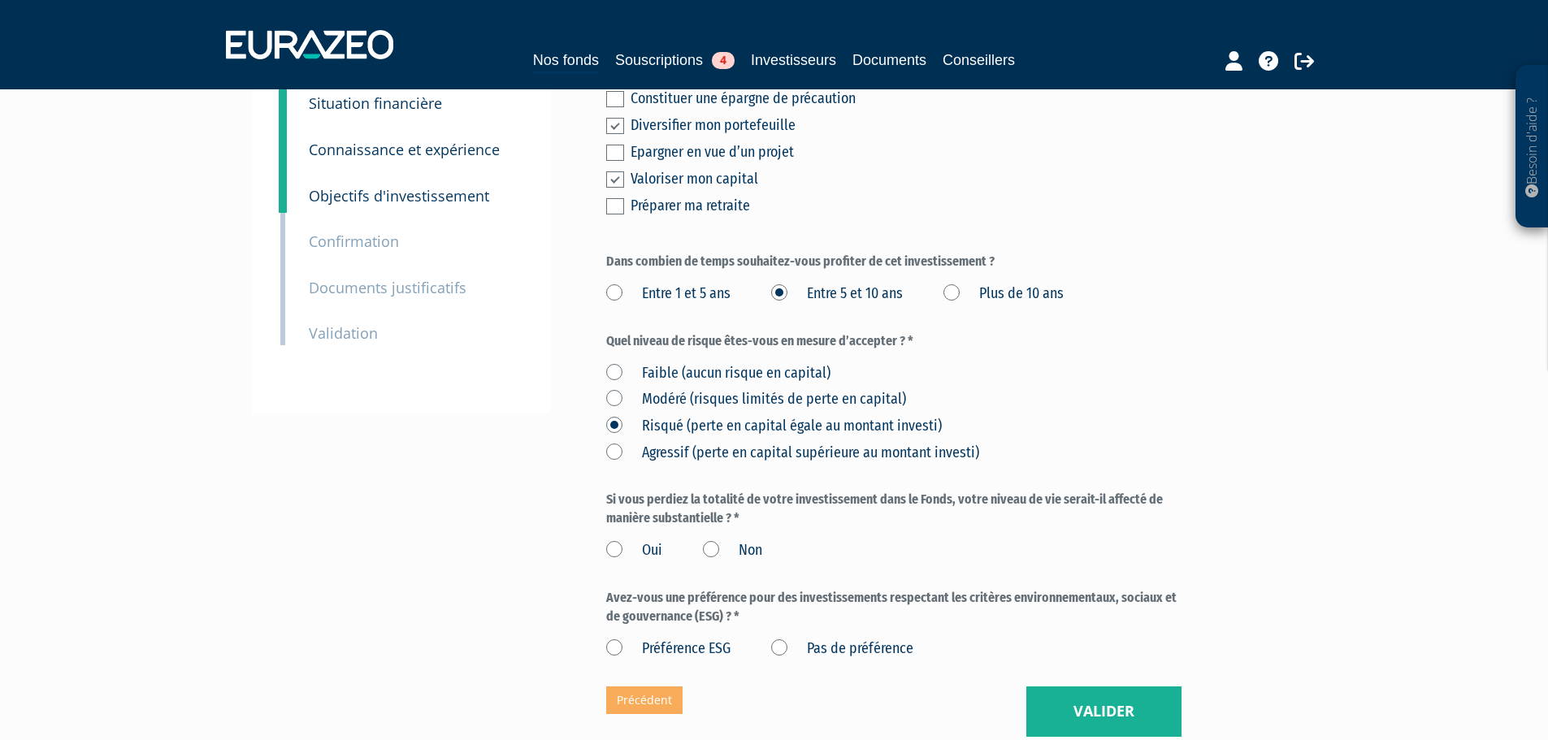
click at [709, 541] on label "Non" at bounding box center [732, 551] width 59 height 21
click at [0, 0] on input "Non" at bounding box center [0, 0] width 0 height 0
click at [778, 639] on label "Pas de préférence" at bounding box center [842, 649] width 142 height 21
click at [0, 0] on préférence "Pas de préférence" at bounding box center [0, 0] width 0 height 0
click at [1110, 687] on button "Valider" at bounding box center [1104, 712] width 155 height 50
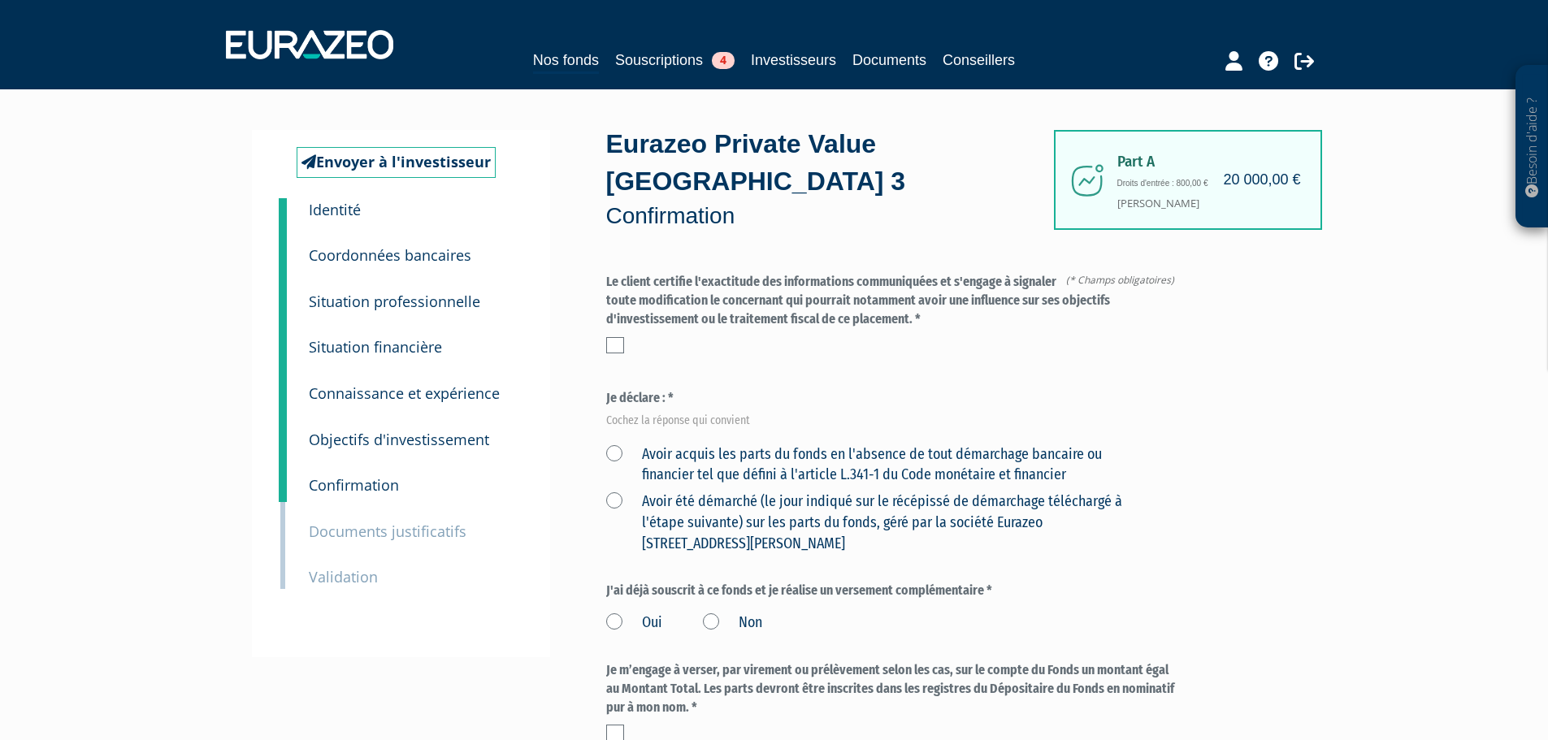
click at [613, 337] on label at bounding box center [615, 345] width 18 height 16
click at [0, 0] on input "checkbox" at bounding box center [0, 0] width 0 height 0
click at [619, 445] on label "Avoir acquis les parts du fonds en l'absence de tout démarchage bancaire ou fin…" at bounding box center [874, 465] width 537 height 41
click at [0, 0] on financier "Avoir acquis les parts du fonds en l'absence de tout démarchage bancaire ou fin…" at bounding box center [0, 0] width 0 height 0
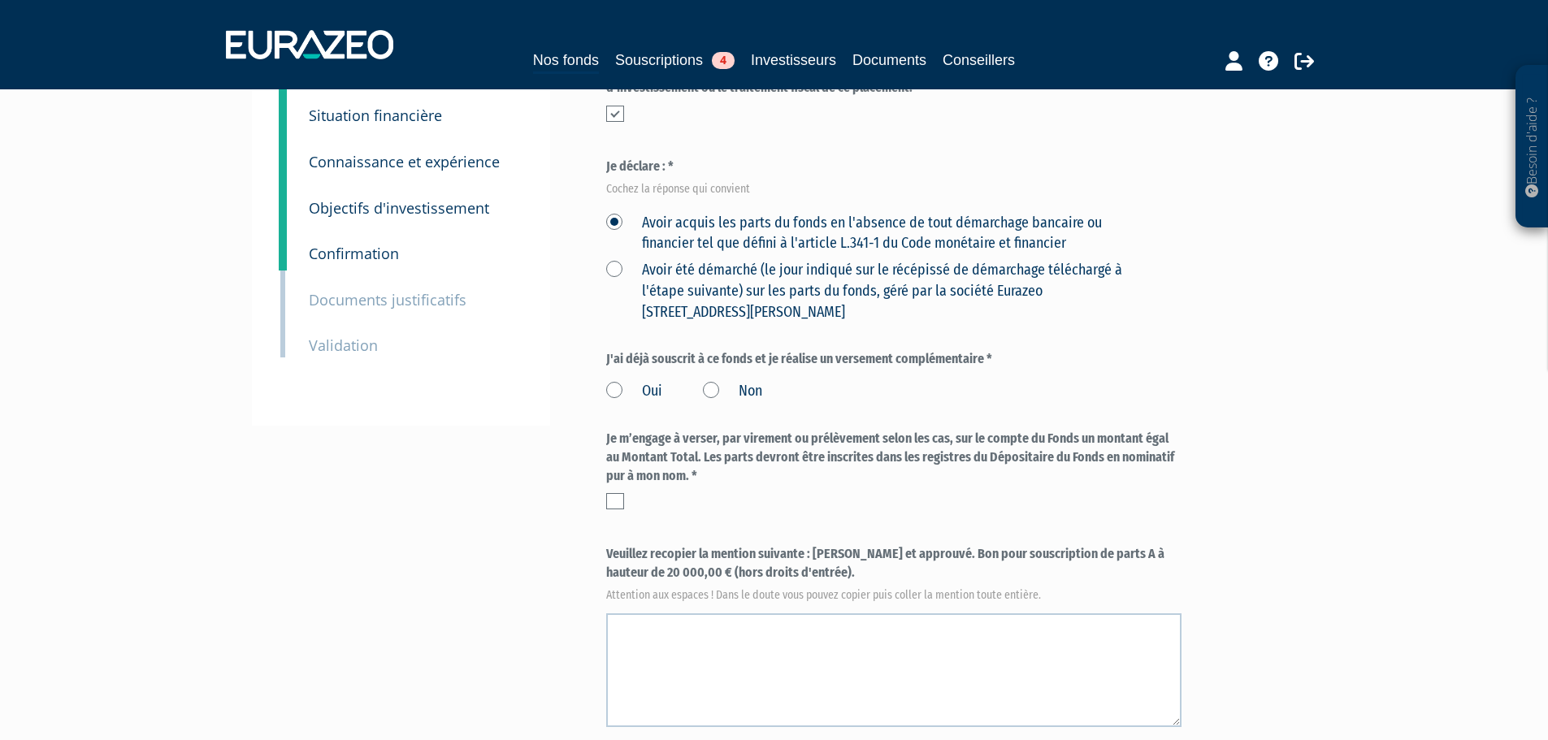
scroll to position [163, 0]
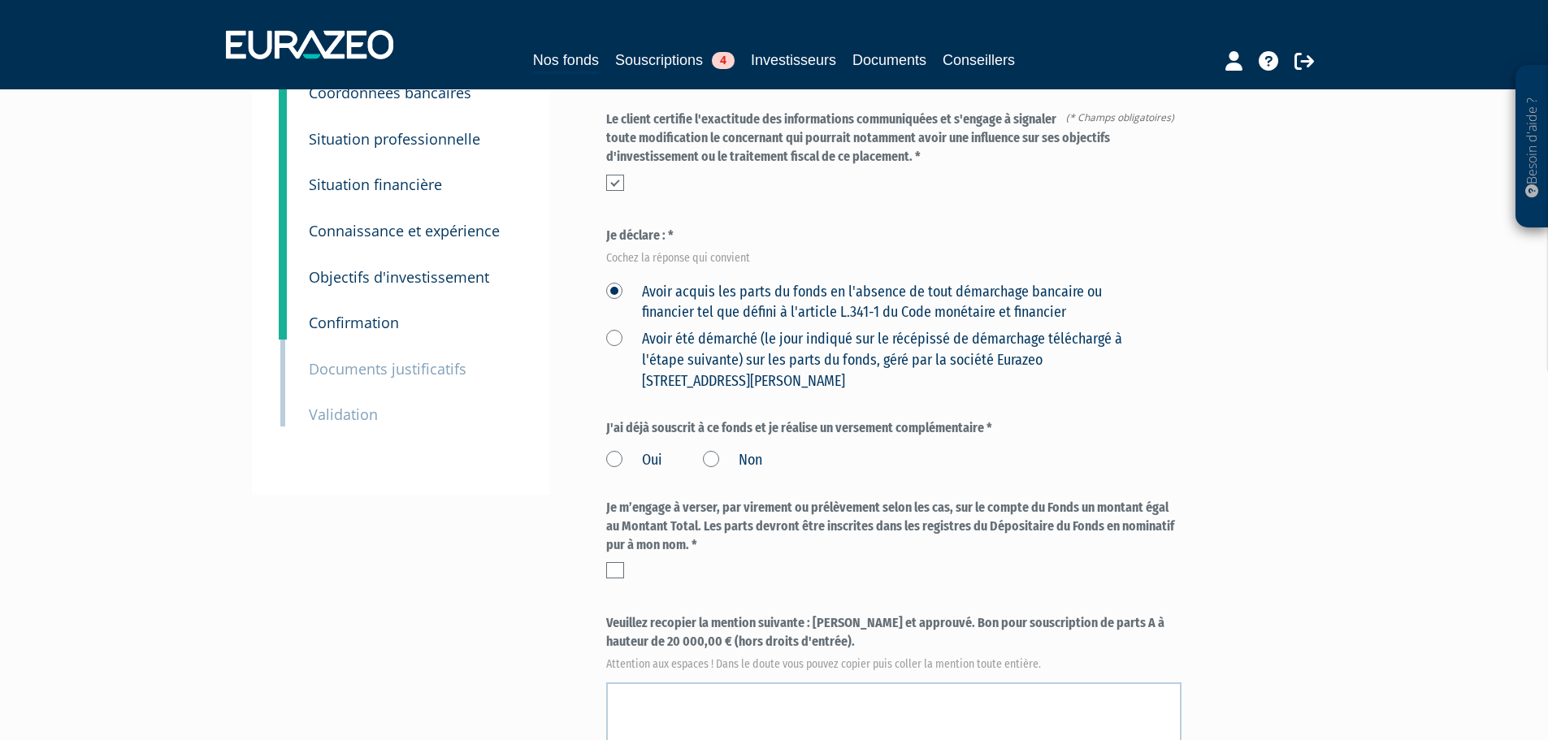
click at [714, 450] on label "Non" at bounding box center [732, 460] width 59 height 21
click at [0, 0] on input "Non" at bounding box center [0, 0] width 0 height 0
click at [613, 562] on label at bounding box center [615, 570] width 18 height 16
click at [0, 0] on input "checkbox" at bounding box center [0, 0] width 0 height 0
drag, startPoint x: 811, startPoint y: 583, endPoint x: 823, endPoint y: 601, distance: 21.9
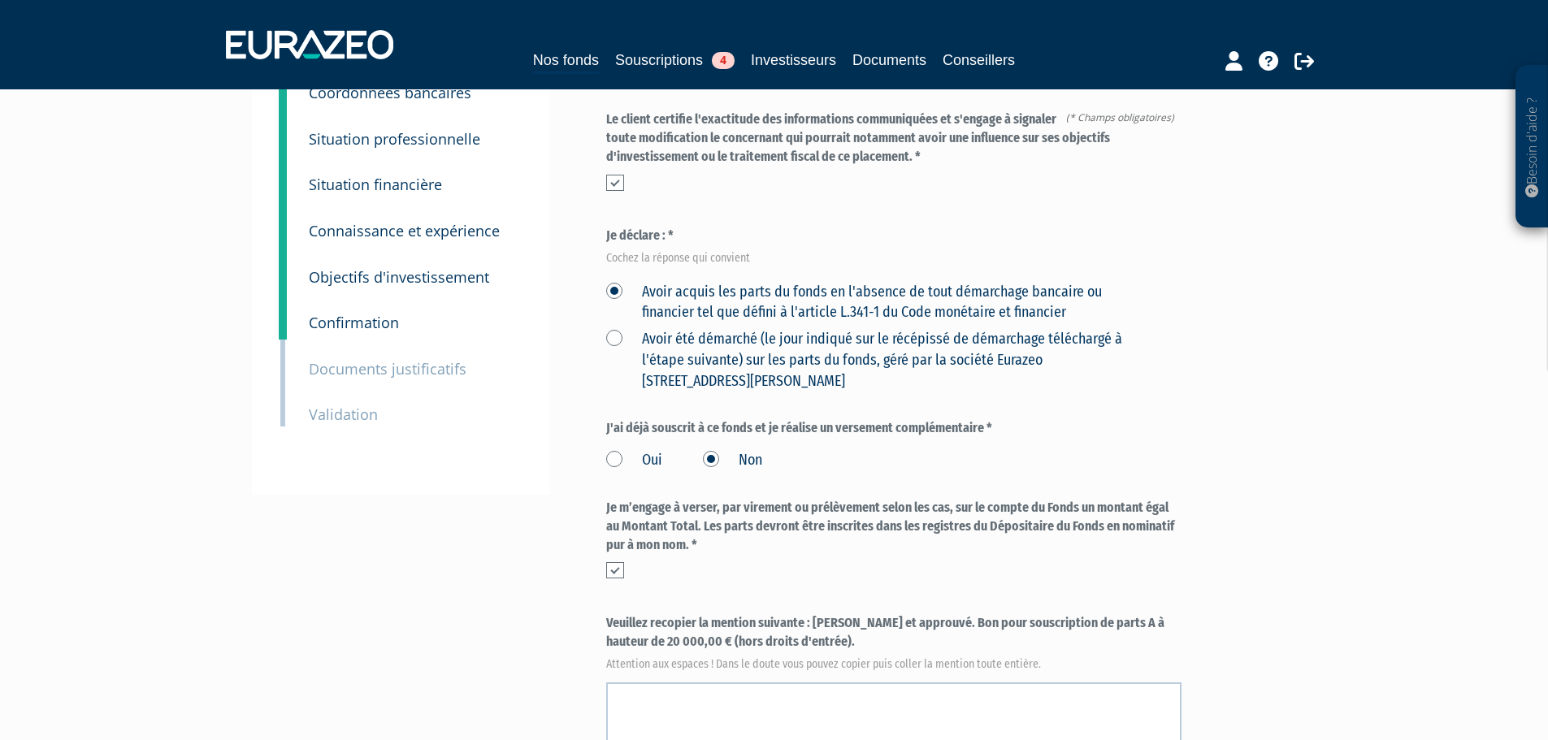
click at [823, 614] on label "Veuillez recopier la mention suivante : [PERSON_NAME] et approuvé. Bon pour sou…" at bounding box center [893, 641] width 575 height 54
copy label "[PERSON_NAME] et approuvé. Bon pour souscription de parts A à hauteur de 20 000…"
click at [767, 683] on textarea at bounding box center [893, 740] width 575 height 114
paste textarea "Lu et approuvé. Bon pour souscription de parts A à hauteur de 20 000,00 € (hors…"
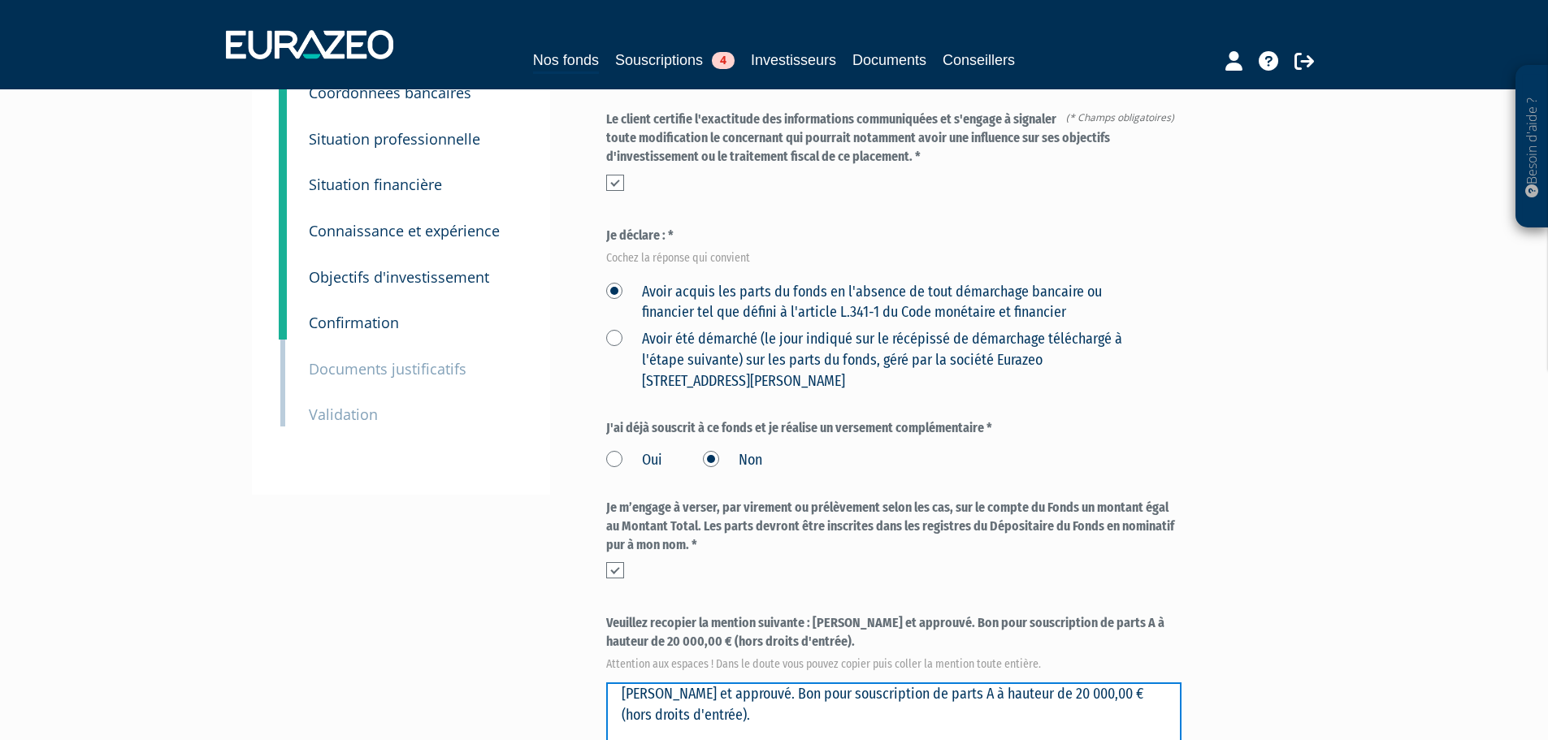
click at [771, 683] on textarea at bounding box center [893, 740] width 575 height 114
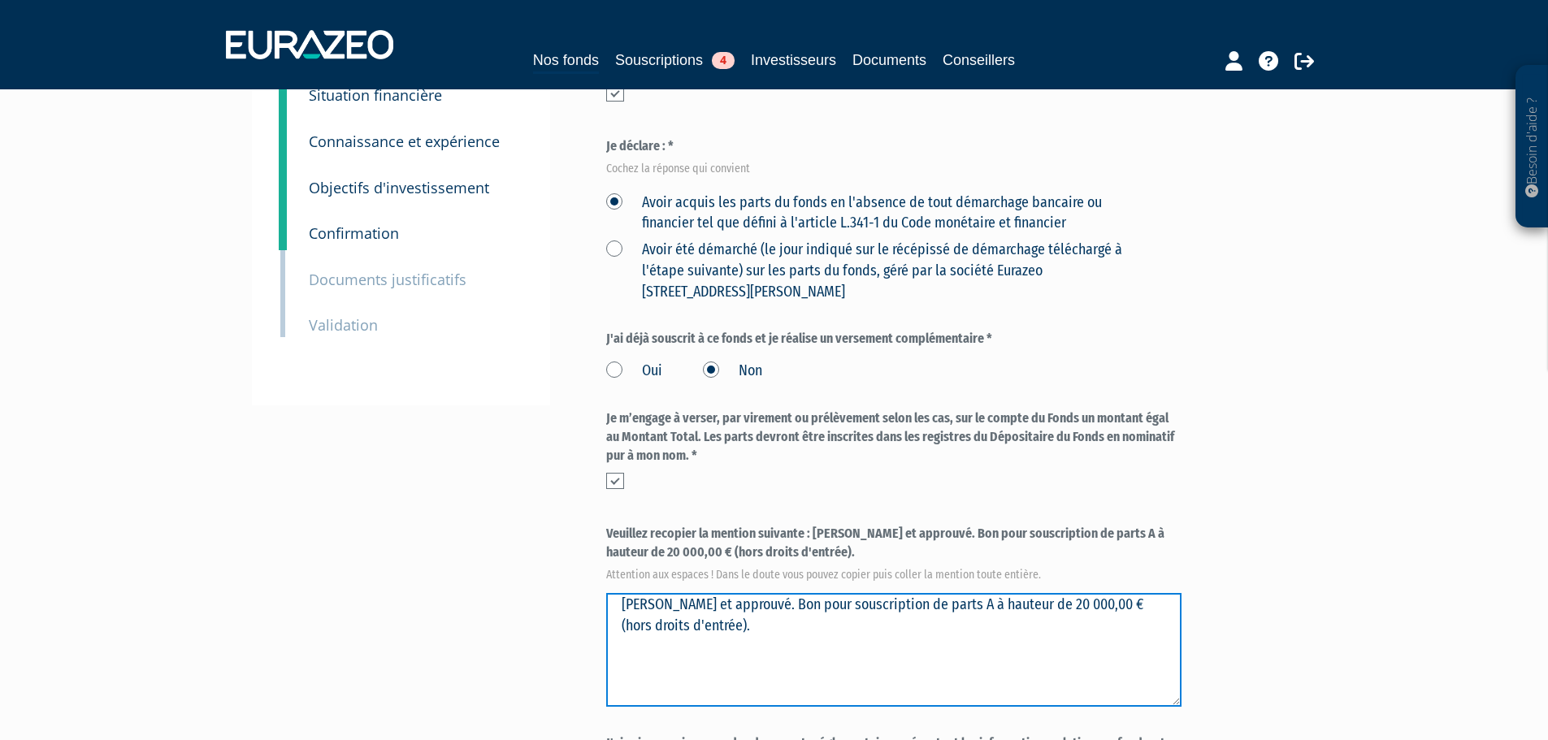
scroll to position [406, 0]
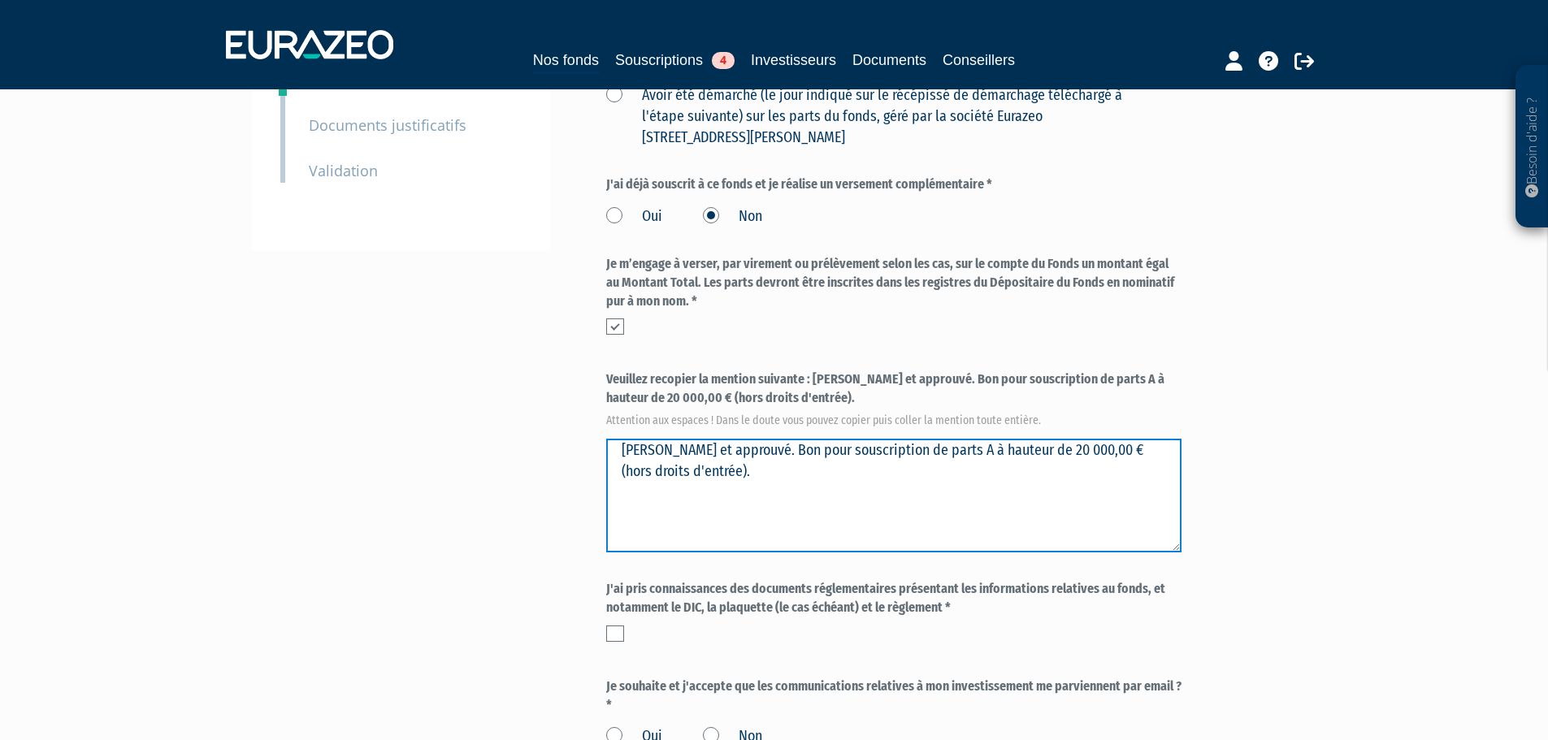
type textarea "Lu et approuvé. Bon pour souscription de parts A à hauteur de 20 000,00 € (hors…"
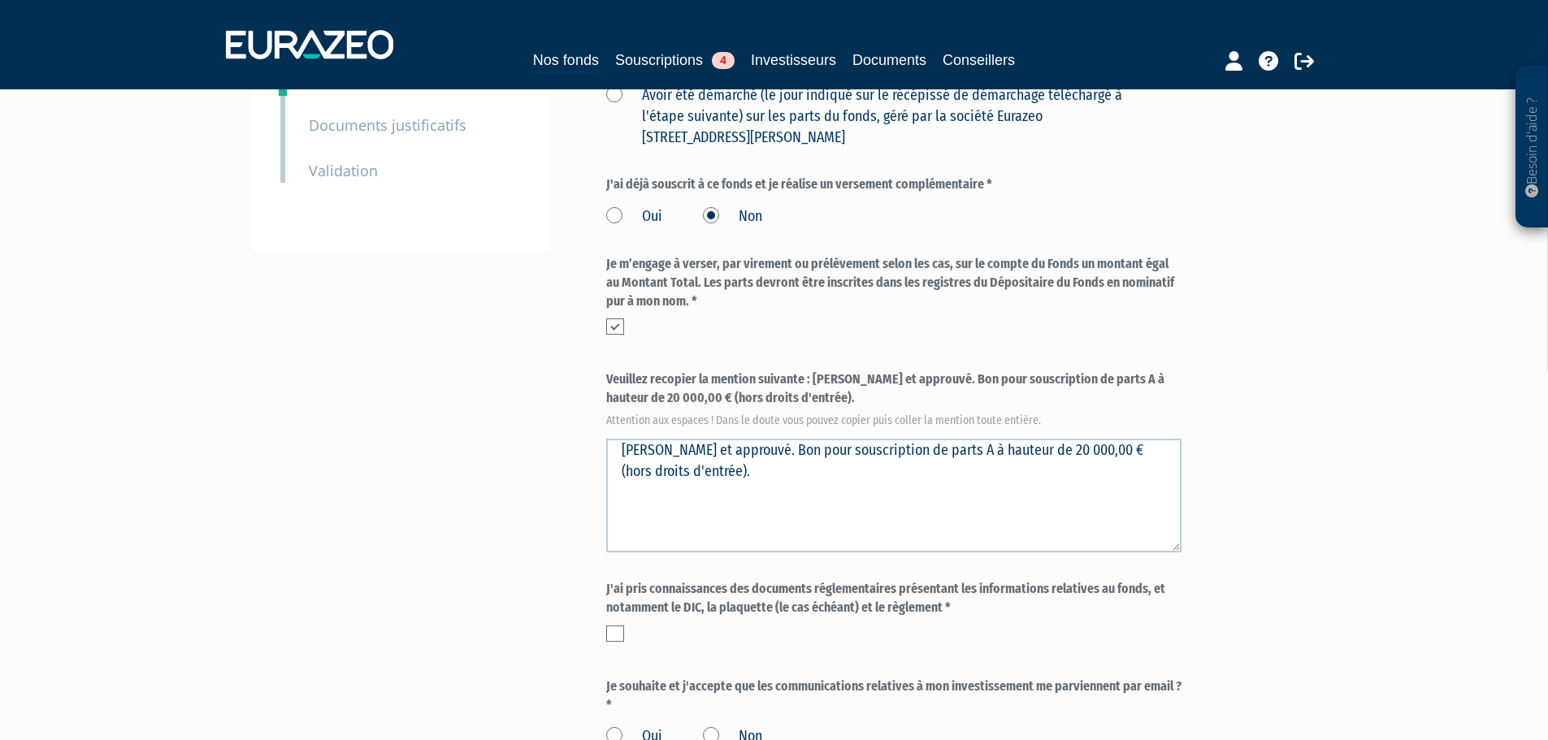
click at [614, 626] on label at bounding box center [615, 634] width 18 height 16
click at [0, 0] on input "checkbox" at bounding box center [0, 0] width 0 height 0
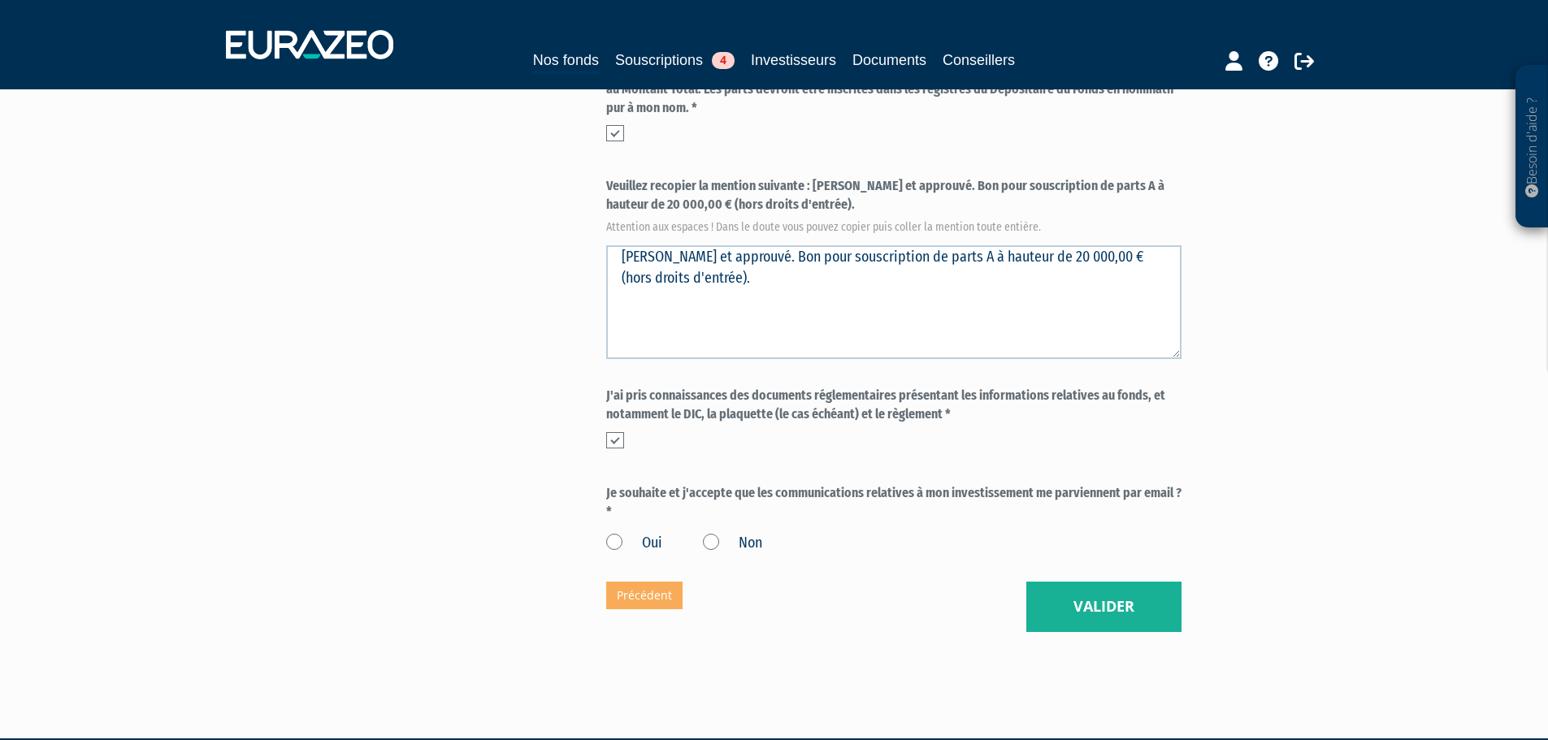
scroll to position [612, 0]
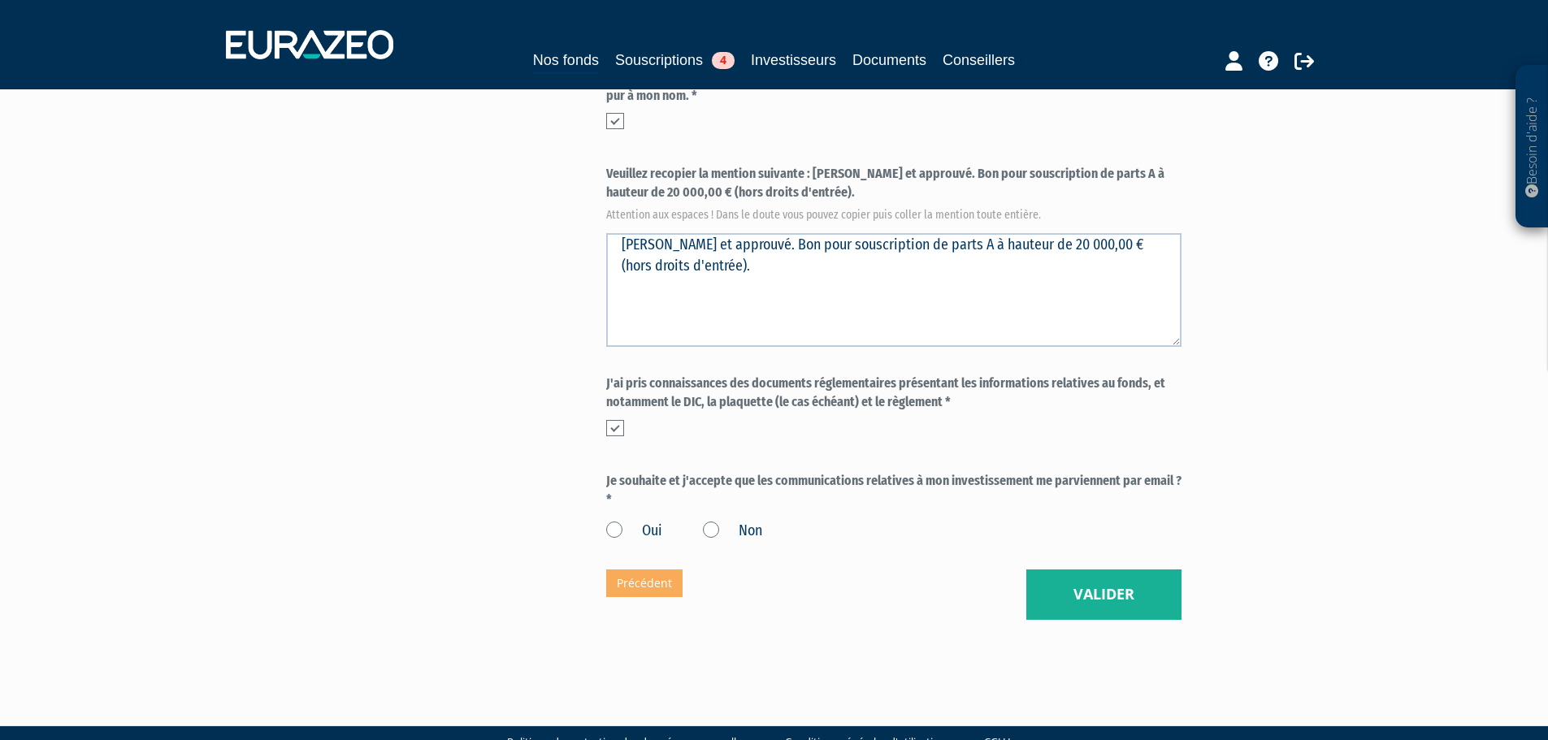
click at [615, 521] on label "Oui" at bounding box center [634, 531] width 56 height 21
click at [0, 0] on input "Oui" at bounding box center [0, 0] width 0 height 0
click at [1117, 570] on button "Valider" at bounding box center [1104, 595] width 155 height 50
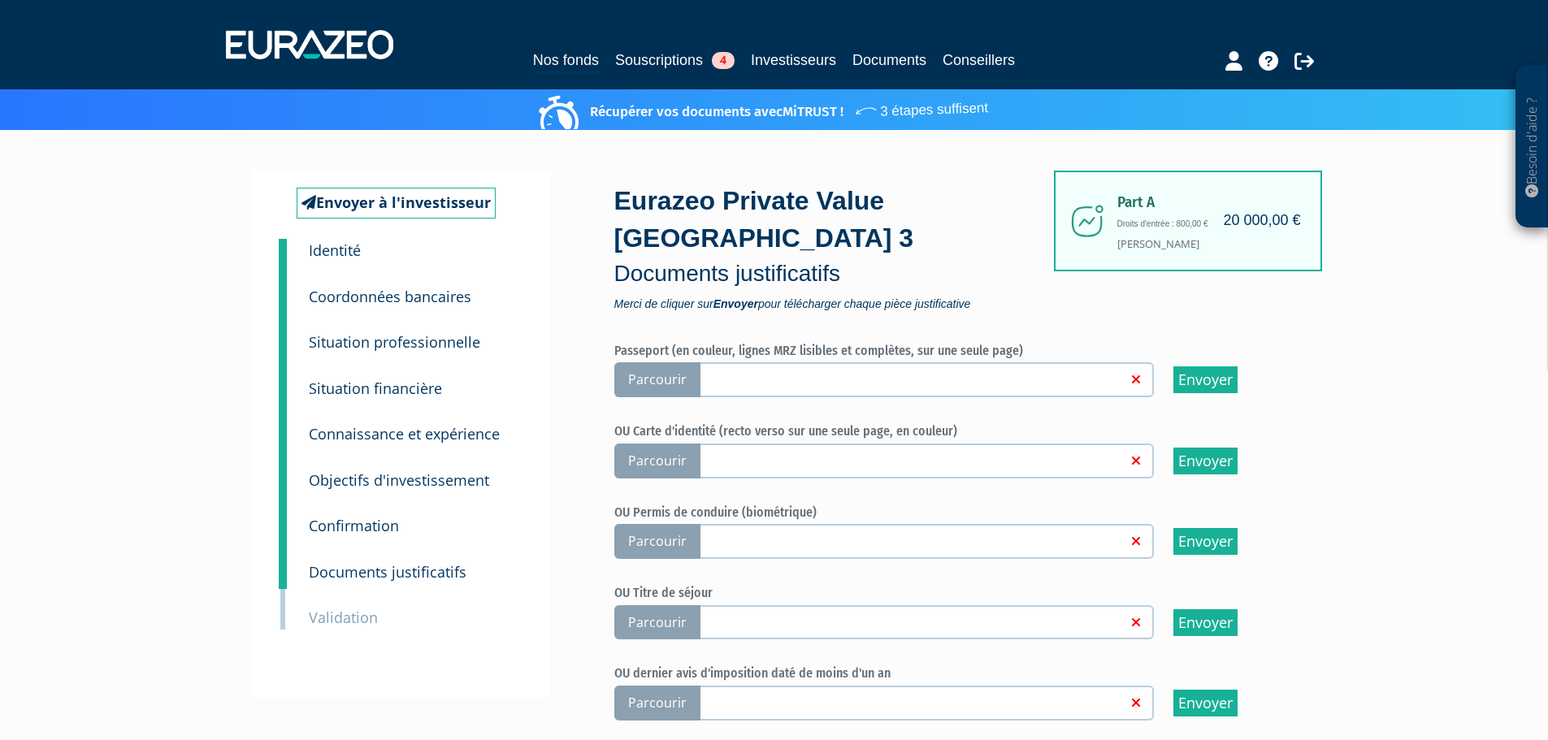
click at [652, 363] on span "Parcourir" at bounding box center [657, 380] width 86 height 35
click at [0, 0] on input "Parcourir" at bounding box center [0, 0] width 0 height 0
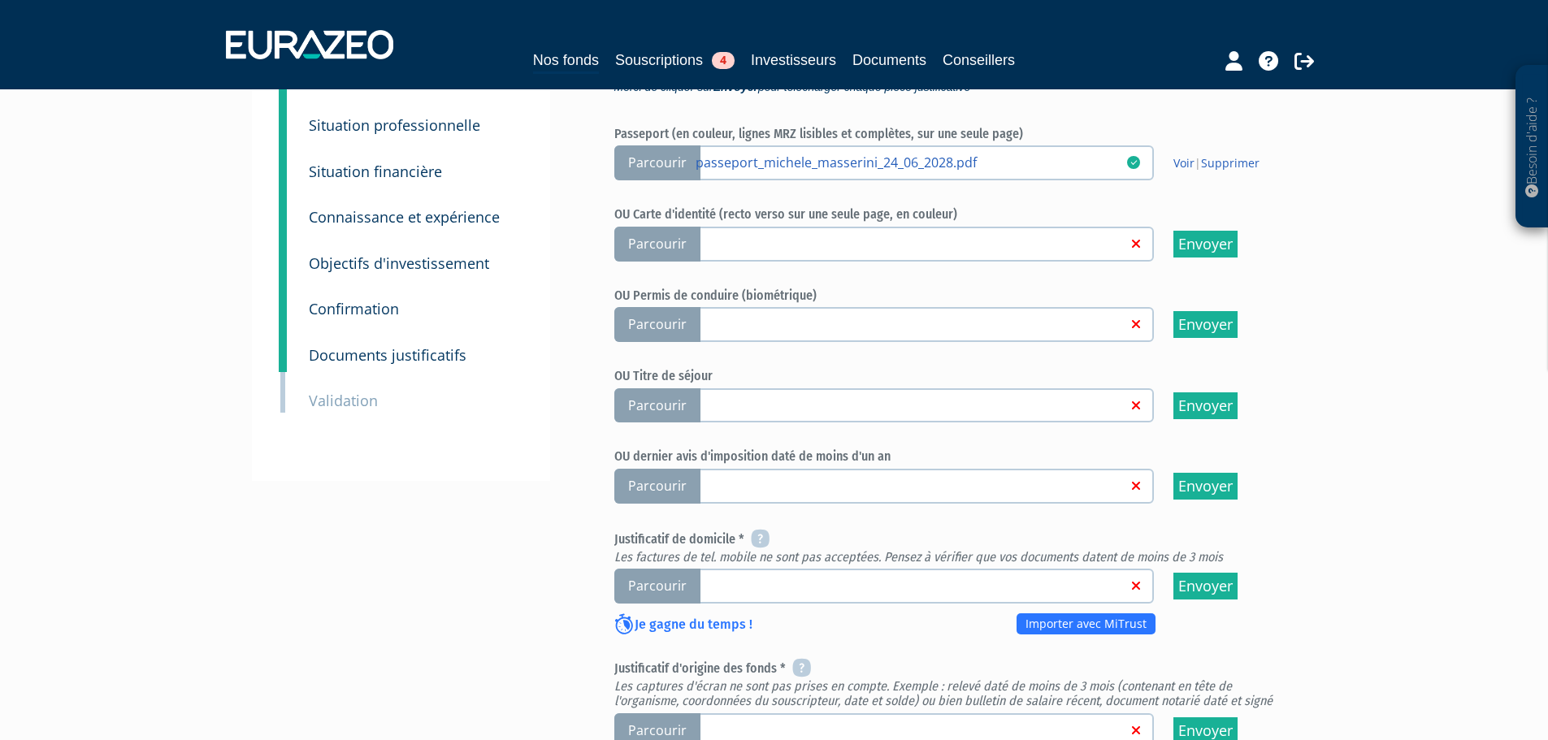
scroll to position [244, 0]
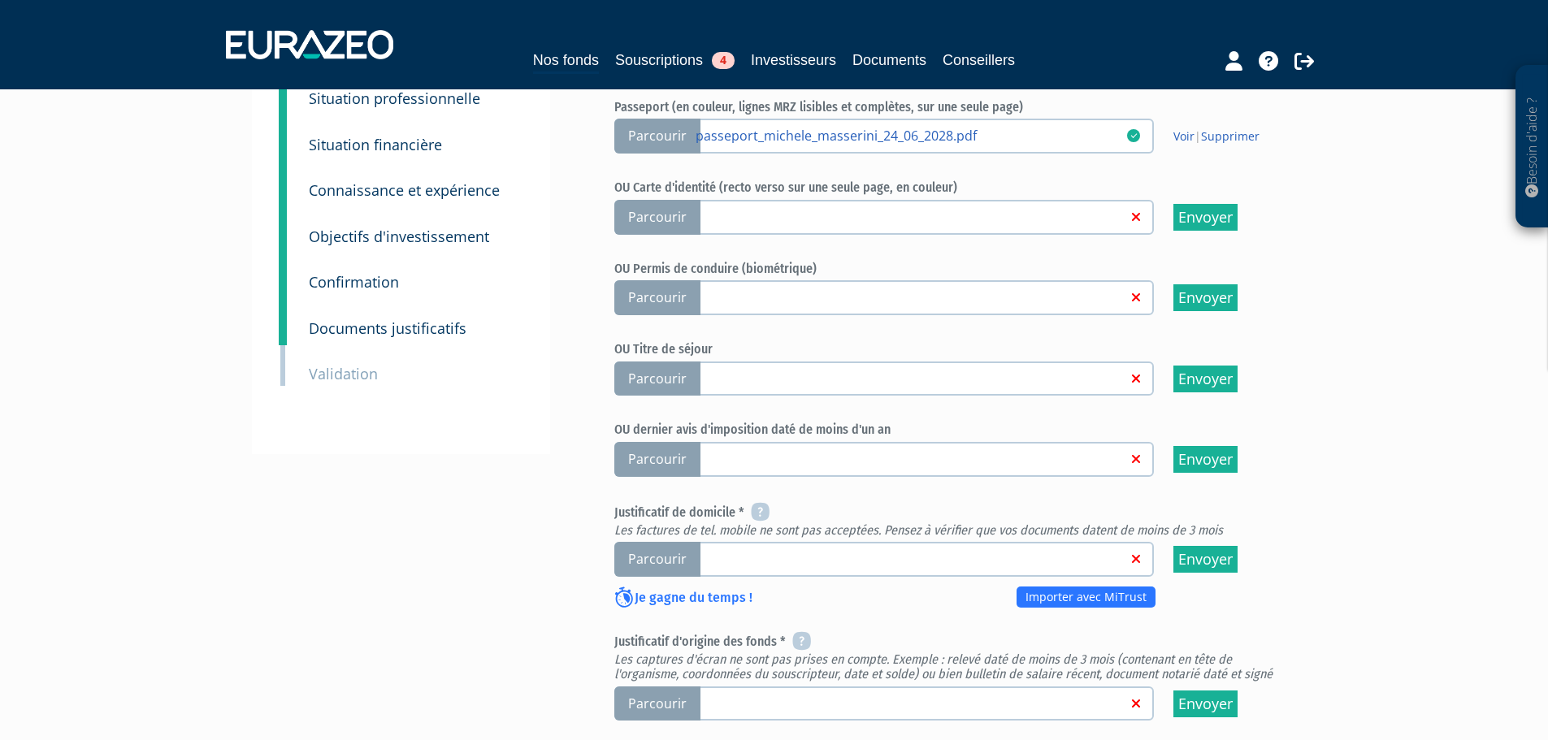
click at [646, 542] on span "Parcourir" at bounding box center [657, 559] width 86 height 35
click at [0, 0] on input "Parcourir" at bounding box center [0, 0] width 0 height 0
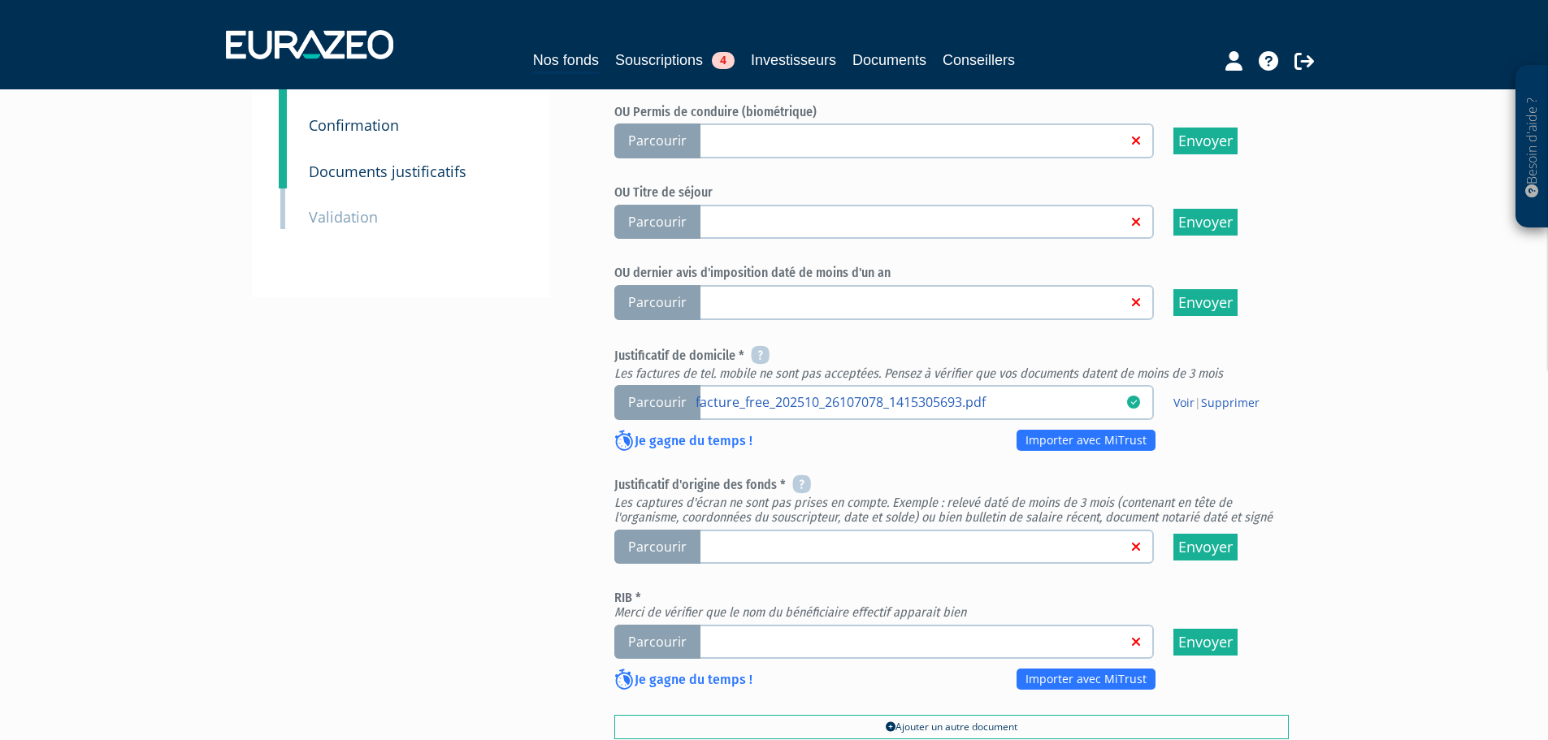
scroll to position [406, 0]
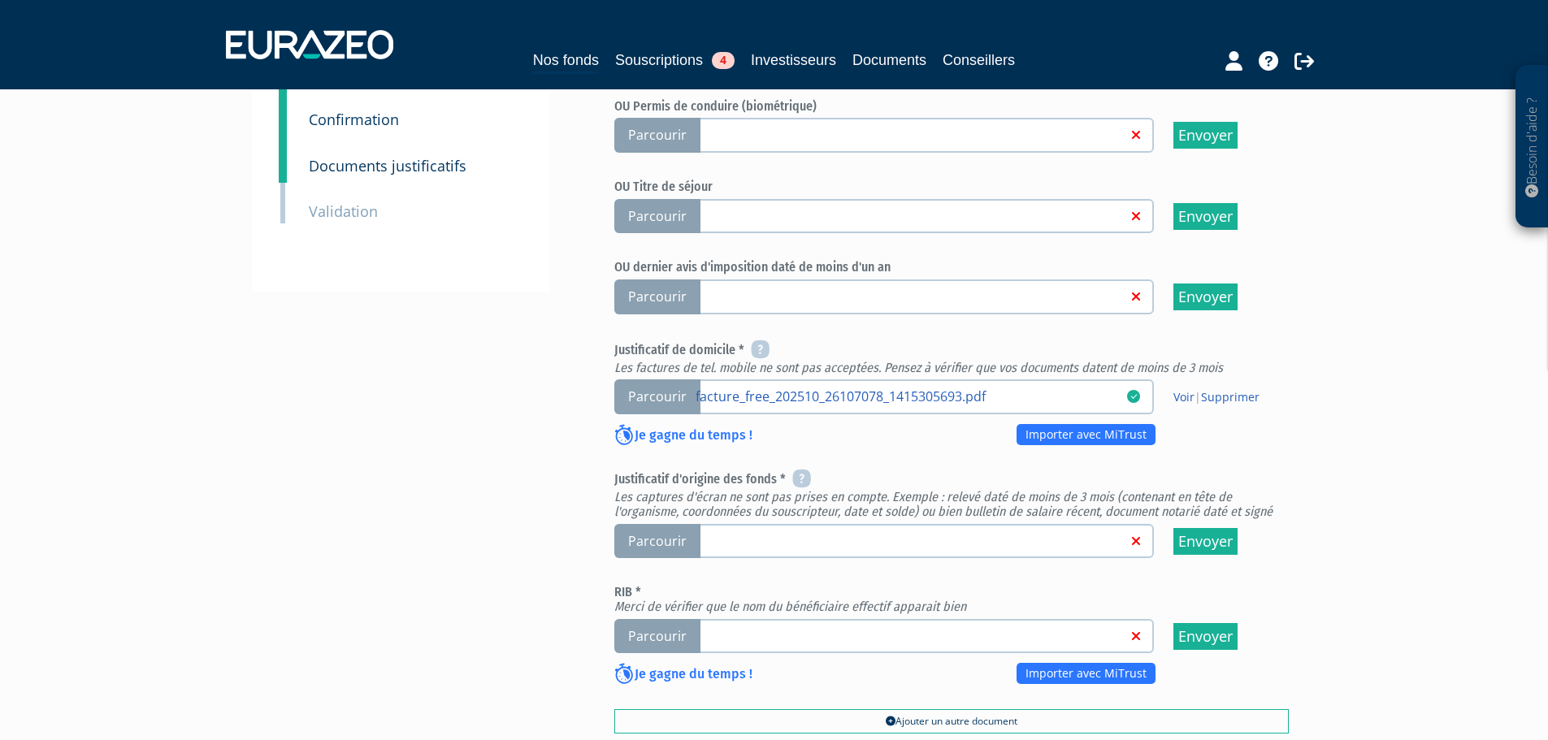
click at [663, 524] on span "Parcourir" at bounding box center [657, 541] width 86 height 35
click at [0, 0] on input "Parcourir" at bounding box center [0, 0] width 0 height 0
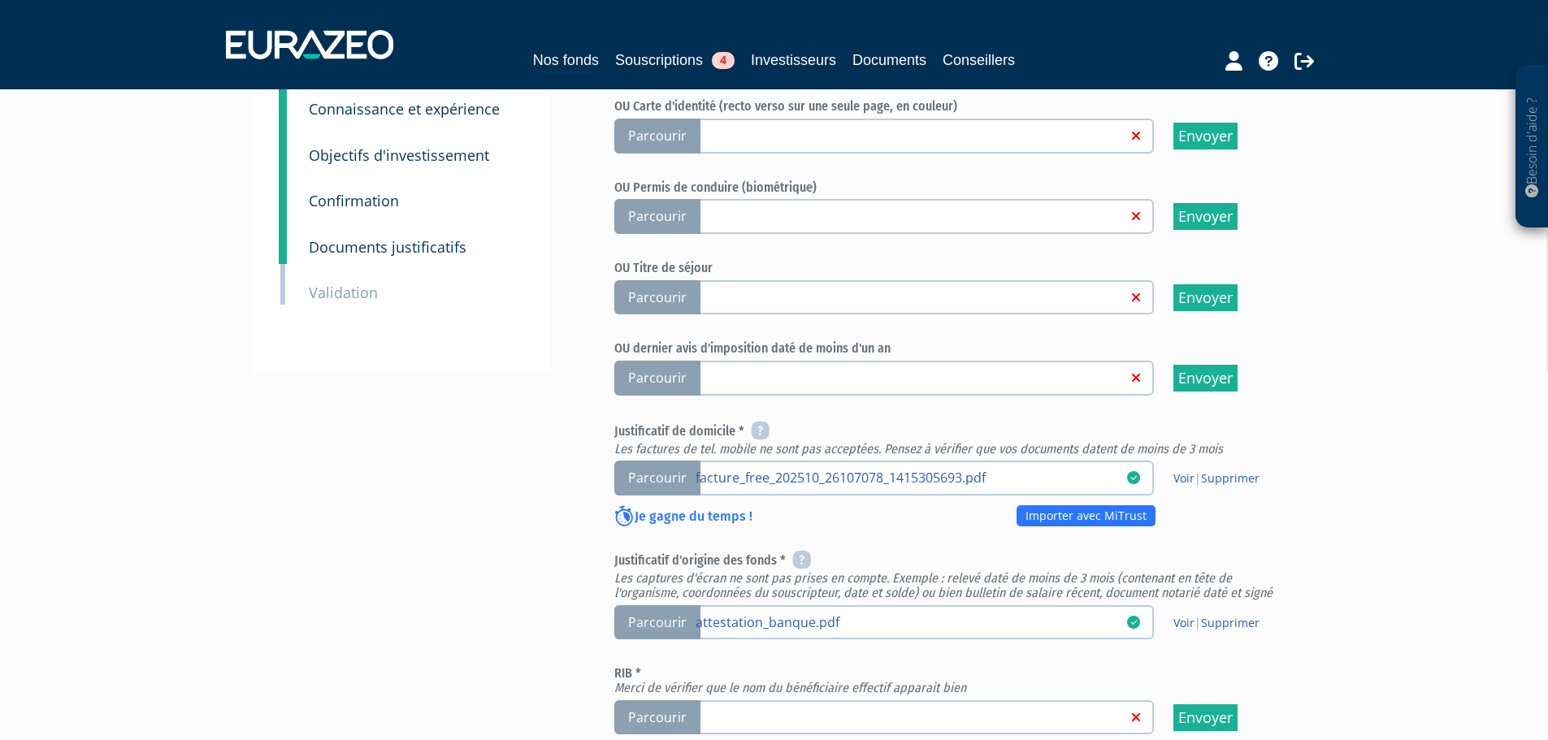
scroll to position [623, 0]
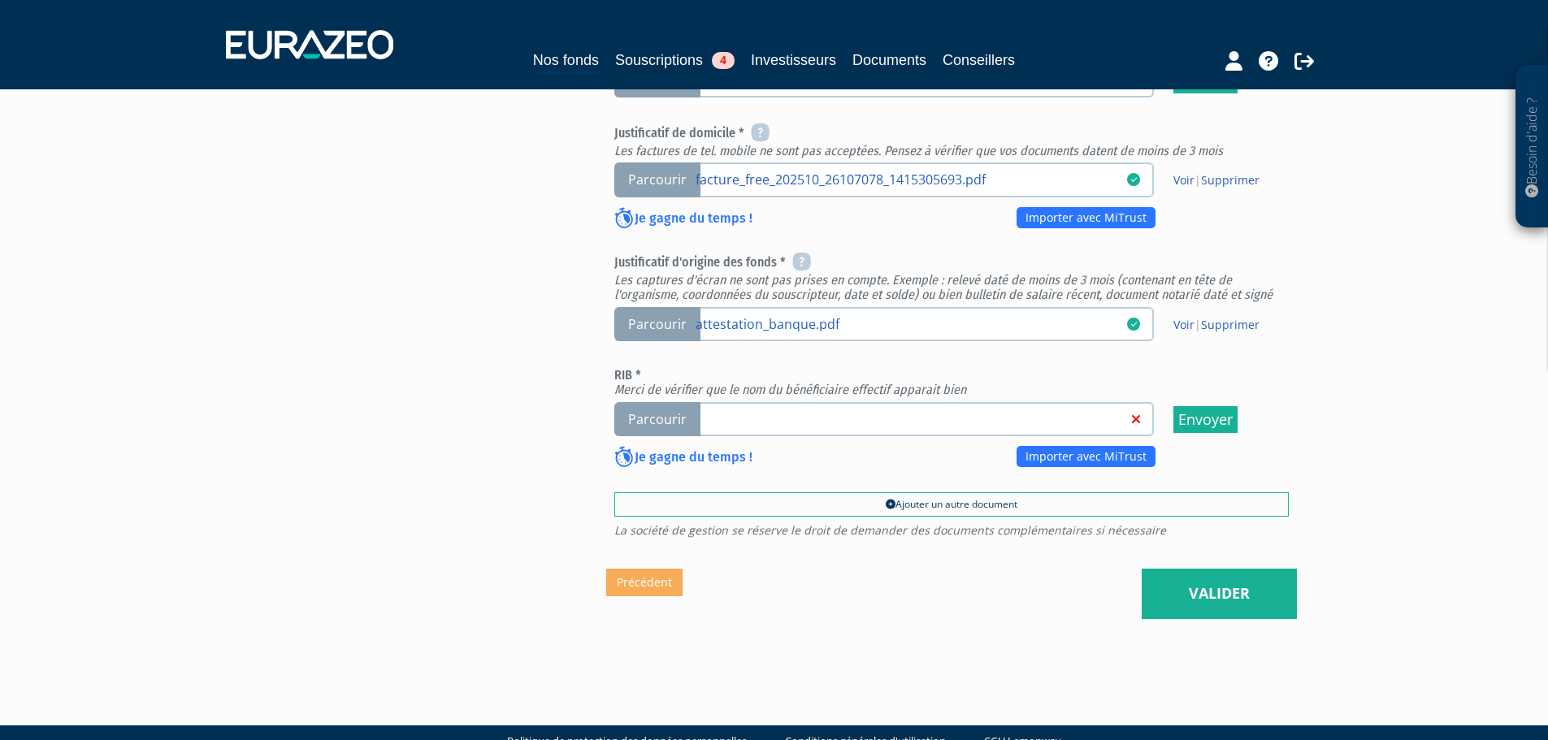
click at [645, 402] on span "Parcourir" at bounding box center [657, 419] width 86 height 35
click at [0, 0] on input "Parcourir" at bounding box center [0, 0] width 0 height 0
click at [202, 60] on nav "Nos fonds Souscriptions 4 Investisseurs Documents Conseillers" at bounding box center [774, 44] width 1548 height 89
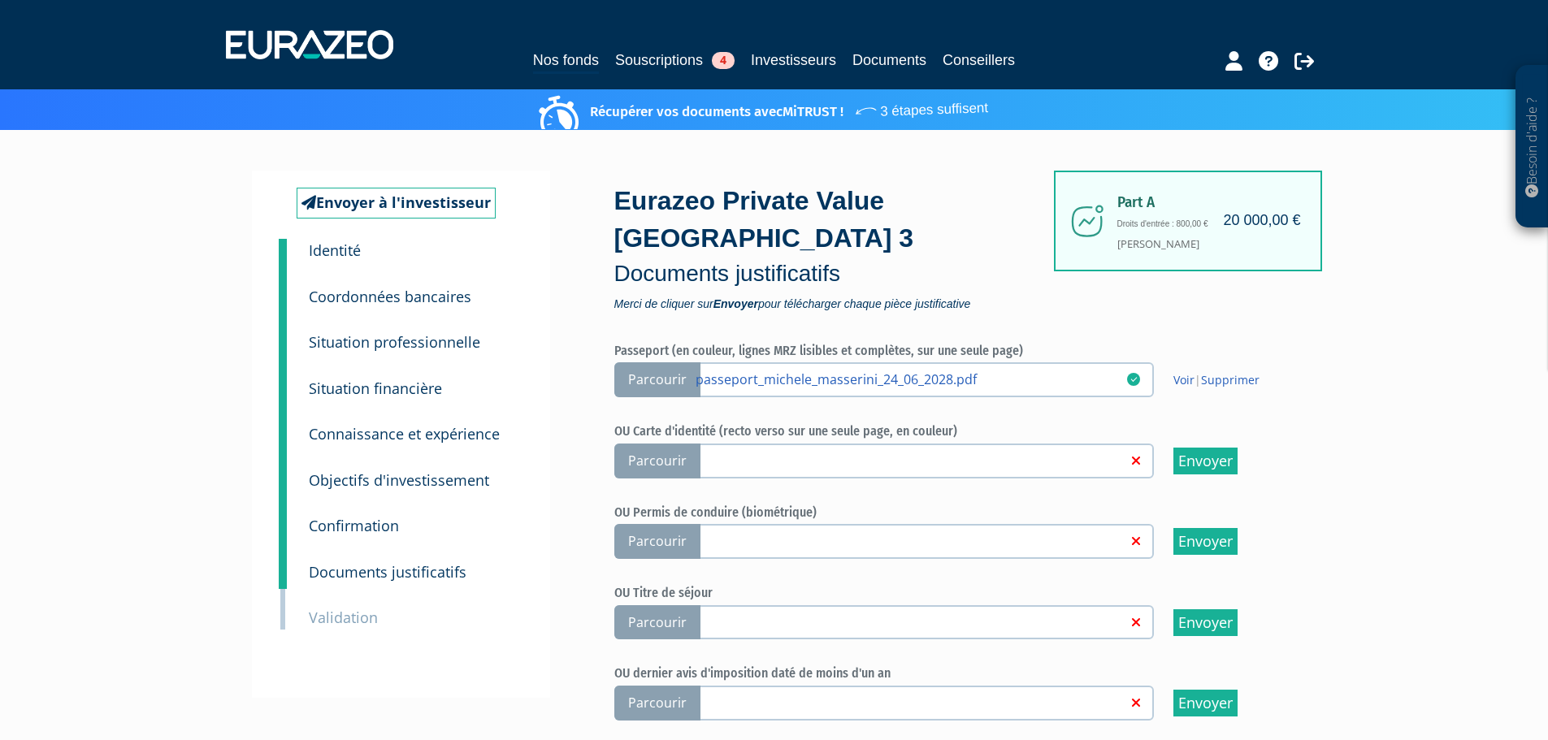
click at [551, 593] on div "Envoyer à l'investisseur 1 Identité 2 Coordonnées bancaires 3 Situation profess…" at bounding box center [774, 707] width 1021 height 1072
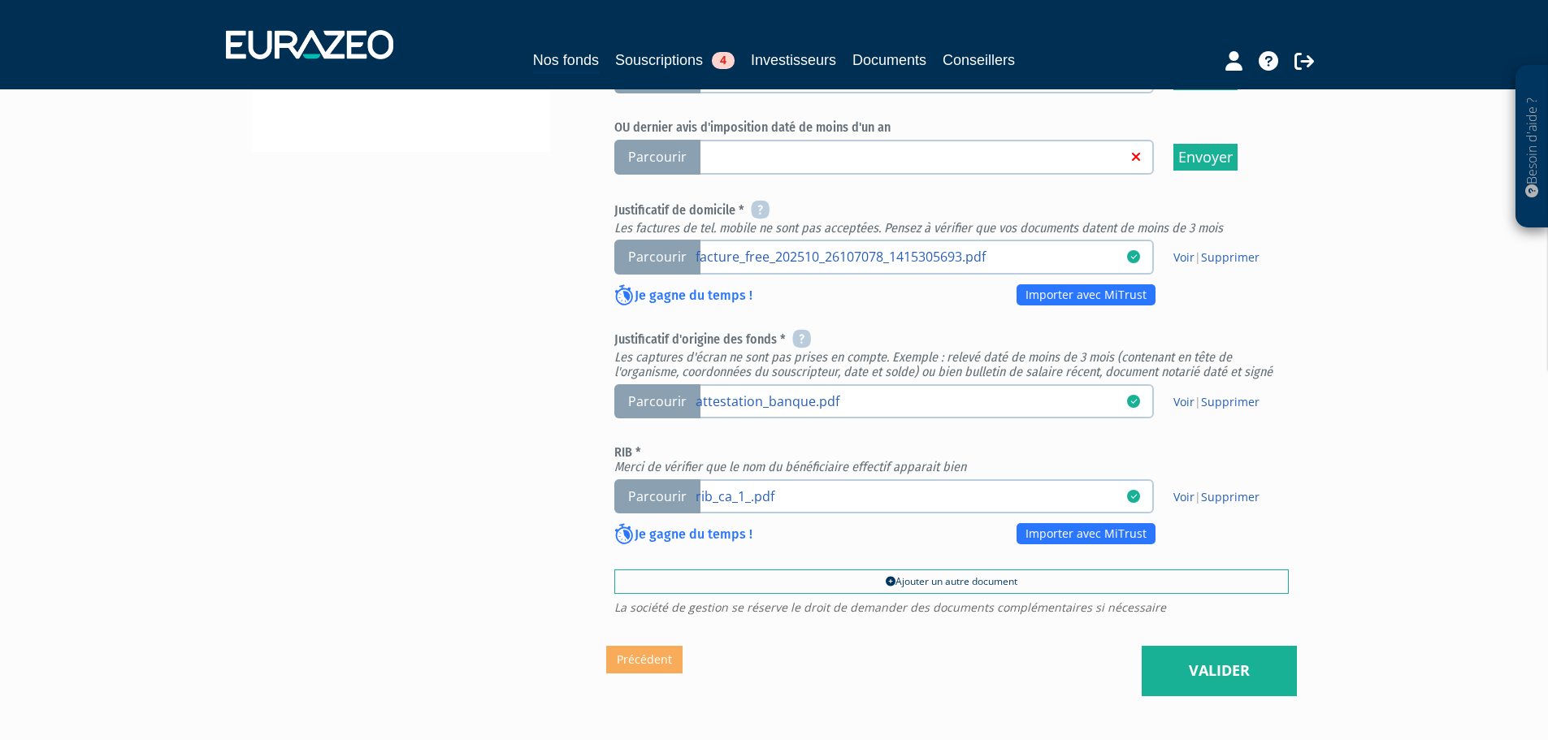
scroll to position [569, 0]
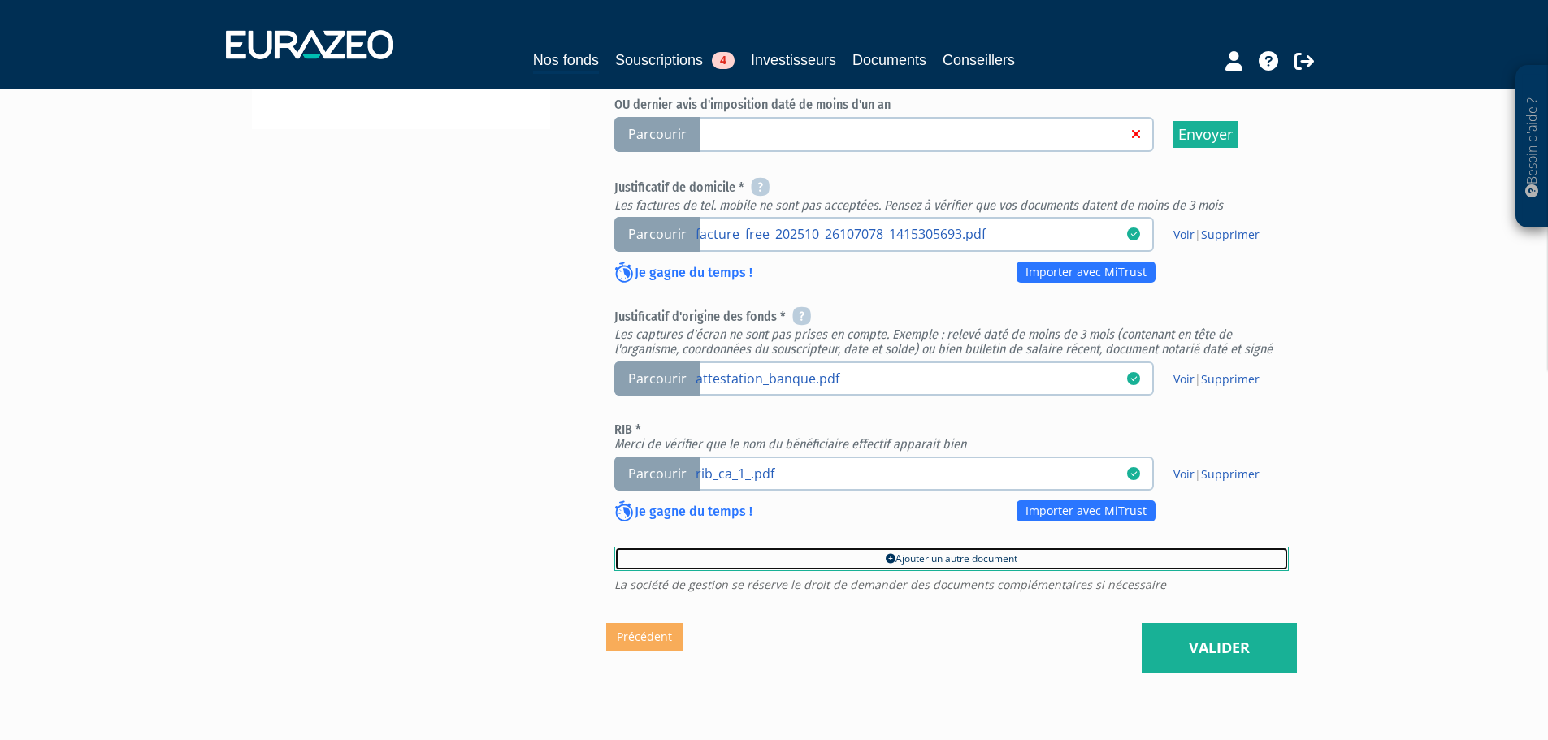
click at [933, 547] on link "Ajouter un autre document" at bounding box center [951, 559] width 675 height 24
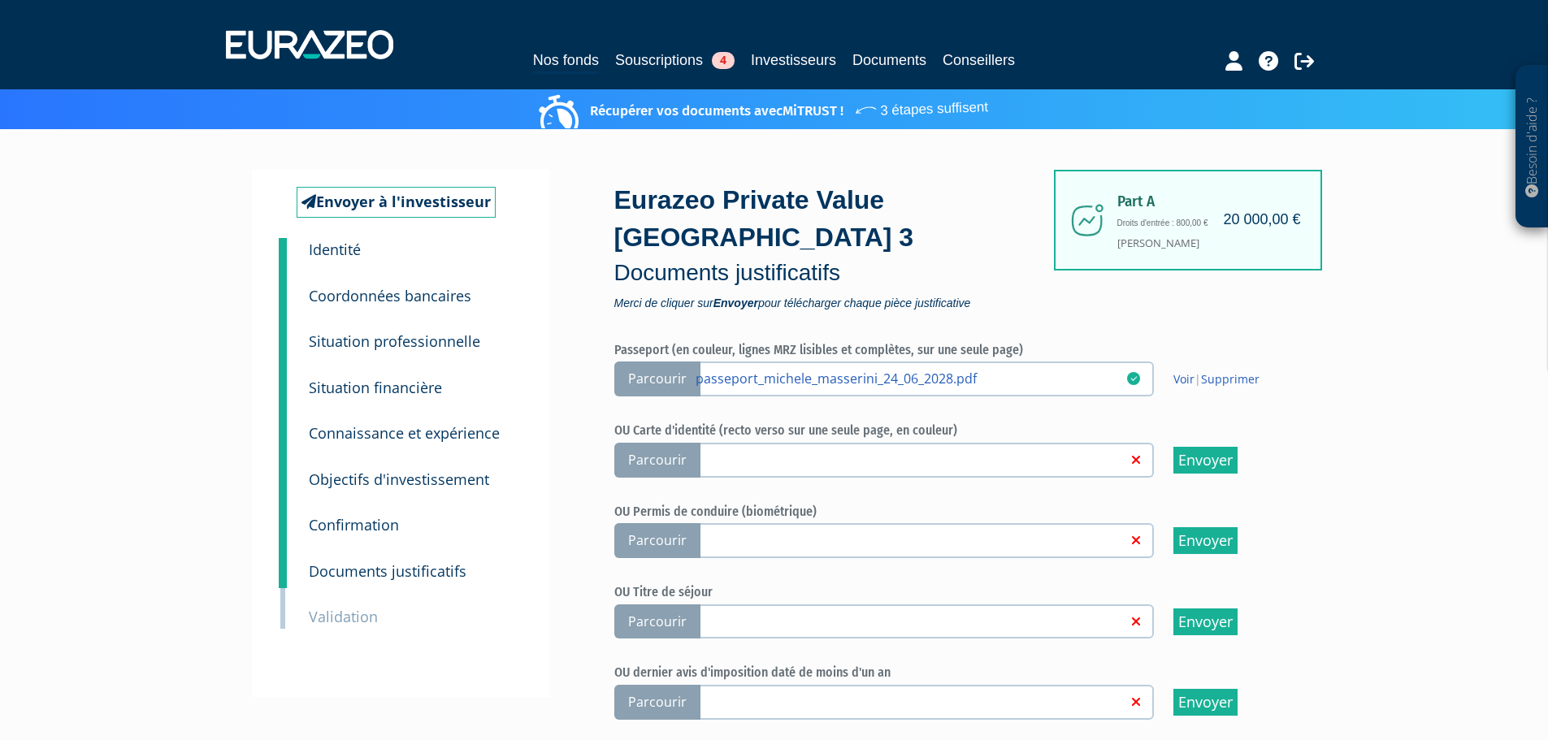
scroll to position [0, 0]
click at [377, 302] on small "Coordonnées bancaires" at bounding box center [390, 297] width 163 height 20
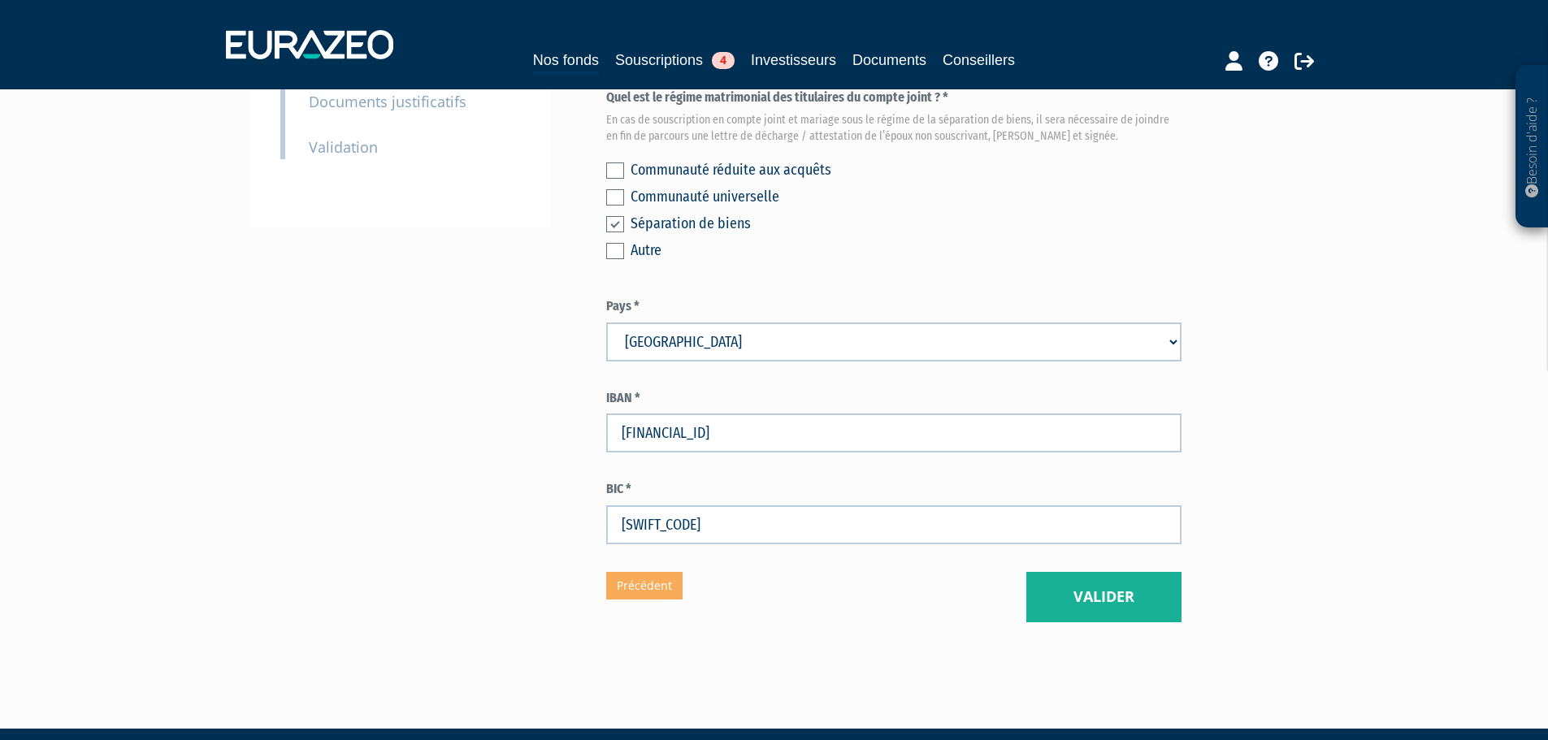
scroll to position [432, 0]
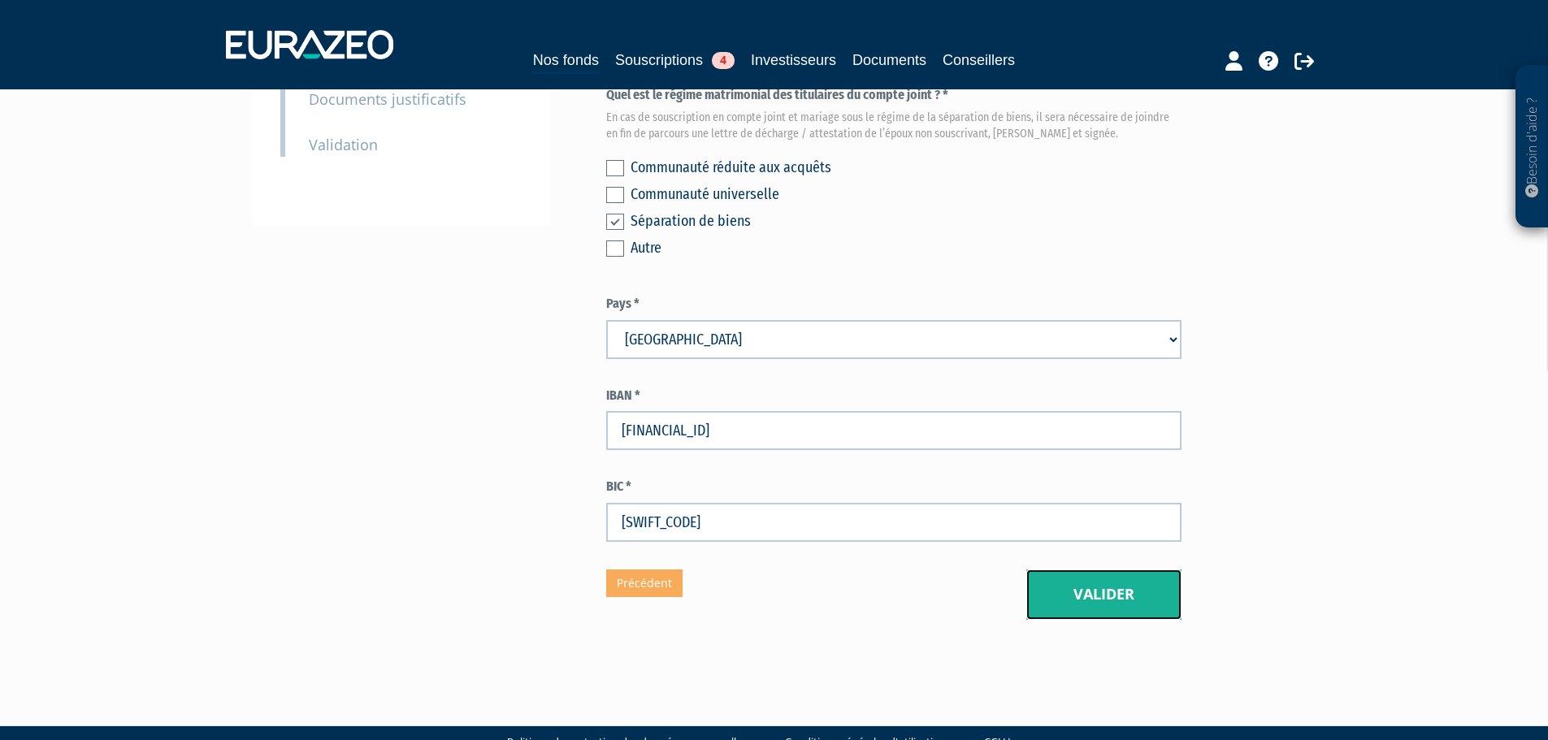
click at [1142, 570] on button "Valider" at bounding box center [1104, 595] width 155 height 50
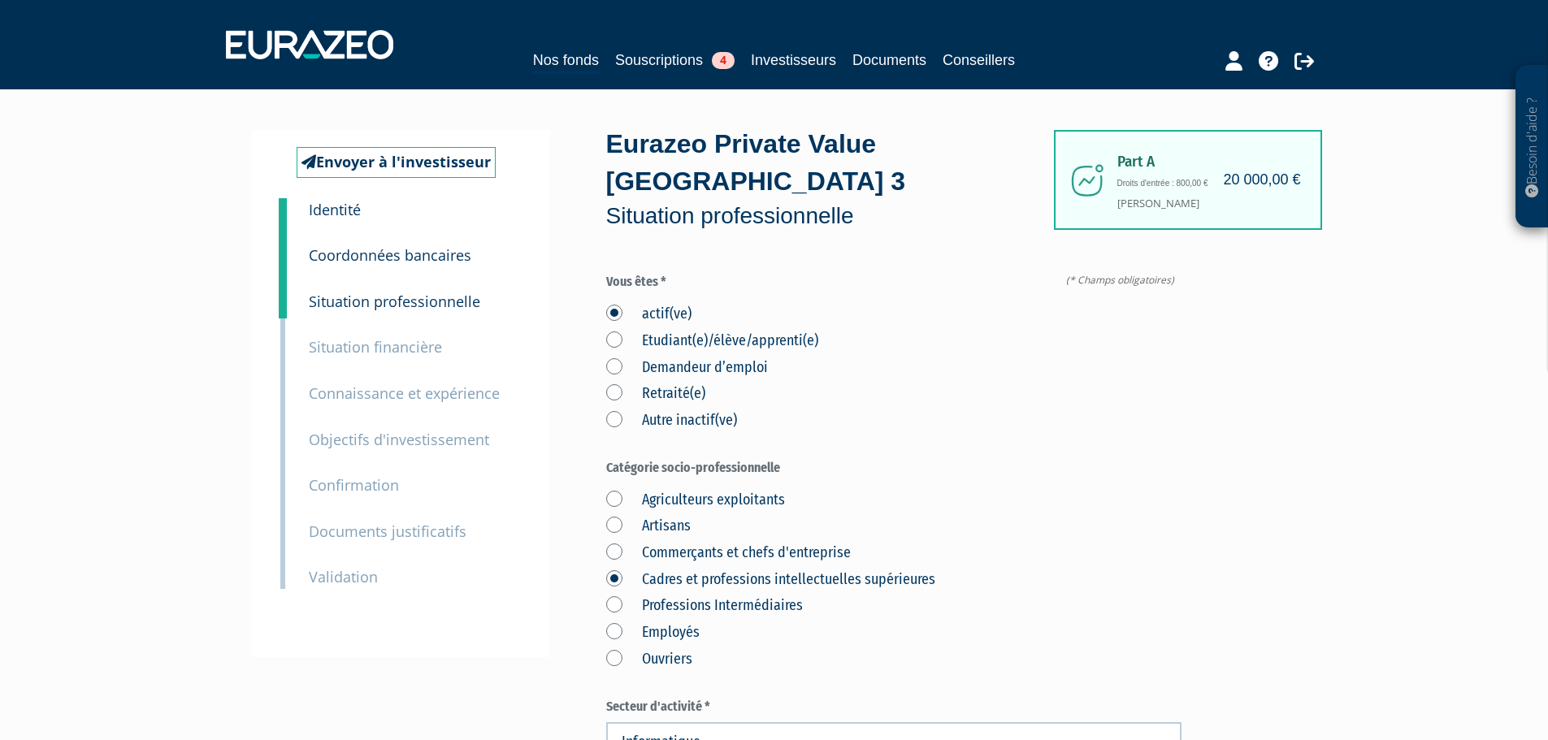
click at [345, 580] on small "Validation" at bounding box center [343, 577] width 69 height 20
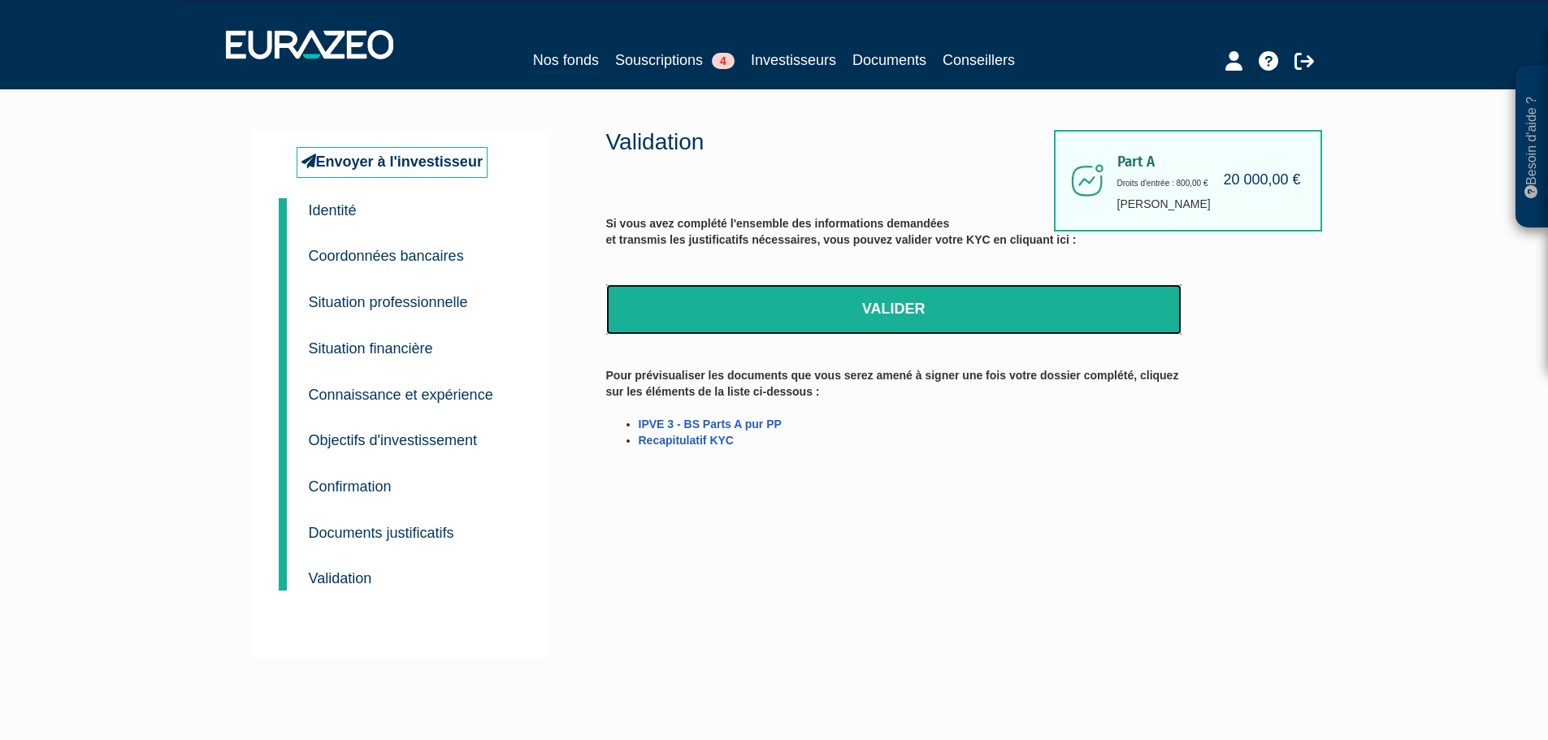
click at [914, 310] on link "Valider" at bounding box center [893, 309] width 575 height 50
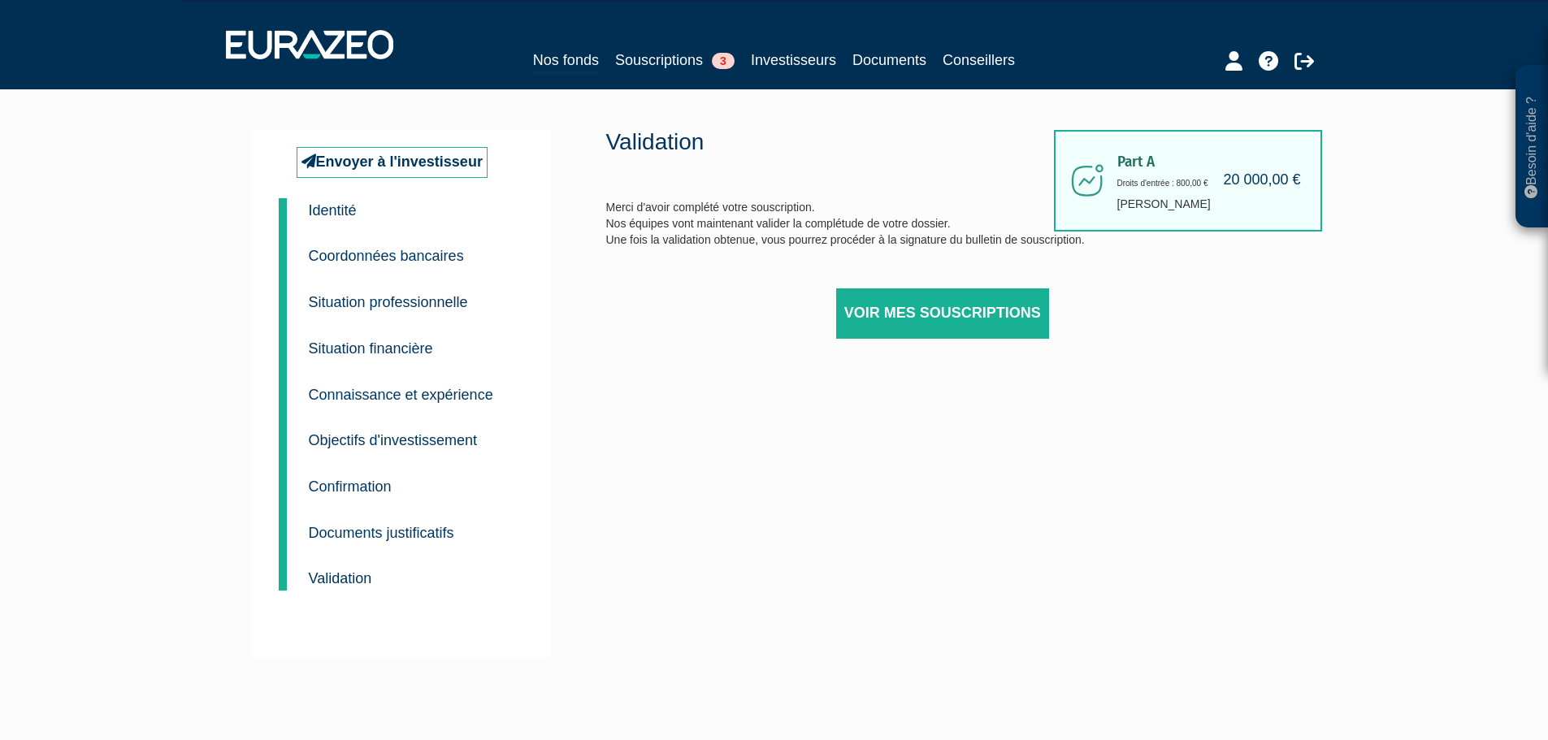
click at [391, 255] on small "Coordonnées bancaires" at bounding box center [386, 256] width 155 height 16
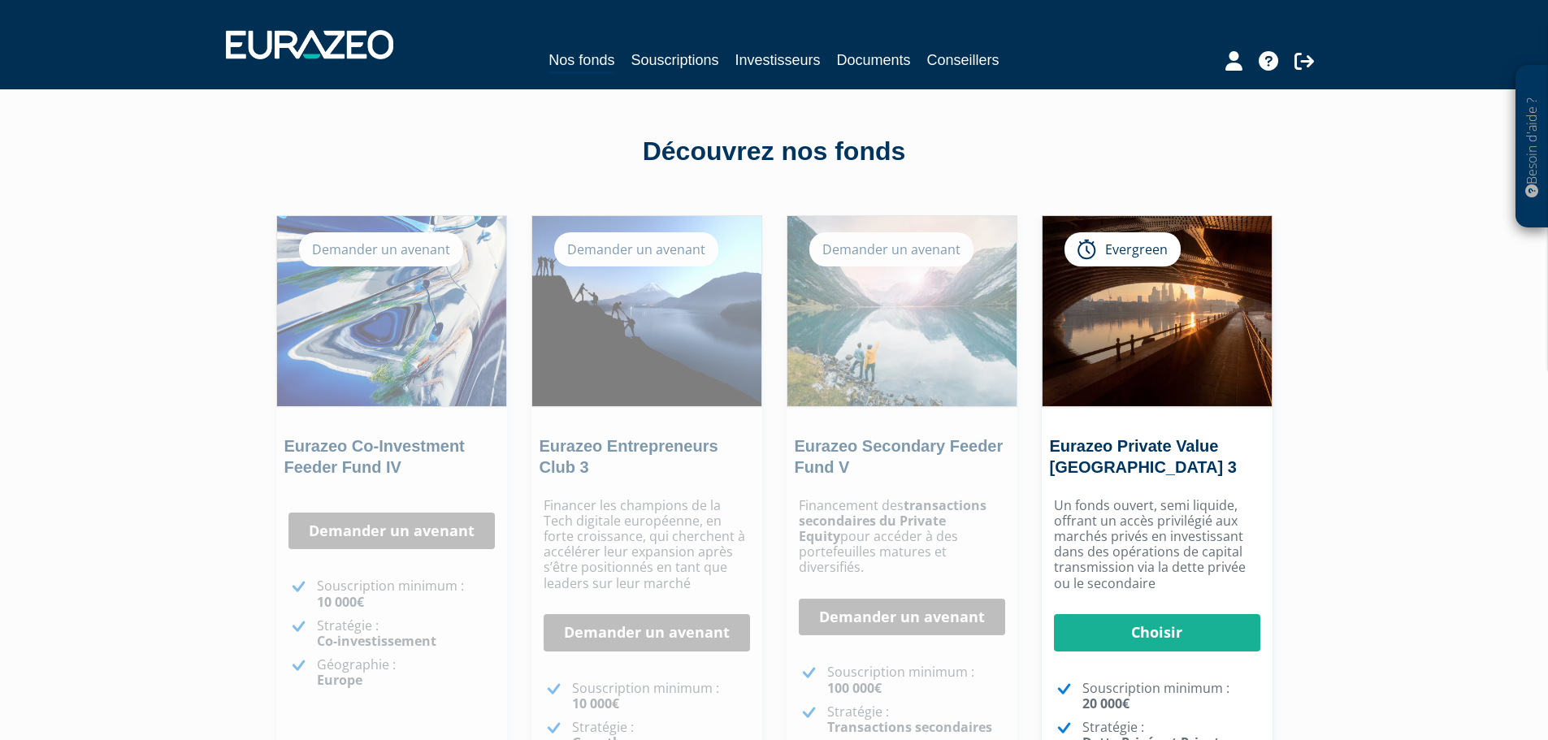
click at [445, 113] on div "Découvrez nos fonds Eurazeo Co-Investment Feeder Fund IV Demander un avenant [P…" at bounding box center [774, 531] width 951 height 885
